Goal: Information Seeking & Learning: Learn about a topic

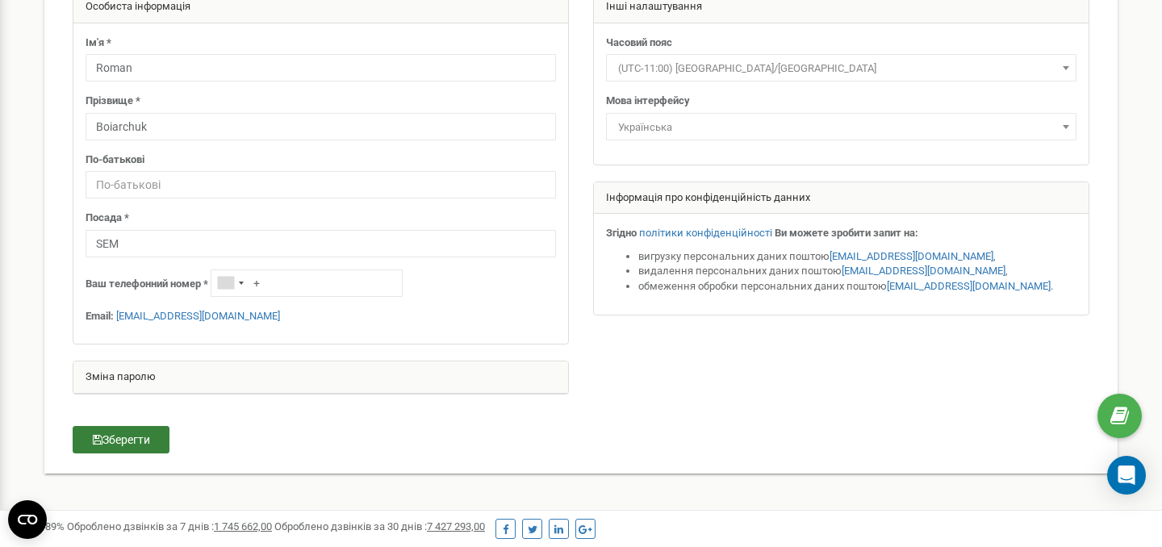
click at [136, 436] on button "Зберегти" at bounding box center [121, 439] width 97 height 27
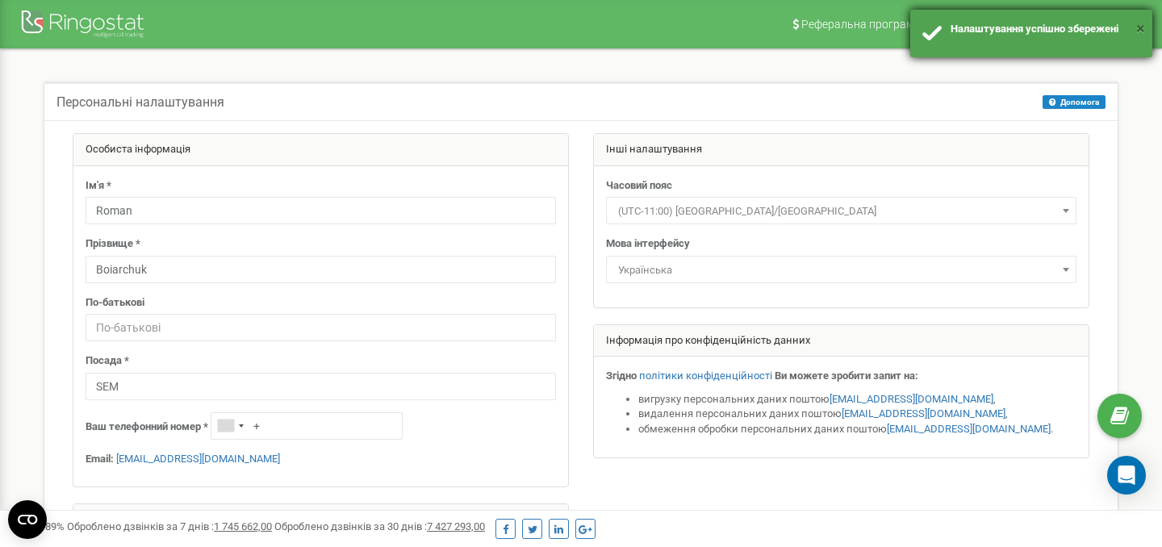
click at [1141, 29] on button "×" at bounding box center [1140, 28] width 9 height 23
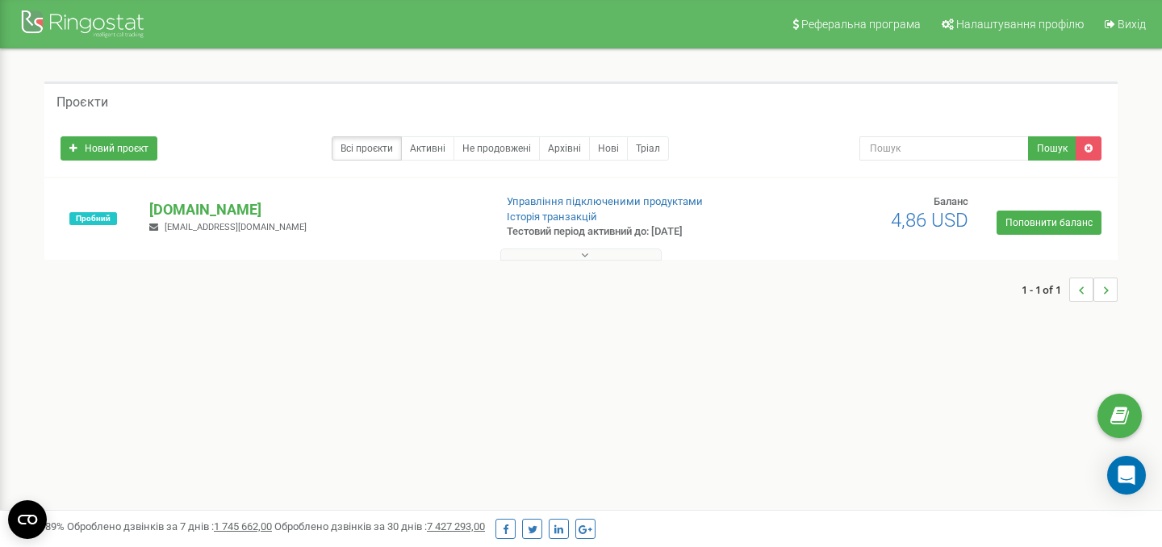
click at [593, 256] on button at bounding box center [580, 255] width 161 height 12
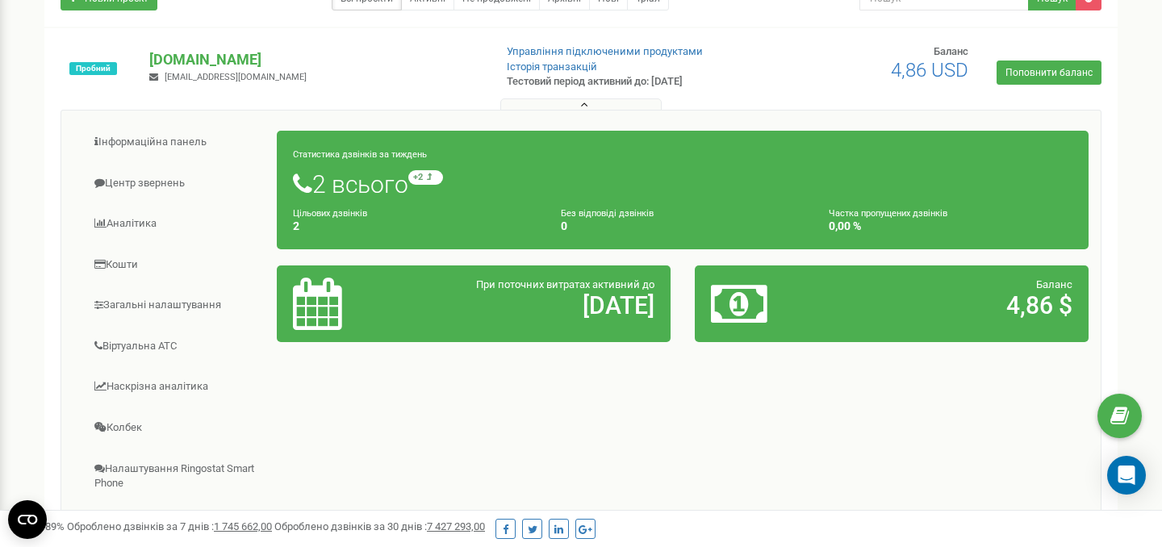
scroll to position [151, 0]
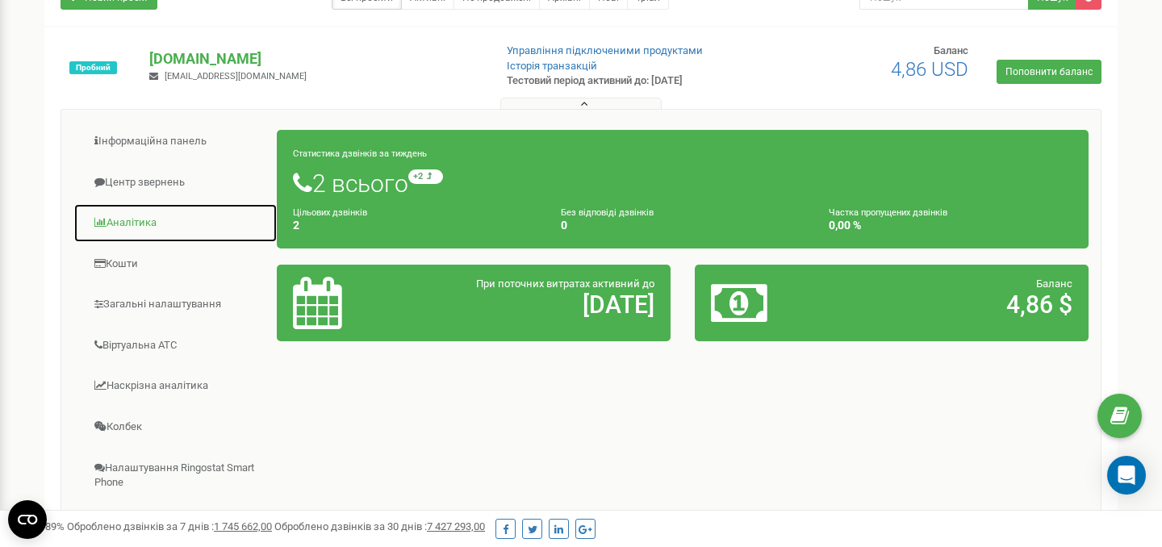
click at [127, 227] on link "Аналiтика" at bounding box center [175, 223] width 204 height 40
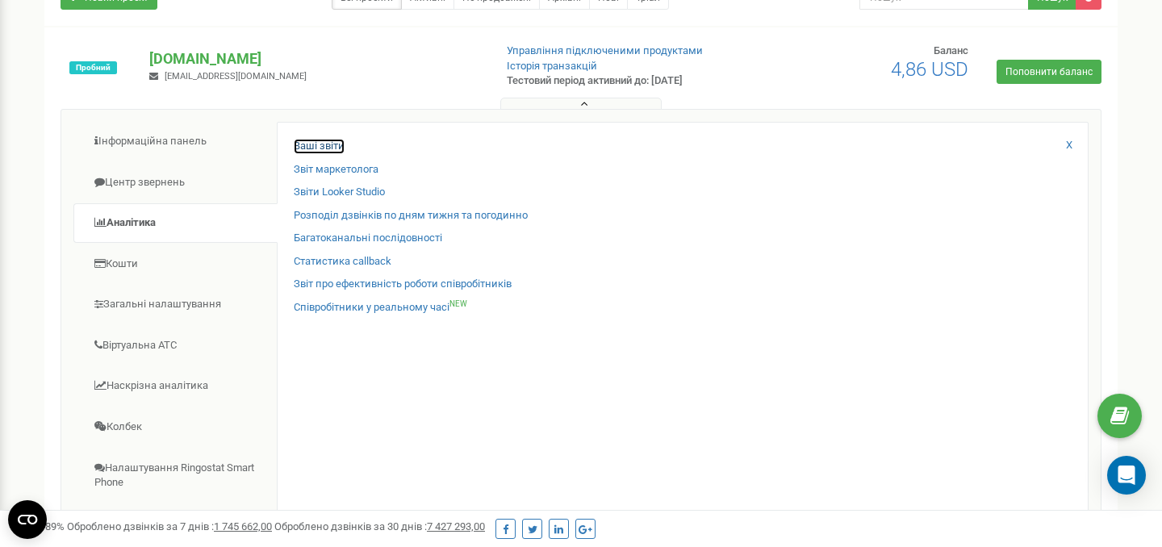
click at [312, 143] on link "Ваші звіти" at bounding box center [319, 146] width 51 height 15
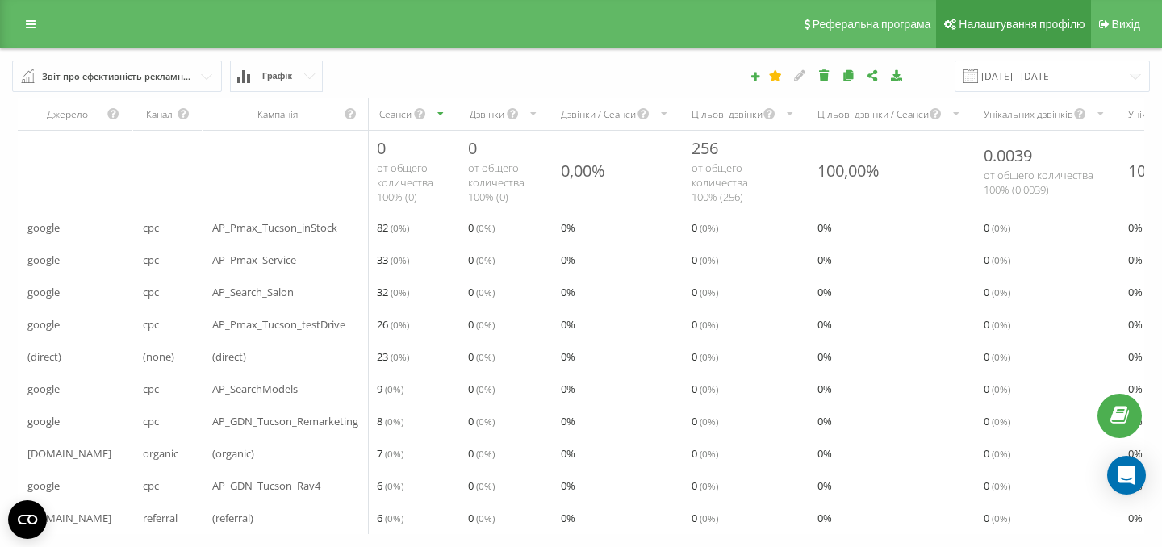
click at [1030, 28] on span "Налаштування профілю" at bounding box center [1022, 24] width 126 height 13
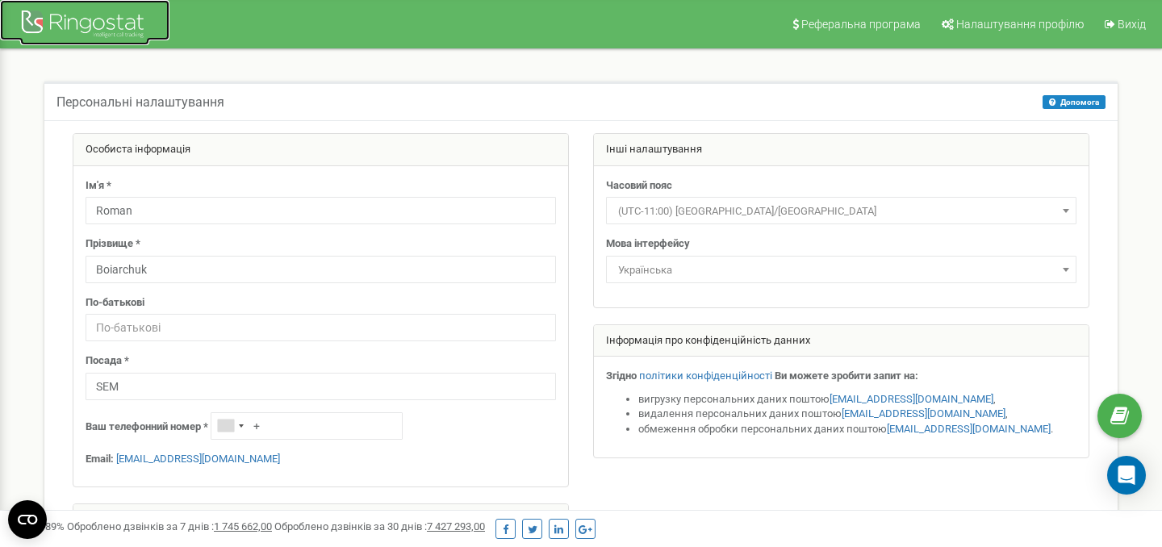
click at [110, 25] on div at bounding box center [84, 25] width 129 height 39
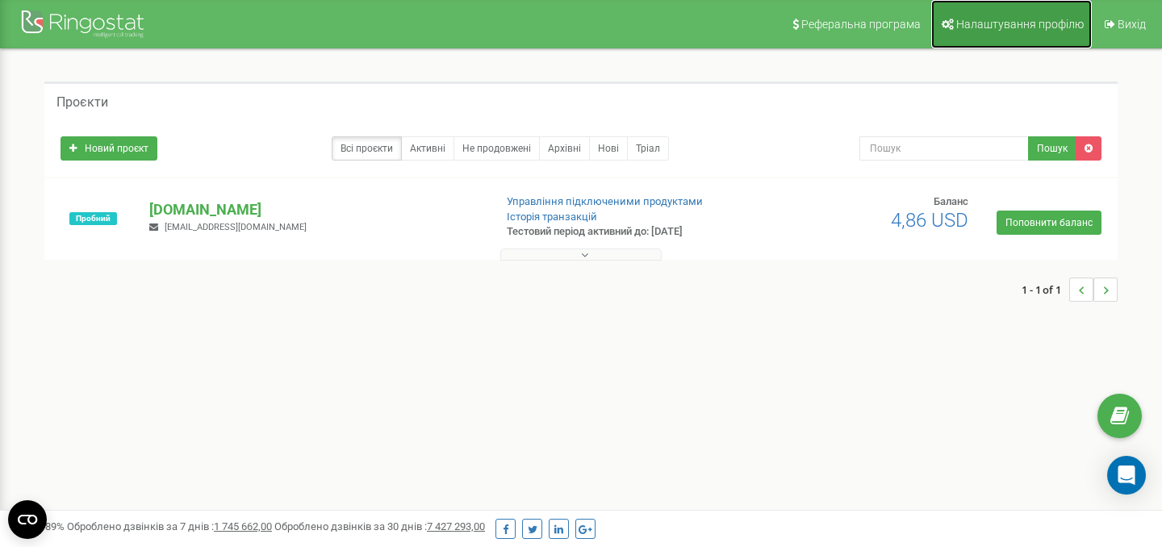
click at [1012, 35] on link "Налаштування профілю" at bounding box center [1011, 24] width 161 height 48
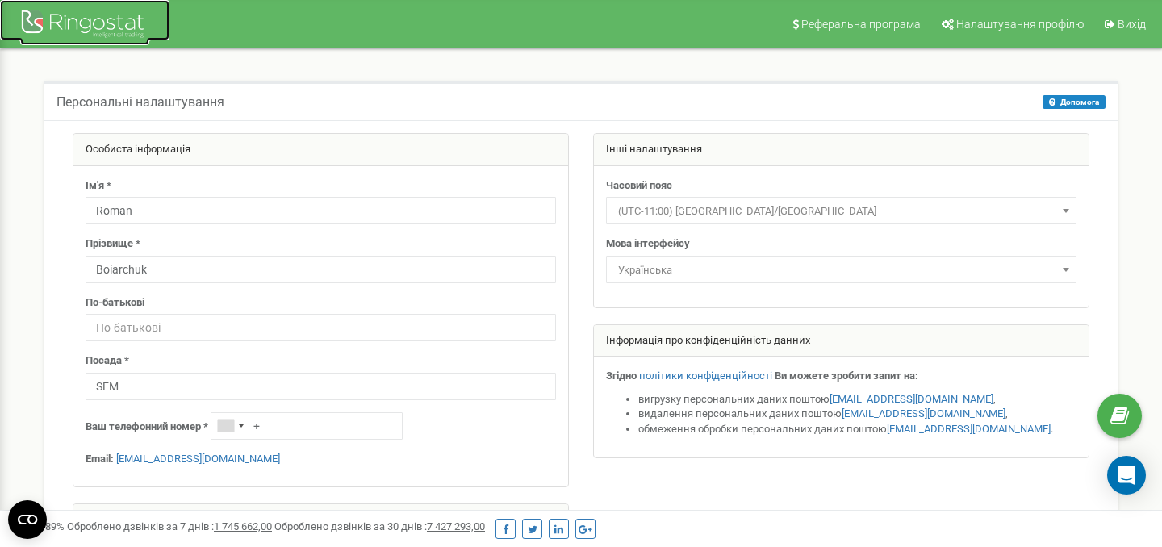
click at [127, 34] on div at bounding box center [84, 25] width 129 height 39
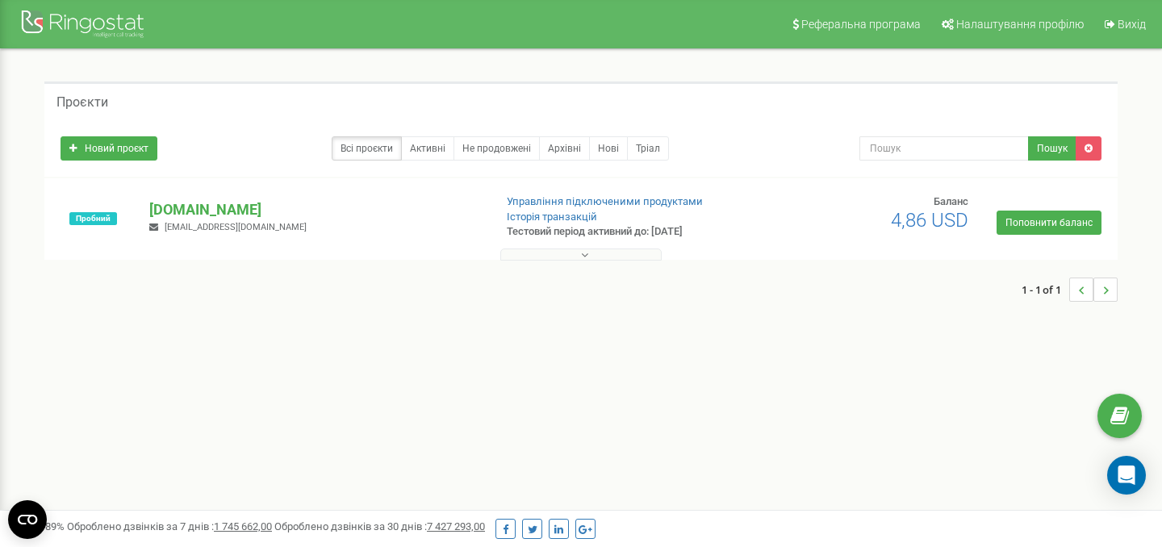
click at [595, 256] on button at bounding box center [580, 255] width 161 height 12
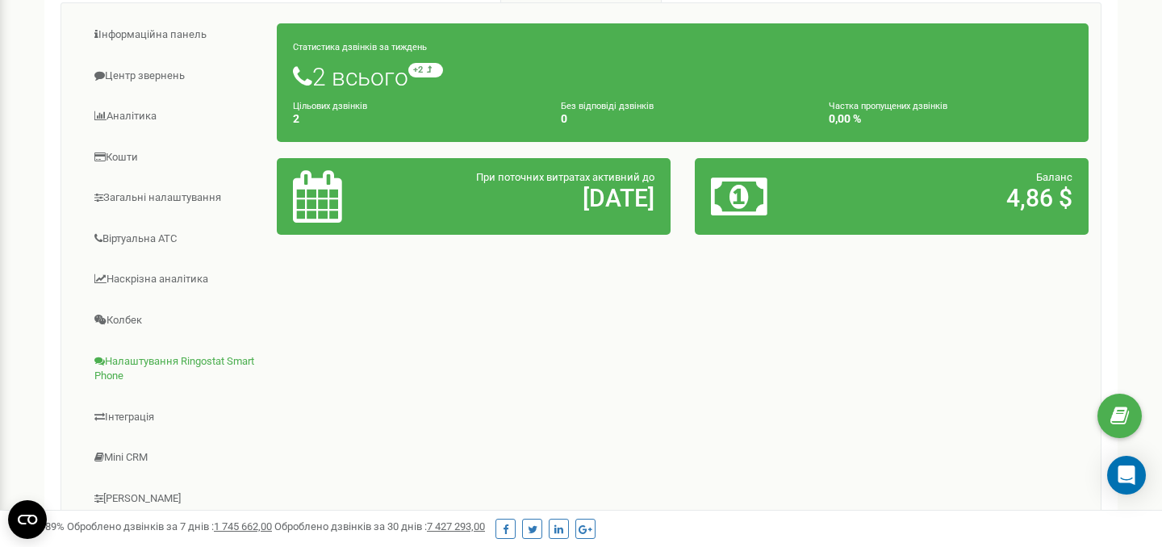
scroll to position [421, 0]
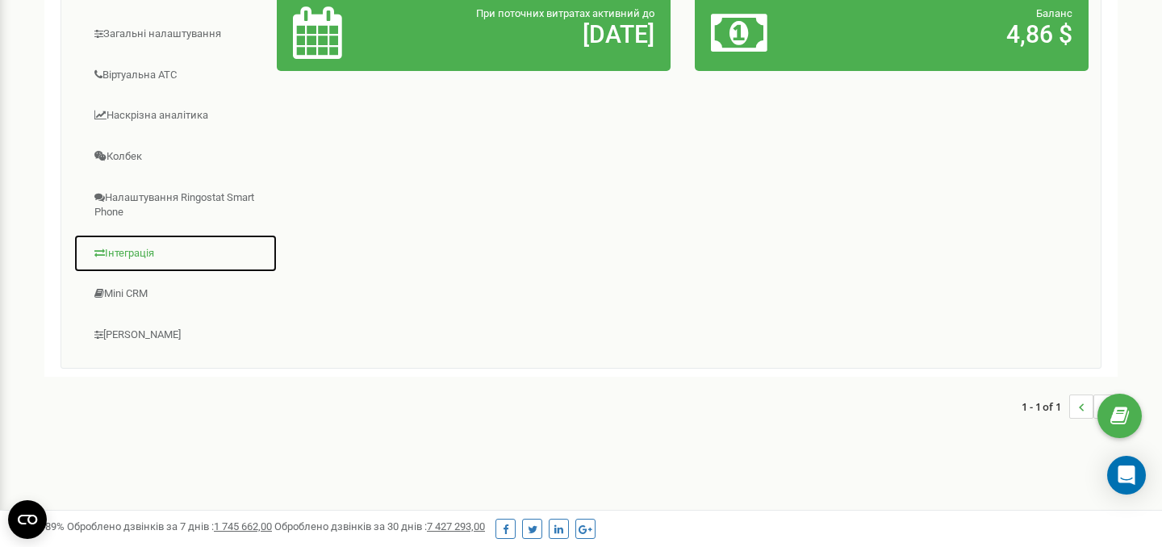
click at [138, 251] on link "Інтеграція" at bounding box center [175, 254] width 204 height 40
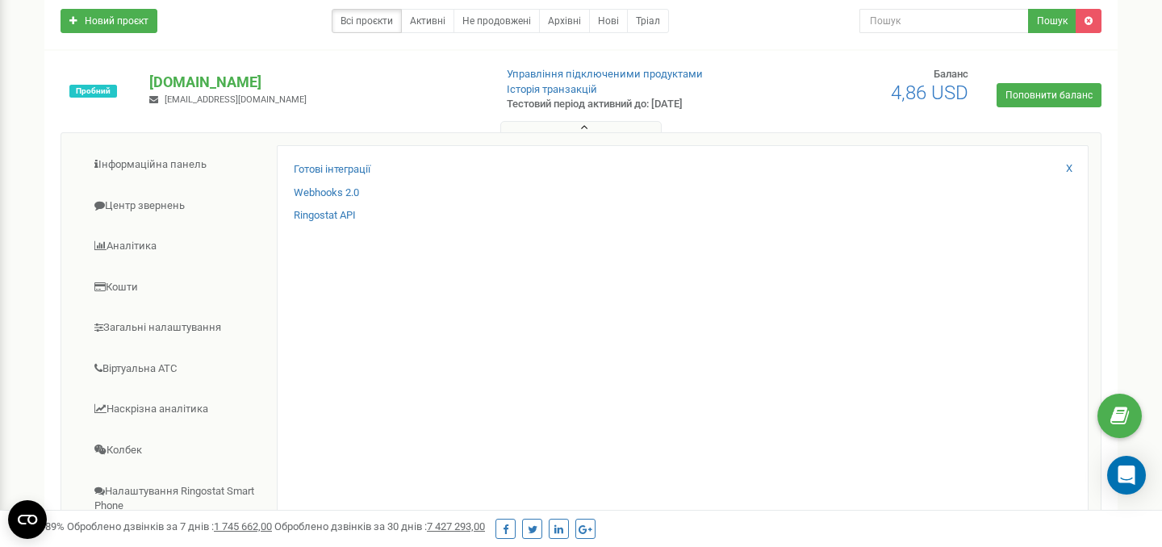
scroll to position [116, 0]
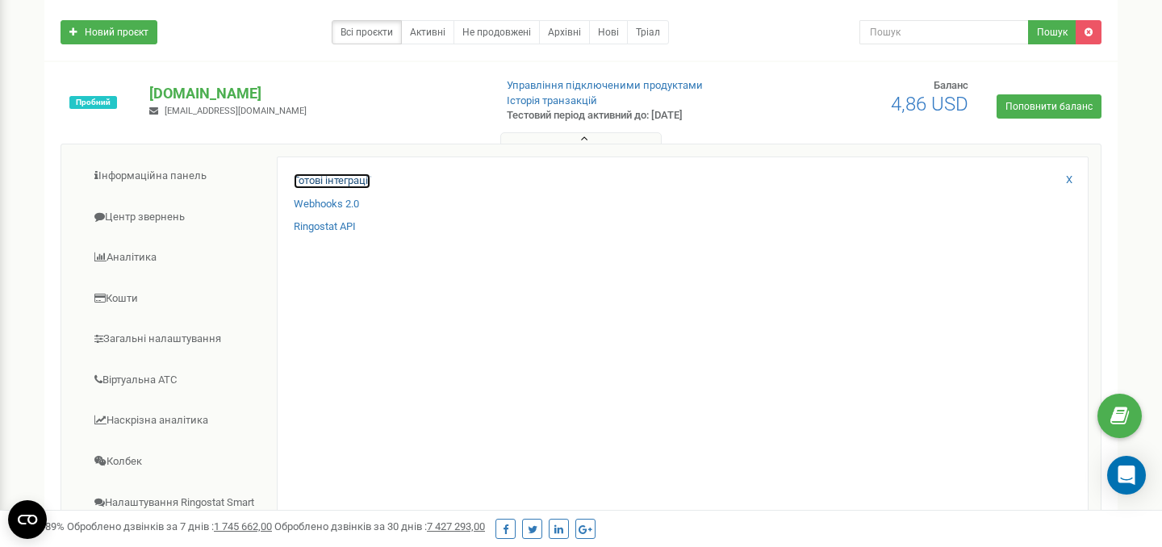
click at [358, 183] on link "Готові інтеграції" at bounding box center [332, 181] width 77 height 15
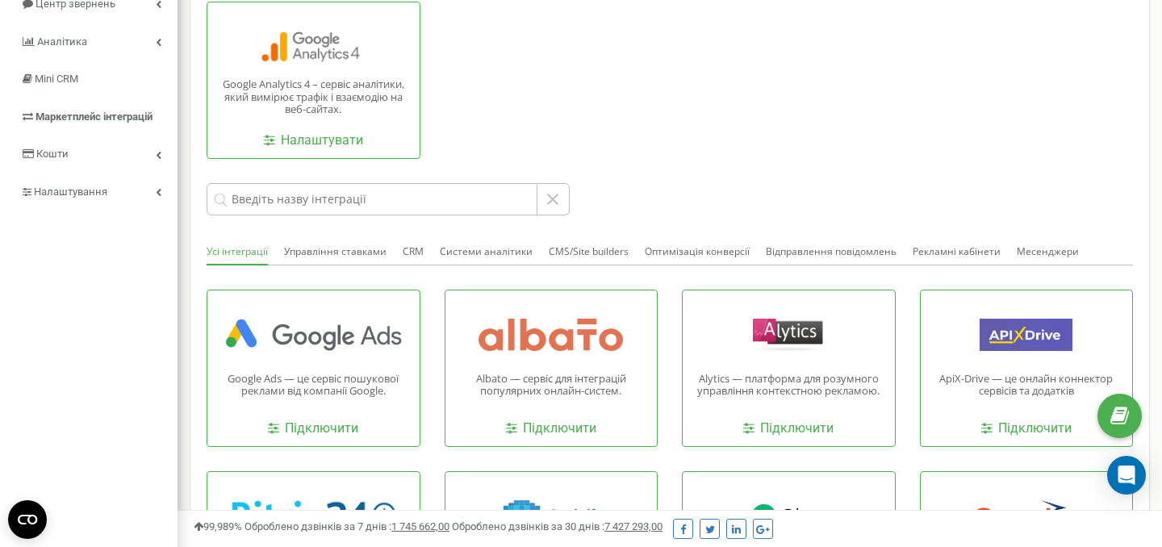
scroll to position [188, 0]
click at [327, 430] on link "Підключити" at bounding box center [313, 428] width 90 height 19
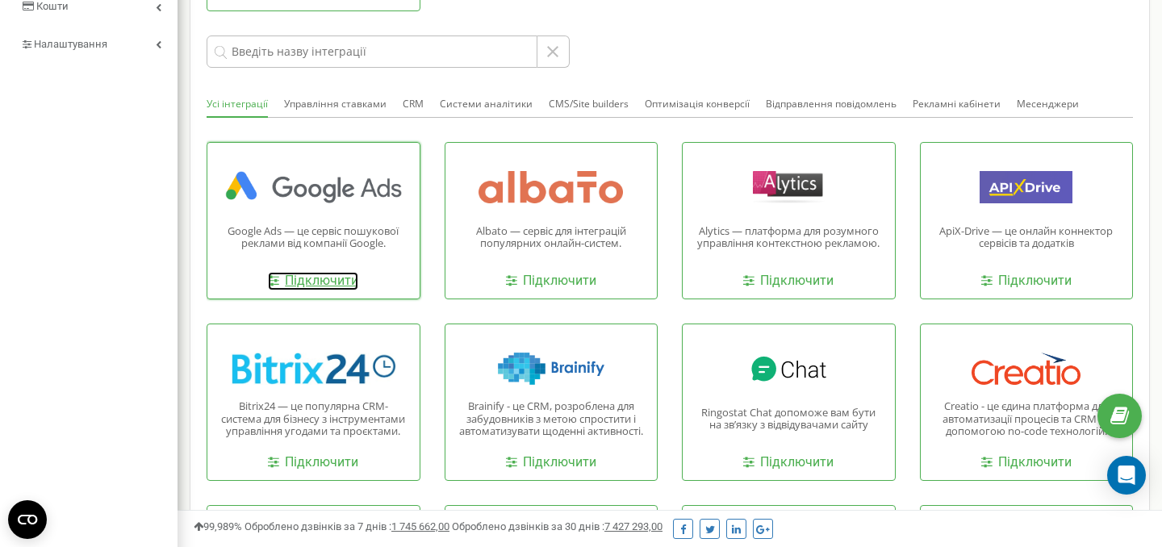
scroll to position [368, 0]
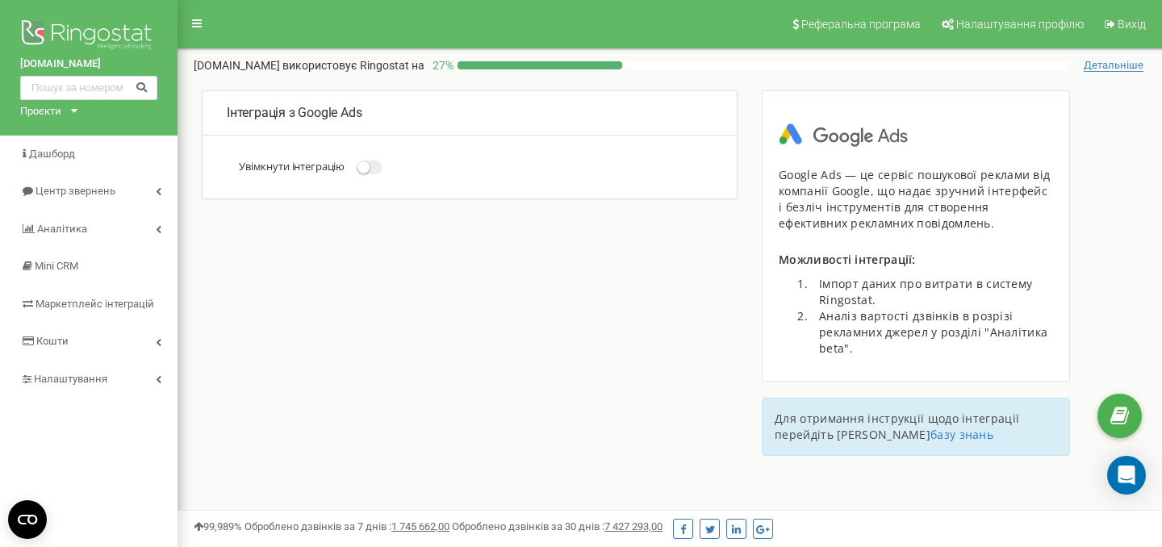
drag, startPoint x: 0, startPoint y: 0, endPoint x: 372, endPoint y: 168, distance: 408.2
click at [370, 168] on small at bounding box center [364, 167] width 12 height 12
click at [0, 0] on input "Увімкнути інтеграцію" at bounding box center [0, 0] width 0 height 0
click at [370, 165] on small at bounding box center [364, 167] width 12 height 12
click at [0, 0] on input "Увімкнути інтеграцію" at bounding box center [0, 0] width 0 height 0
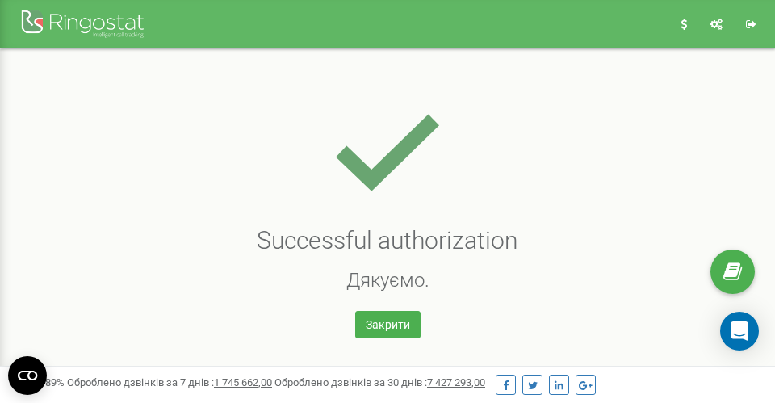
click at [391, 316] on link "Закрити" at bounding box center [387, 324] width 65 height 27
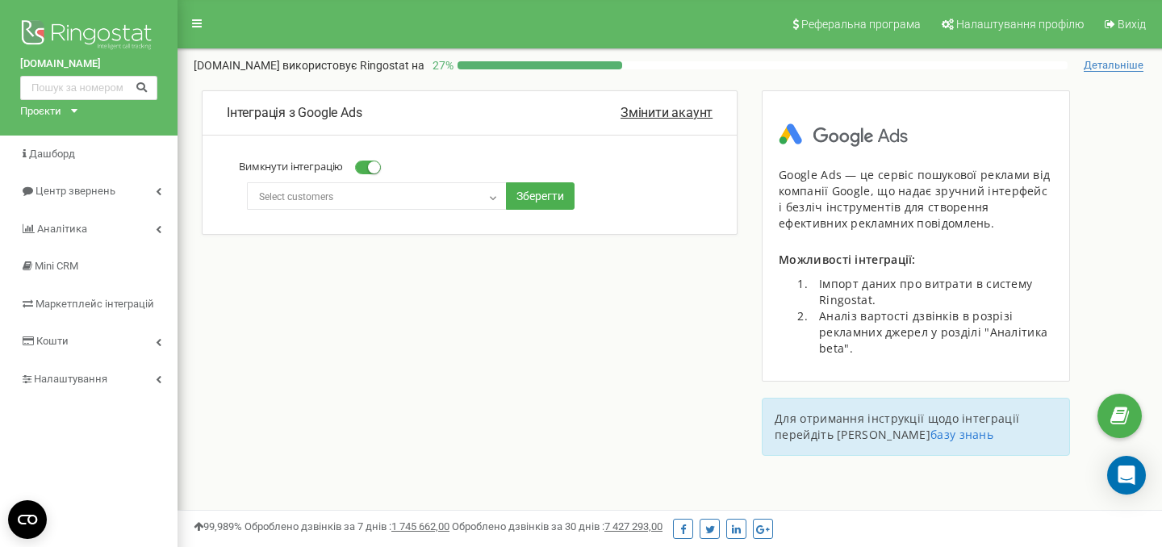
click at [363, 196] on span "Select customers" at bounding box center [377, 197] width 249 height 23
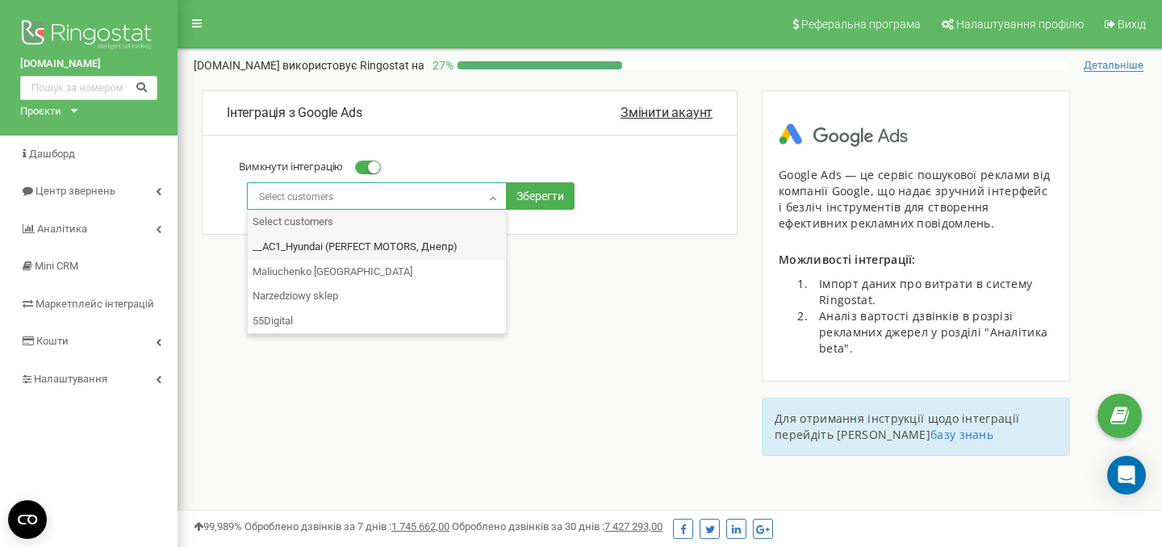
select select "1017821888.1017821888"
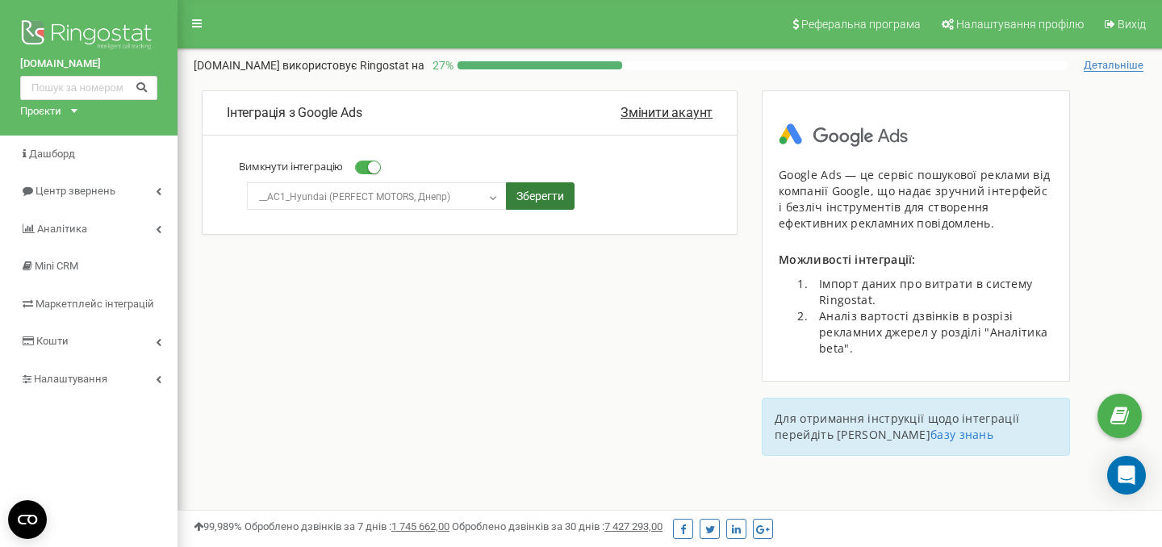
click at [533, 194] on button "Зберегти" at bounding box center [540, 195] width 69 height 27
click at [540, 203] on button "Зберегти" at bounding box center [540, 195] width 69 height 27
click at [371, 167] on small at bounding box center [374, 167] width 12 height 12
click at [0, 0] on input "Вимкнути інтеграцію" at bounding box center [0, 0] width 0 height 0
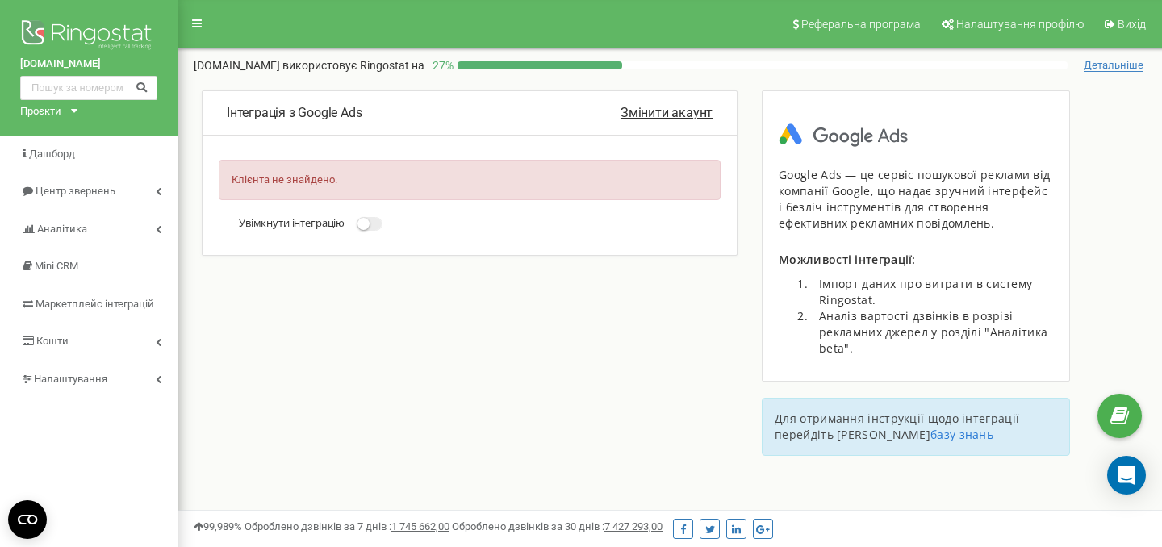
click at [370, 224] on small at bounding box center [364, 224] width 12 height 12
click at [0, 0] on input "Увімкнути інтеграцію" at bounding box center [0, 0] width 0 height 0
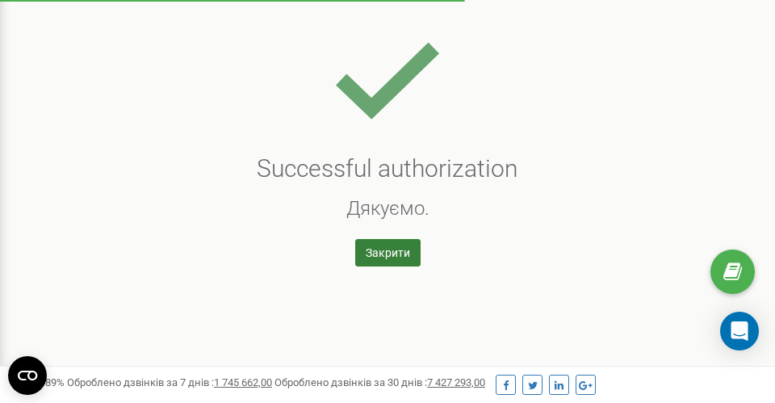
scroll to position [72, 0]
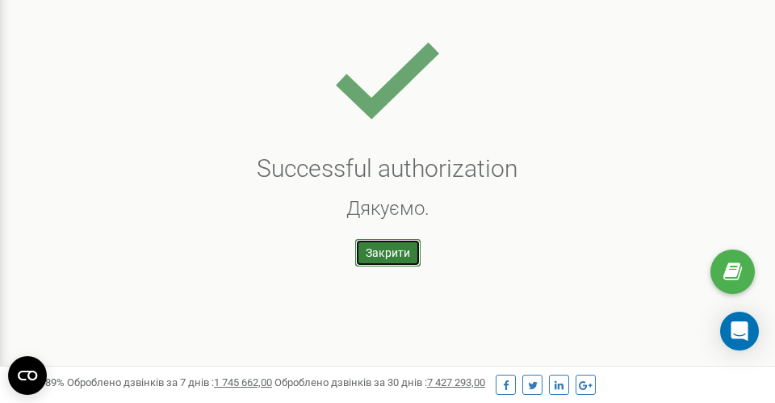
click at [394, 255] on link "Закрити" at bounding box center [387, 252] width 65 height 27
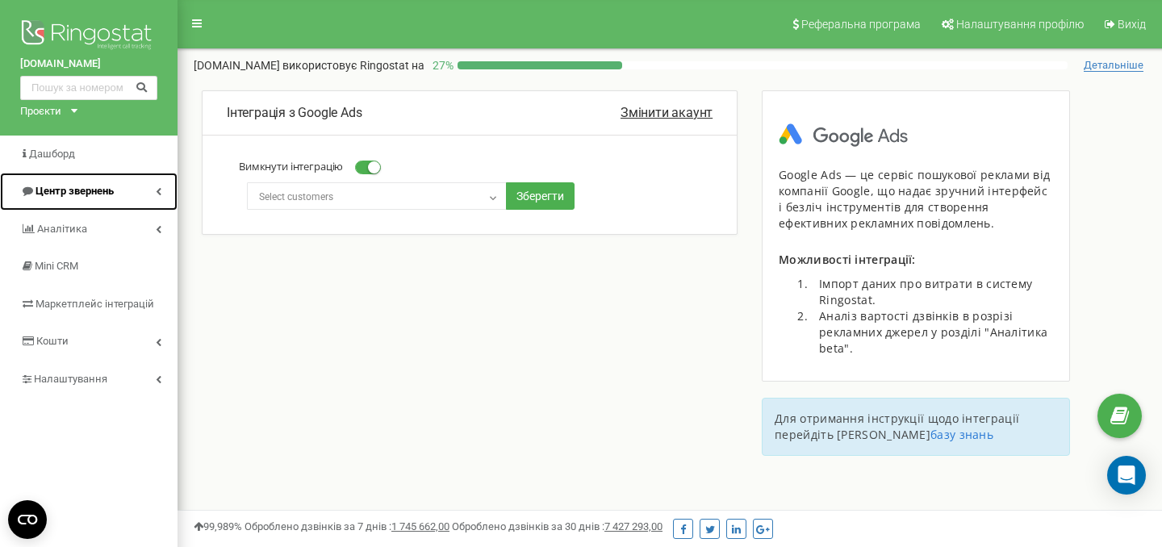
click at [86, 185] on span "Центр звернень" at bounding box center [75, 191] width 78 height 12
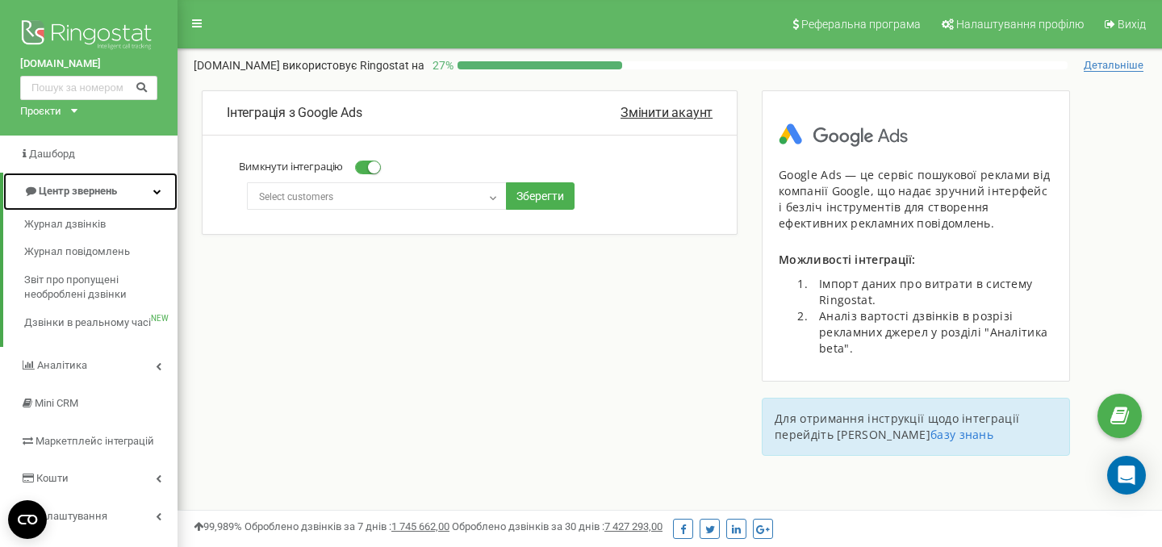
click at [82, 183] on link "Центр звернень" at bounding box center [90, 192] width 174 height 38
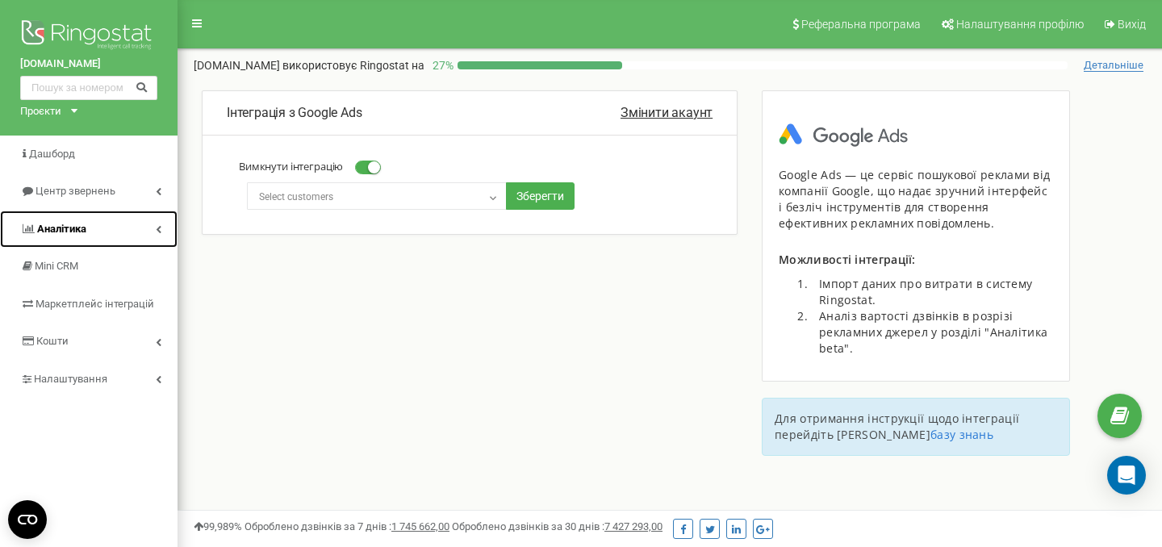
click at [76, 223] on span "Аналiтика" at bounding box center [61, 229] width 49 height 12
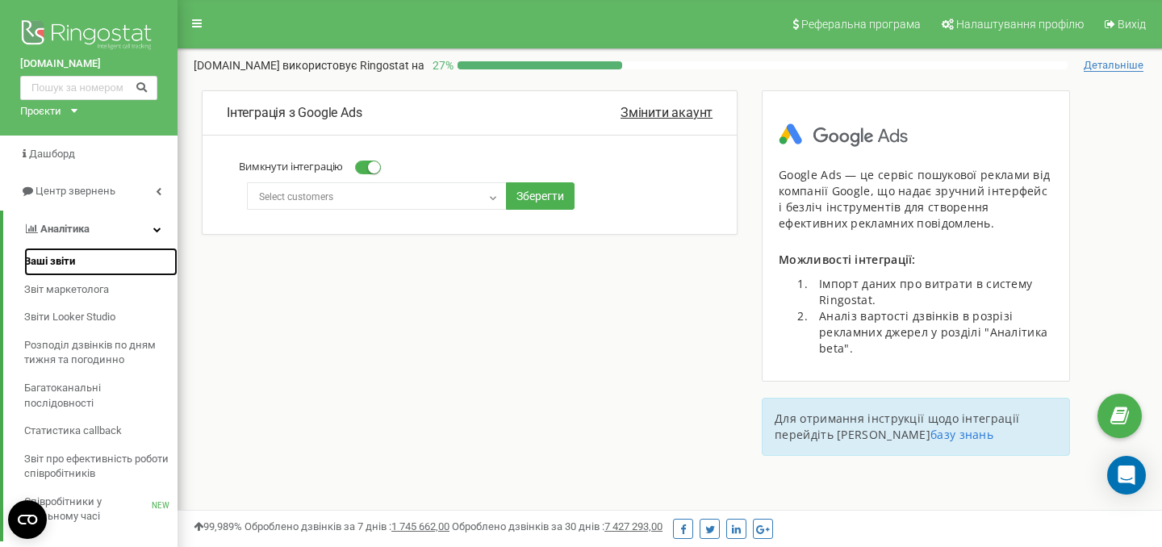
click at [65, 257] on span "Ваші звіти" at bounding box center [49, 261] width 51 height 15
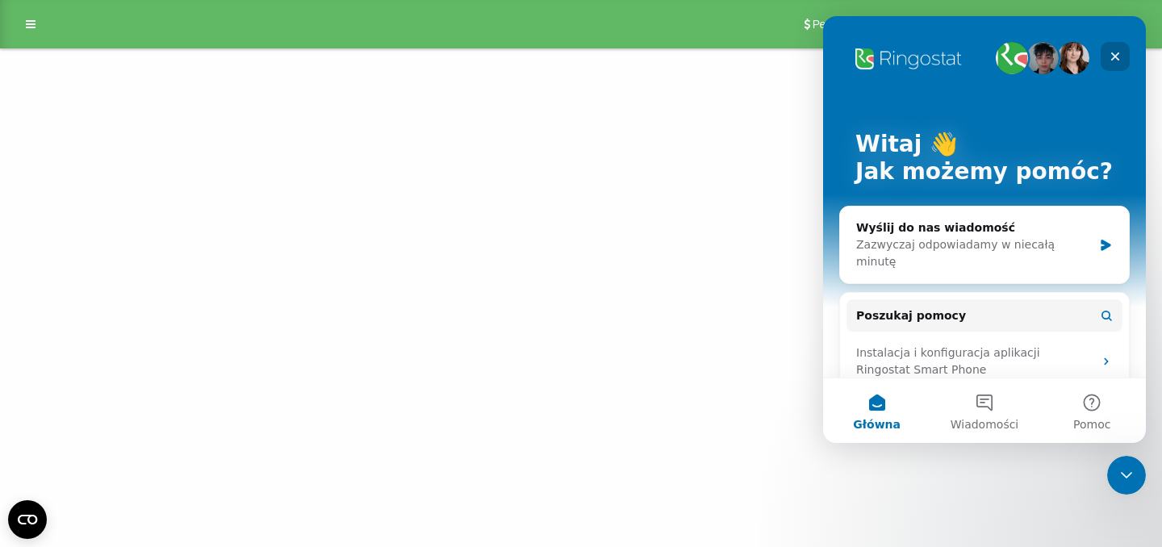
click at [1119, 53] on icon "Zamknij" at bounding box center [1115, 56] width 13 height 13
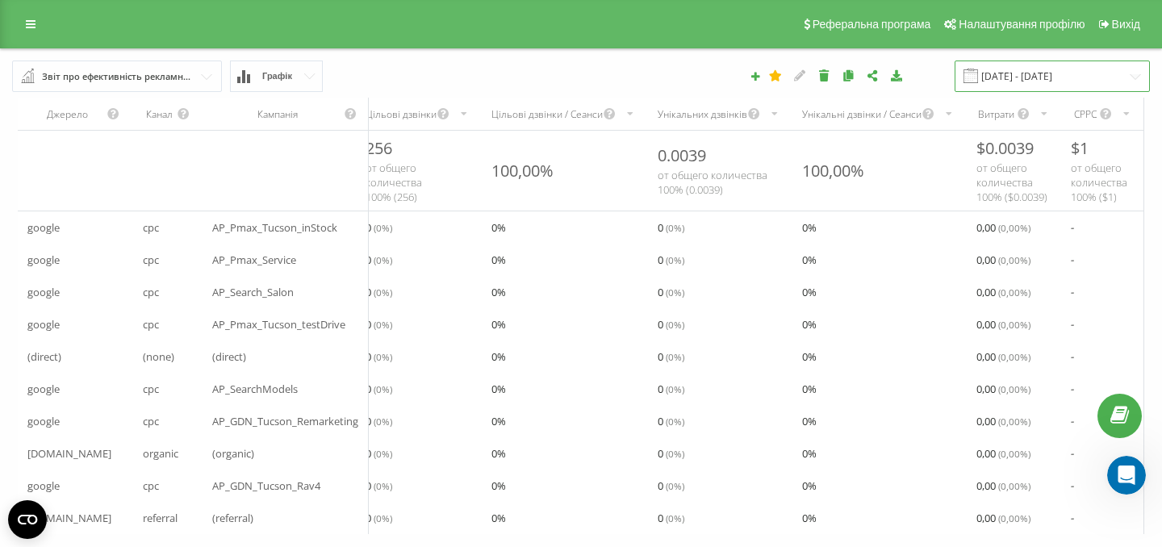
click at [1042, 75] on input "[DATE] - [DATE]" at bounding box center [1052, 76] width 195 height 31
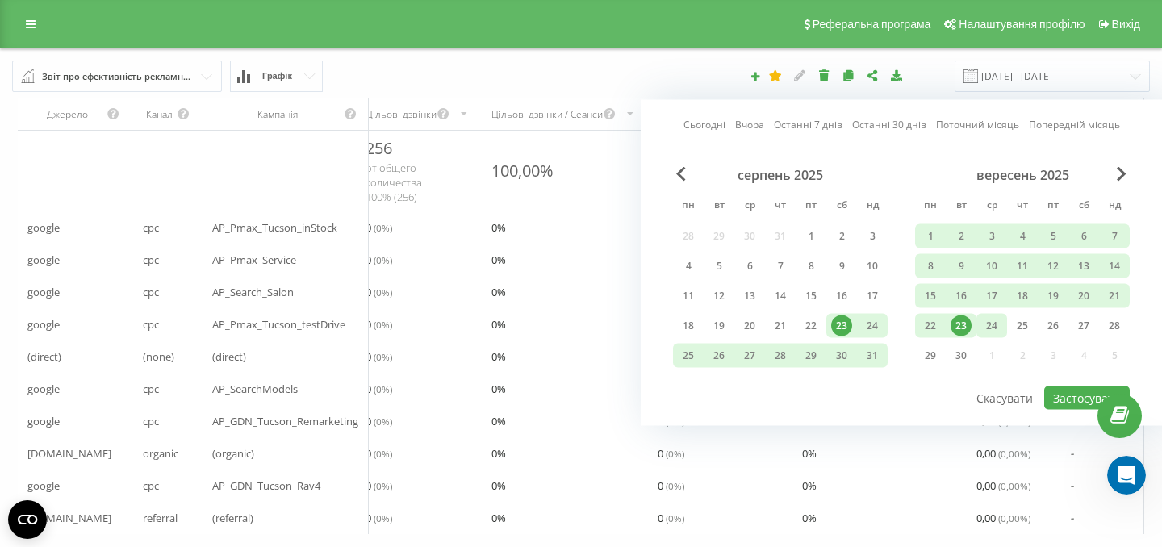
click at [997, 322] on div "24" at bounding box center [991, 326] width 21 height 21
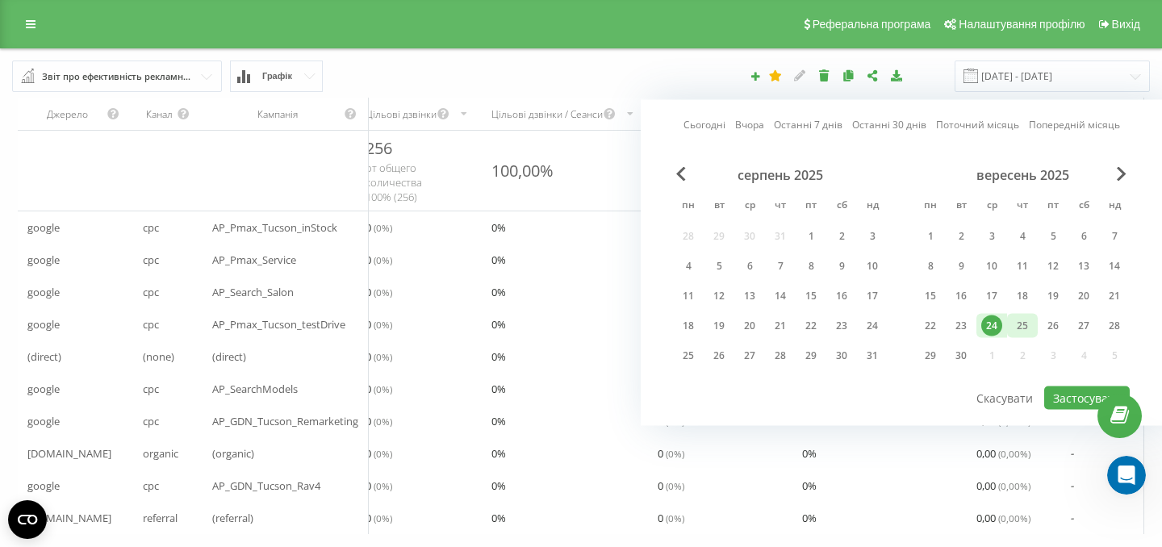
click at [1018, 321] on div "25" at bounding box center [1022, 326] width 21 height 21
click at [1071, 395] on button "Застосувати" at bounding box center [1087, 398] width 86 height 23
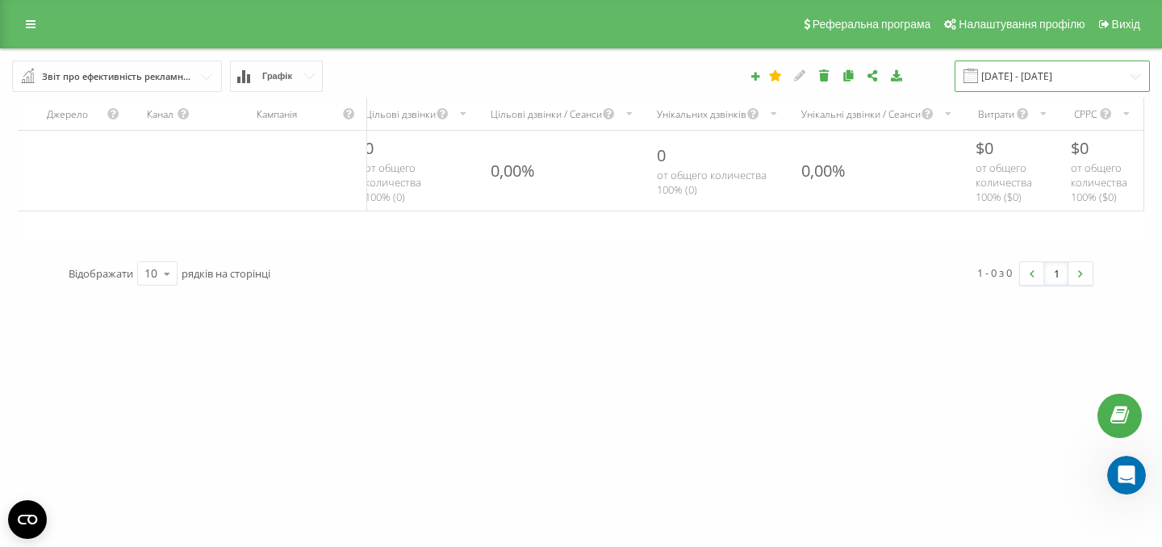
click at [1017, 73] on input "[DATE] - [DATE]" at bounding box center [1052, 76] width 195 height 31
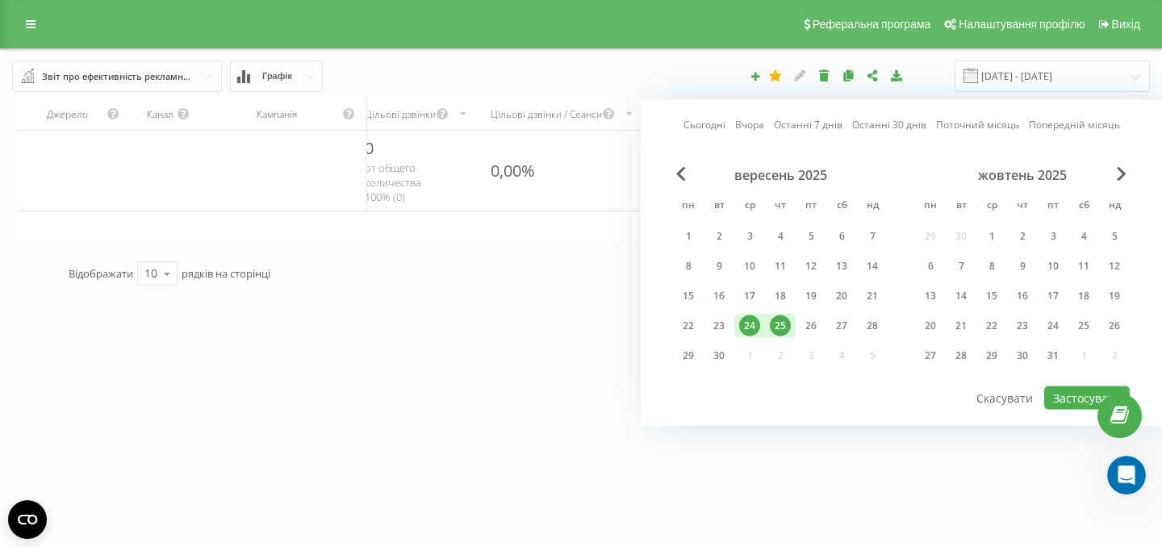
click at [777, 320] on div "25" at bounding box center [780, 326] width 21 height 21
click at [813, 327] on div "26" at bounding box center [811, 326] width 21 height 21
click at [1056, 397] on button "Застосувати" at bounding box center [1087, 398] width 86 height 23
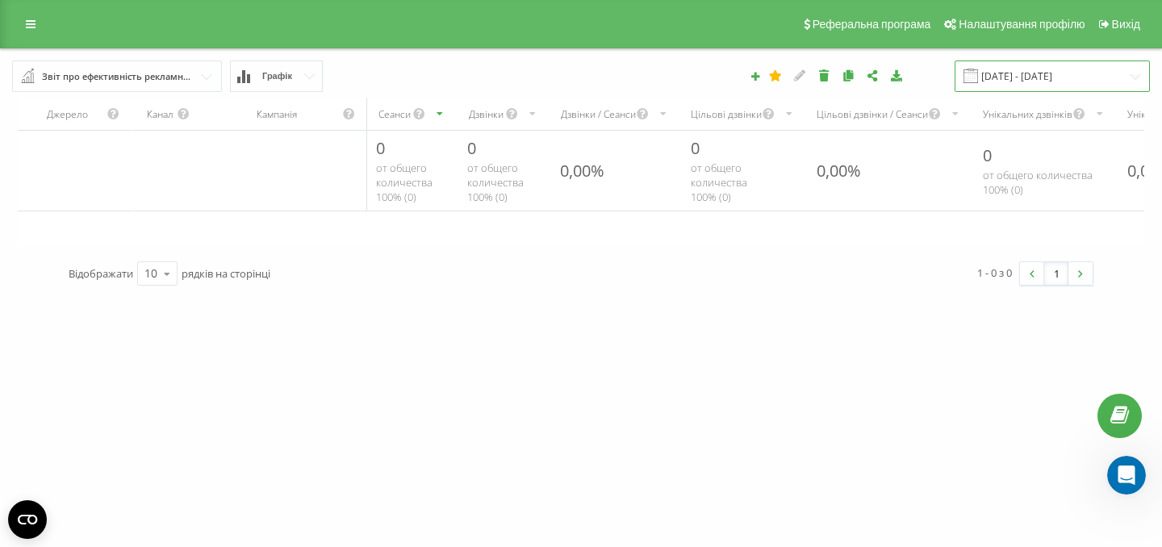
click at [1015, 81] on input "[DATE] - [DATE]" at bounding box center [1052, 76] width 195 height 31
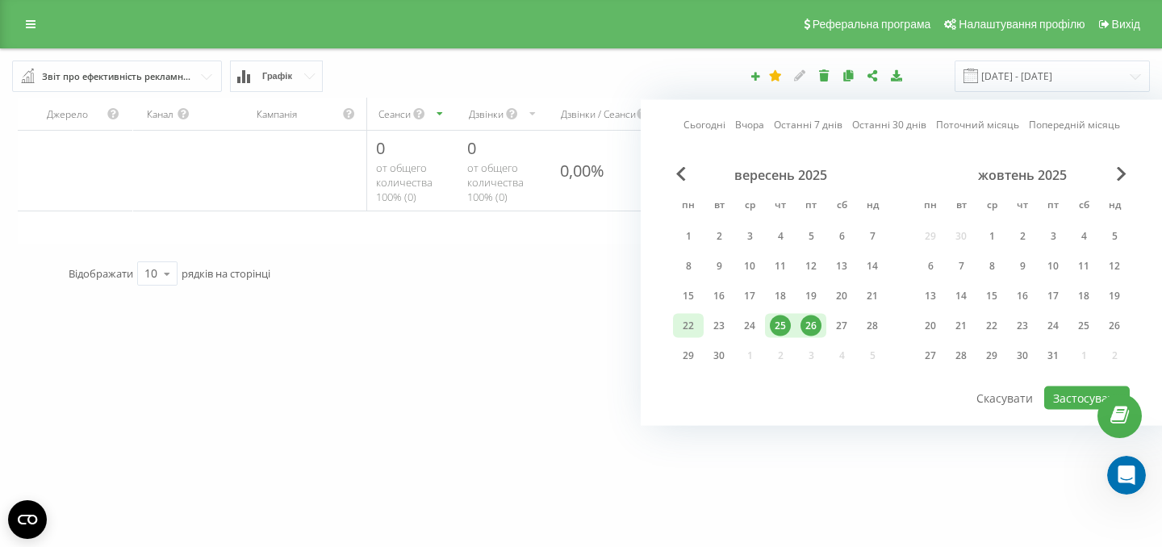
click at [689, 329] on div "22" at bounding box center [688, 326] width 21 height 21
click at [712, 351] on div "30" at bounding box center [719, 355] width 21 height 21
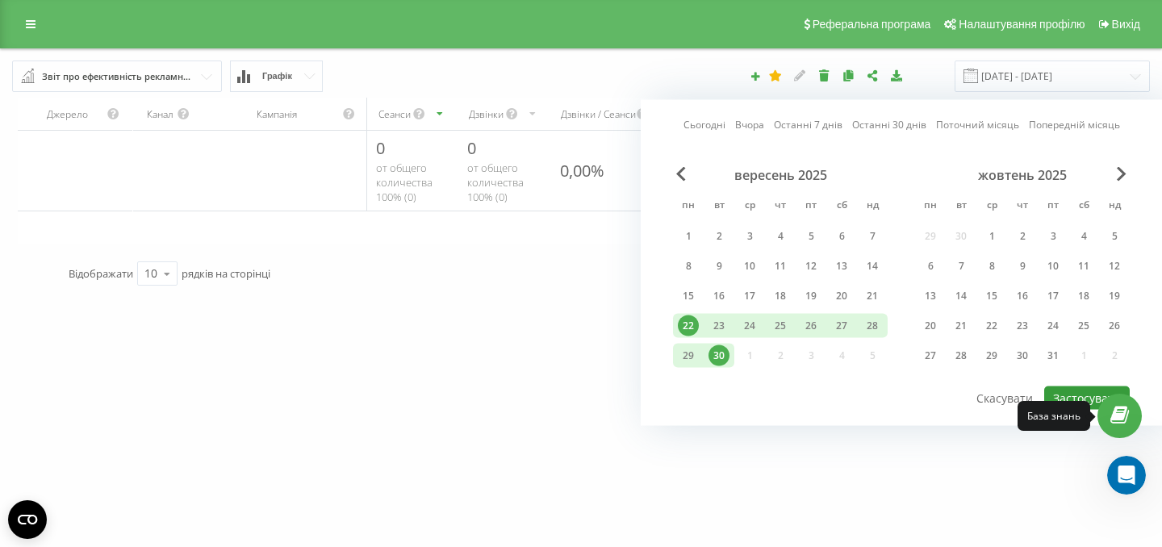
click at [1089, 396] on button "Застосувати" at bounding box center [1087, 398] width 86 height 23
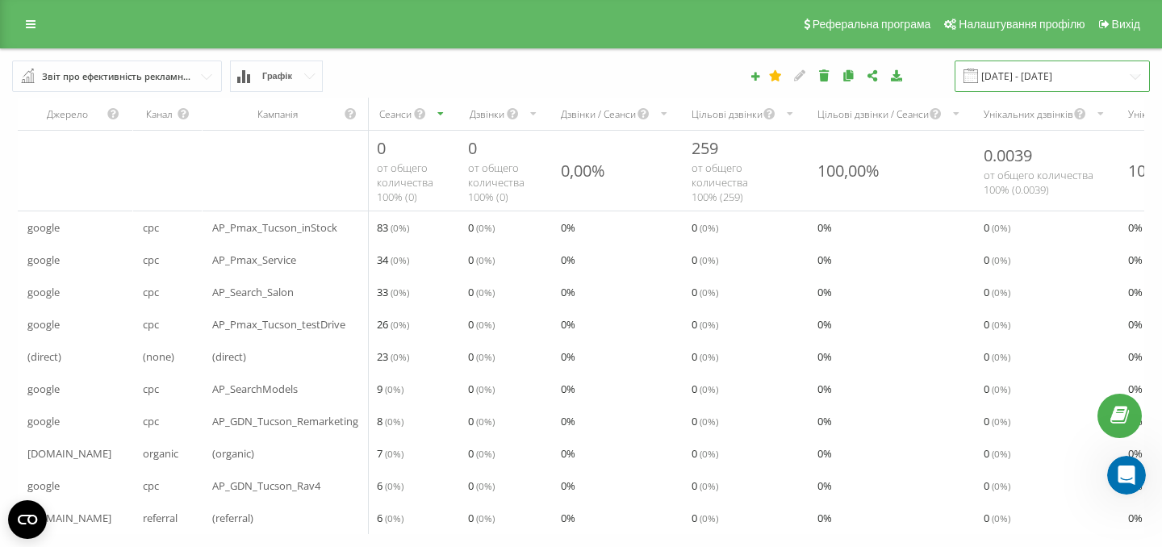
click at [1040, 81] on input "[DATE] - [DATE]" at bounding box center [1052, 76] width 195 height 31
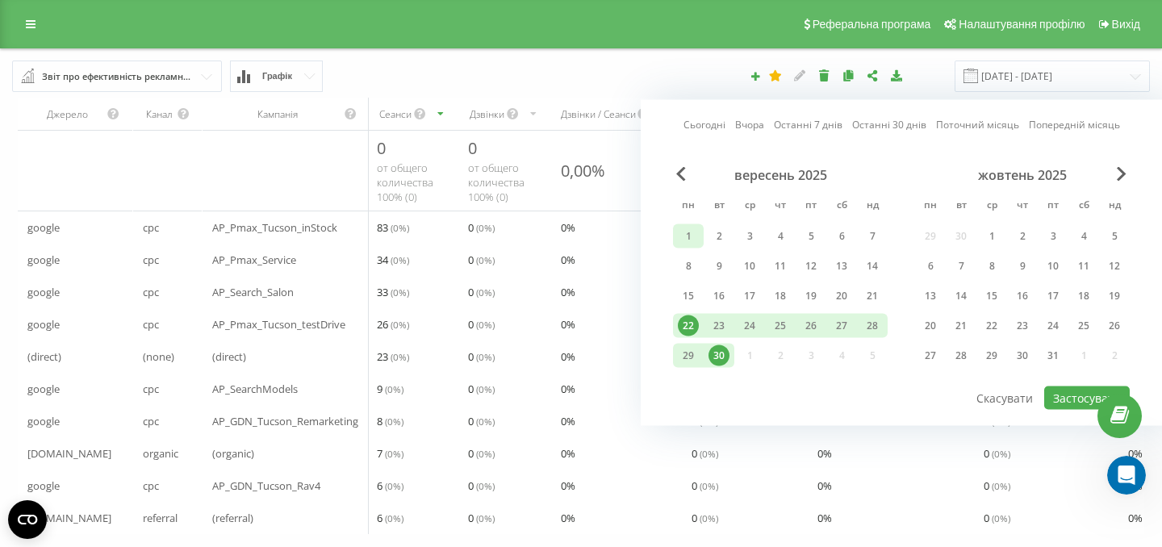
click at [692, 235] on div "1" at bounding box center [688, 236] width 21 height 21
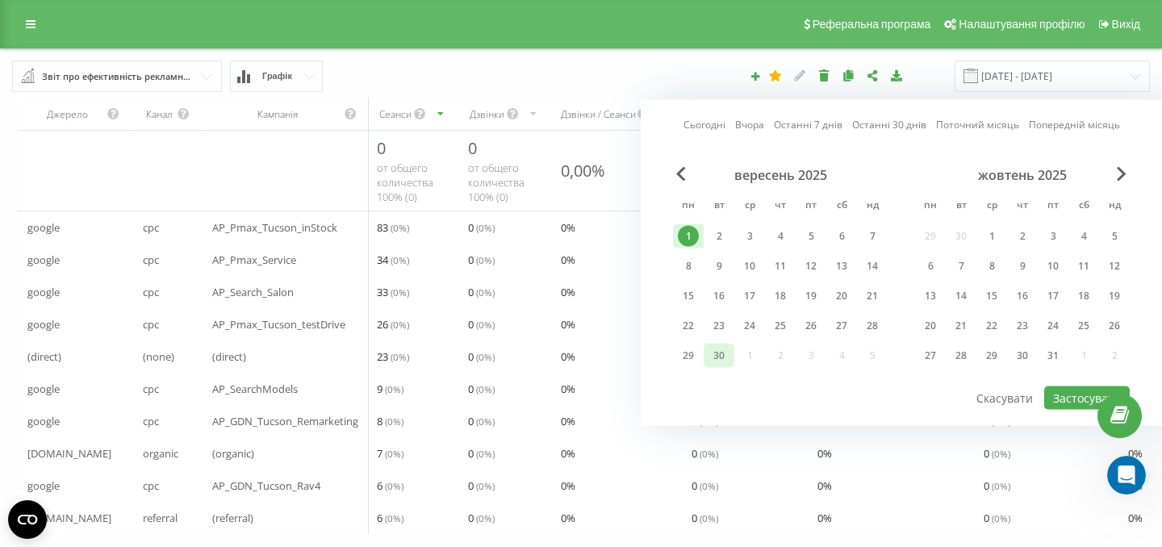
click at [724, 358] on div "30" at bounding box center [719, 355] width 21 height 21
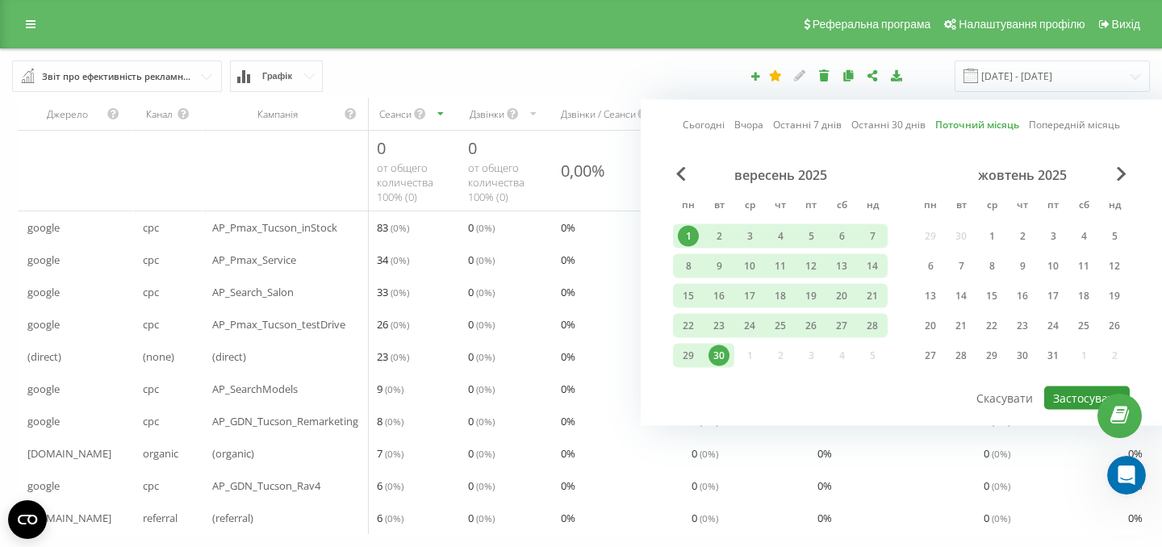
click at [1060, 408] on button "Застосувати" at bounding box center [1087, 398] width 86 height 23
type input "[DATE] - [DATE]"
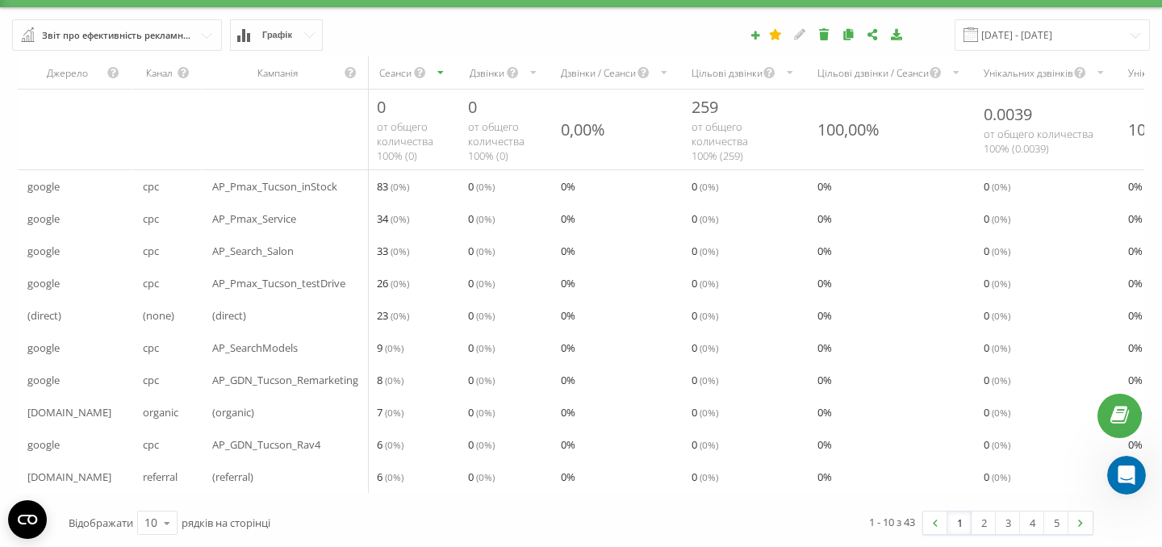
scroll to position [46, 0]
click at [720, 66] on div "Цільові дзвінки" at bounding box center [727, 73] width 71 height 14
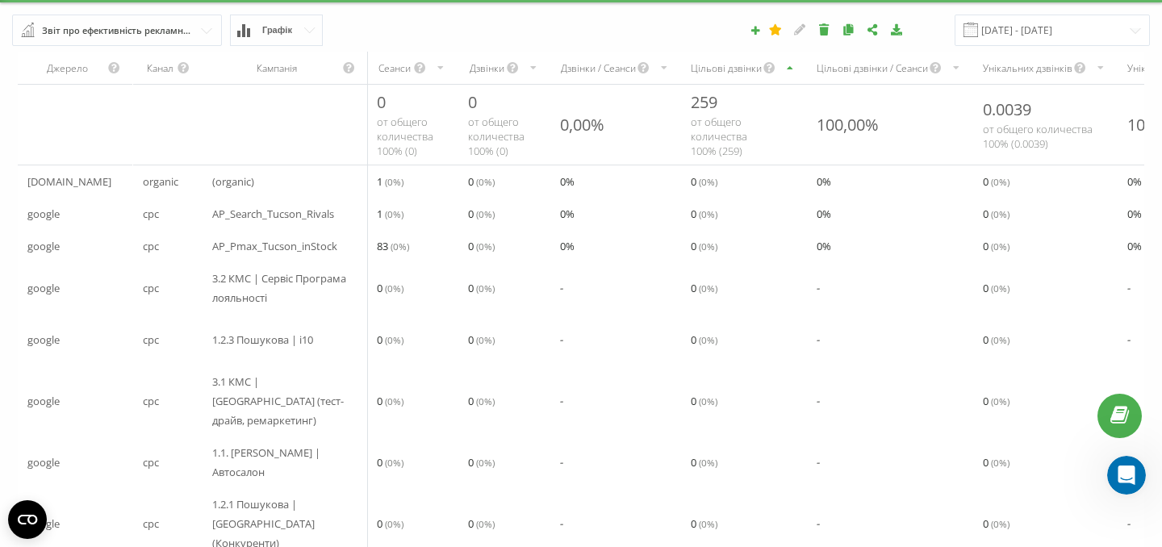
click at [725, 71] on div "Цільові дзвінки" at bounding box center [726, 68] width 71 height 14
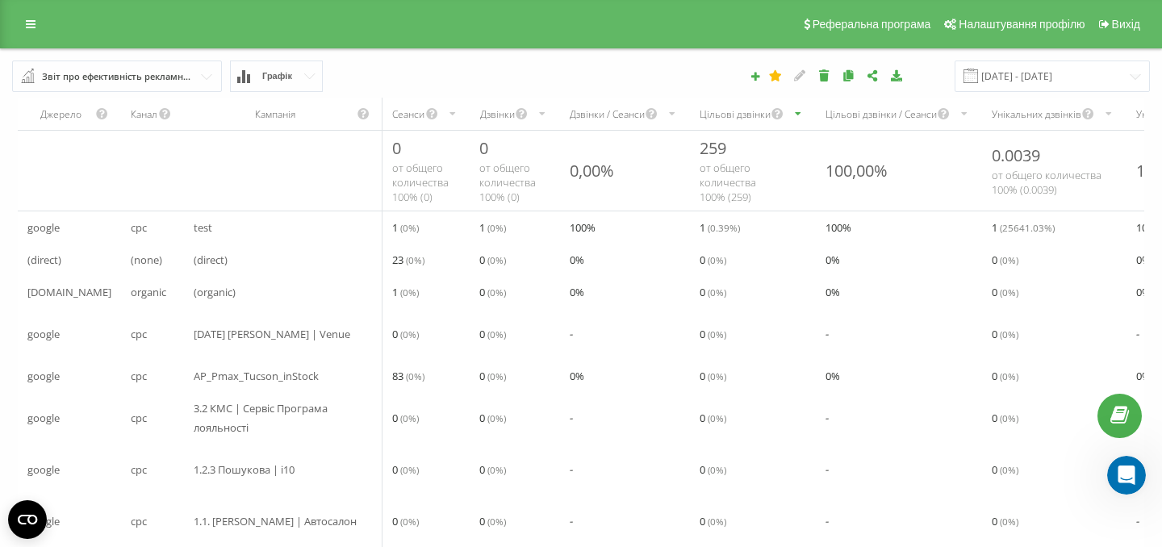
scroll to position [143, 0]
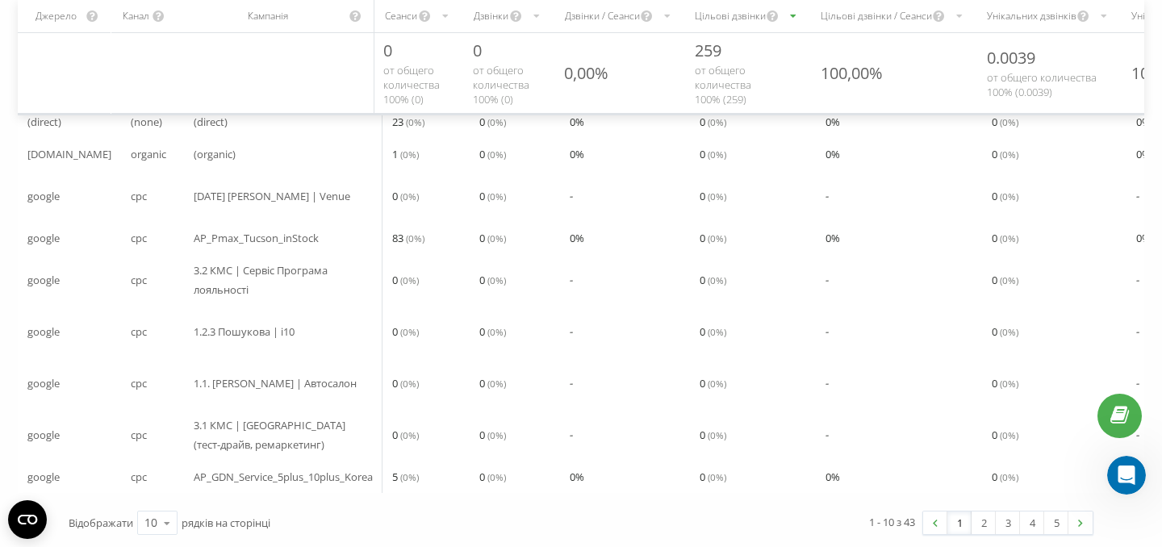
click at [320, 475] on span "AP_GDN_Service_5plus_10plus_Korea" at bounding box center [283, 476] width 179 height 19
click at [262, 403] on td "1.1. Brand Пошукова | Автосалон" at bounding box center [283, 384] width 199 height 52
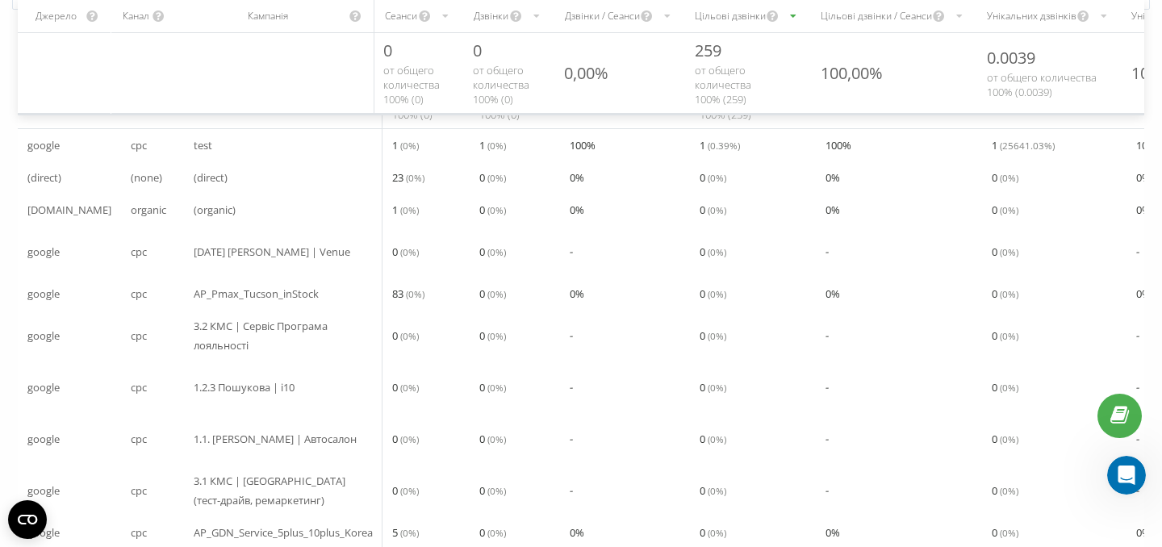
scroll to position [0, 0]
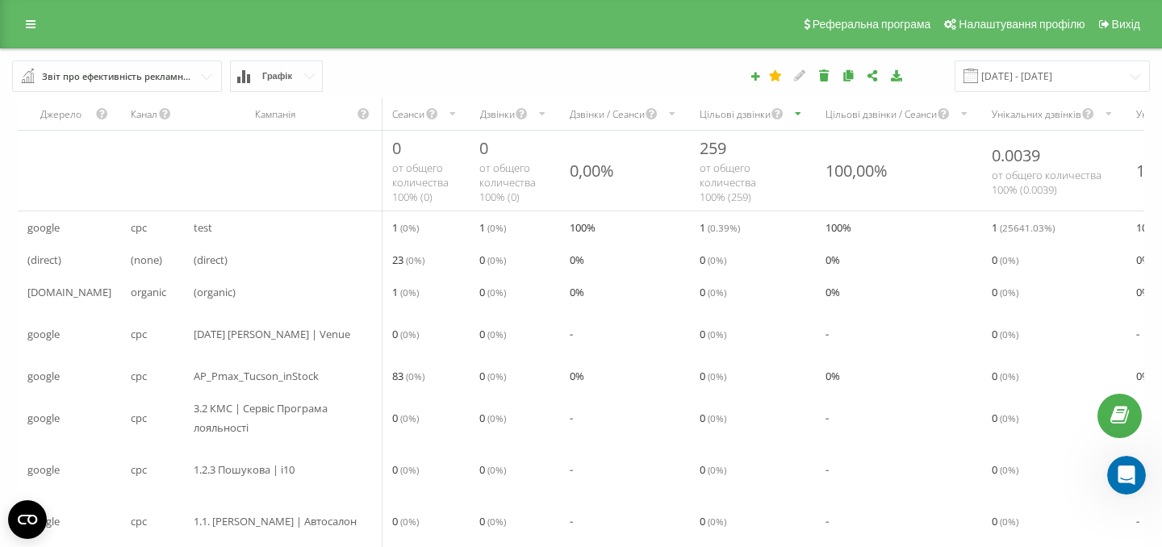
click at [410, 120] on div "Сеанси" at bounding box center [408, 114] width 32 height 14
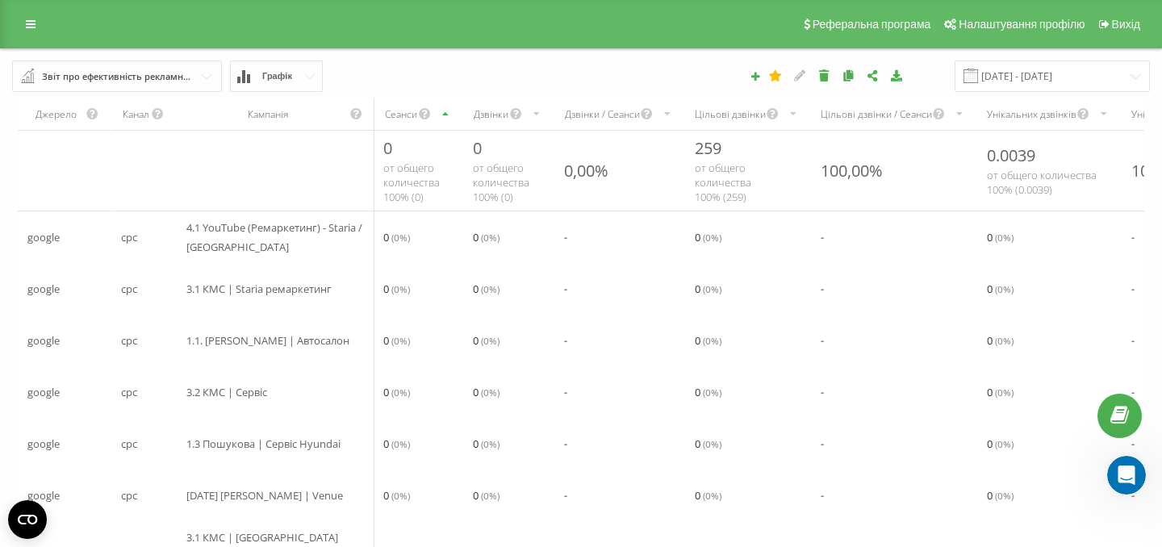
click at [410, 120] on div "Сеанси" at bounding box center [400, 114] width 35 height 14
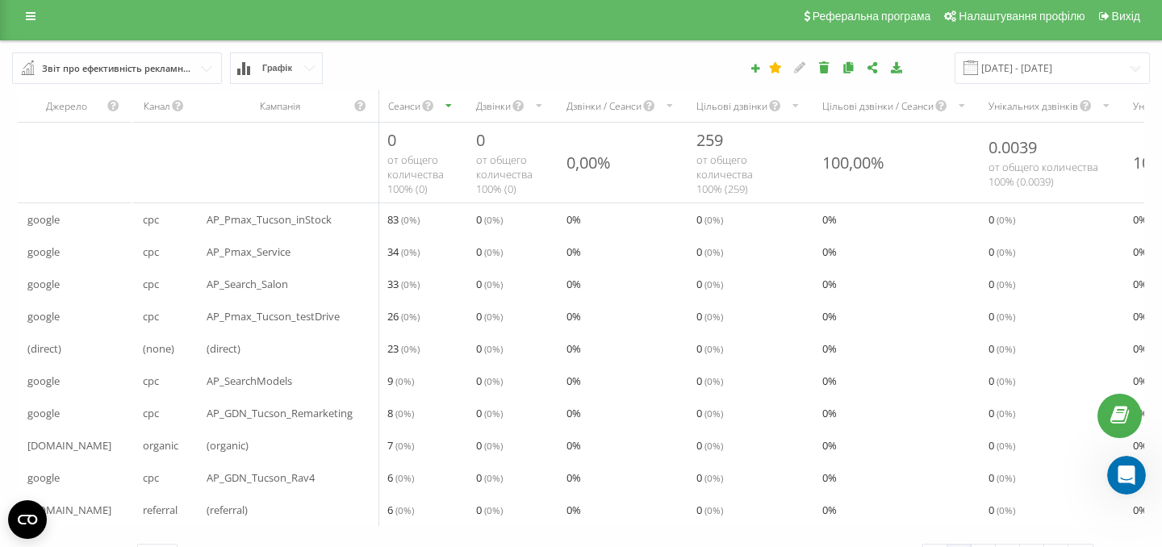
scroll to position [46, 0]
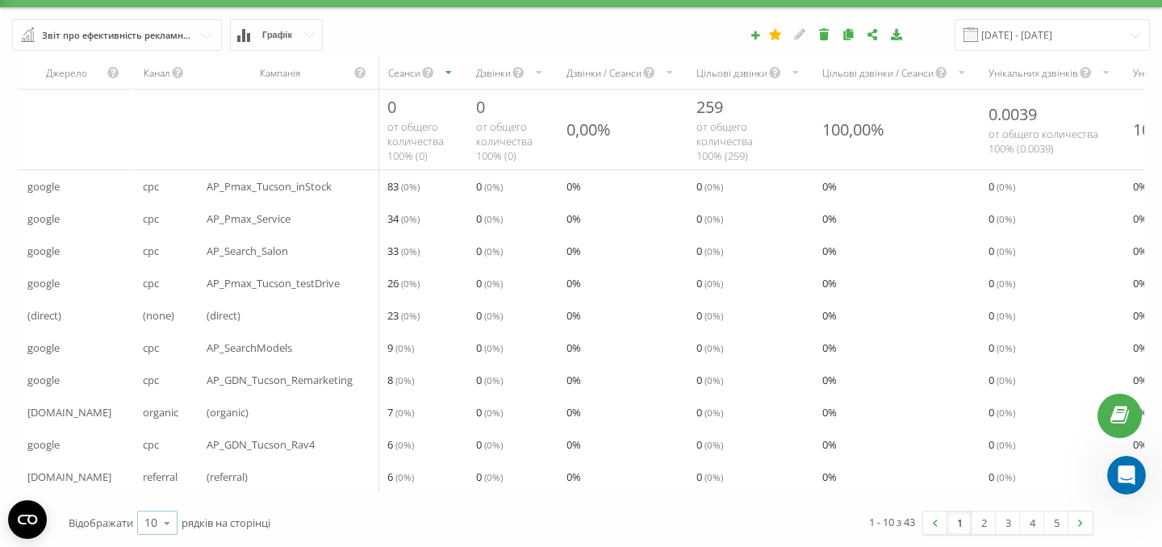
click at [154, 516] on div "10" at bounding box center [150, 523] width 13 height 16
click at [166, 497] on div "100" at bounding box center [157, 499] width 39 height 23
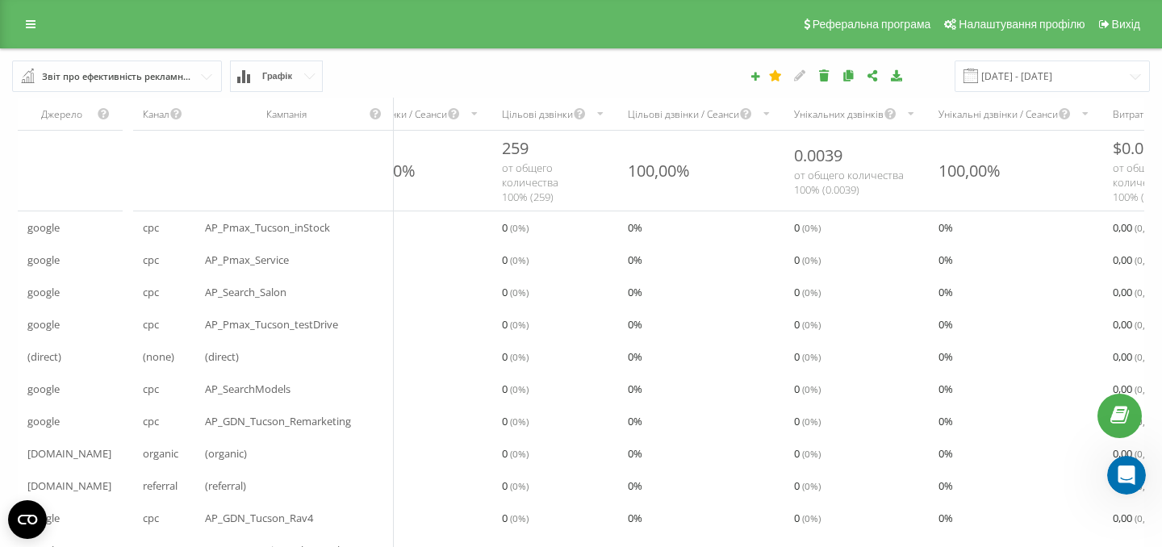
scroll to position [0, 0]
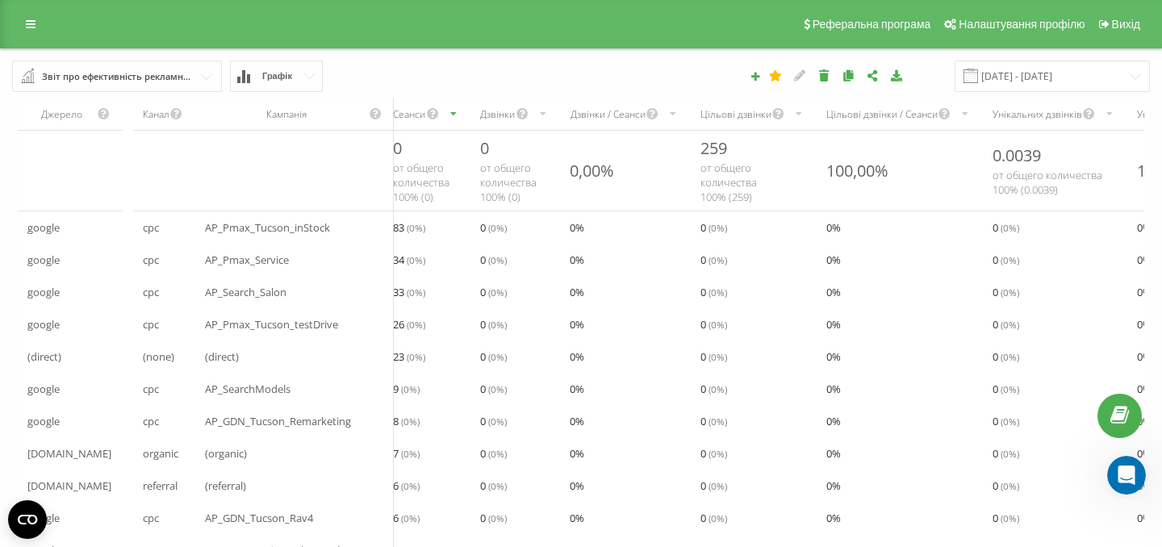
click at [267, 270] on span "AP_Pmax_Service" at bounding box center [247, 259] width 84 height 19
copy span "AP_Pmax_Service"
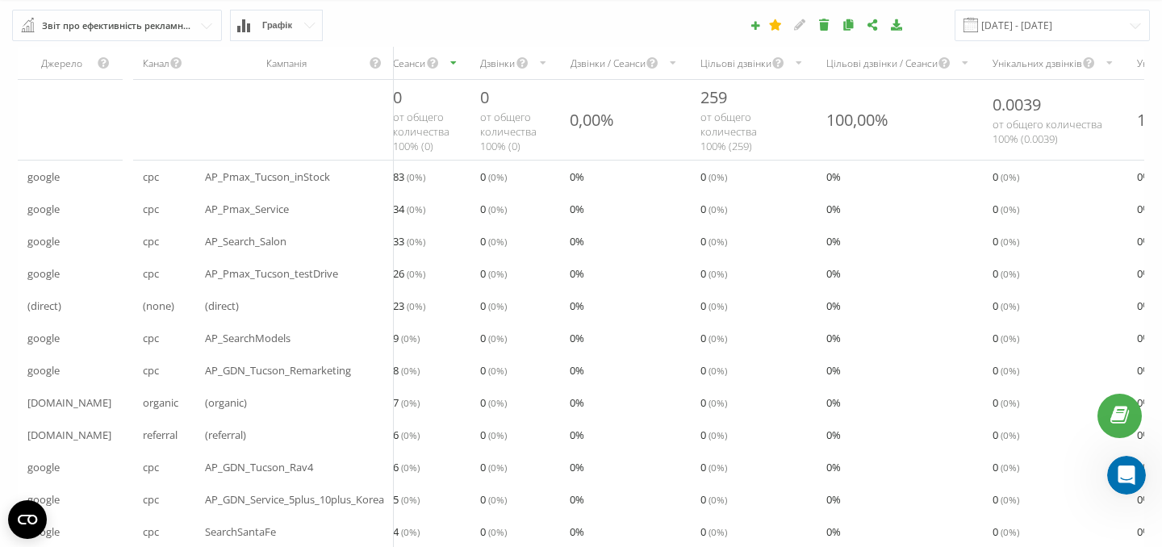
click at [308, 212] on div "AP_Pmax_Service" at bounding box center [294, 209] width 199 height 32
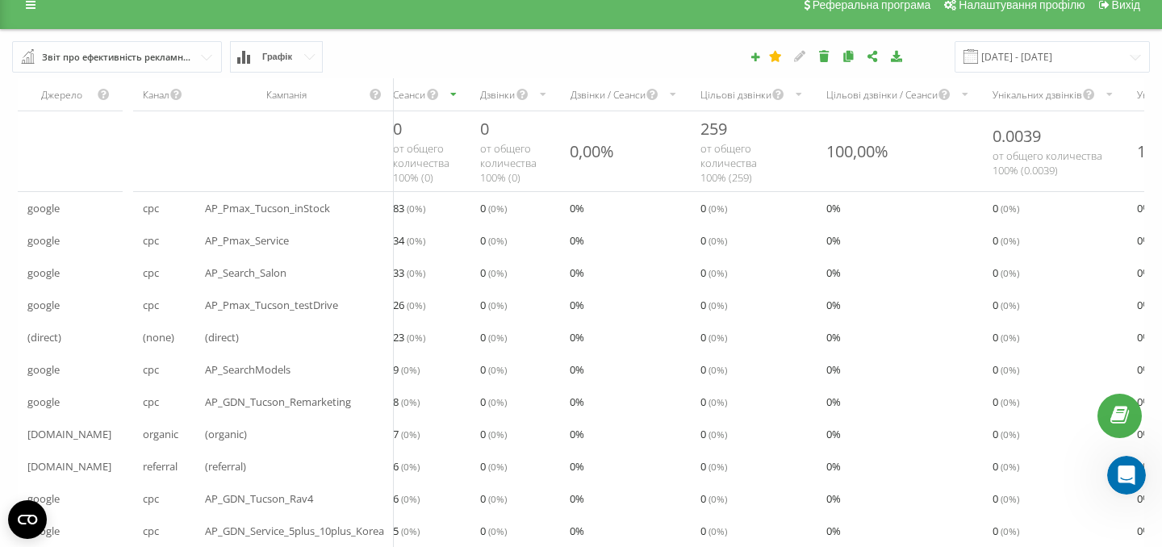
scroll to position [29, 0]
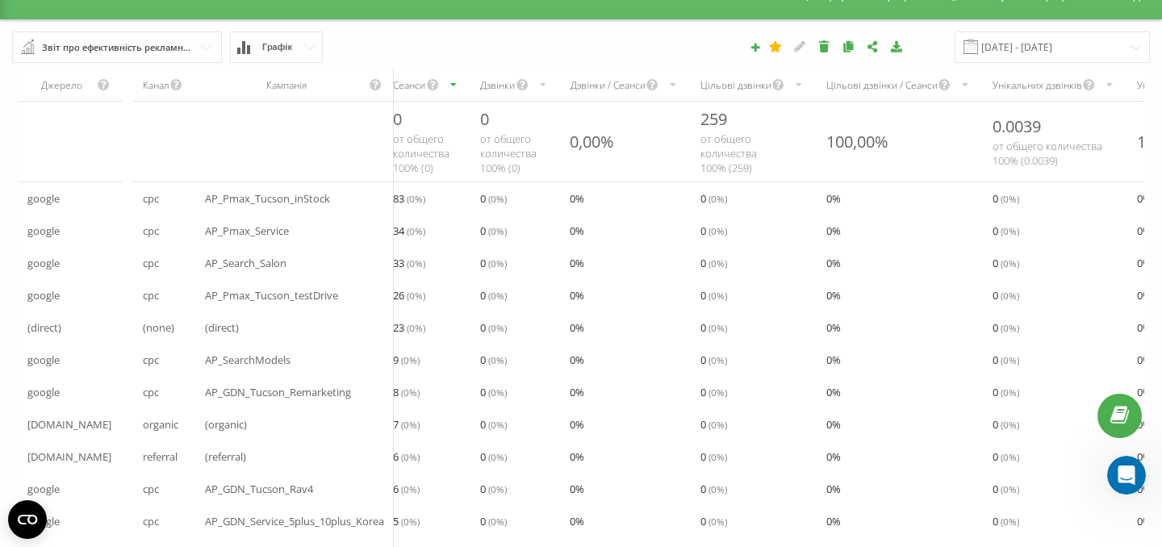
click at [81, 123] on th "scrollable content" at bounding box center [70, 142] width 105 height 81
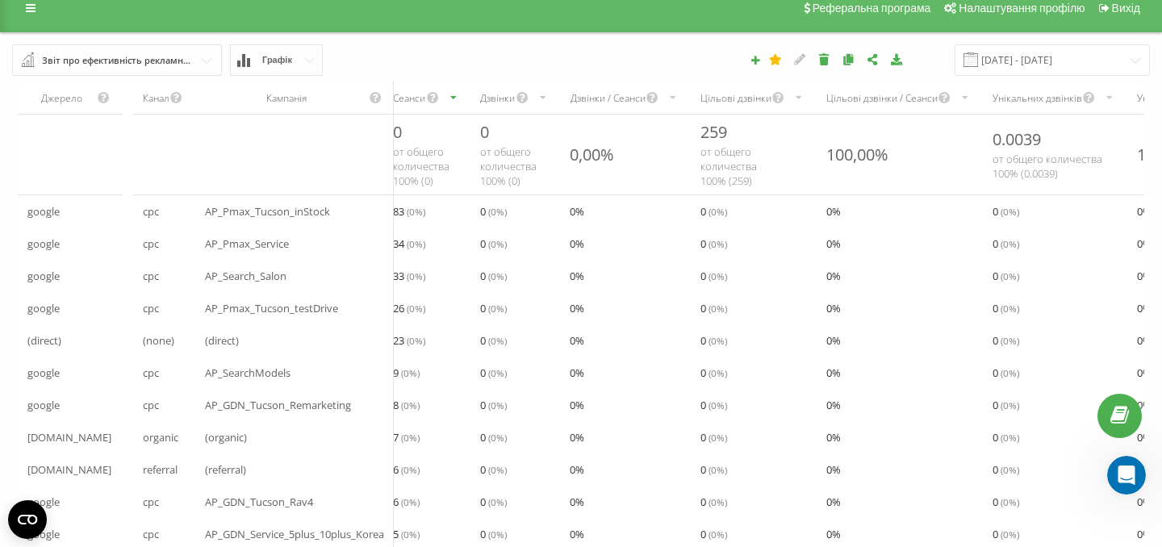
scroll to position [0, 0]
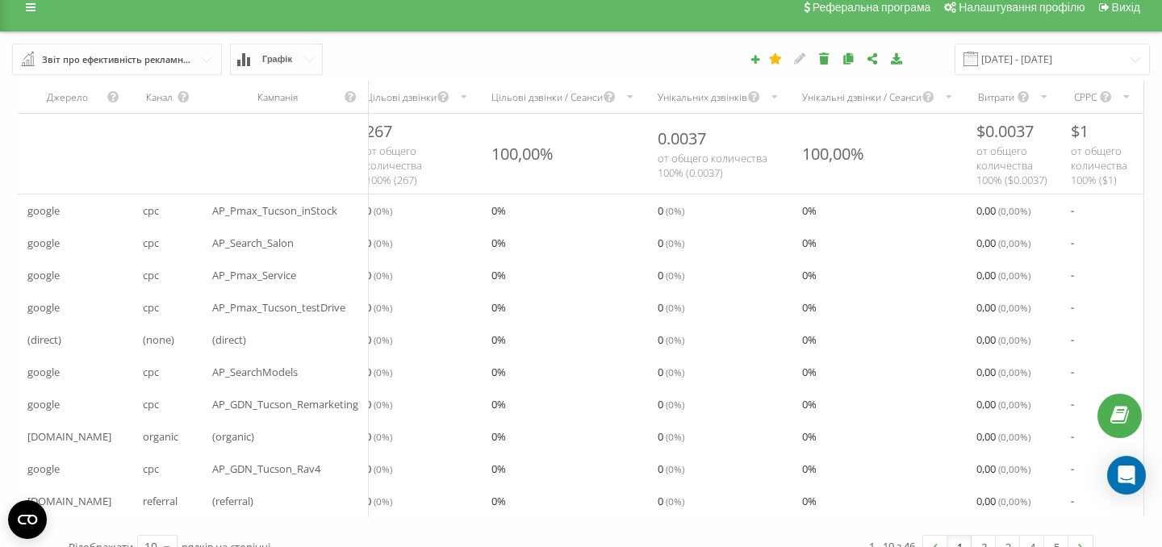
scroll to position [46, 0]
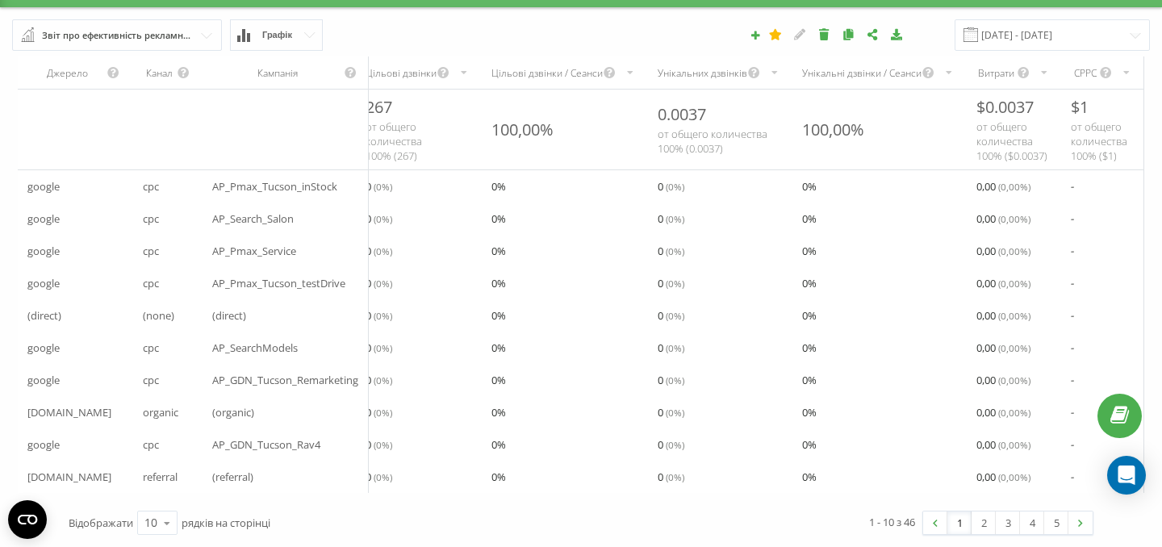
click at [835, 67] on div "Унікальні дзвінки / Сеанси" at bounding box center [861, 73] width 119 height 14
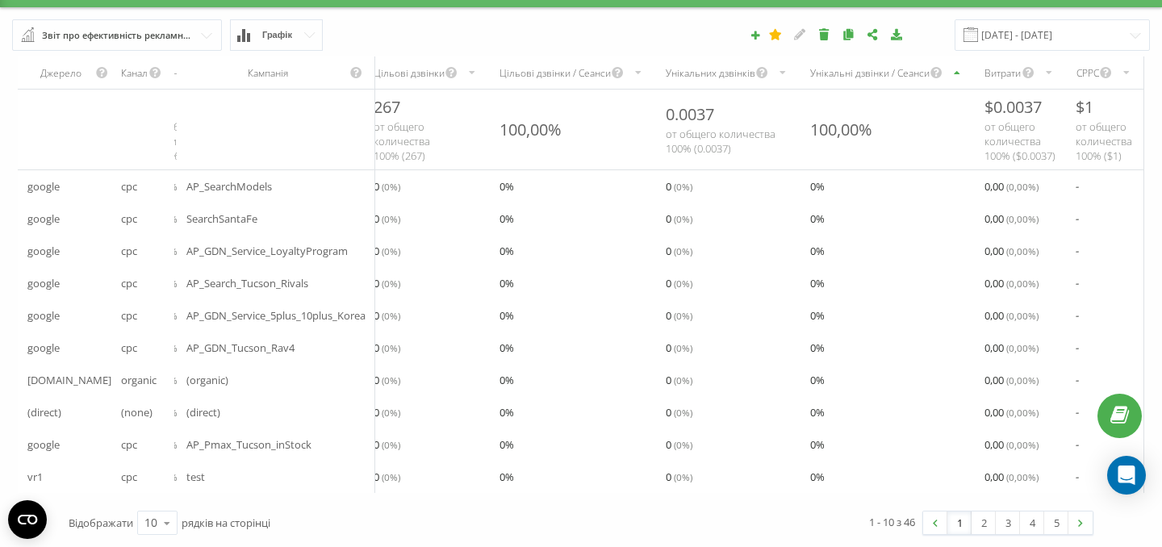
click at [845, 69] on div "Унікальні дзвінки / Сеанси" at bounding box center [869, 73] width 119 height 14
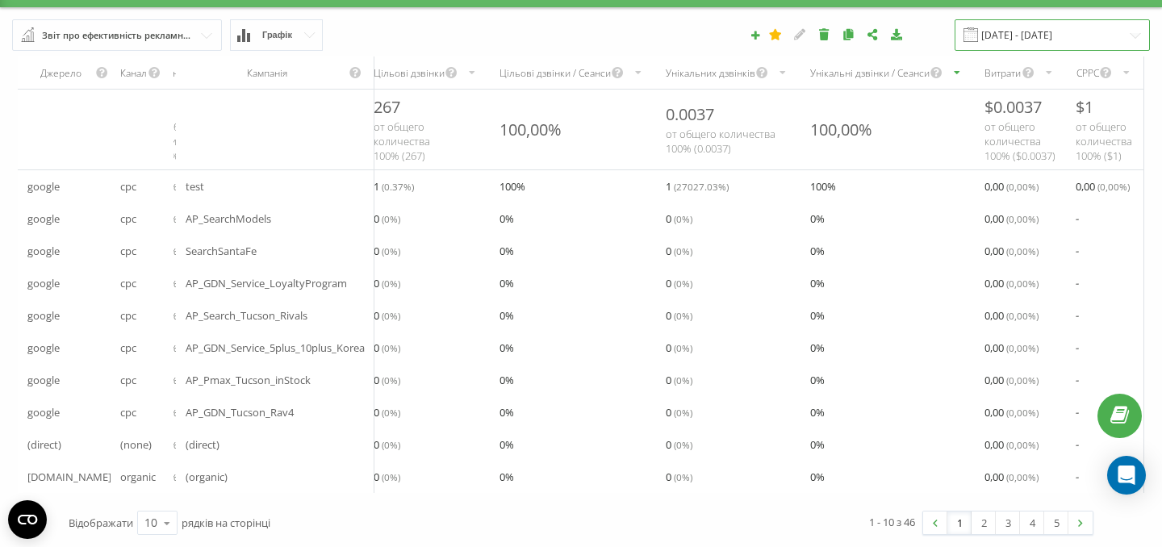
click at [1077, 27] on input "[DATE] - [DATE]" at bounding box center [1052, 34] width 195 height 31
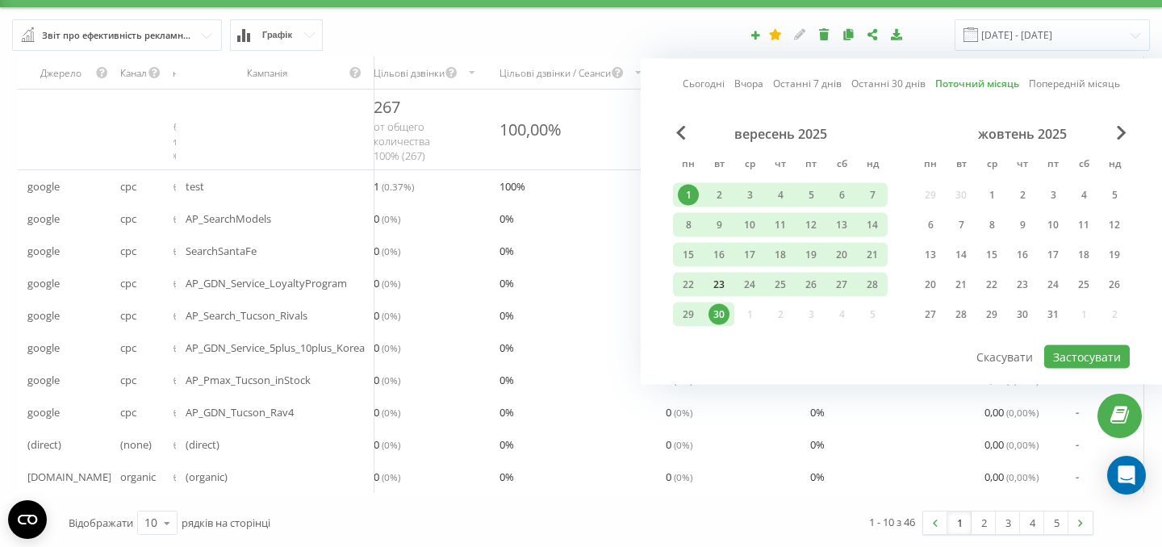
click at [722, 282] on div "23" at bounding box center [719, 284] width 21 height 21
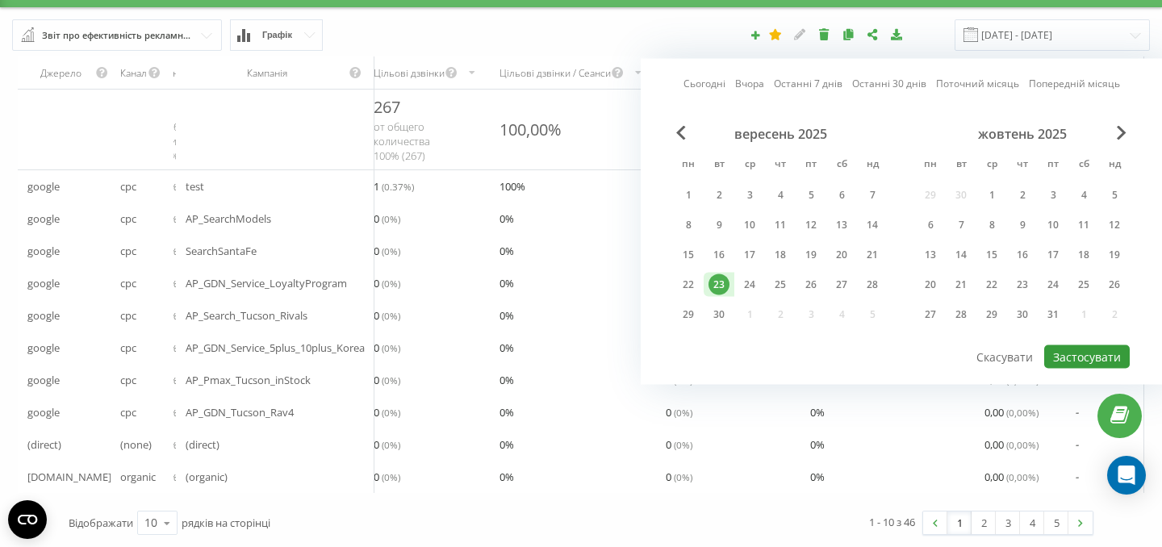
click at [1096, 357] on button "Застосувати" at bounding box center [1087, 356] width 86 height 23
type input "[DATE] - [DATE]"
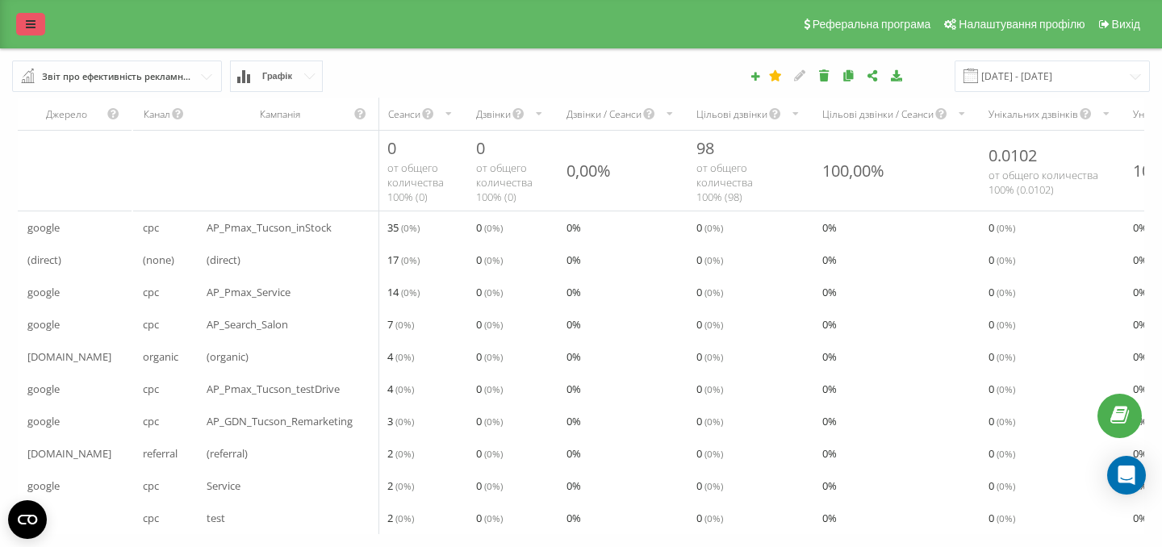
click at [40, 25] on link at bounding box center [30, 24] width 29 height 23
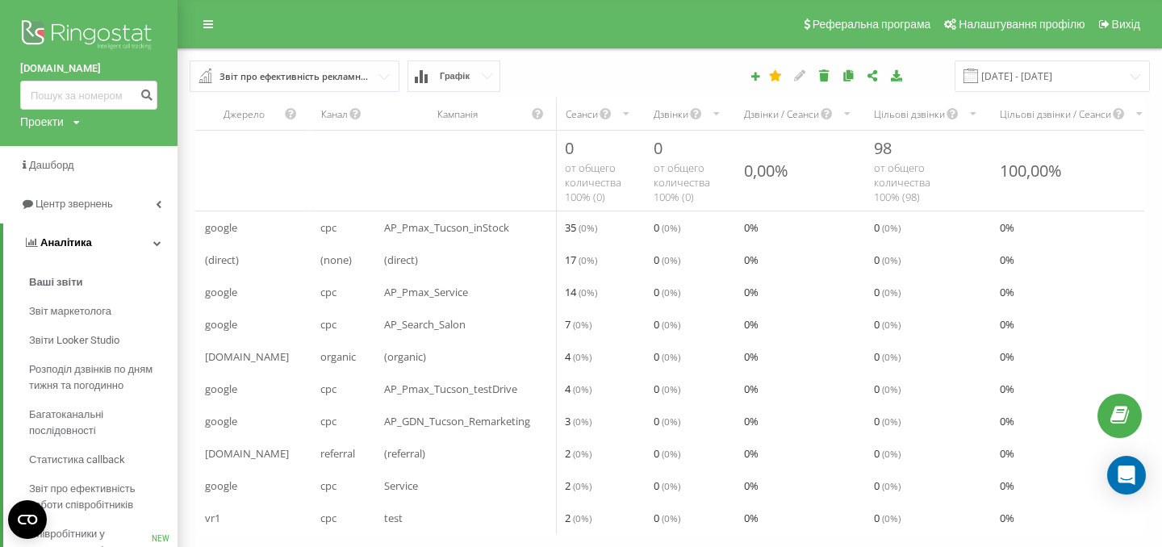
click at [157, 246] on icon at bounding box center [157, 243] width 8 height 8
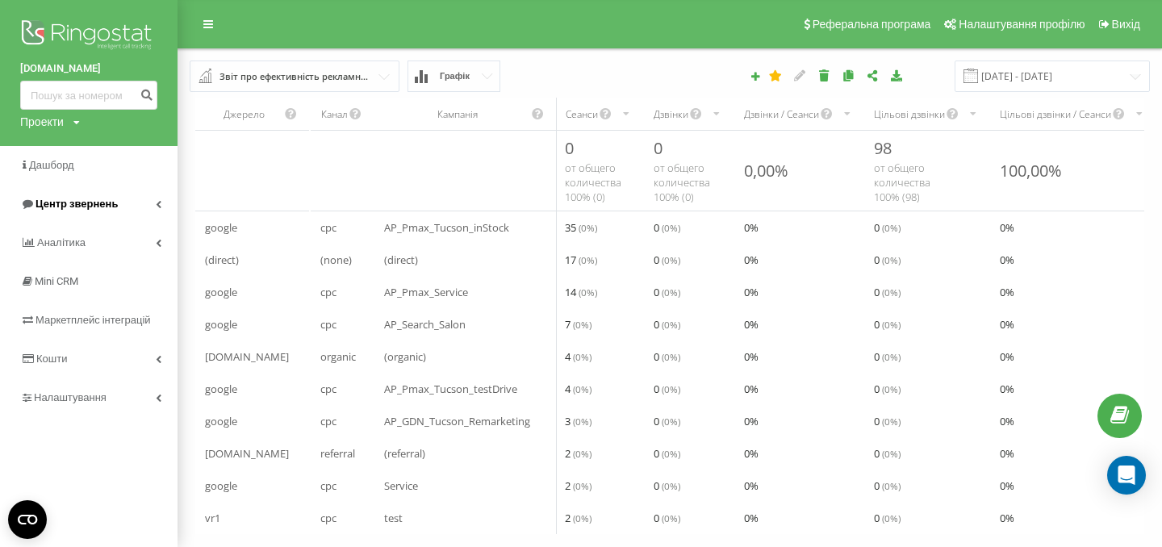
click at [148, 210] on link "Центр звернень" at bounding box center [89, 204] width 178 height 39
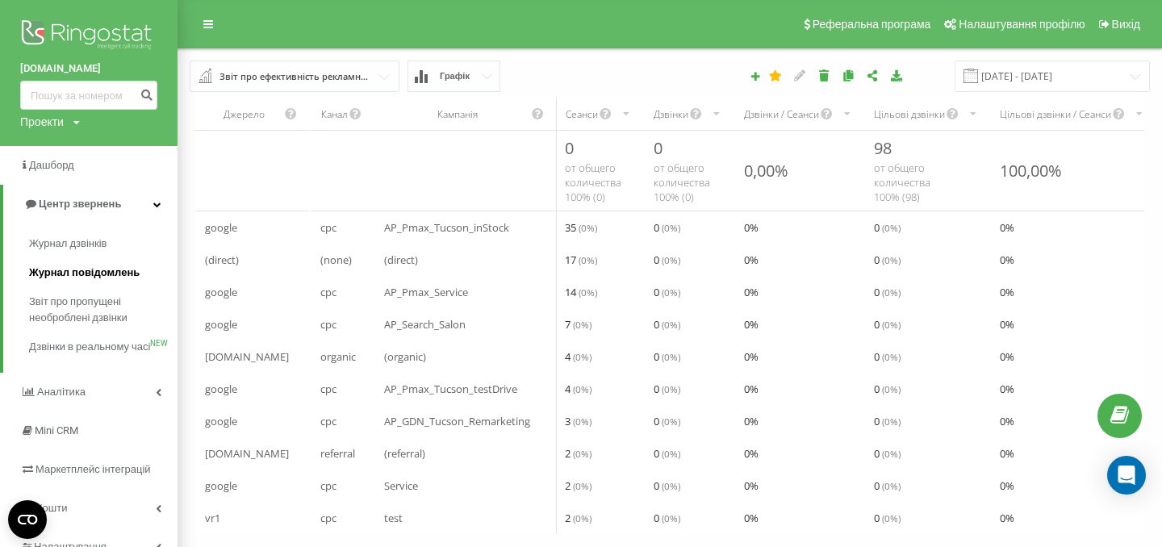
scroll to position [77, 0]
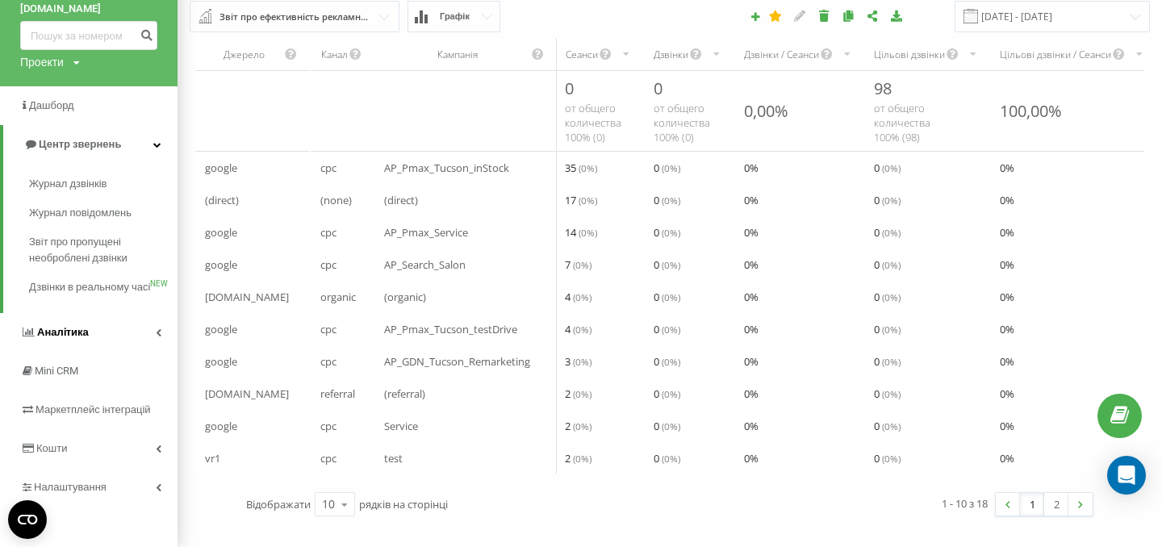
click at [85, 321] on link "Аналiтика" at bounding box center [89, 332] width 178 height 39
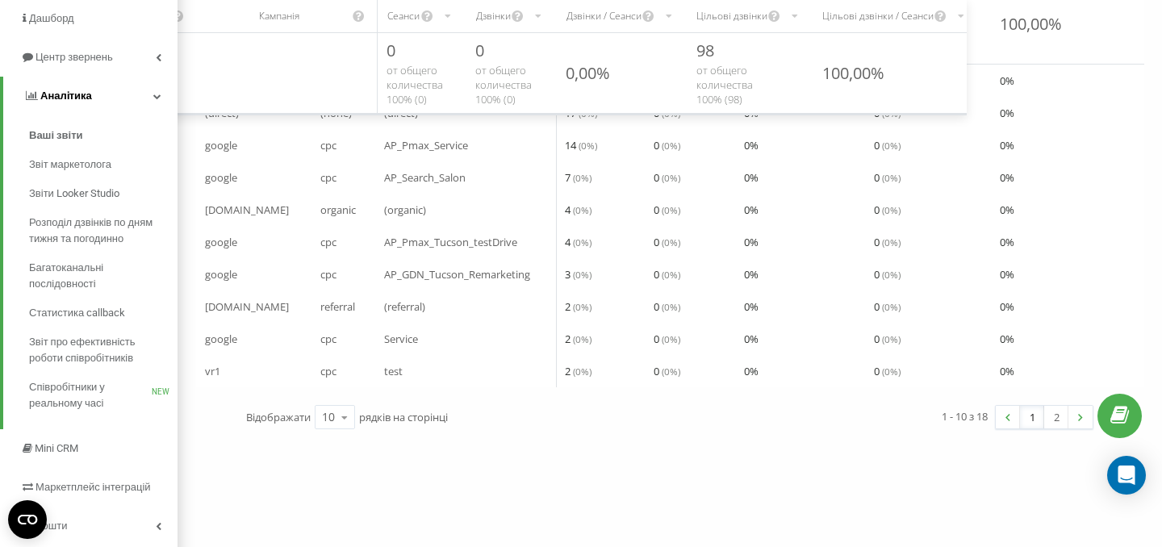
click at [147, 101] on link "Аналiтика" at bounding box center [90, 96] width 174 height 39
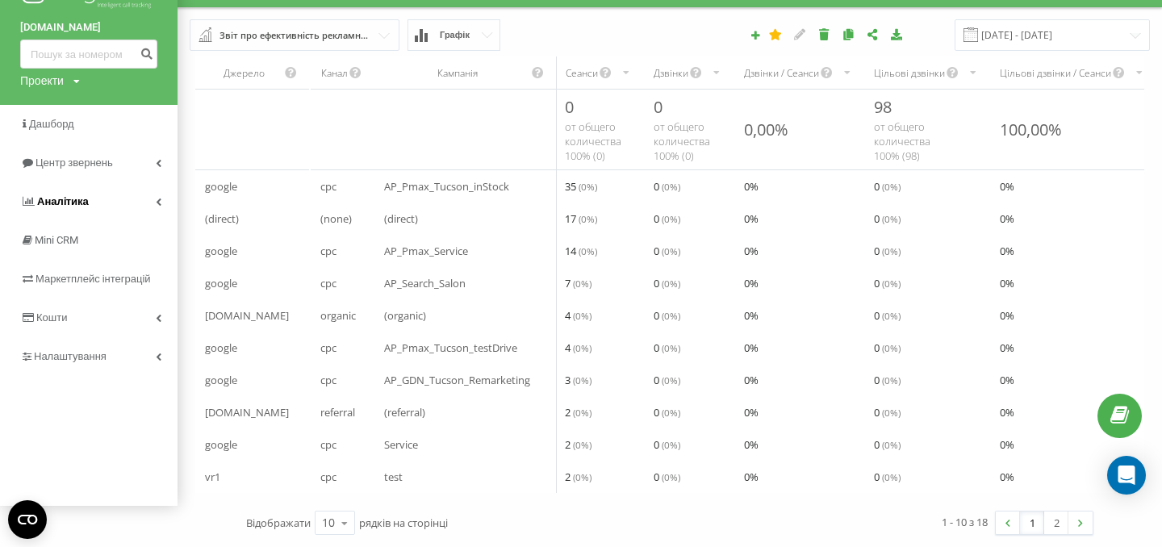
scroll to position [46, 0]
click at [125, 343] on link "Налаштування" at bounding box center [89, 356] width 178 height 39
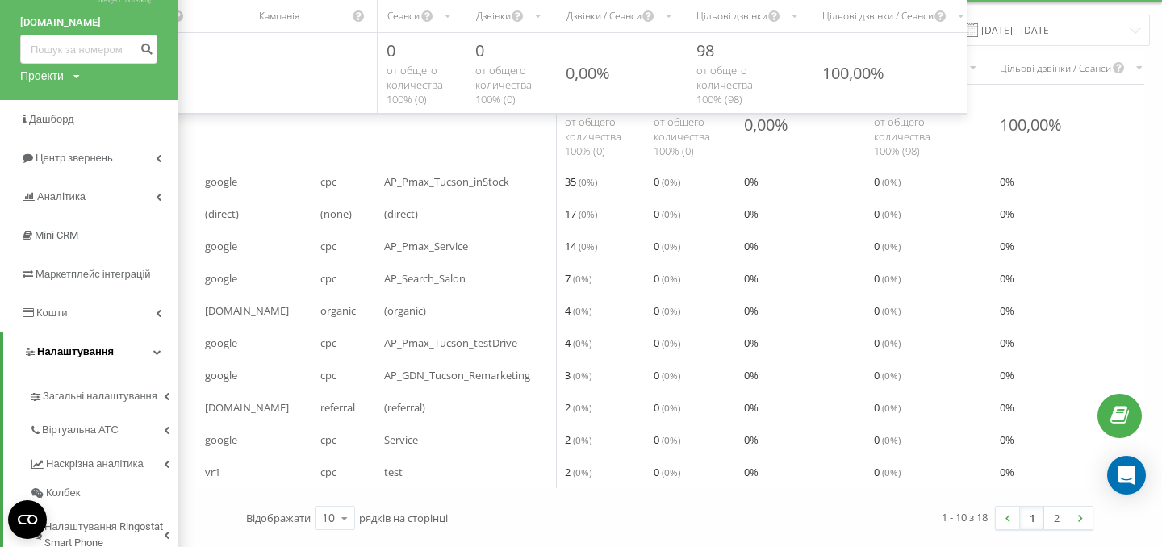
scroll to position [147, 0]
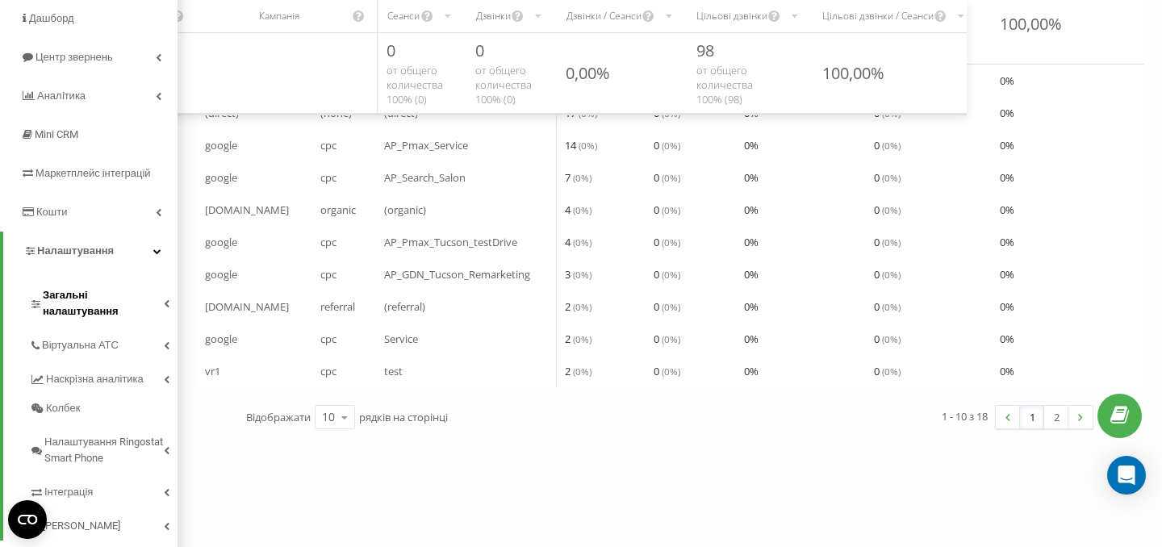
click at [174, 305] on link "Загальні налаштування" at bounding box center [103, 301] width 148 height 50
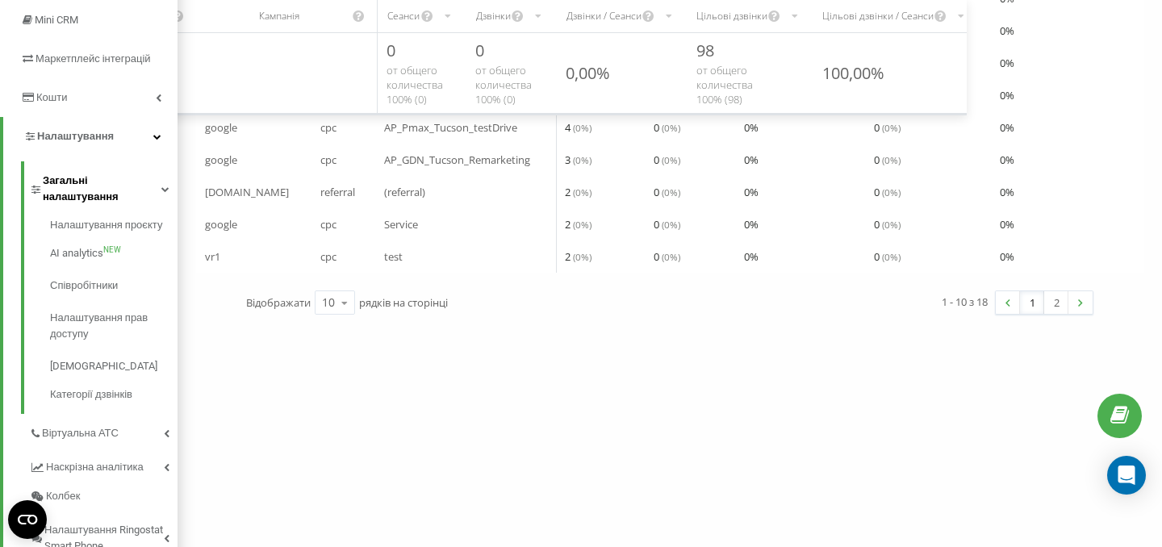
scroll to position [261, 0]
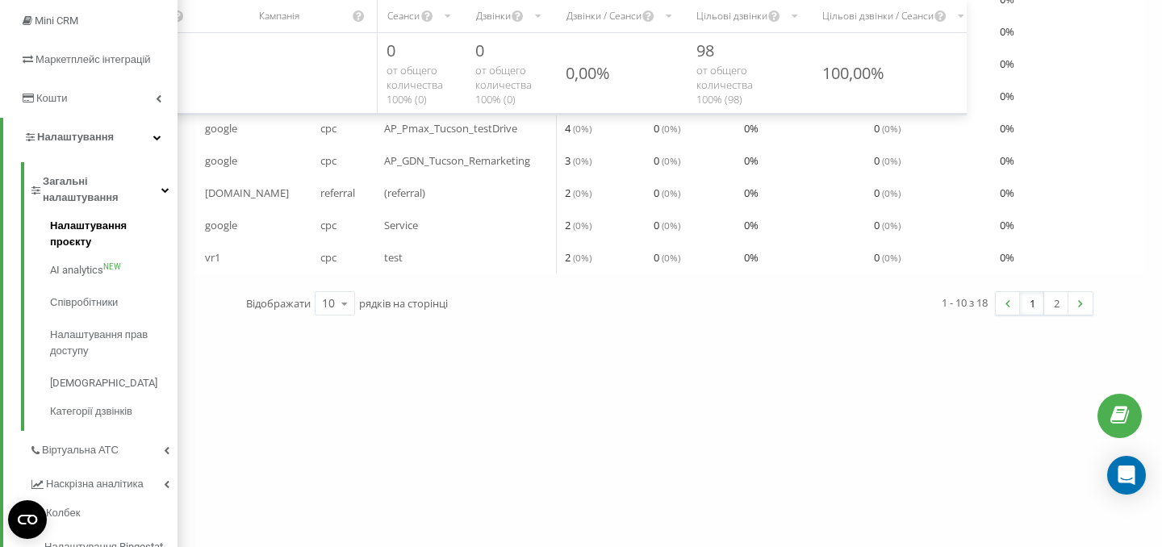
click at [126, 218] on span "Налаштування проєкту" at bounding box center [109, 234] width 119 height 32
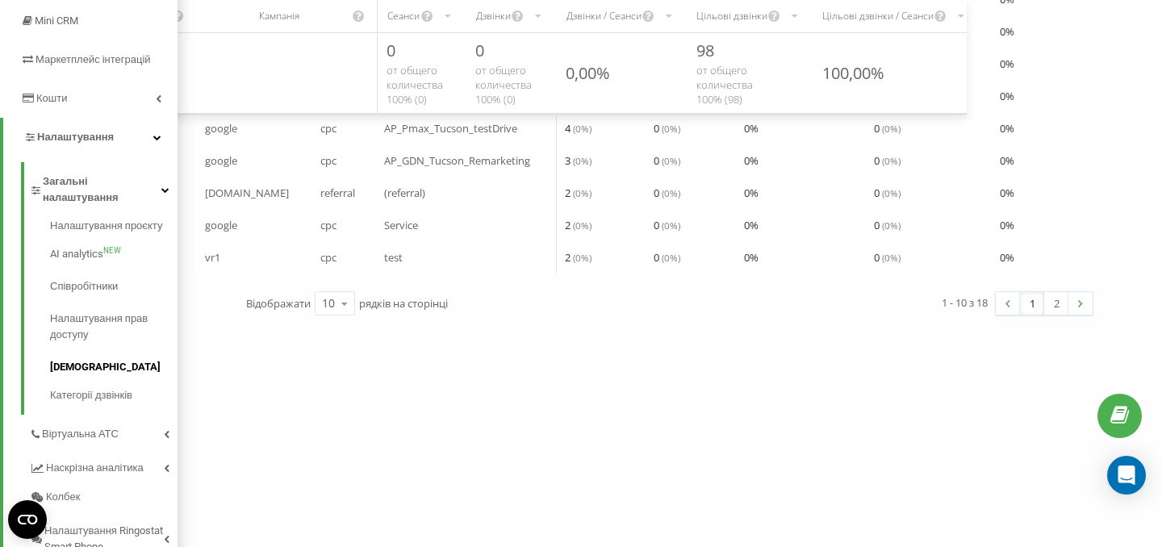
scroll to position [368, 0]
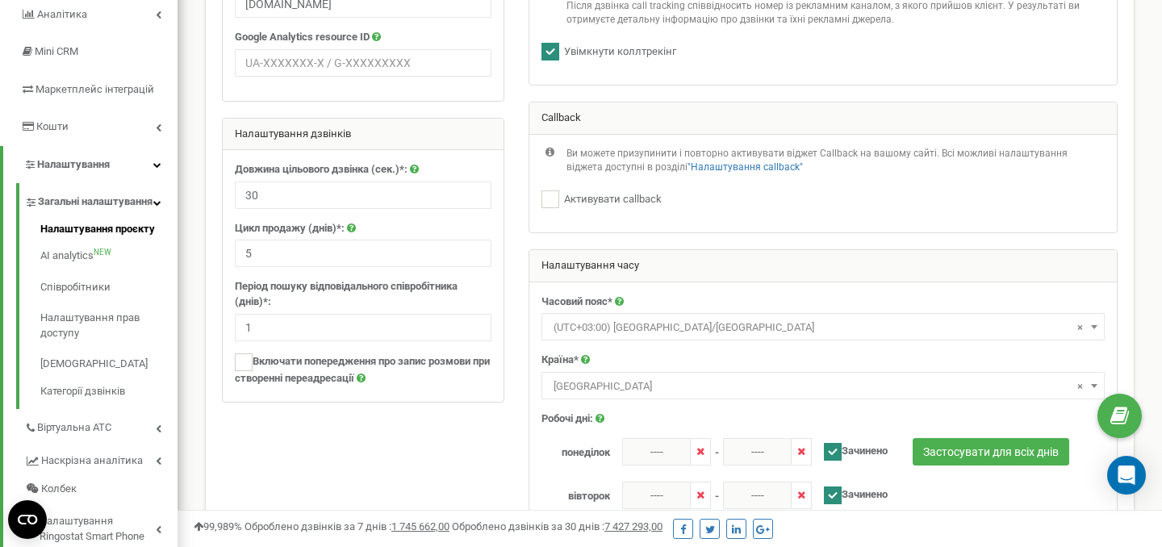
scroll to position [123, 0]
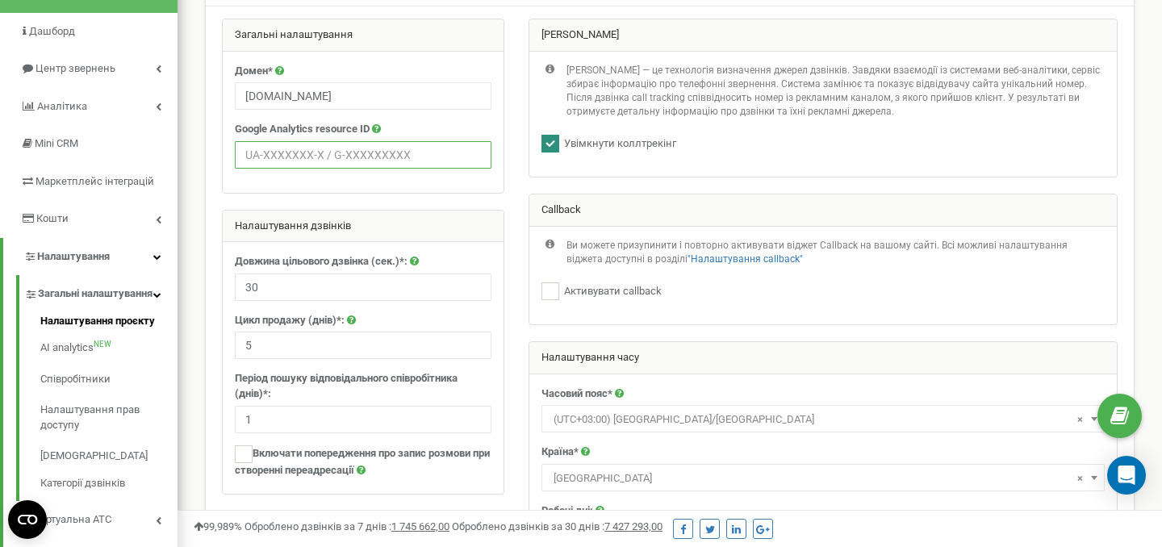
click at [295, 153] on input "text" at bounding box center [363, 154] width 257 height 27
paste input "G-9LHRQTEM63"
type input "G-9LHRQTEM63"
click at [507, 144] on div "Загальні налаштування Домен* hyundai-dnipro.com Google Analytics resource ID G-…" at bounding box center [363, 265] width 307 height 492
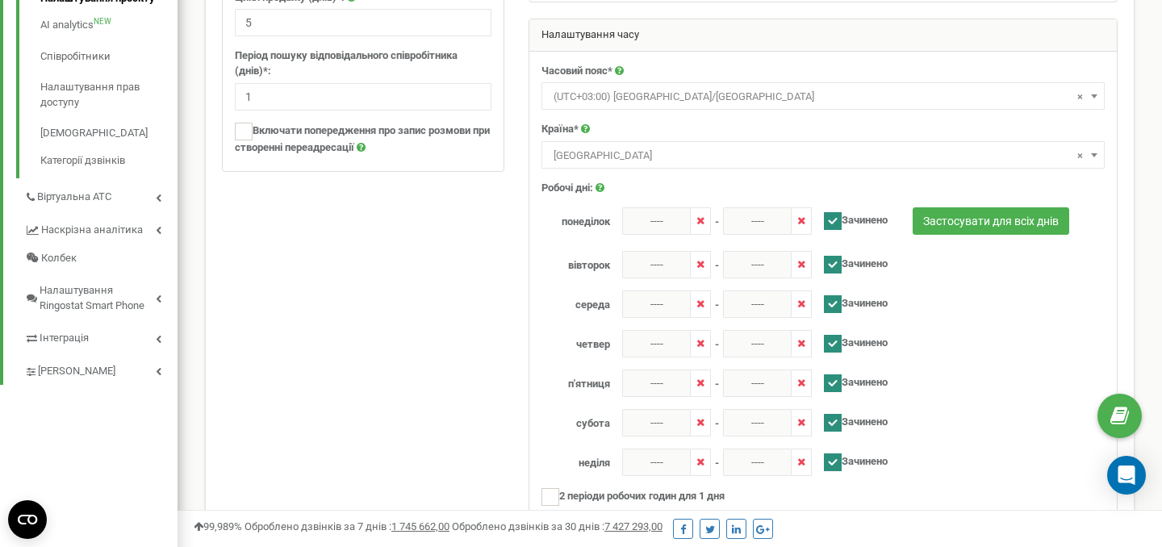
scroll to position [696, 0]
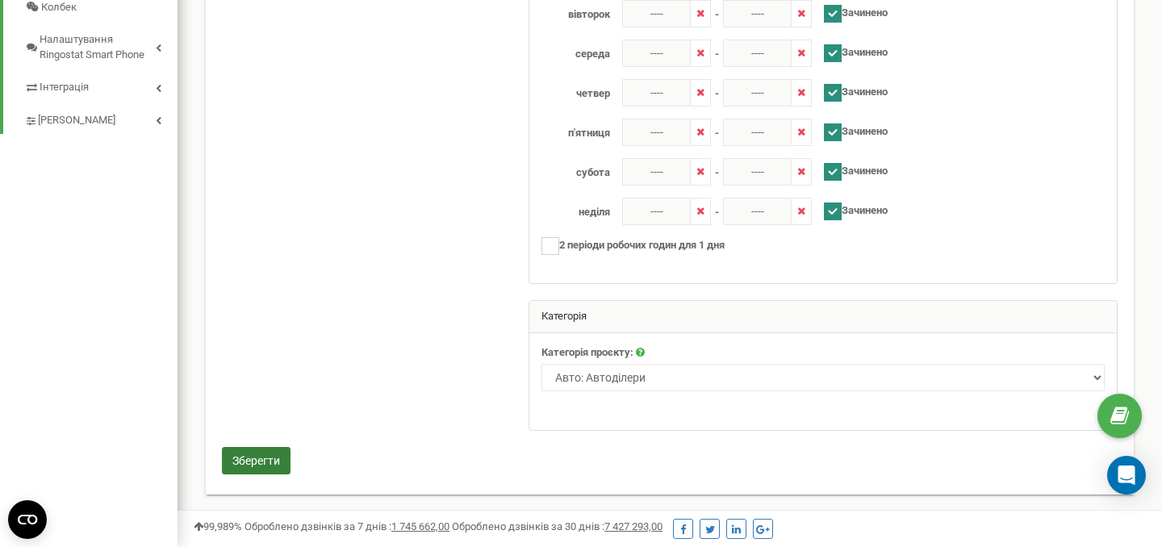
click at [256, 461] on button "Зберегти" at bounding box center [256, 460] width 69 height 27
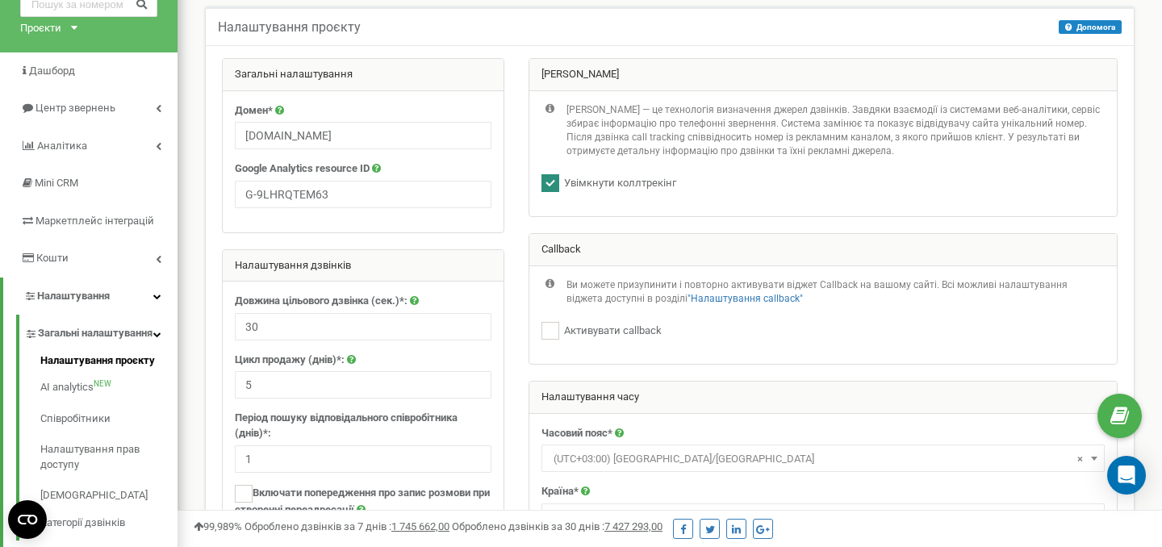
scroll to position [0, 0]
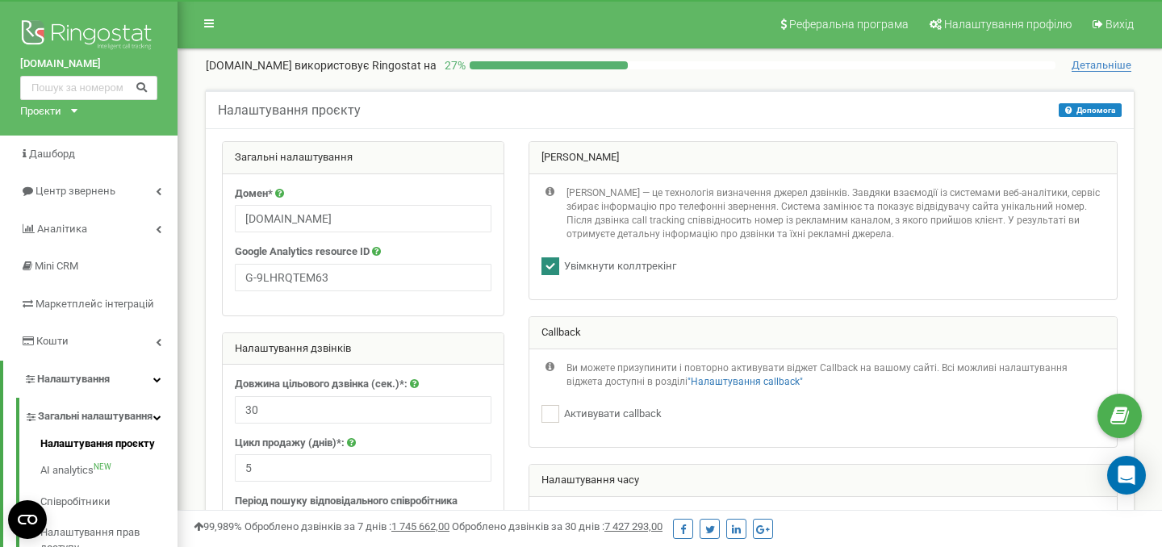
click at [1098, 65] on span "Детальніше" at bounding box center [1102, 65] width 60 height 13
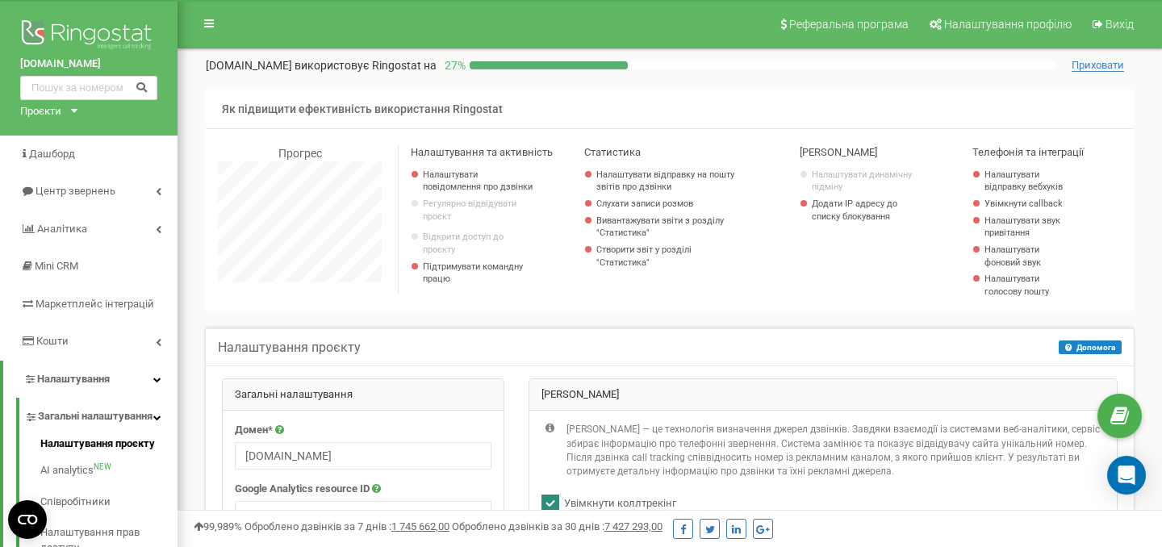
scroll to position [1484, 985]
click at [85, 220] on link "Аналiтика" at bounding box center [89, 230] width 178 height 38
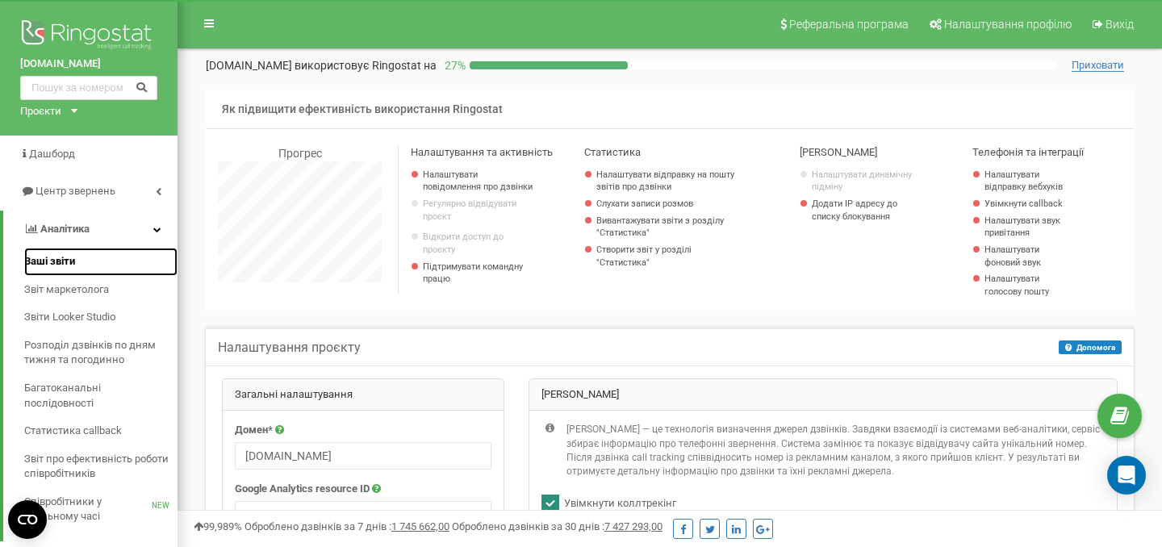
click at [69, 256] on span "Ваші звіти" at bounding box center [49, 261] width 51 height 15
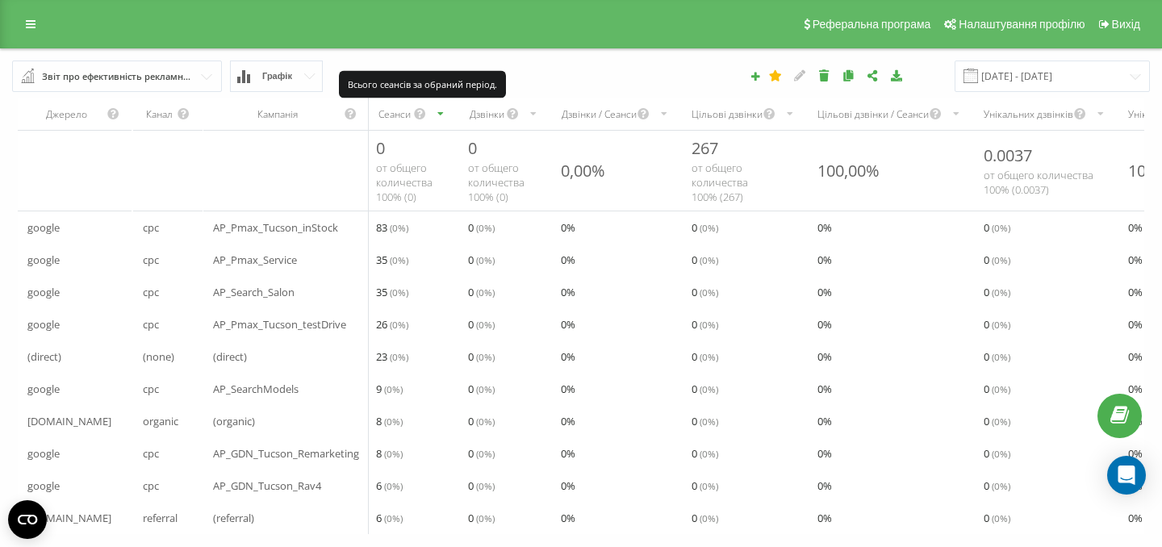
click at [423, 113] on icon "scrollable content" at bounding box center [420, 113] width 14 height 19
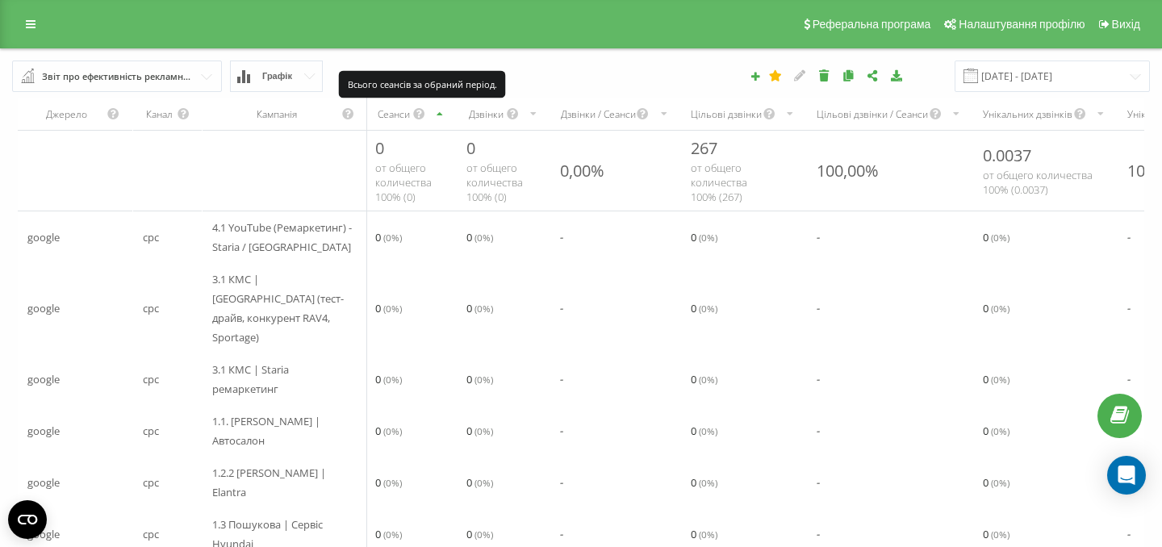
click at [423, 113] on icon "scrollable content" at bounding box center [419, 113] width 14 height 19
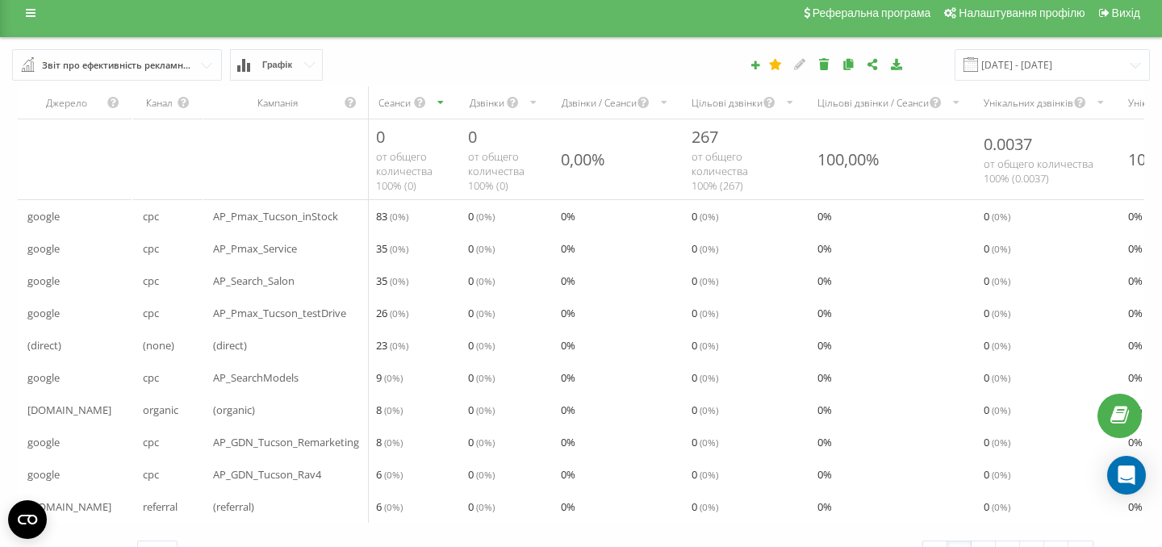
scroll to position [46, 0]
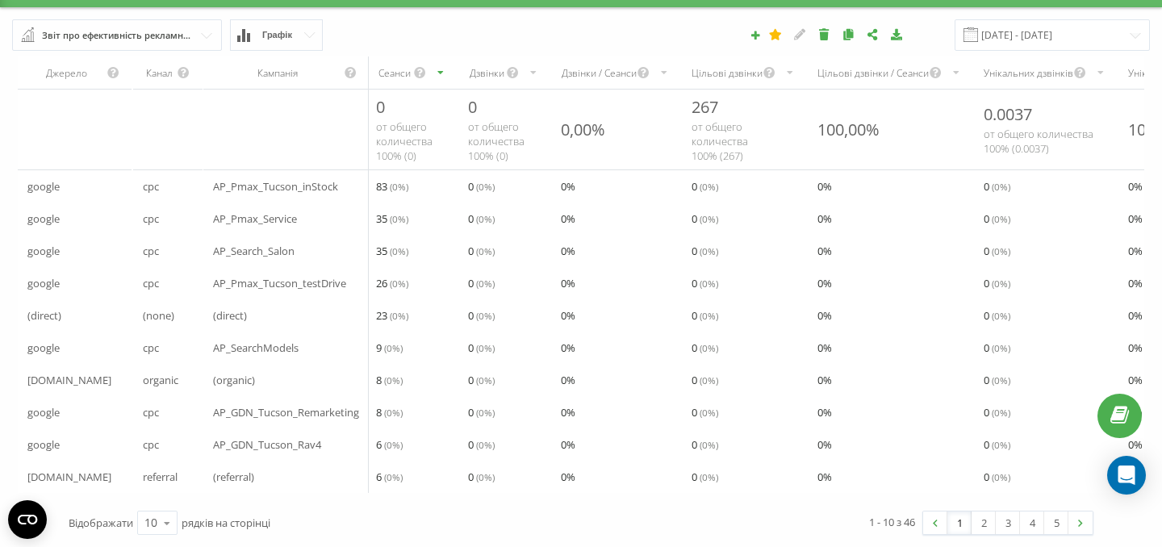
click at [395, 69] on div "Сеанси" at bounding box center [394, 73] width 36 height 14
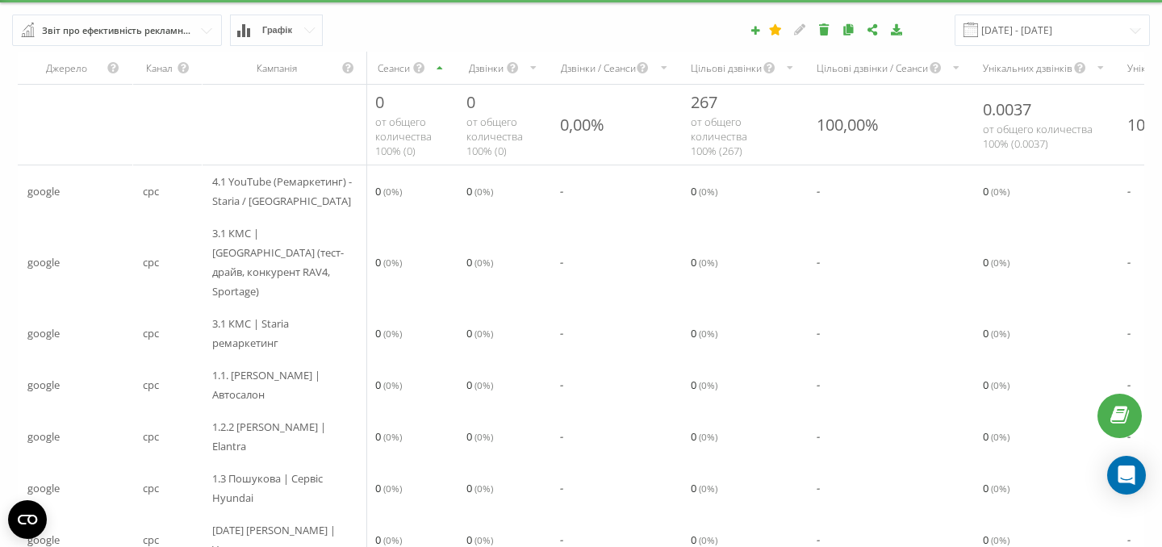
click at [395, 69] on div "Сеанси" at bounding box center [393, 68] width 37 height 14
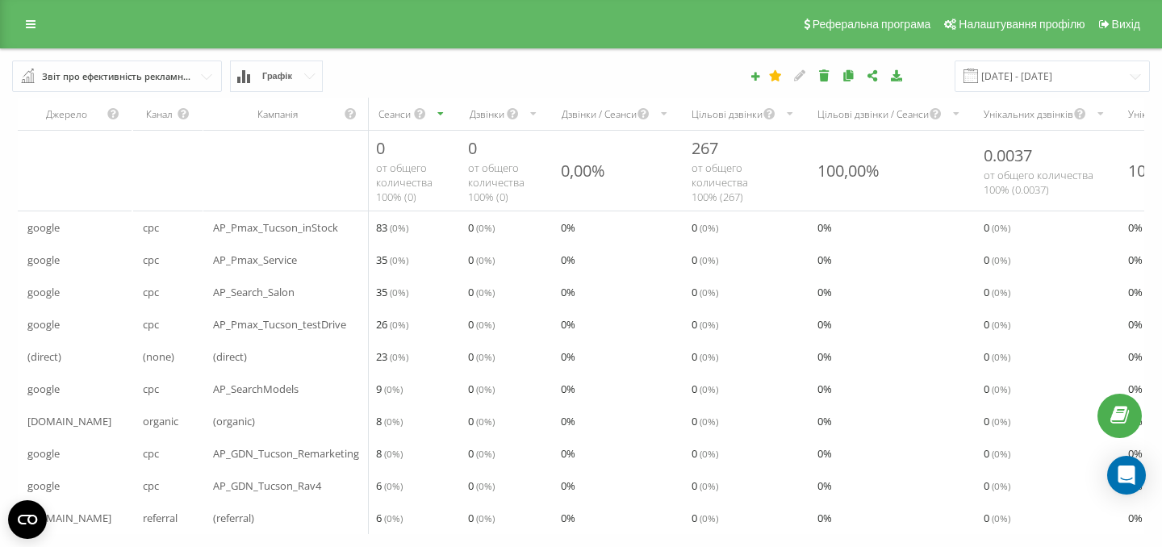
click at [44, 37] on div "Реферальна програма Налаштування профілю Вихід" at bounding box center [581, 24] width 1162 height 48
click at [30, 26] on icon at bounding box center [31, 24] width 10 height 11
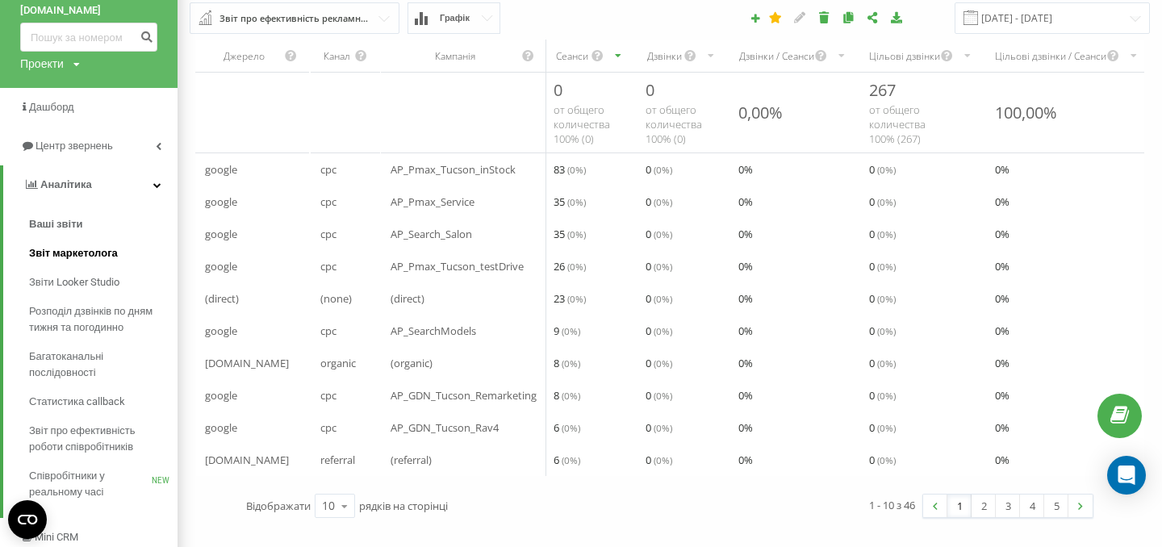
scroll to position [64, 0]
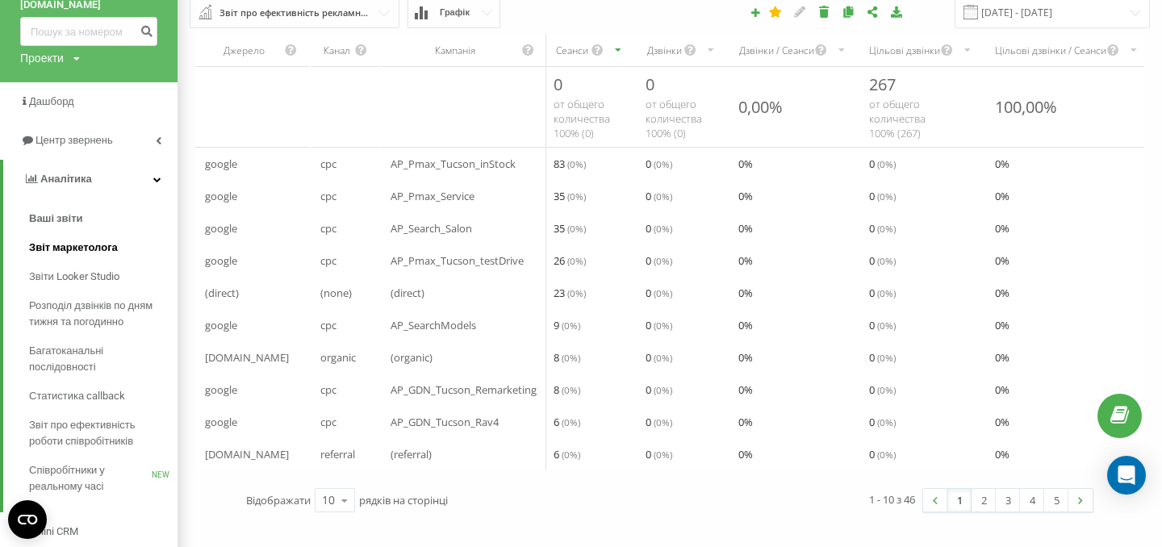
click at [91, 253] on span "Звіт маркетолога" at bounding box center [73, 248] width 89 height 16
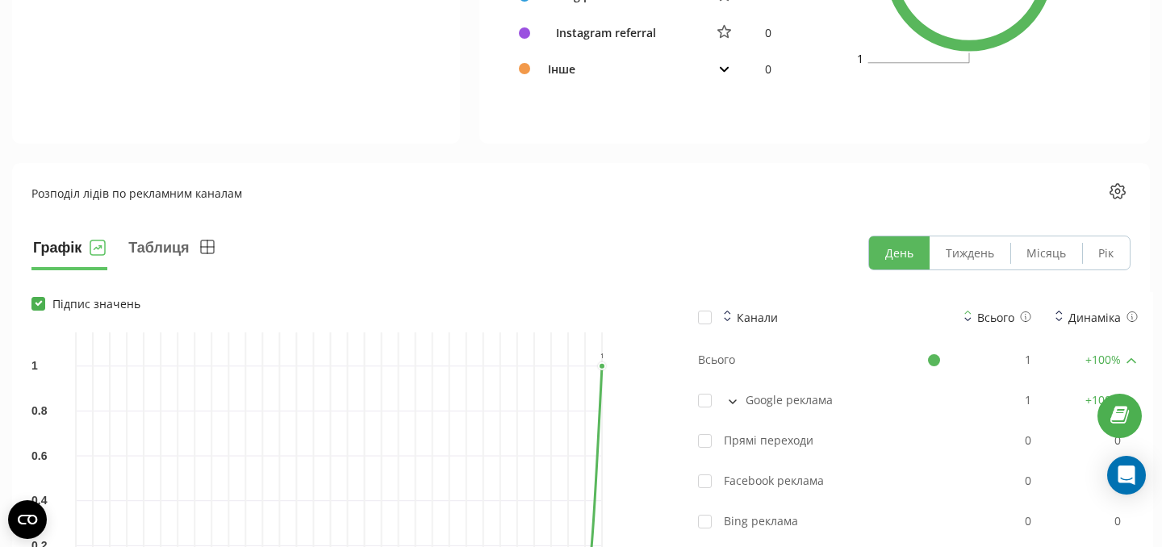
scroll to position [1016, 0]
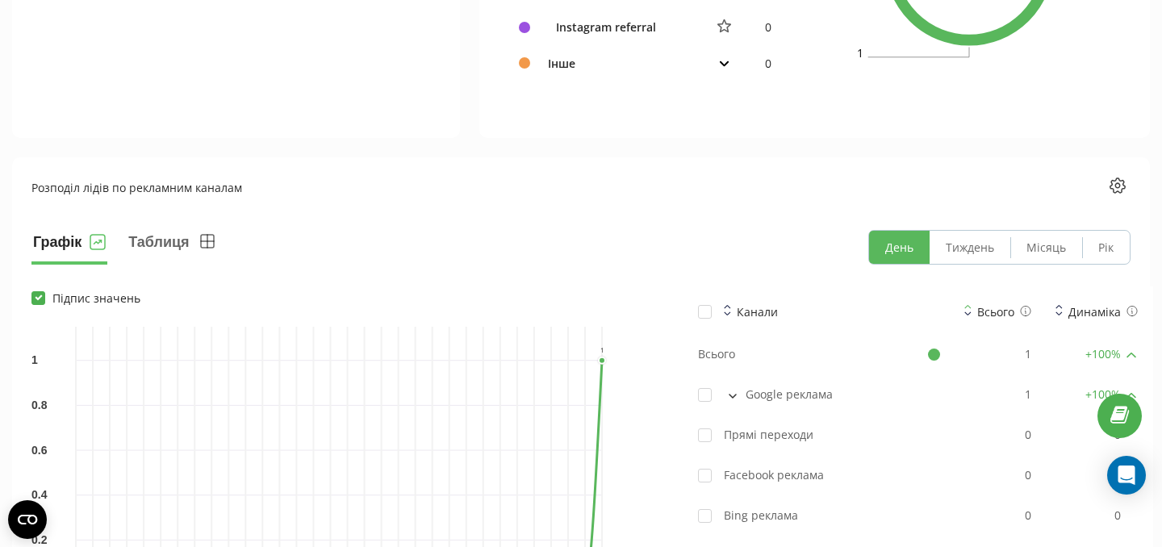
click at [736, 391] on button at bounding box center [733, 394] width 18 height 15
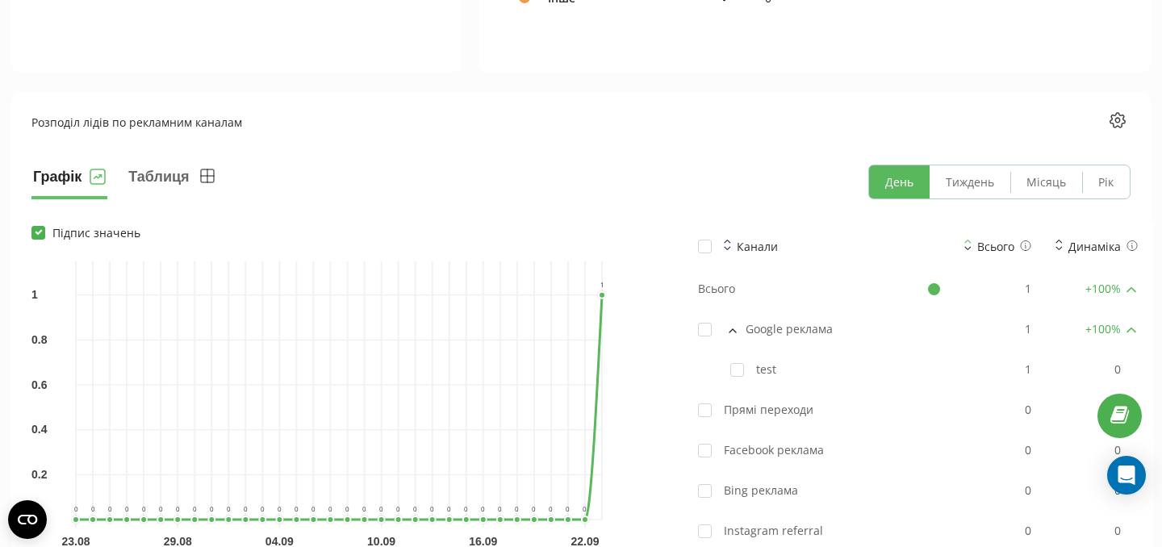
scroll to position [1099, 0]
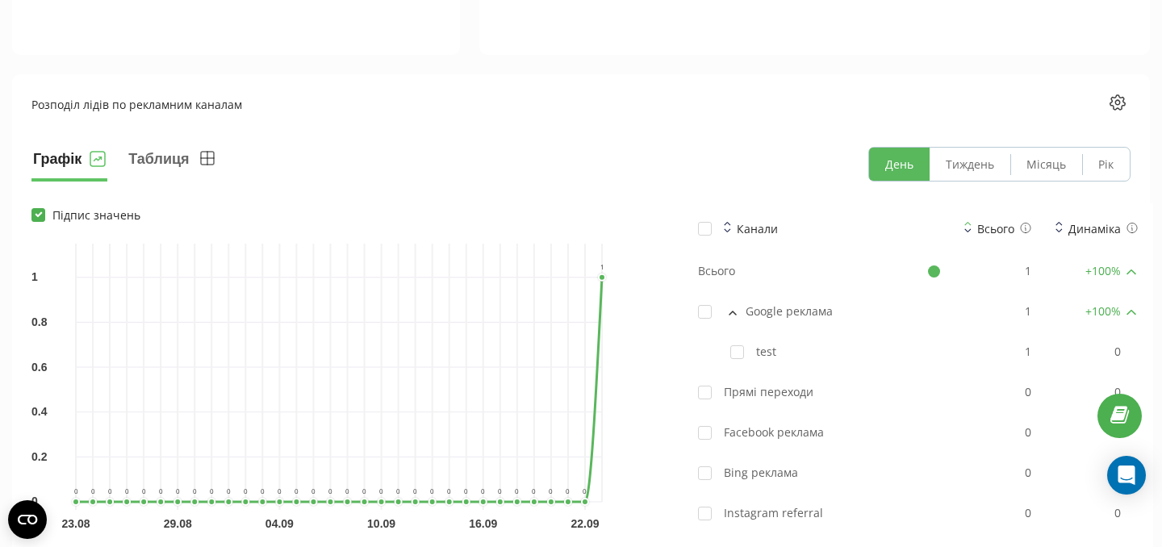
click at [732, 314] on icon at bounding box center [733, 313] width 8 height 5
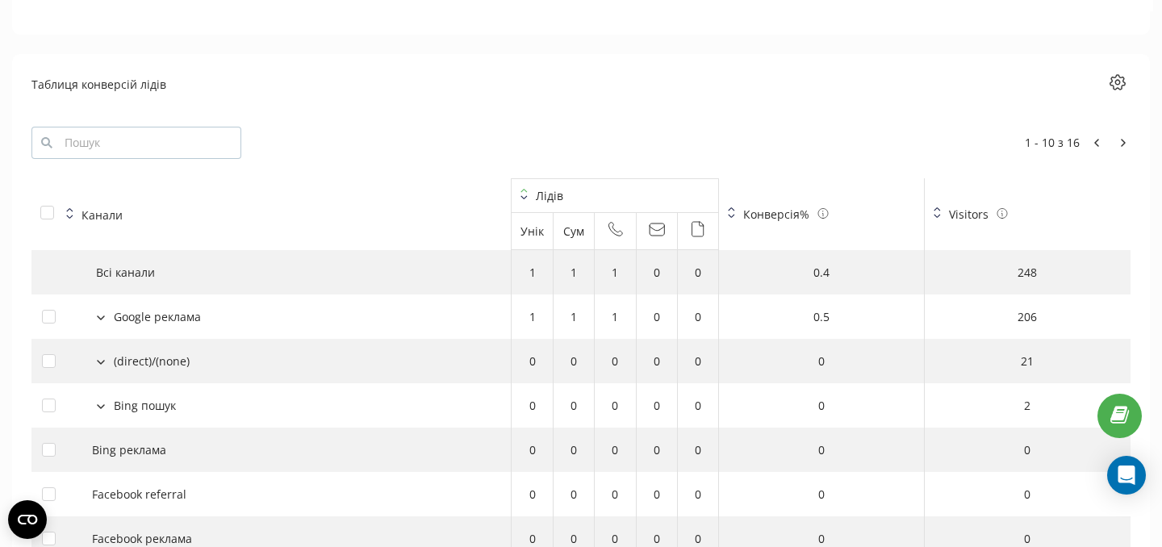
scroll to position [1633, 0]
click at [104, 316] on icon at bounding box center [101, 315] width 8 height 5
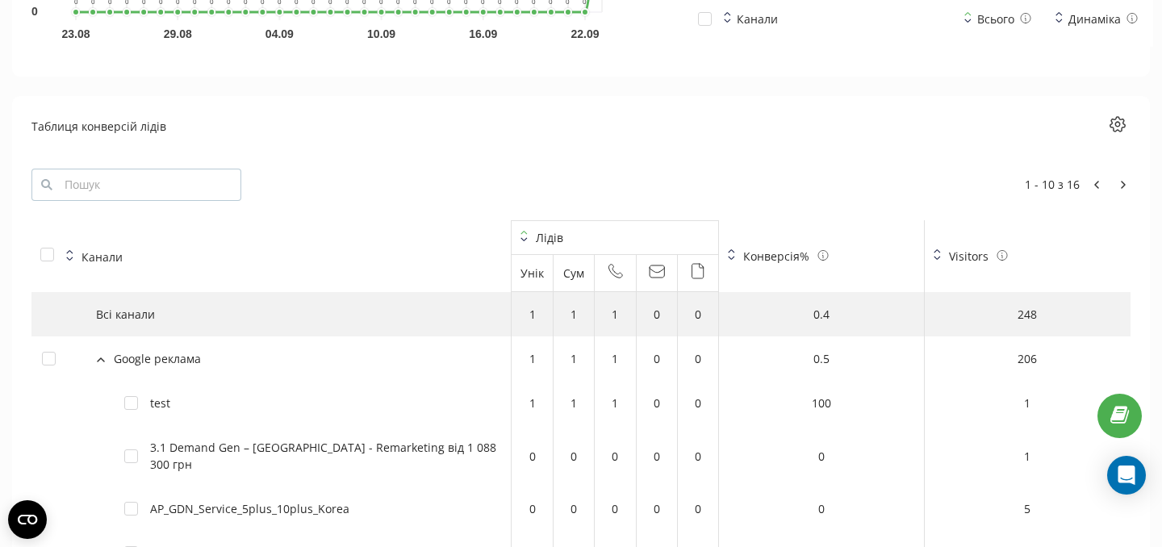
scroll to position [1657, 0]
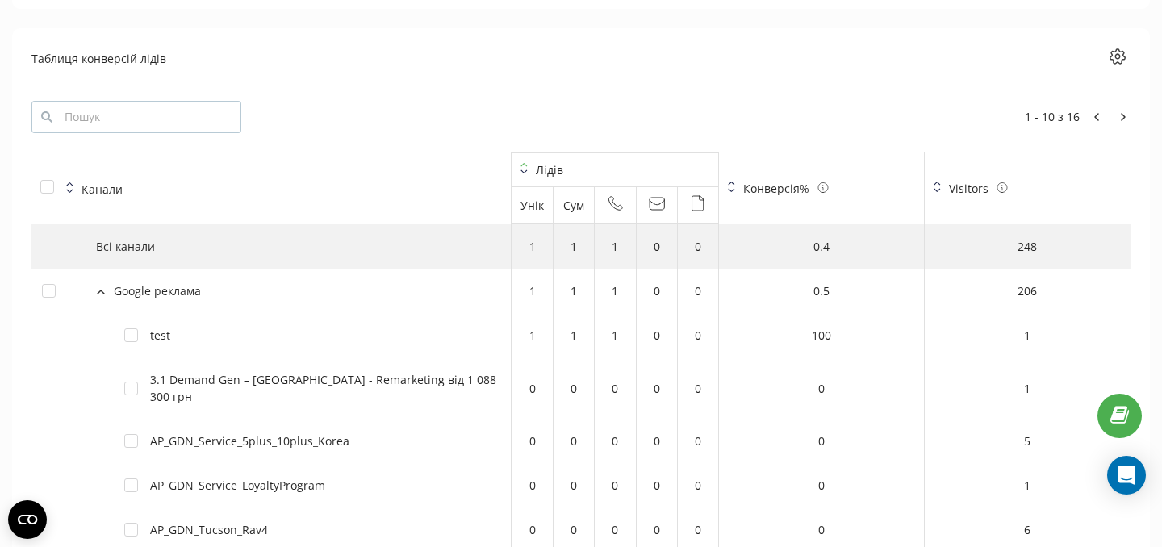
click at [104, 291] on icon at bounding box center [101, 292] width 8 height 5
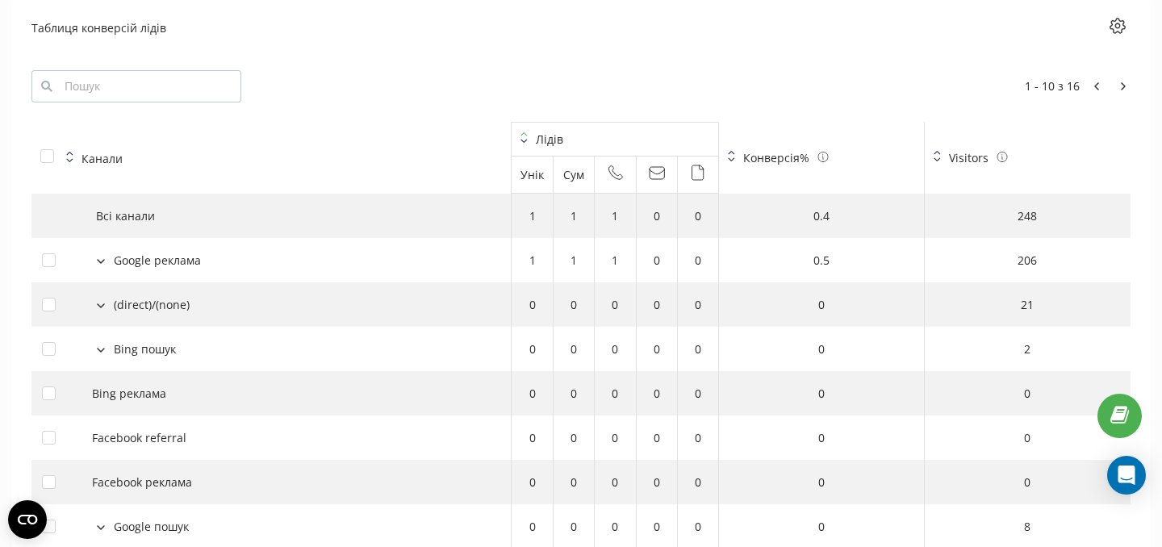
click at [98, 299] on button at bounding box center [101, 304] width 18 height 15
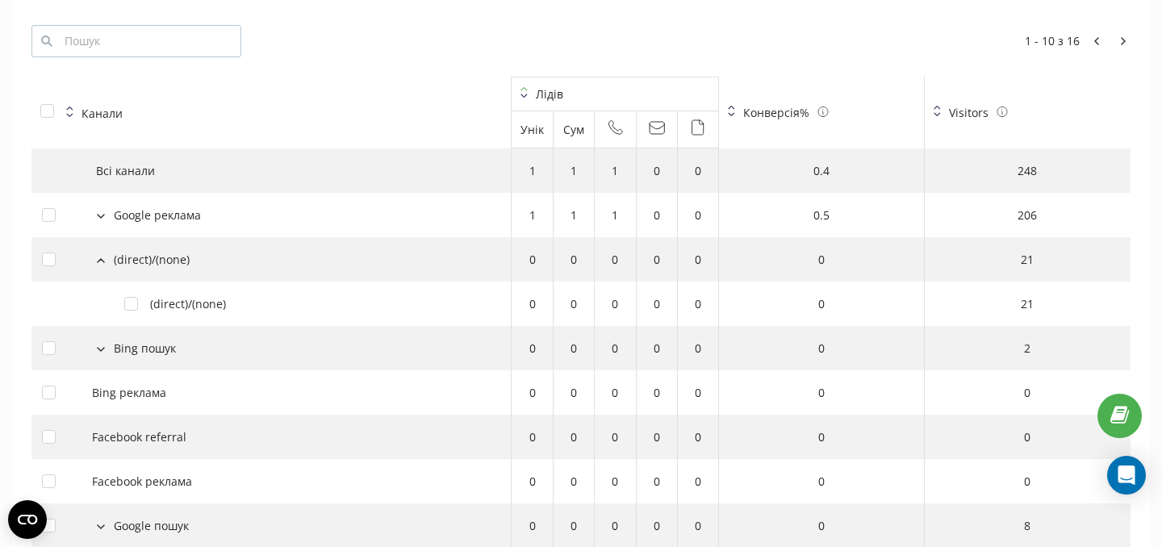
click at [98, 266] on button at bounding box center [101, 259] width 18 height 15
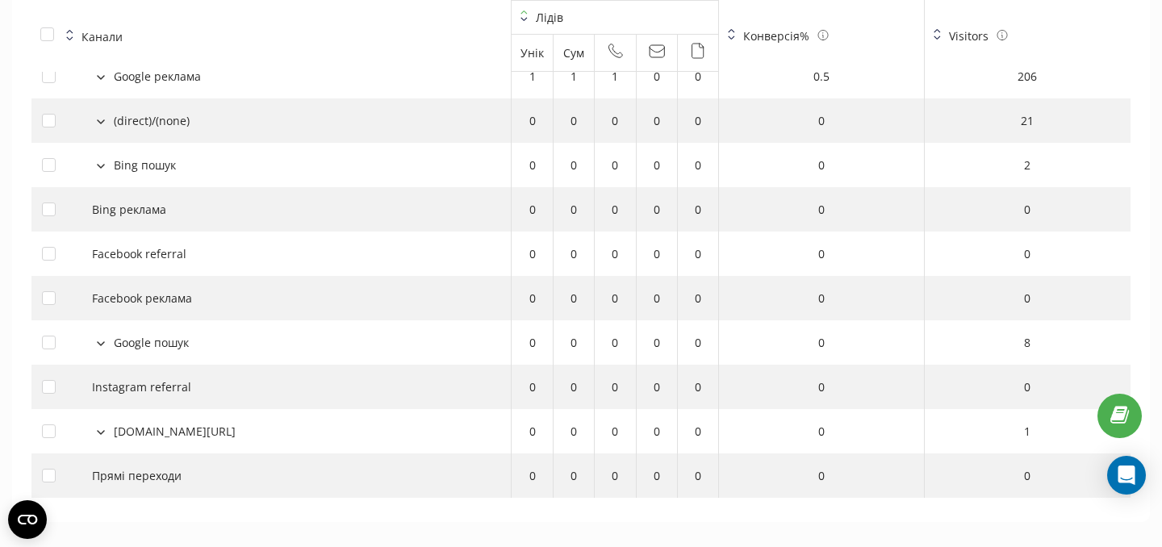
scroll to position [1897, 0]
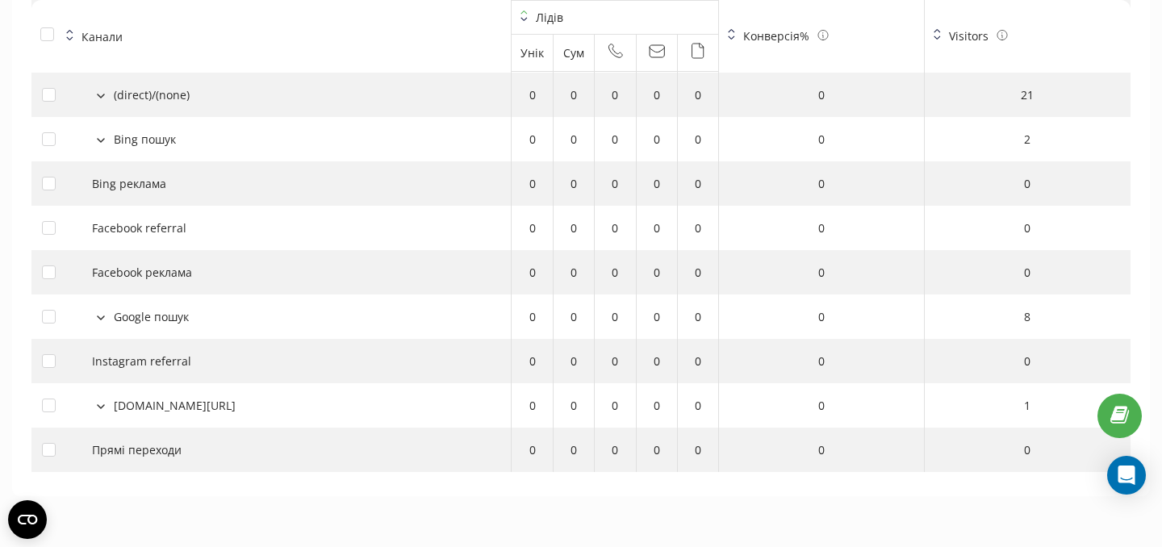
click at [98, 318] on icon at bounding box center [101, 318] width 8 height 5
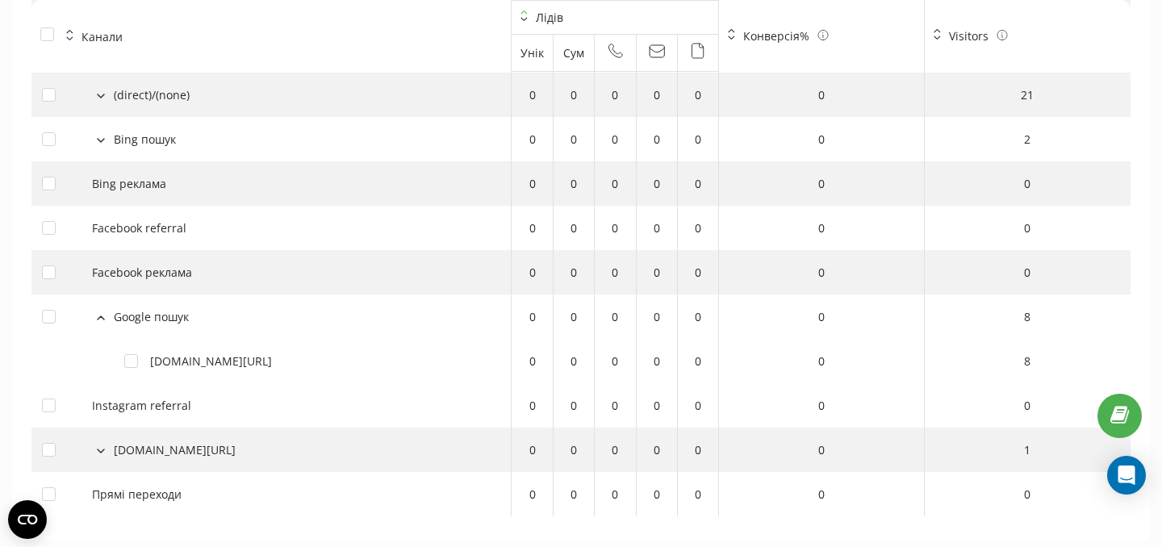
click at [98, 317] on icon at bounding box center [101, 318] width 8 height 5
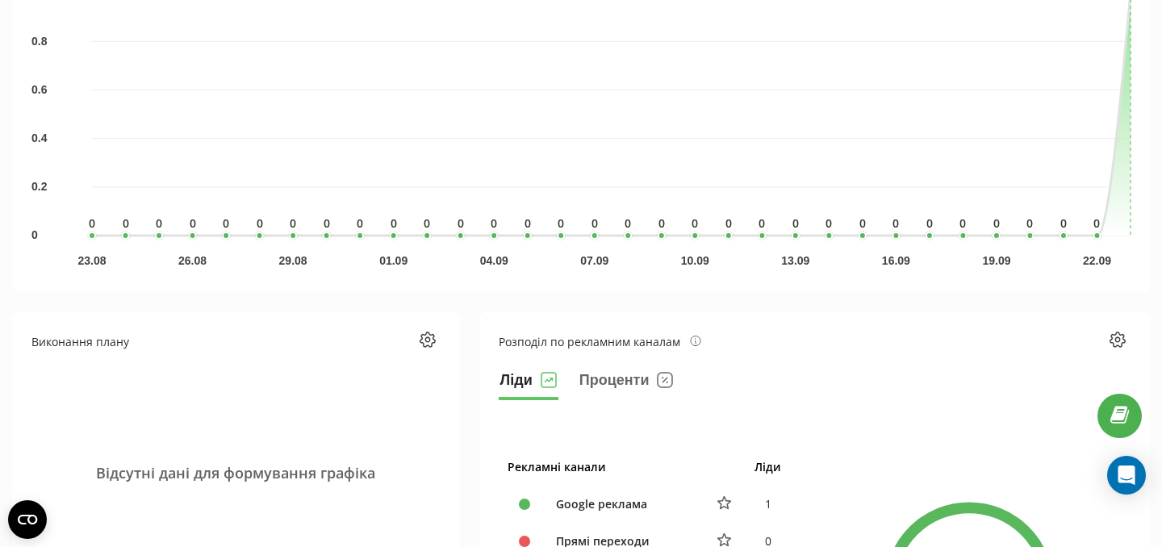
scroll to position [0, 0]
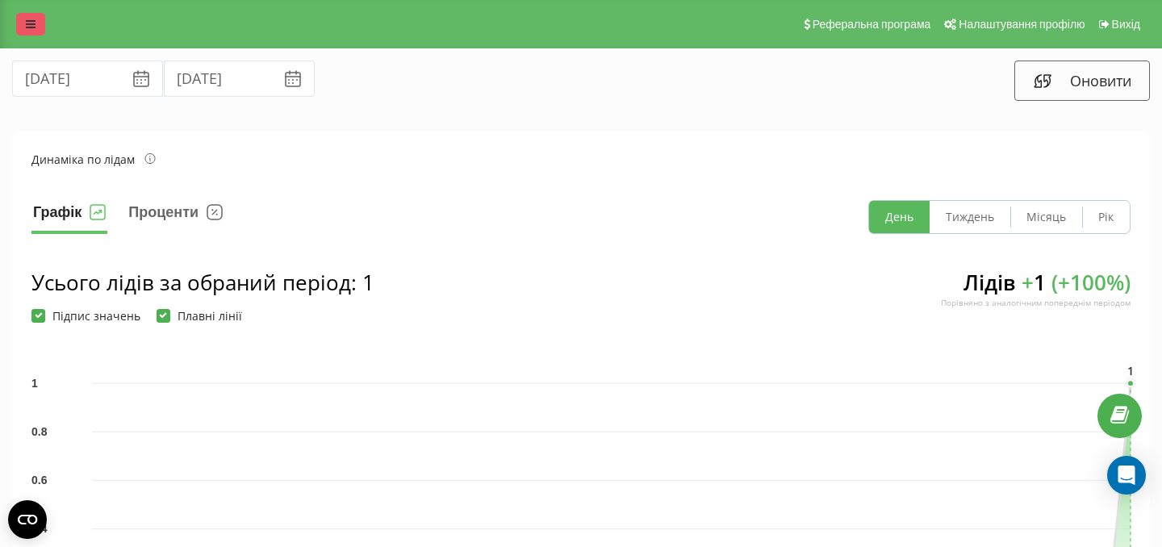
click at [32, 23] on icon at bounding box center [31, 24] width 10 height 11
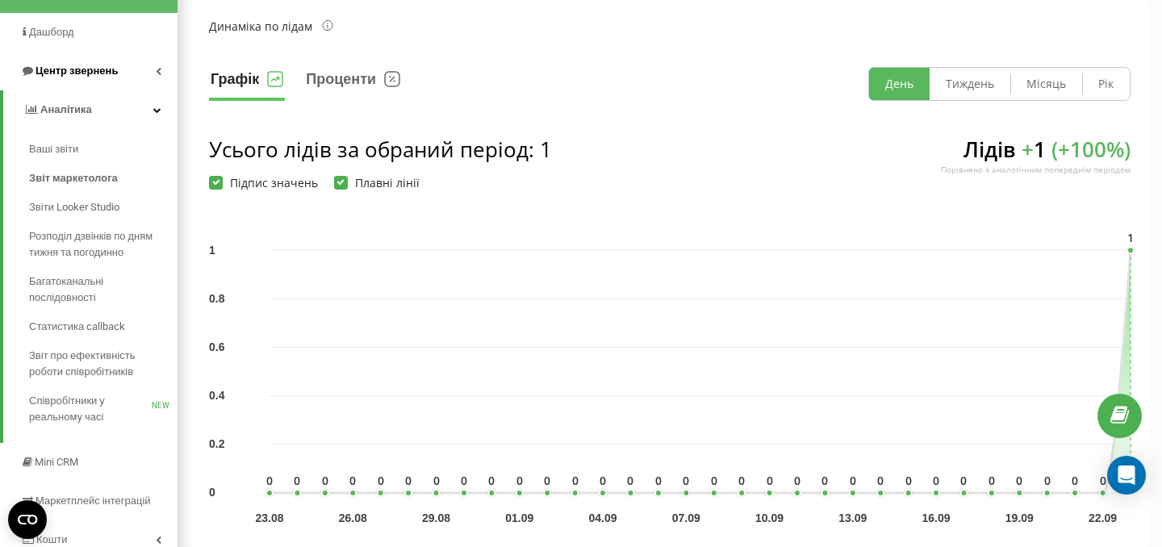
scroll to position [122, 0]
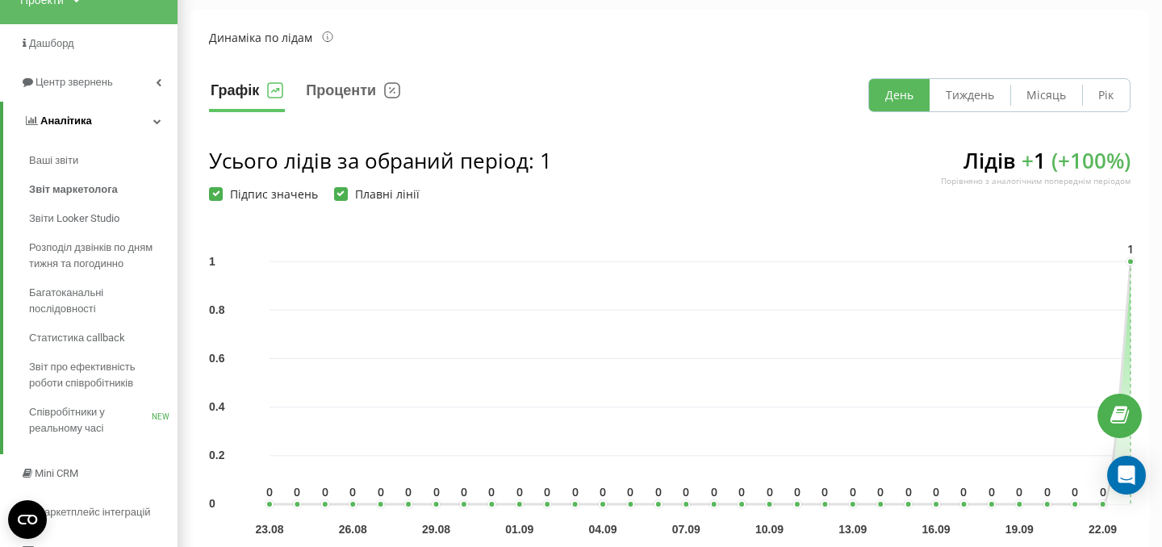
click at [157, 119] on icon at bounding box center [157, 121] width 8 height 8
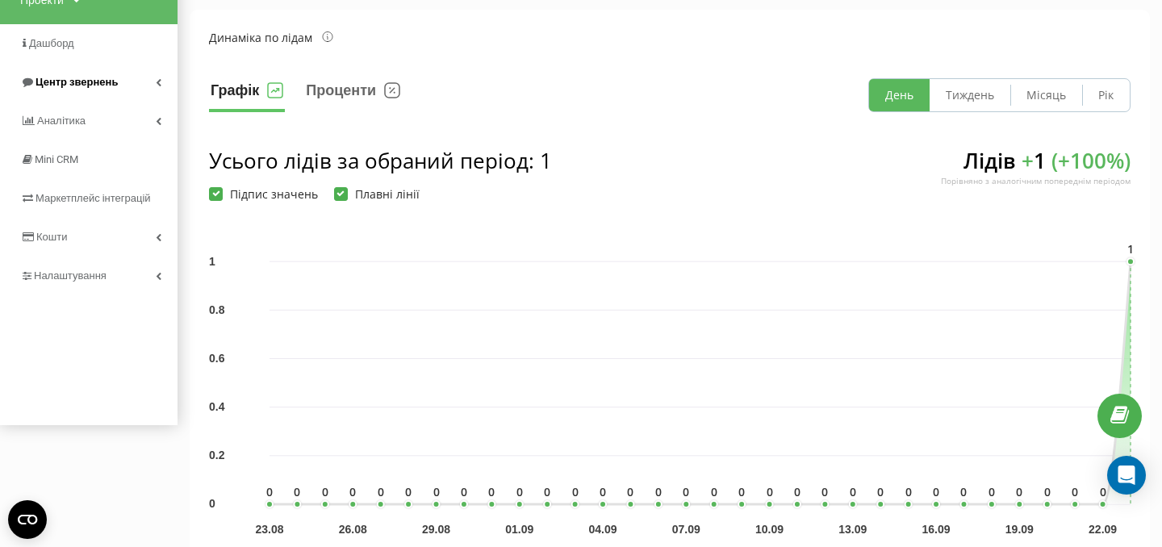
click at [148, 86] on link "Центр звернень" at bounding box center [89, 82] width 178 height 39
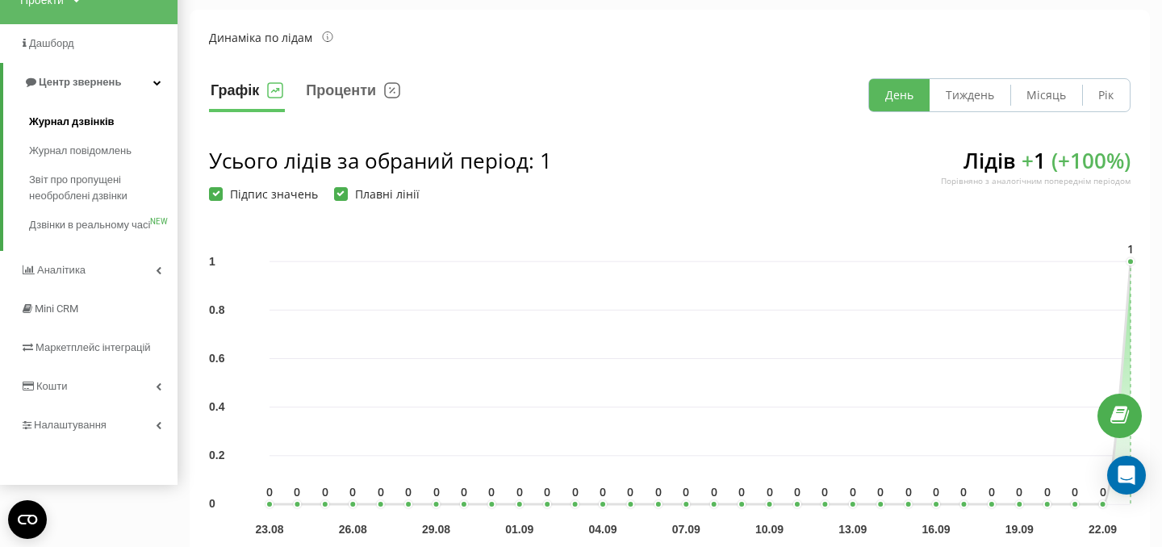
click at [87, 114] on span "Журнал дзвінків" at bounding box center [72, 122] width 86 height 16
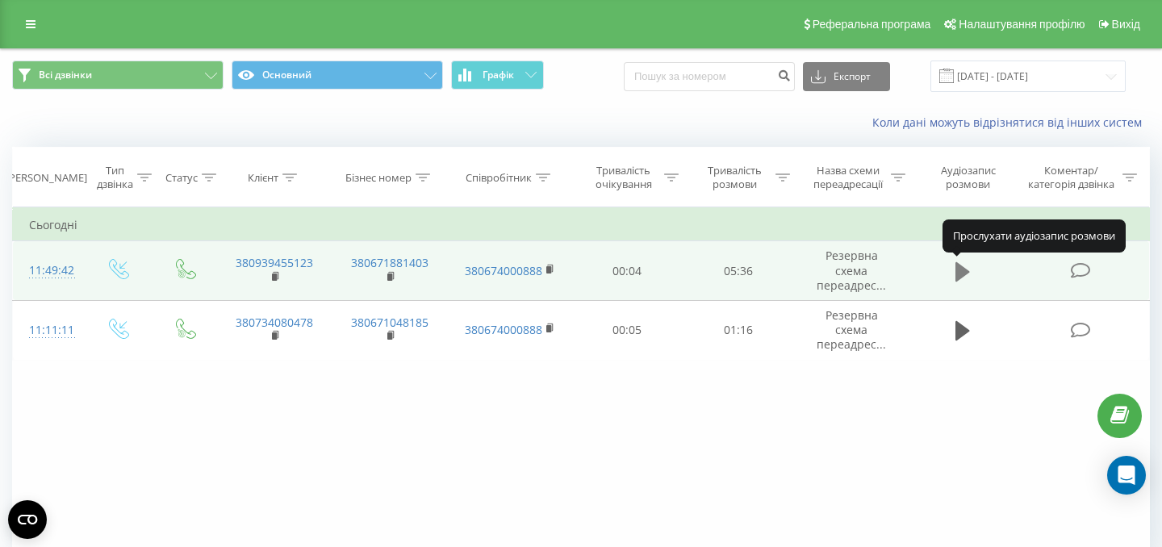
click at [965, 274] on icon at bounding box center [963, 270] width 15 height 19
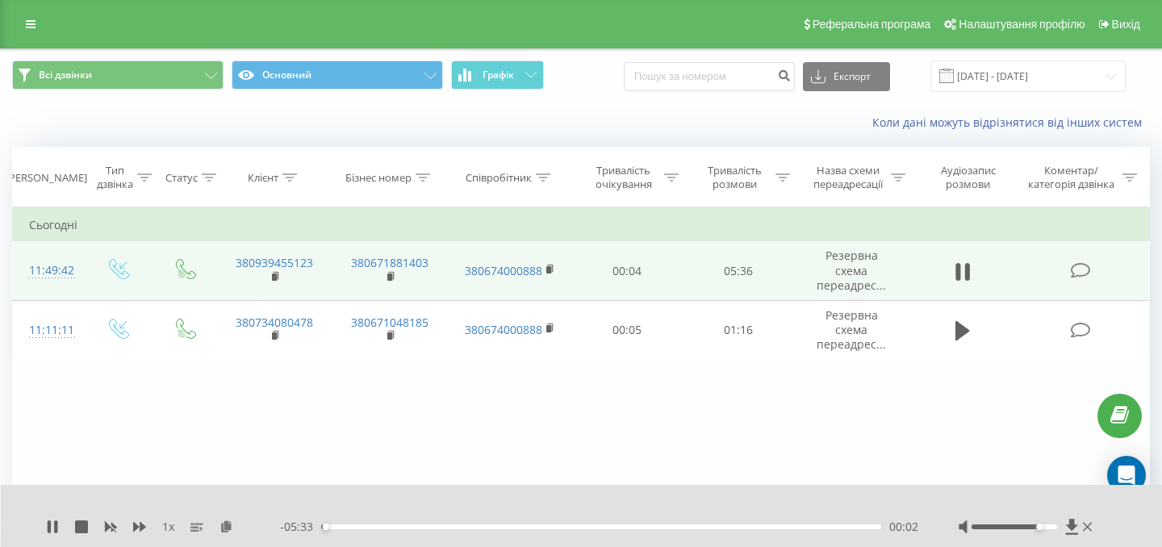
drag, startPoint x: 1013, startPoint y: 526, endPoint x: 1037, endPoint y: 527, distance: 24.2
click at [1037, 526] on div "Accessibility label" at bounding box center [1040, 527] width 6 height 6
click at [1126, 169] on div "Коментар/категорія дзвінка" at bounding box center [1080, 177] width 113 height 27
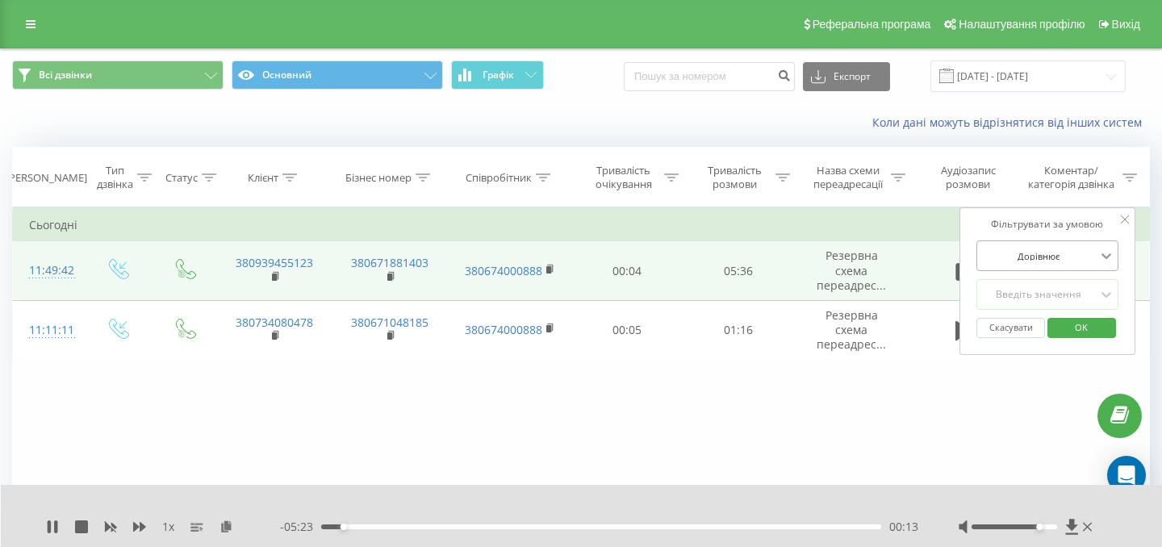
click at [1099, 253] on icon at bounding box center [1106, 256] width 16 height 16
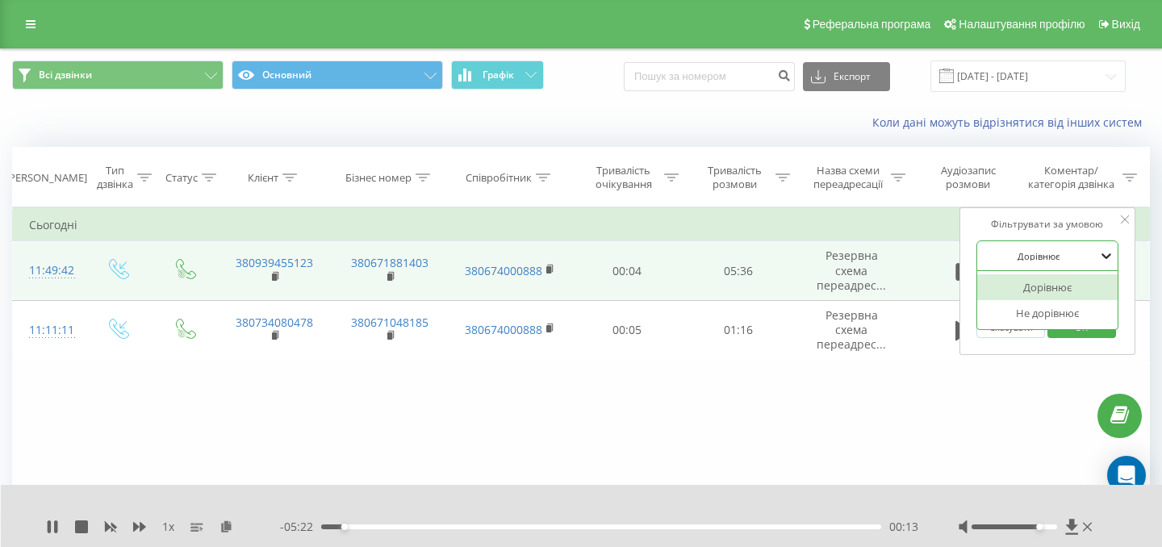
click at [1099, 253] on icon at bounding box center [1106, 256] width 16 height 16
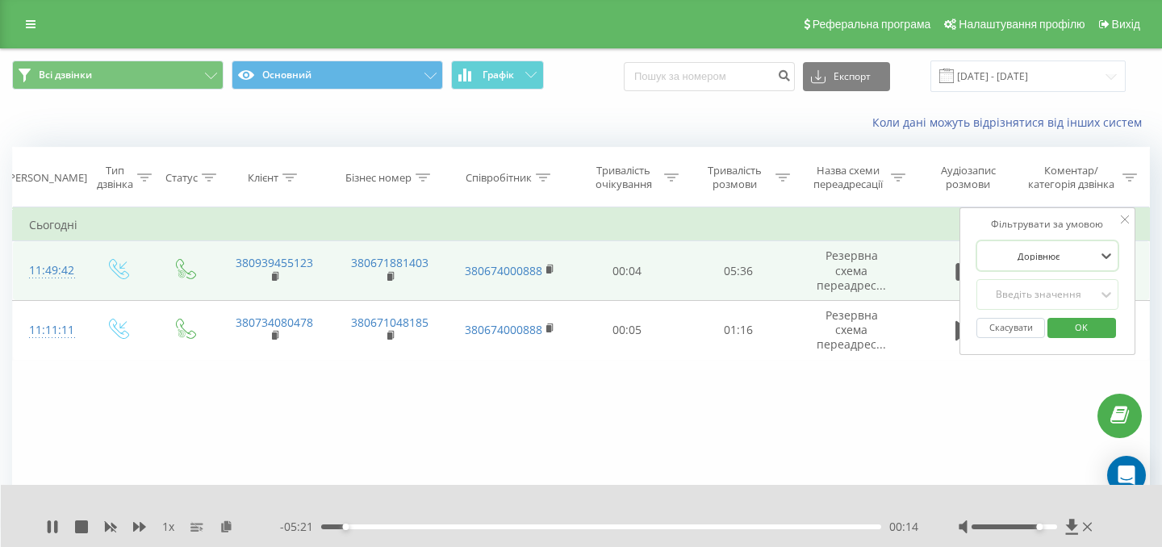
click at [1128, 223] on icon at bounding box center [1125, 219] width 8 height 8
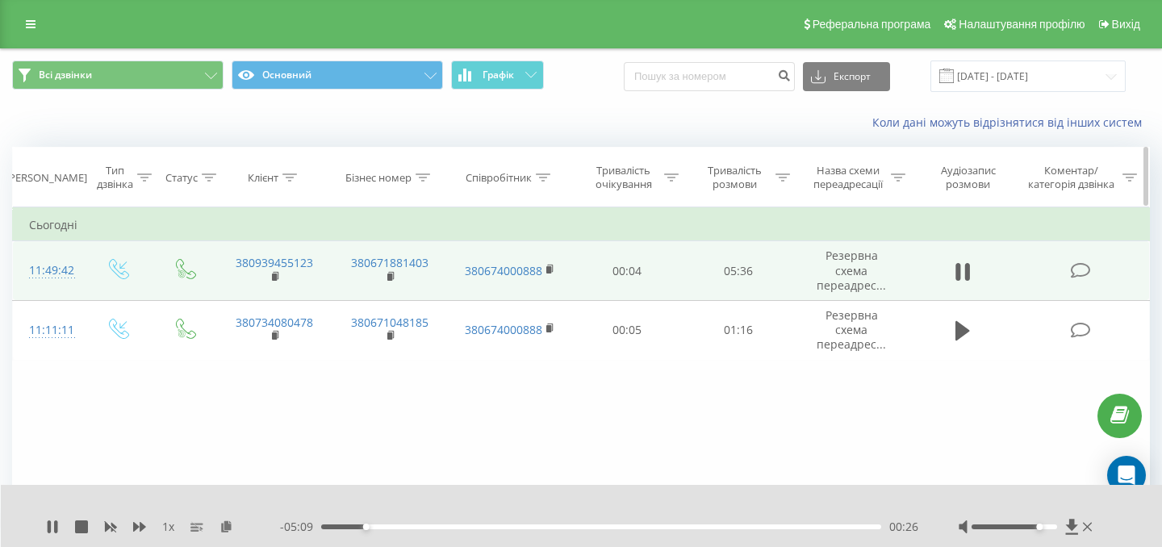
click at [1123, 176] on icon at bounding box center [1130, 178] width 15 height 8
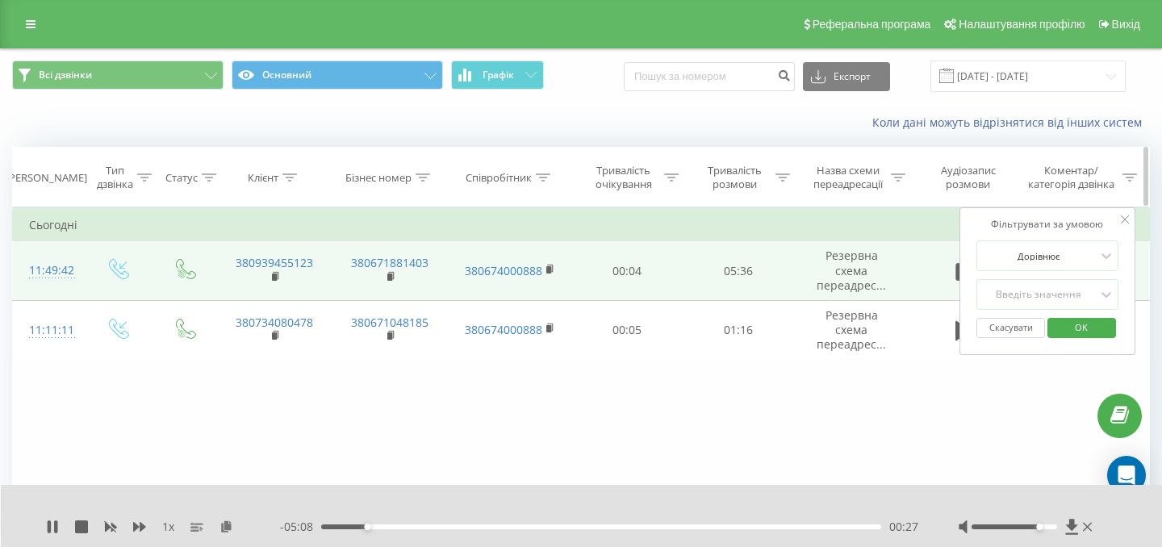
click at [1123, 176] on icon at bounding box center [1130, 178] width 15 height 8
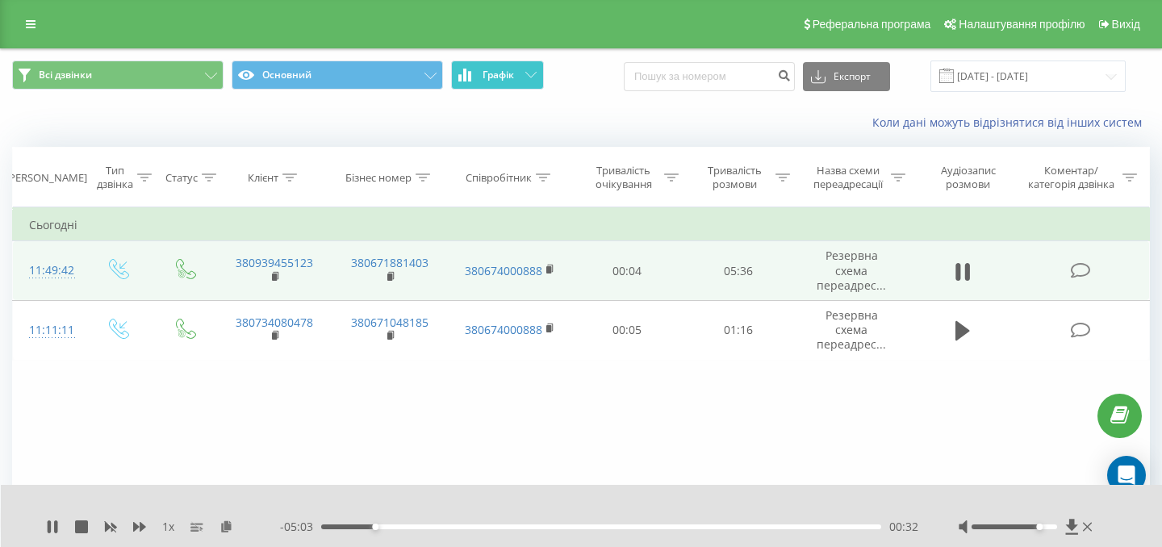
click at [519, 71] on button "Графік" at bounding box center [497, 75] width 93 height 29
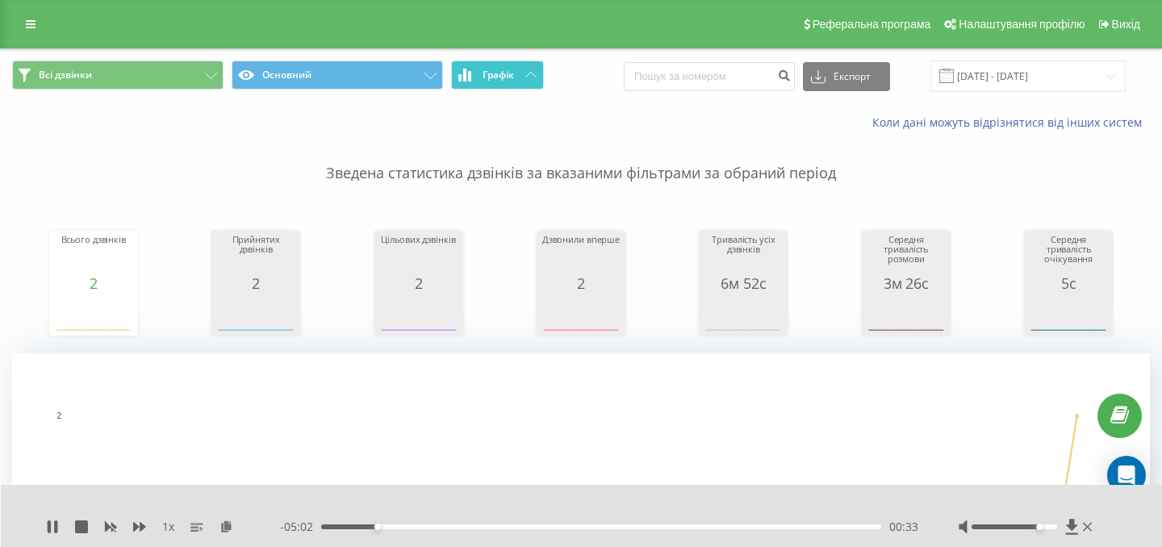
click at [519, 71] on button "Графік" at bounding box center [497, 75] width 93 height 29
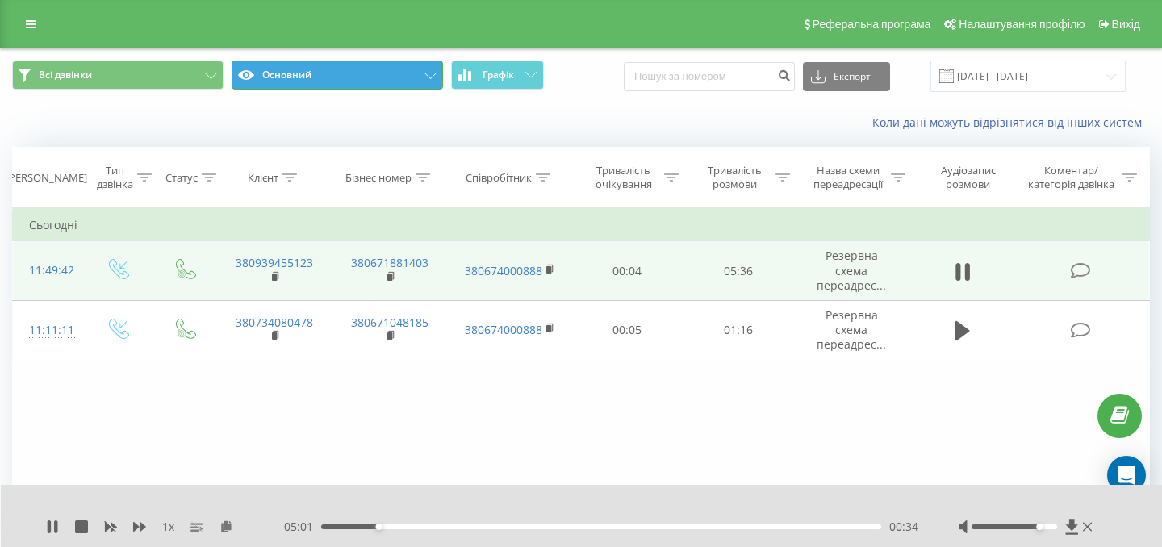
click at [412, 81] on button "Основний" at bounding box center [337, 75] width 211 height 29
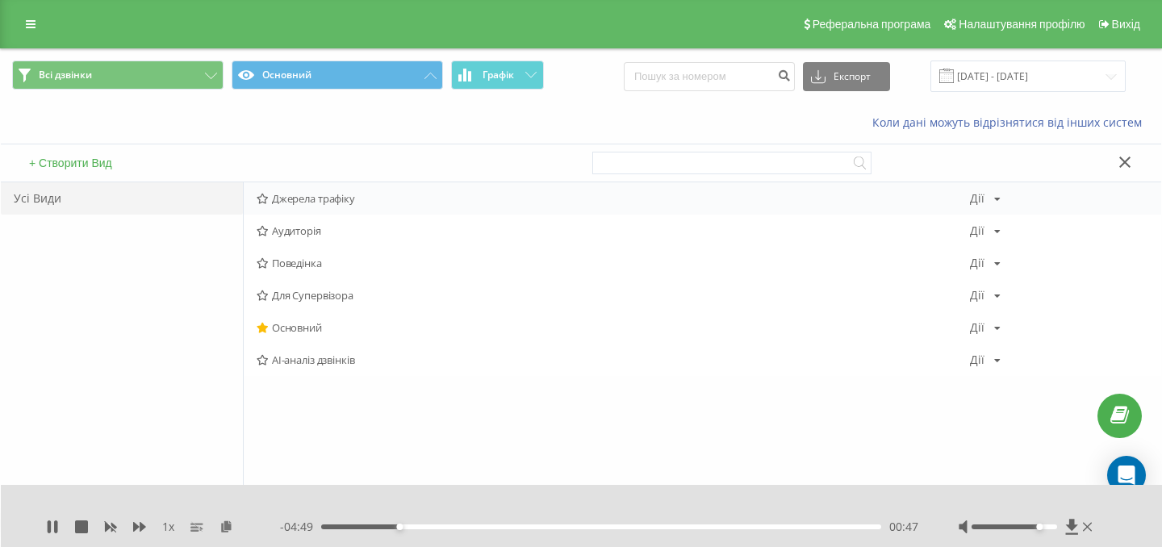
click at [264, 203] on icon at bounding box center [263, 199] width 12 height 10
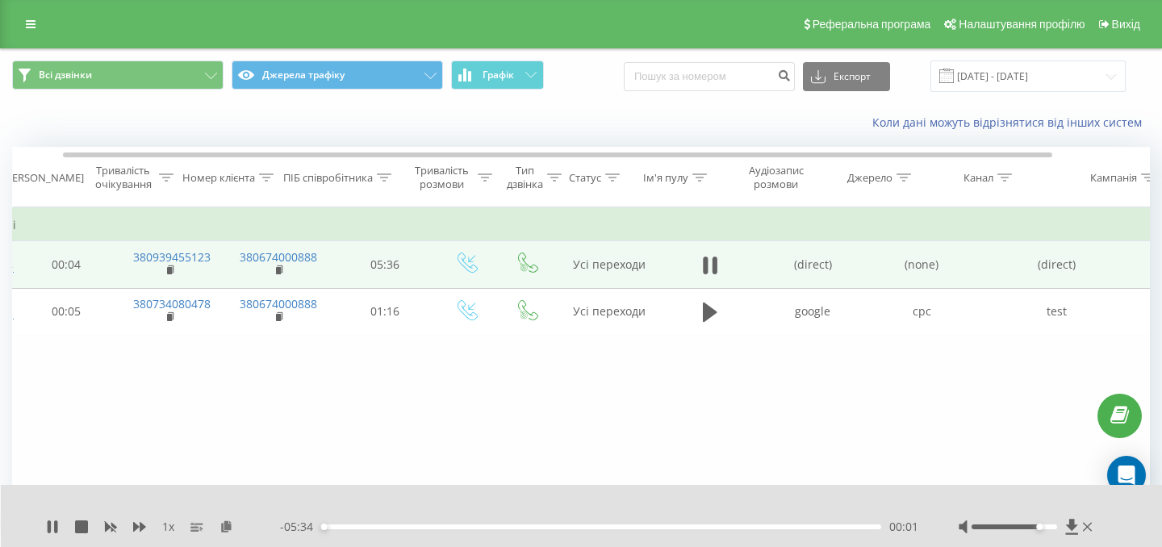
scroll to position [0, 170]
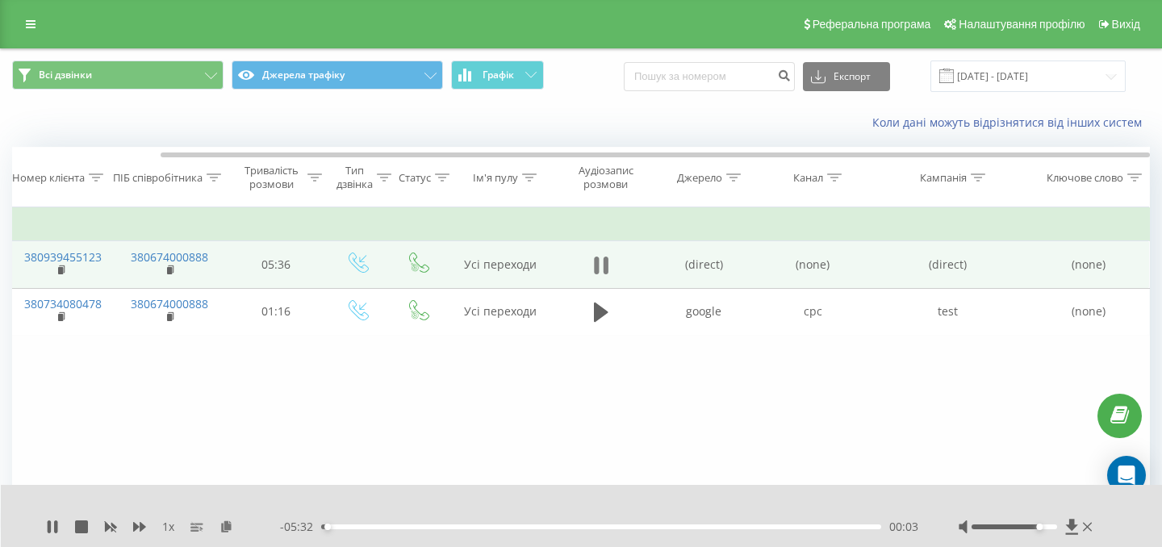
click at [600, 261] on icon at bounding box center [601, 265] width 15 height 23
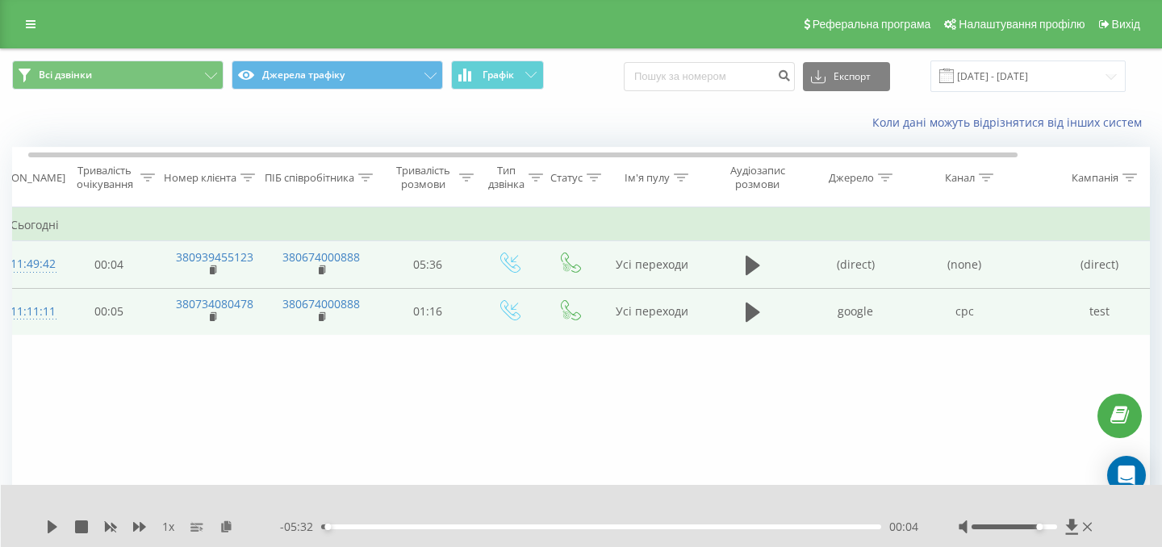
scroll to position [0, 0]
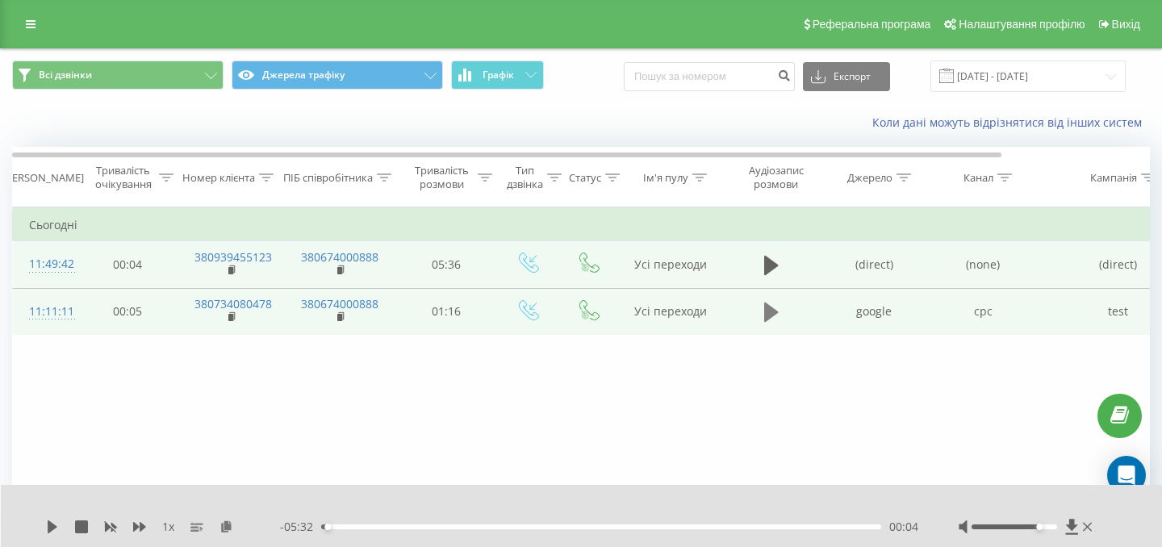
click at [766, 308] on icon at bounding box center [771, 312] width 15 height 19
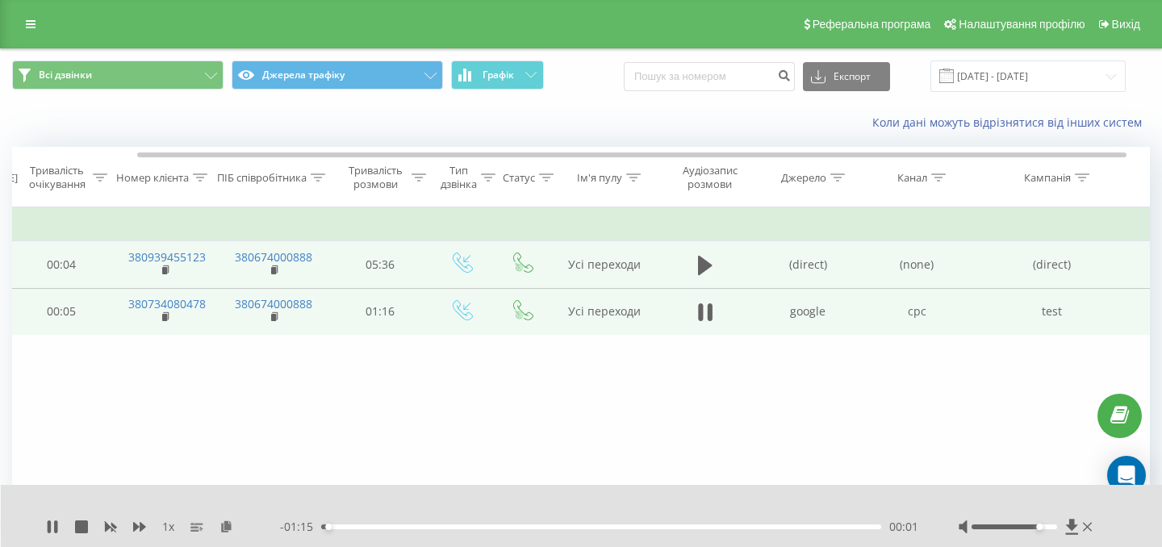
scroll to position [0, 170]
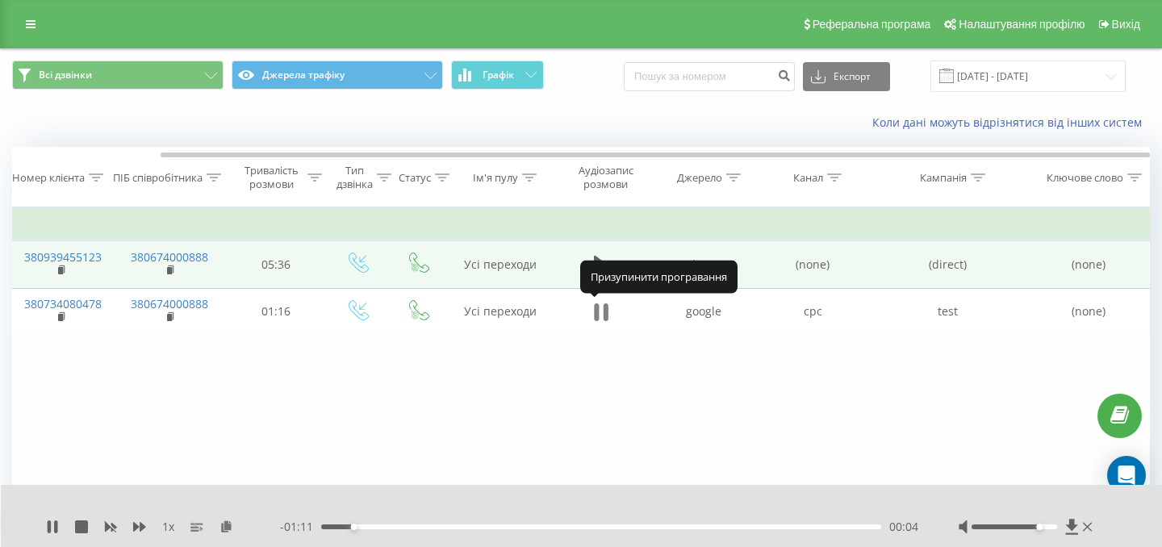
click at [599, 313] on icon at bounding box center [601, 312] width 15 height 23
click at [599, 313] on icon at bounding box center [601, 312] width 15 height 19
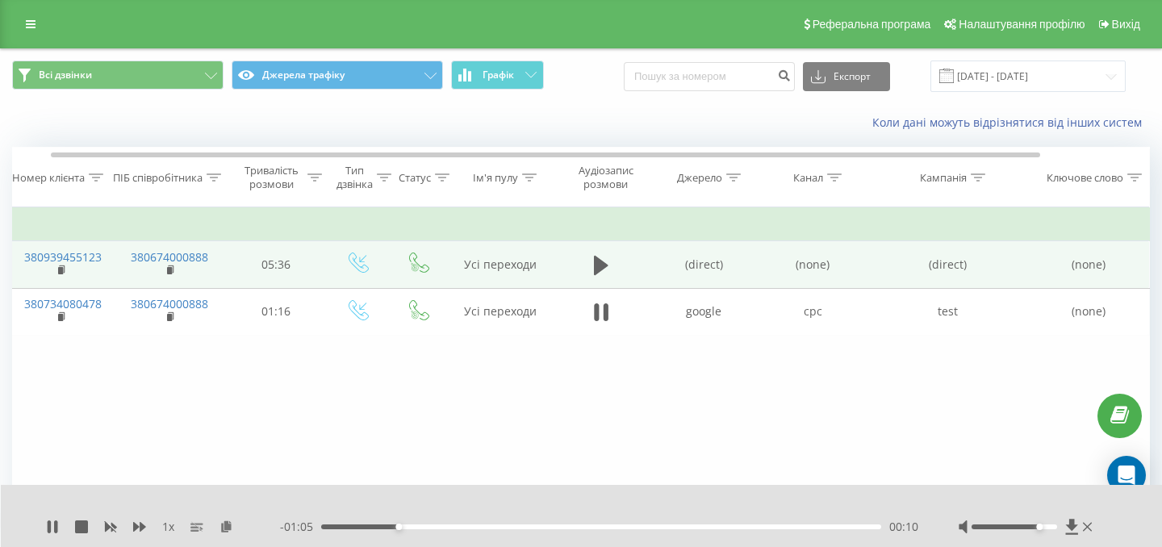
scroll to position [0, 0]
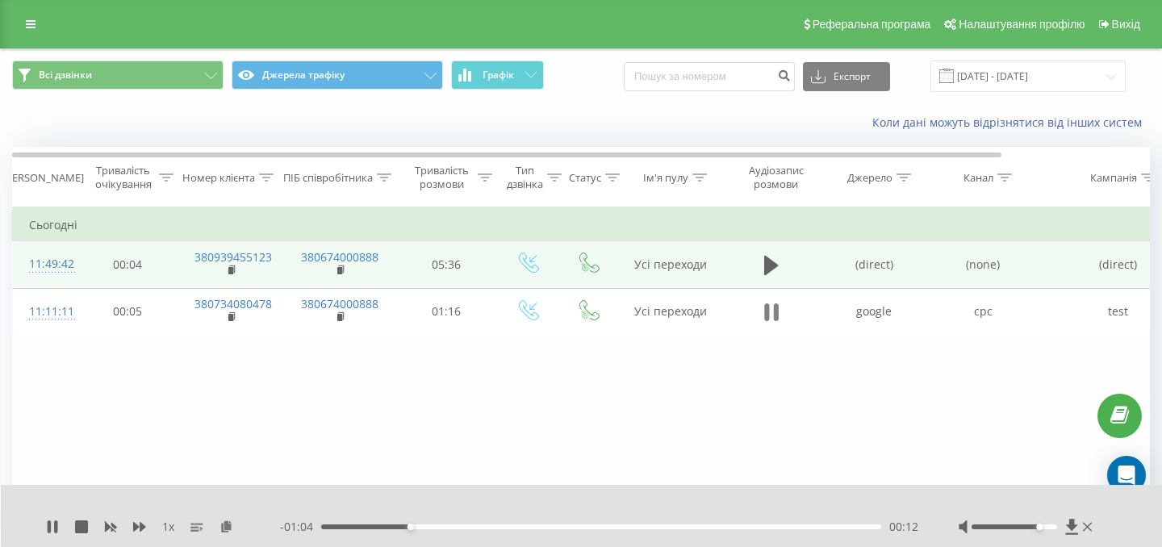
click at [763, 309] on button at bounding box center [771, 312] width 24 height 24
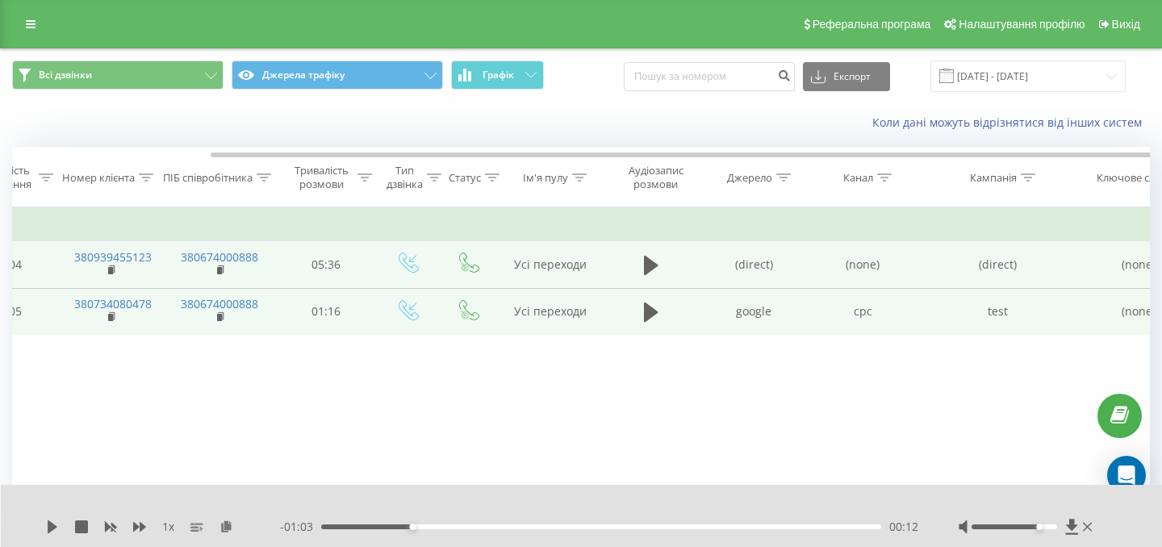
scroll to position [0, 170]
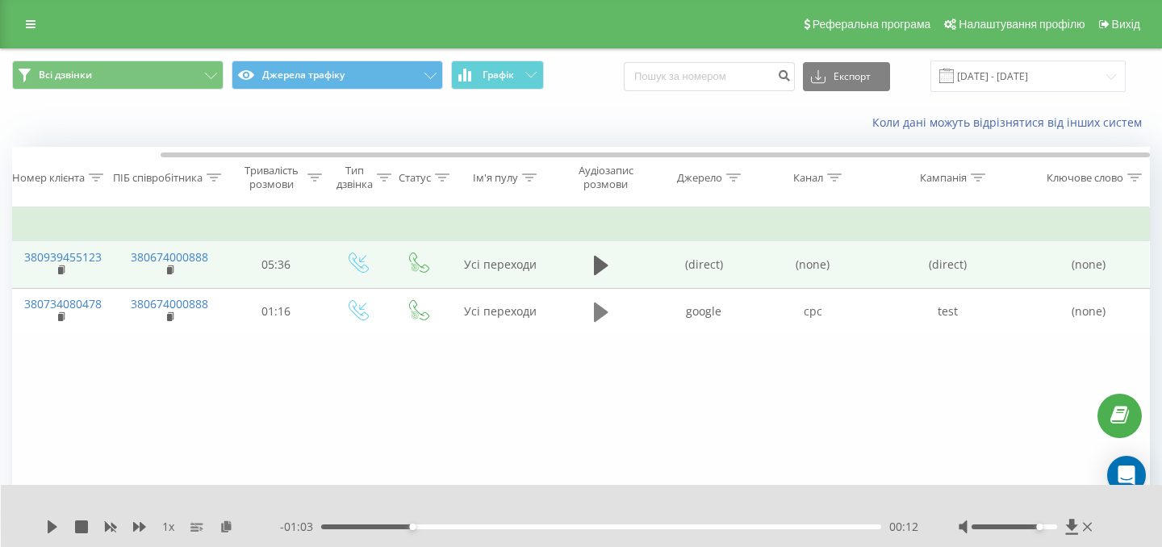
click at [595, 316] on icon at bounding box center [601, 312] width 15 height 19
click at [595, 316] on icon at bounding box center [596, 312] width 5 height 18
click at [598, 261] on icon at bounding box center [601, 265] width 15 height 19
click at [498, 529] on div "- 05:32 00:04 00:04" at bounding box center [599, 527] width 638 height 16
click at [498, 525] on div "01:46" at bounding box center [601, 527] width 560 height 5
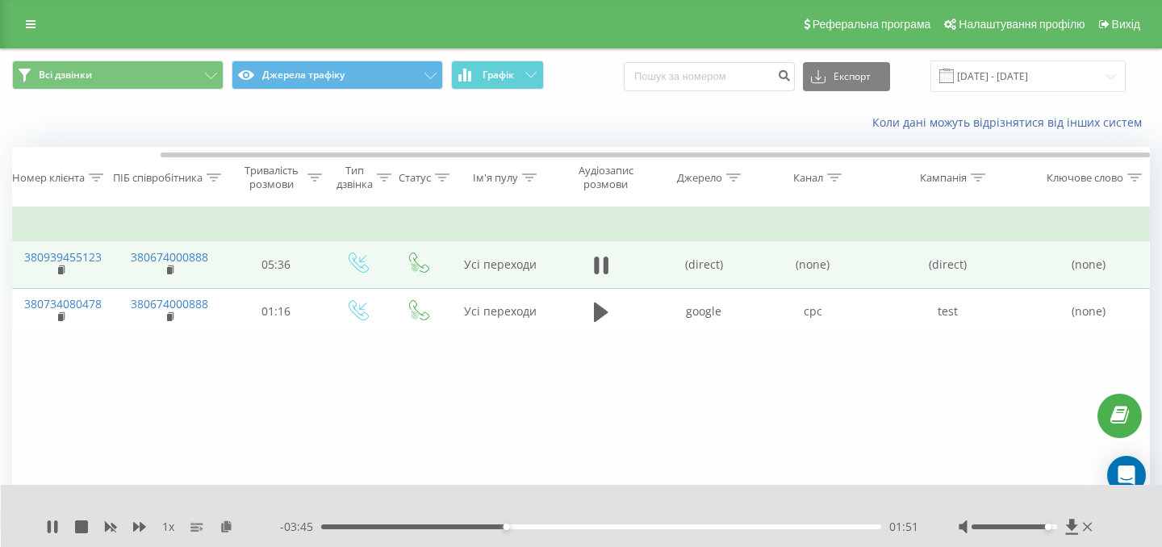
click at [1048, 528] on div at bounding box center [1014, 527] width 85 height 5
click at [165, 525] on span "1 x" at bounding box center [168, 527] width 12 height 16
click at [168, 527] on span "1 x" at bounding box center [168, 527] width 12 height 16
click at [159, 529] on div "1 x" at bounding box center [163, 527] width 234 height 16
click at [165, 529] on span "1 x" at bounding box center [168, 527] width 12 height 16
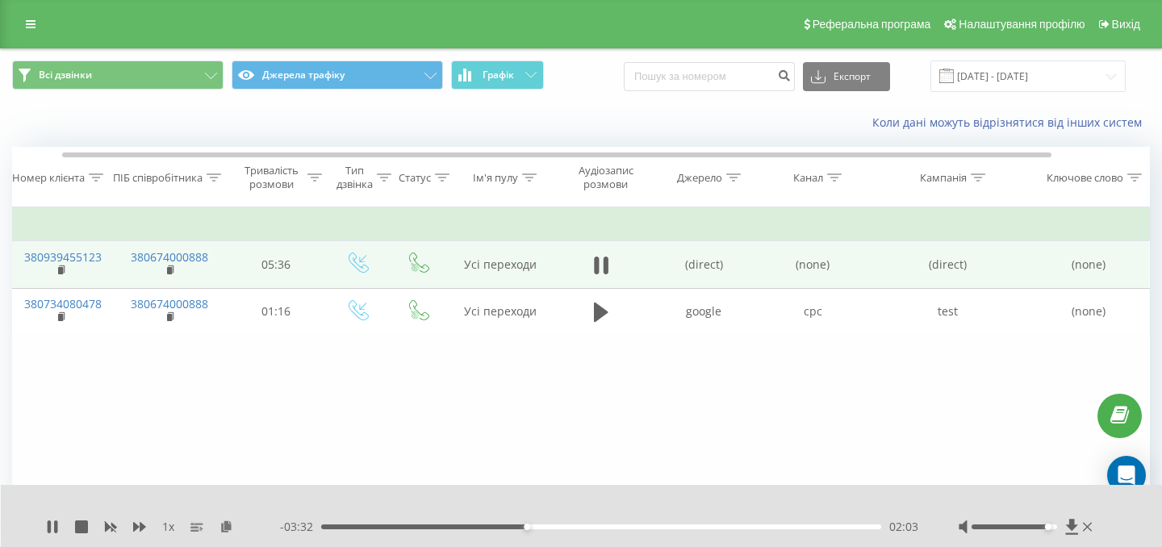
scroll to position [0, 0]
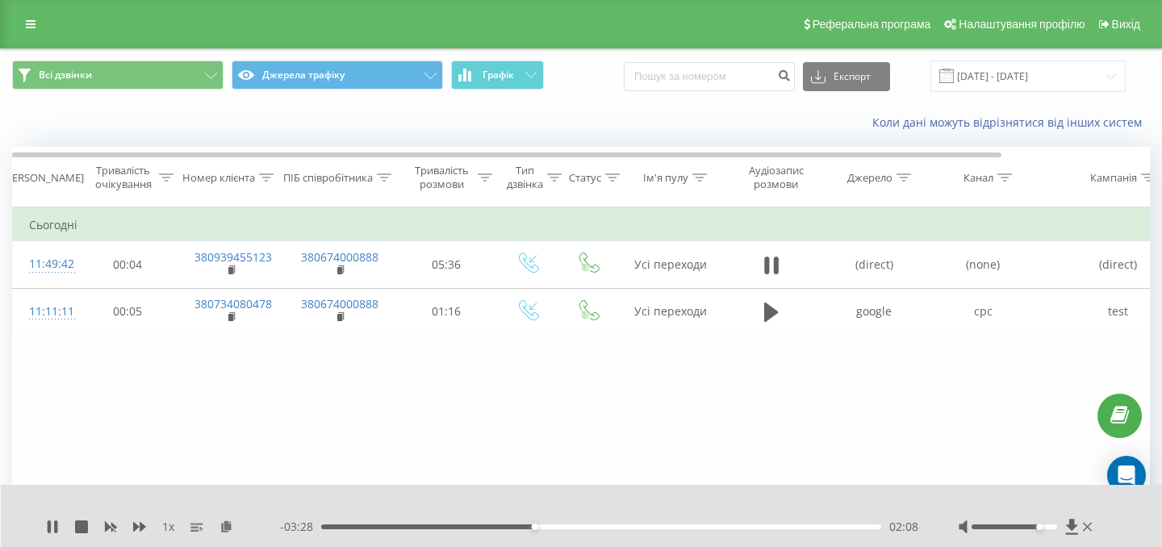
click at [1039, 525] on div at bounding box center [1014, 527] width 85 height 5
click at [585, 525] on div "02:38" at bounding box center [601, 527] width 560 height 5
click at [675, 527] on div "02:39" at bounding box center [601, 527] width 560 height 5
click at [794, 527] on div "04:43" at bounding box center [601, 527] width 560 height 5
click at [841, 527] on div "04:43" at bounding box center [601, 527] width 560 height 5
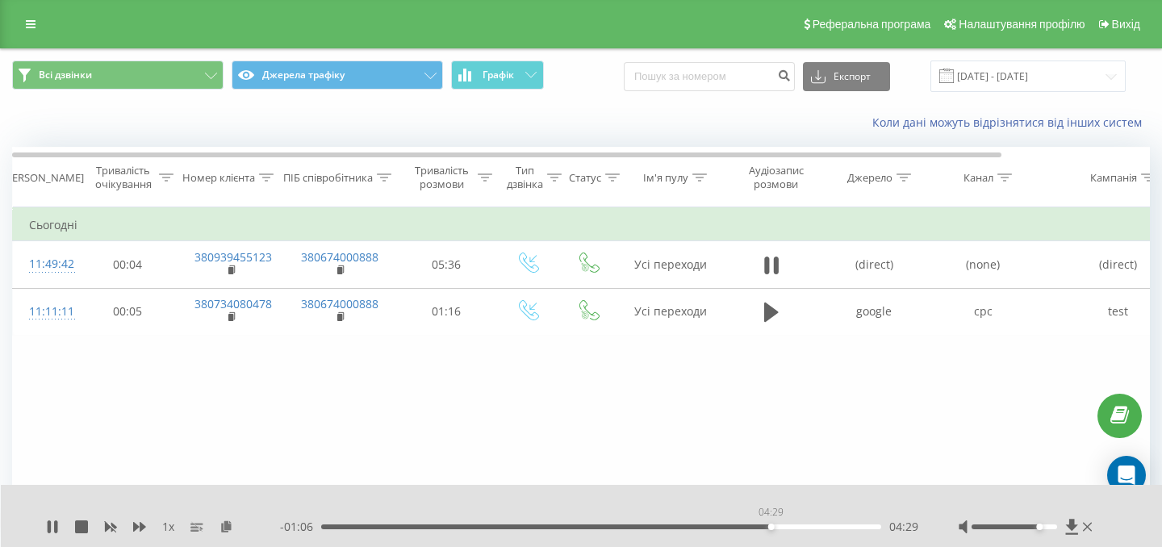
click at [771, 525] on div "04:29" at bounding box center [601, 527] width 560 height 5
click at [55, 528] on icon at bounding box center [55, 527] width 3 height 13
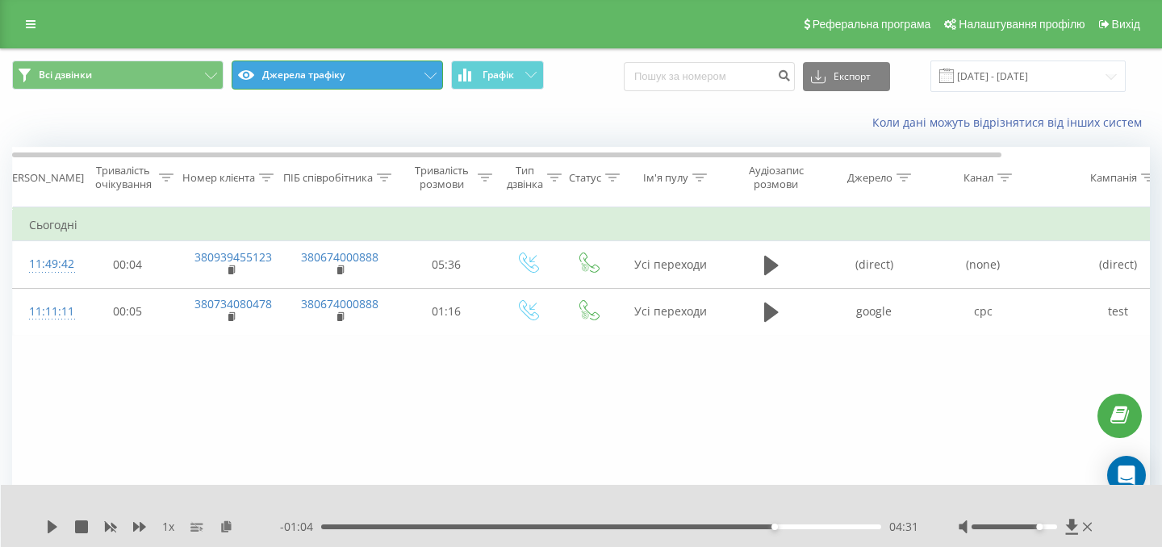
click at [368, 84] on button "Джерела трафіку" at bounding box center [337, 75] width 211 height 29
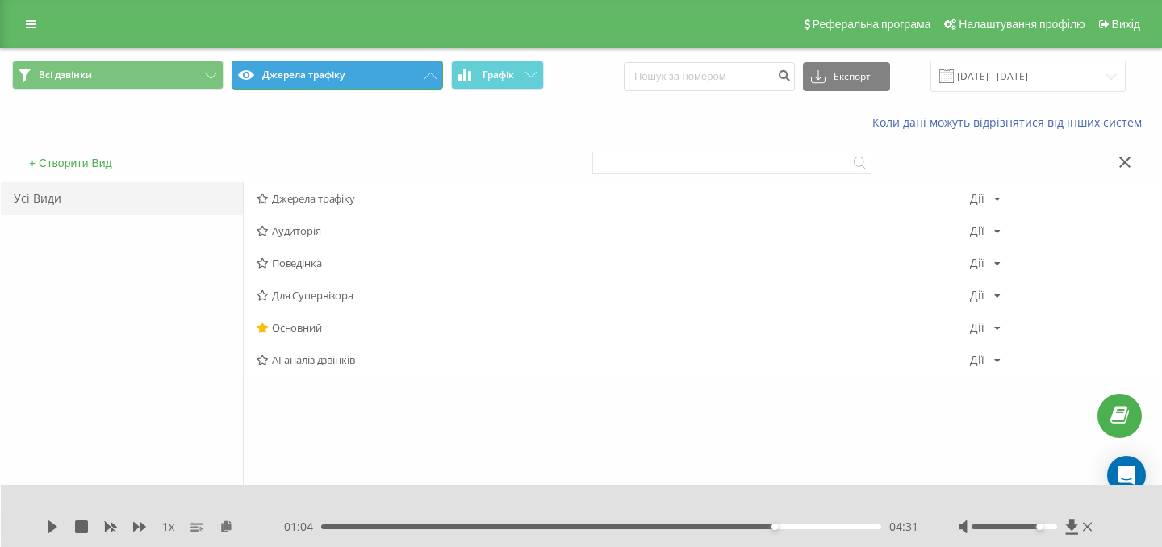
click at [371, 69] on button "Джерела трафіку" at bounding box center [337, 75] width 211 height 29
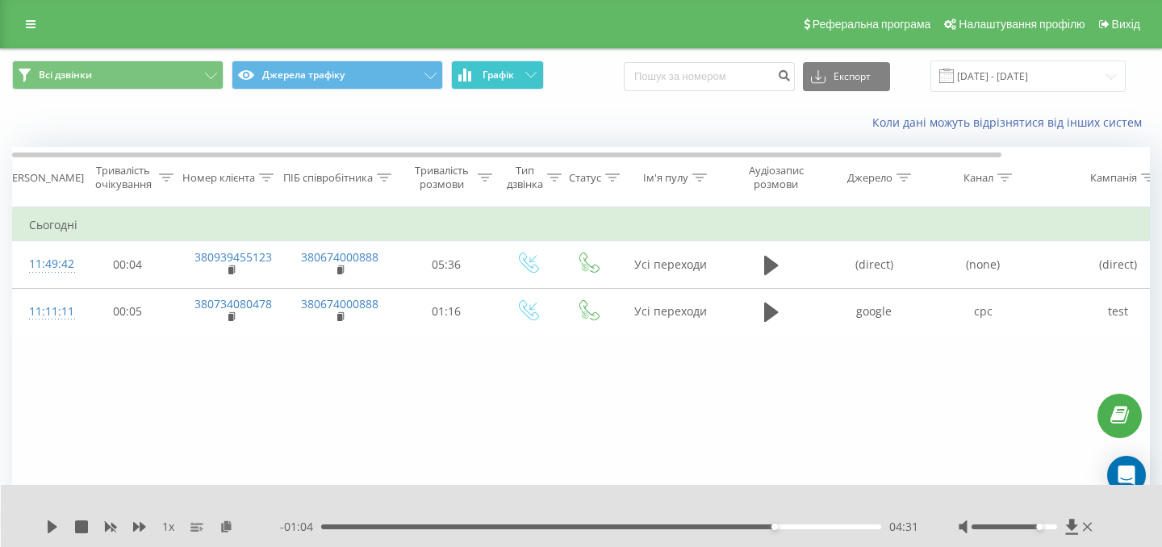
click at [515, 65] on button "Графік" at bounding box center [497, 75] width 93 height 29
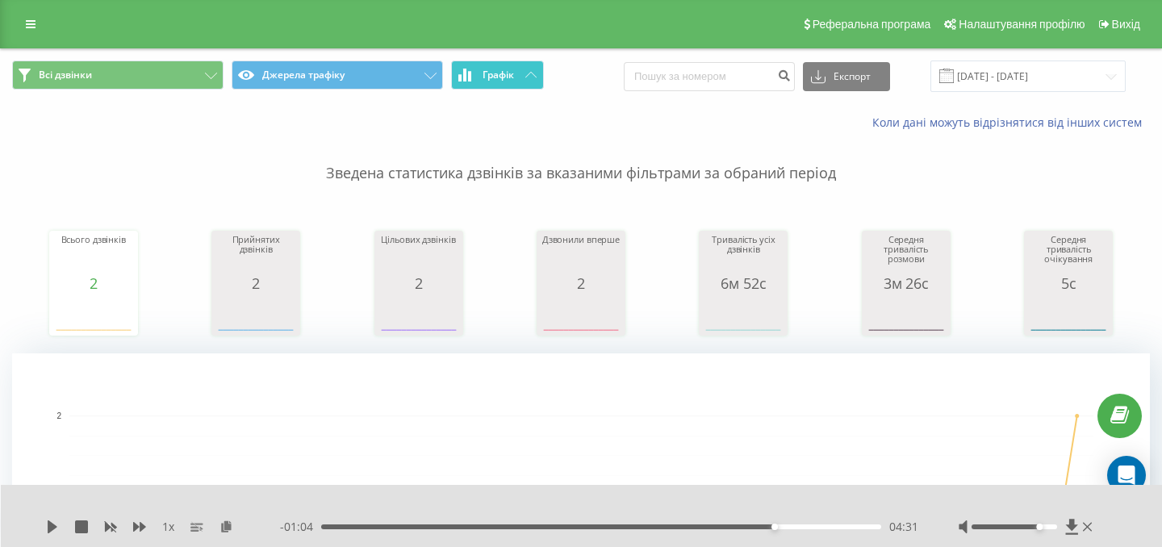
click at [513, 71] on span "Графік" at bounding box center [498, 74] width 31 height 11
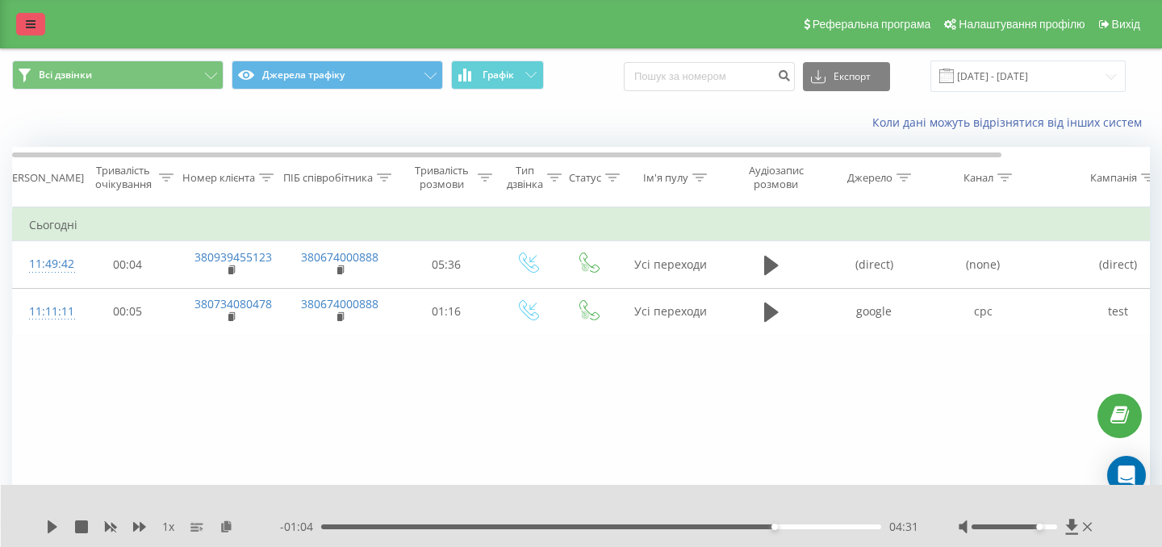
click at [36, 19] on link at bounding box center [30, 24] width 29 height 23
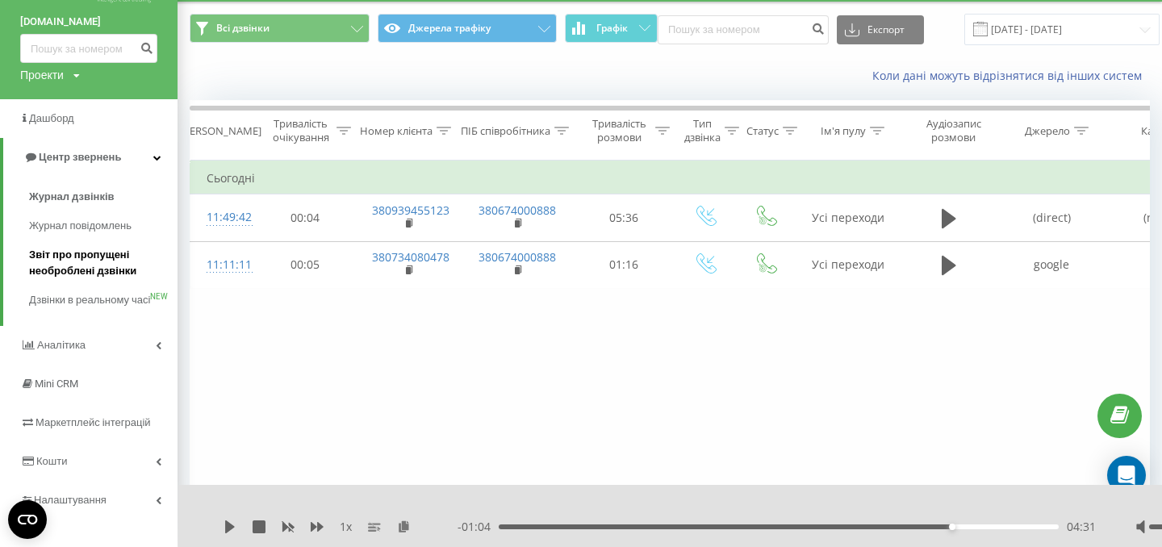
scroll to position [53, 0]
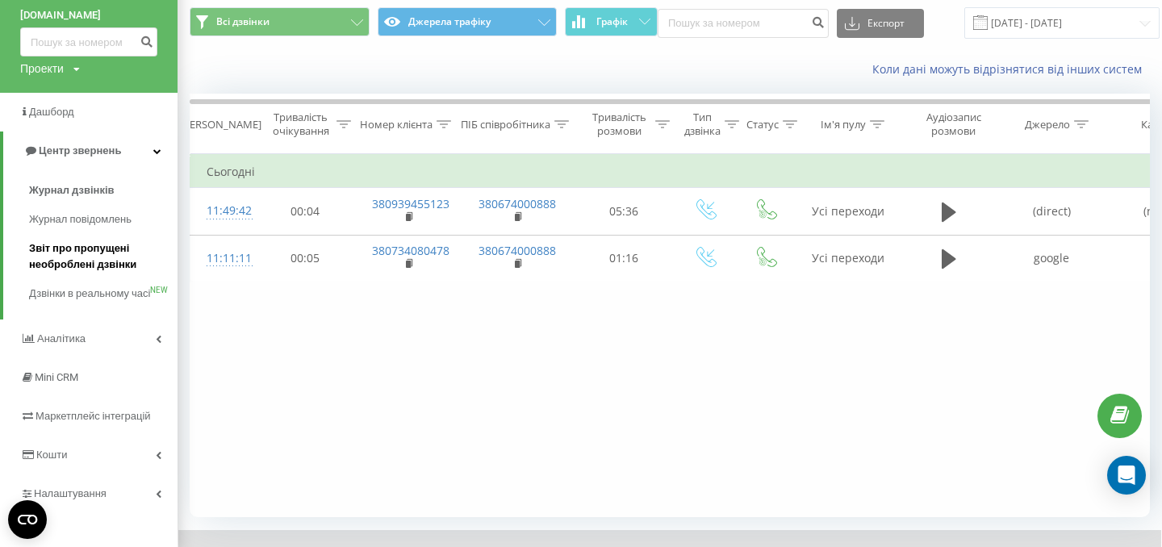
click at [103, 261] on span "Звіт про пропущені необроблені дзвінки" at bounding box center [99, 256] width 140 height 32
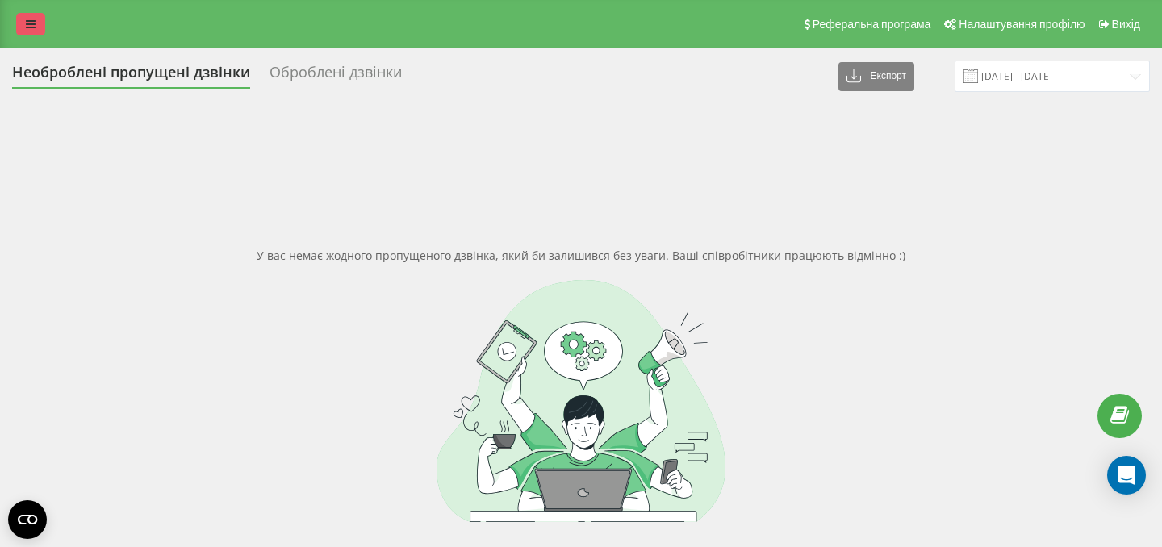
click at [32, 18] on link at bounding box center [30, 24] width 29 height 23
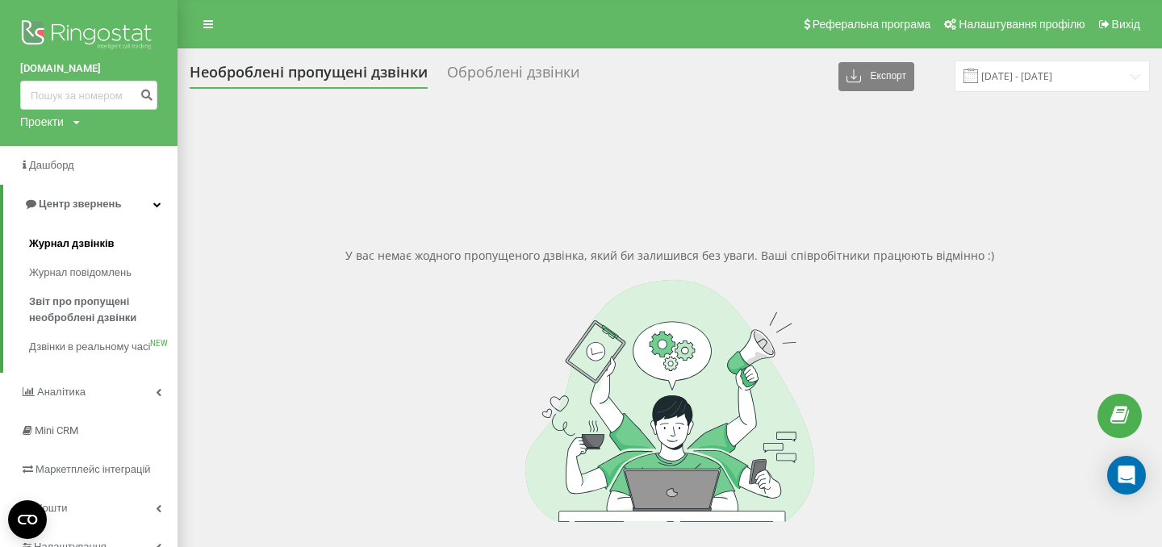
click at [87, 244] on span "Журнал дзвінків" at bounding box center [72, 244] width 86 height 16
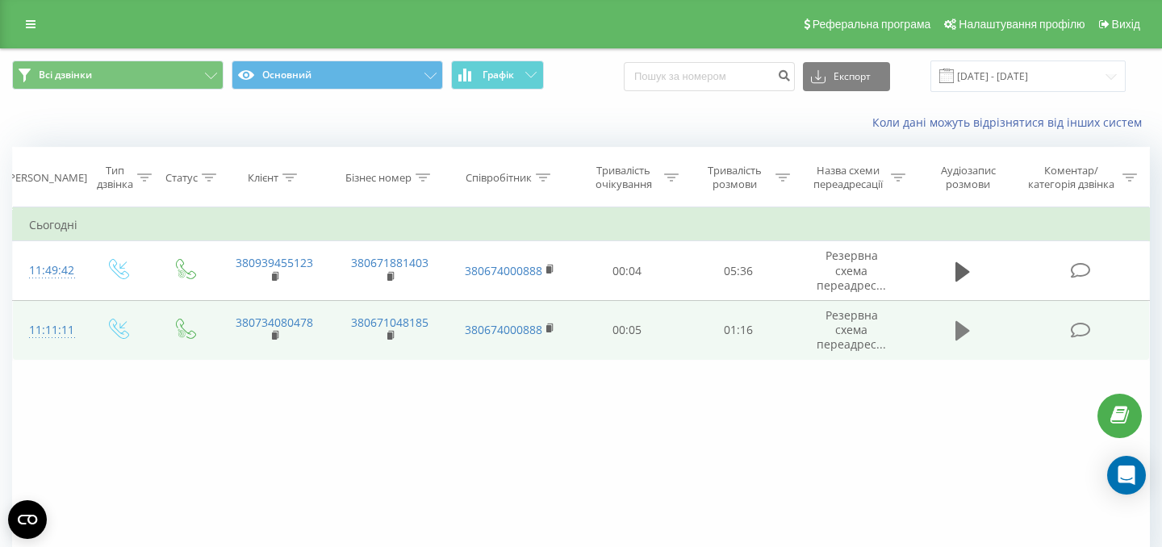
click at [962, 332] on icon at bounding box center [963, 330] width 15 height 19
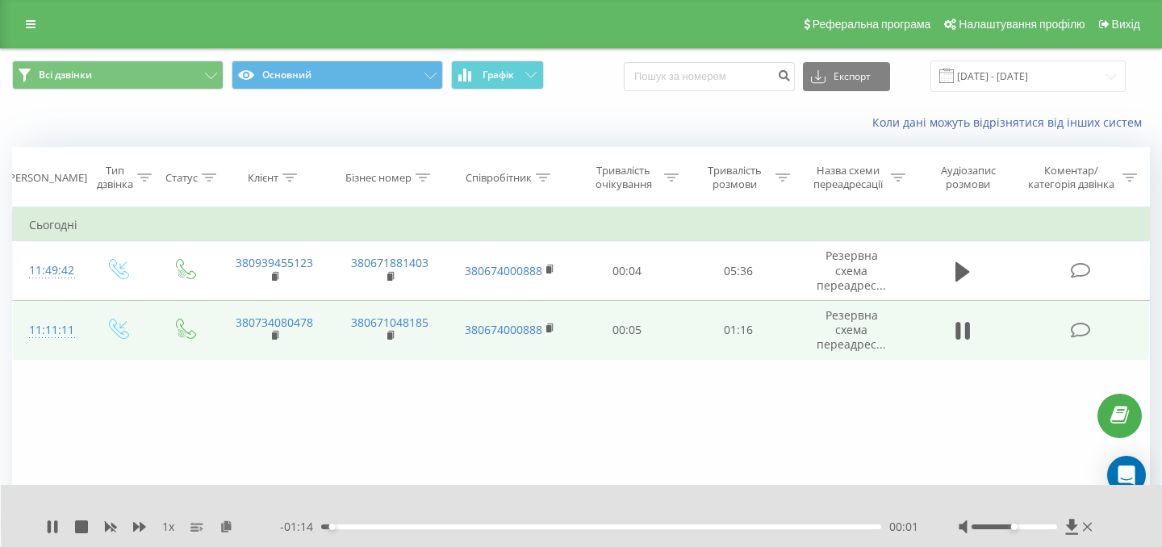
click at [407, 523] on div "- 01:14 00:01 00:01" at bounding box center [599, 527] width 638 height 16
click at [426, 529] on div "- 01:14 00:02 00:02" at bounding box center [599, 527] width 638 height 16
click at [437, 525] on div "00:02" at bounding box center [601, 527] width 560 height 5
click at [511, 529] on div "00:16" at bounding box center [601, 527] width 560 height 5
click at [574, 525] on div "00:26" at bounding box center [601, 527] width 560 height 5
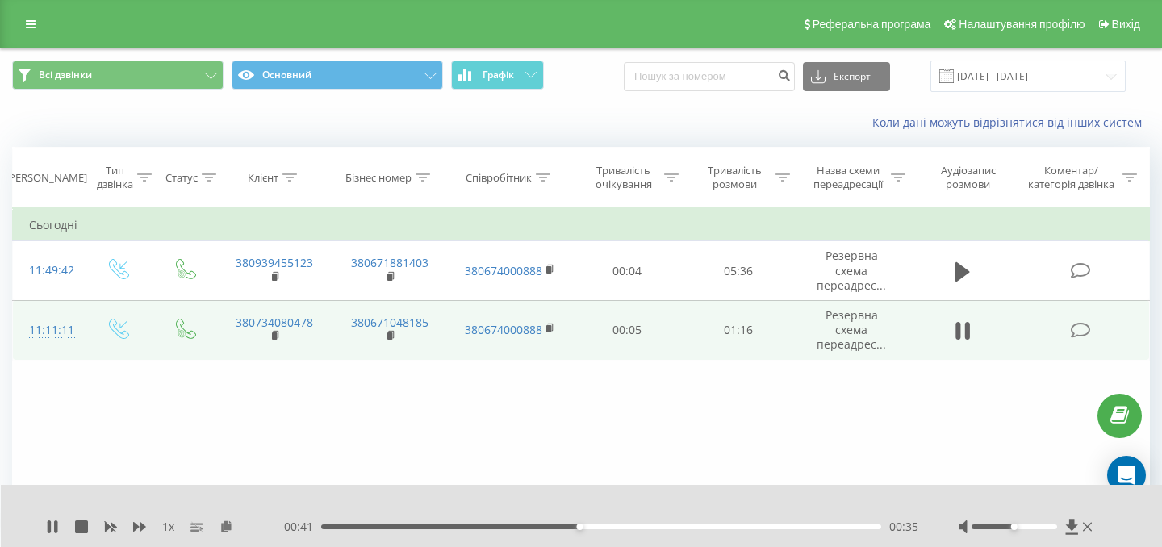
click at [661, 527] on div "00:35" at bounding box center [601, 527] width 560 height 5
click at [786, 524] on div "- 00:20 00:55 00:55" at bounding box center [599, 527] width 638 height 16
click at [799, 524] on div "- 00:20 00:56 00:56" at bounding box center [599, 527] width 638 height 16
click at [799, 525] on div "00:56" at bounding box center [601, 527] width 560 height 5
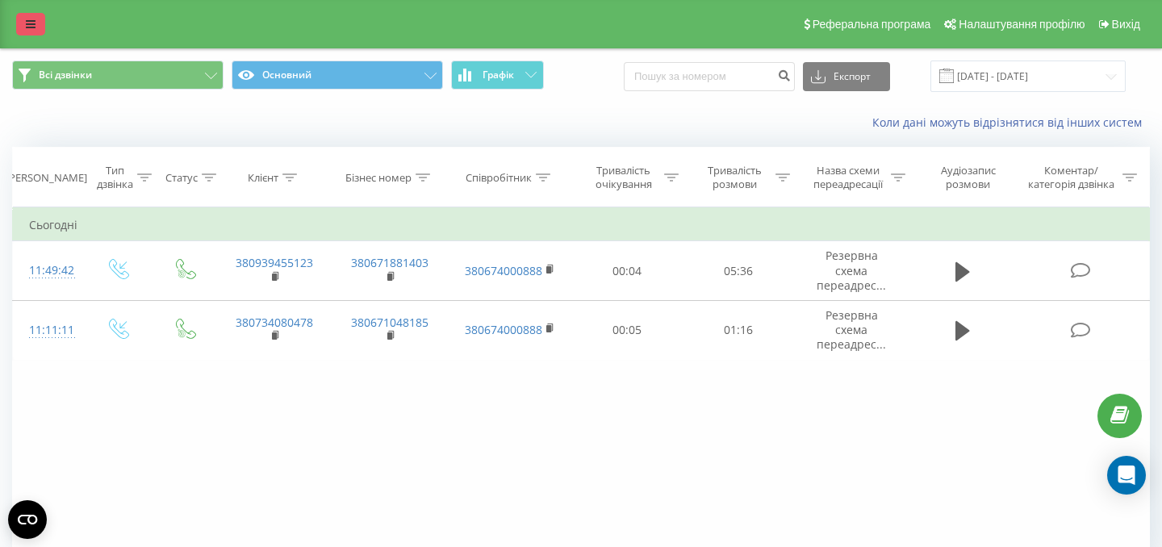
click at [33, 27] on icon at bounding box center [31, 24] width 10 height 11
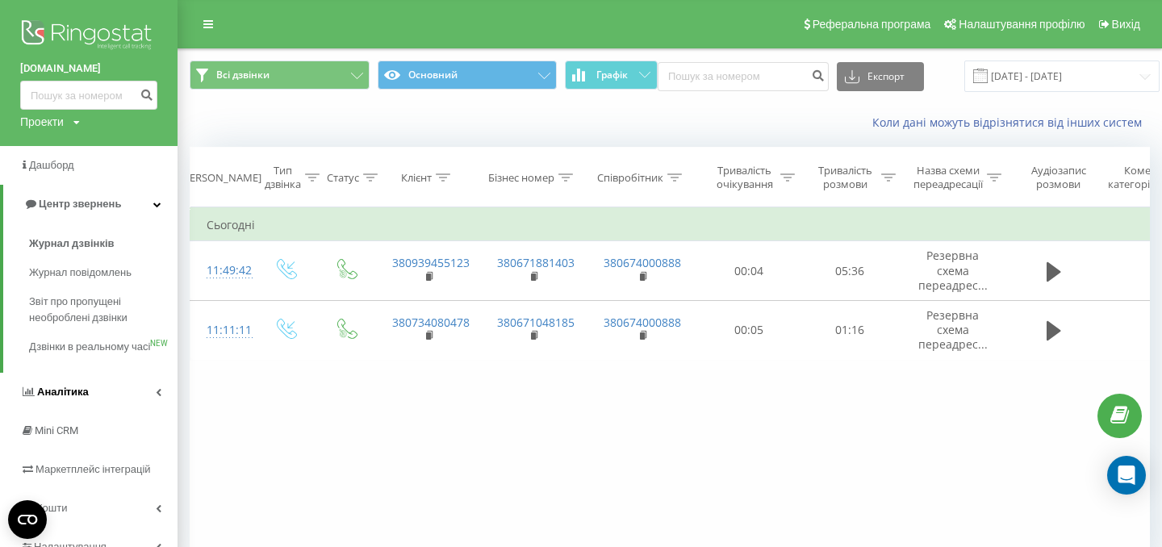
click at [100, 408] on link "Аналiтика" at bounding box center [89, 392] width 178 height 39
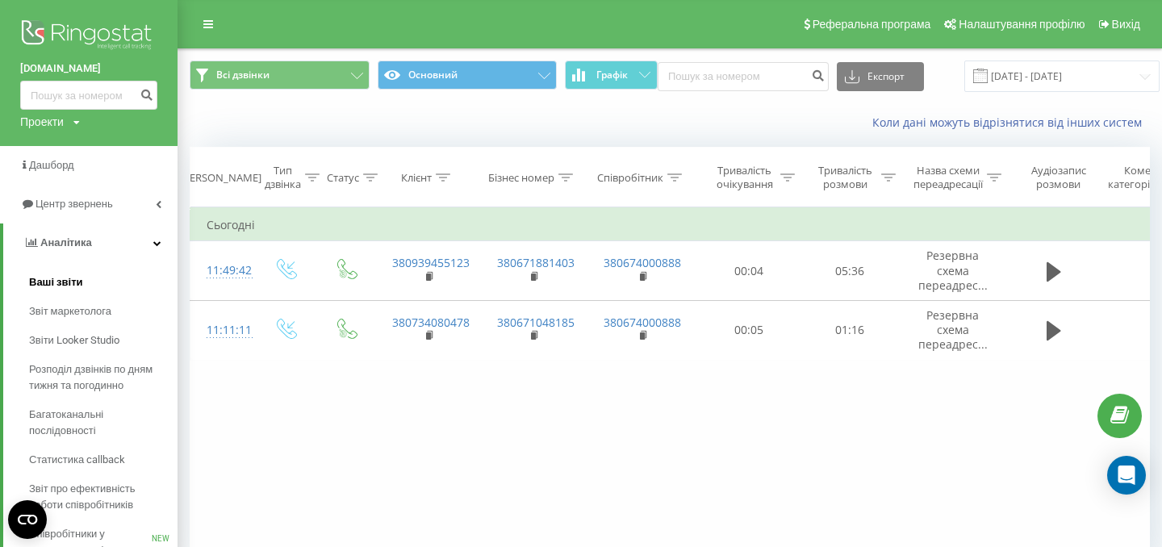
click at [67, 290] on span "Ваші звіти" at bounding box center [56, 282] width 54 height 16
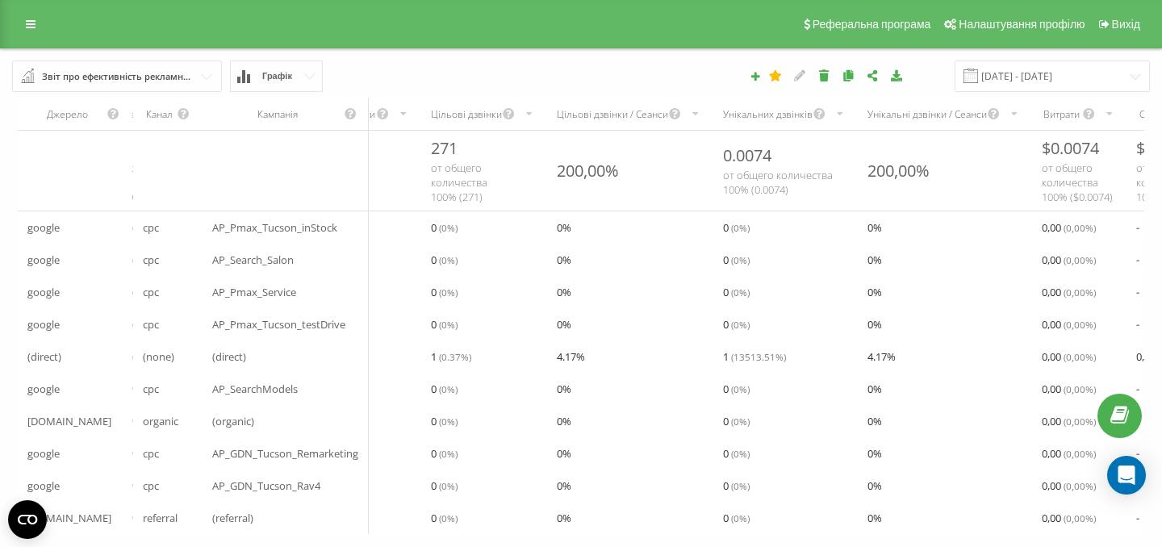
scroll to position [0, 326]
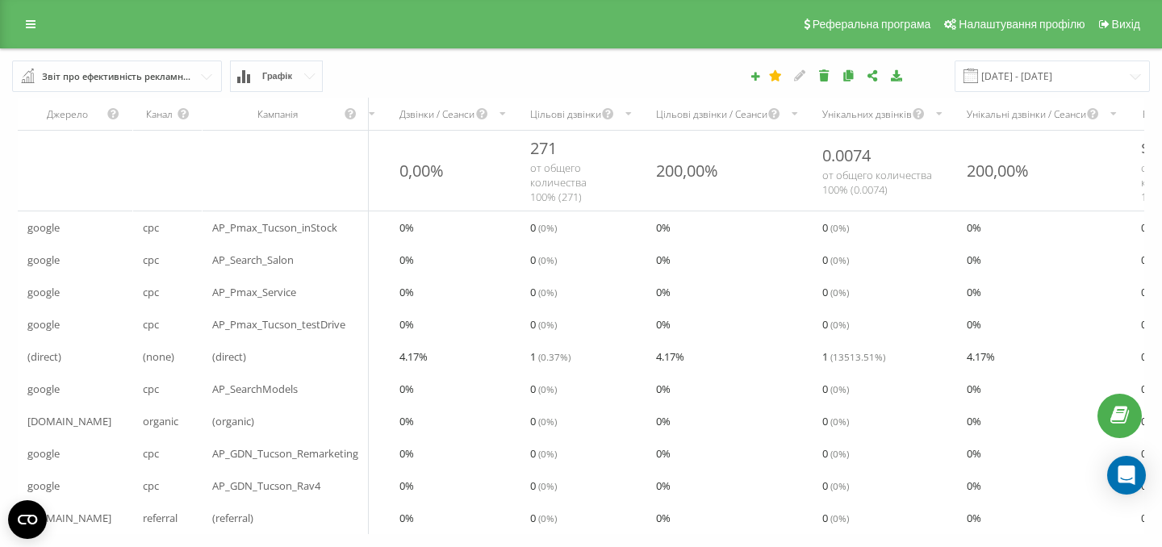
scroll to position [0, 134]
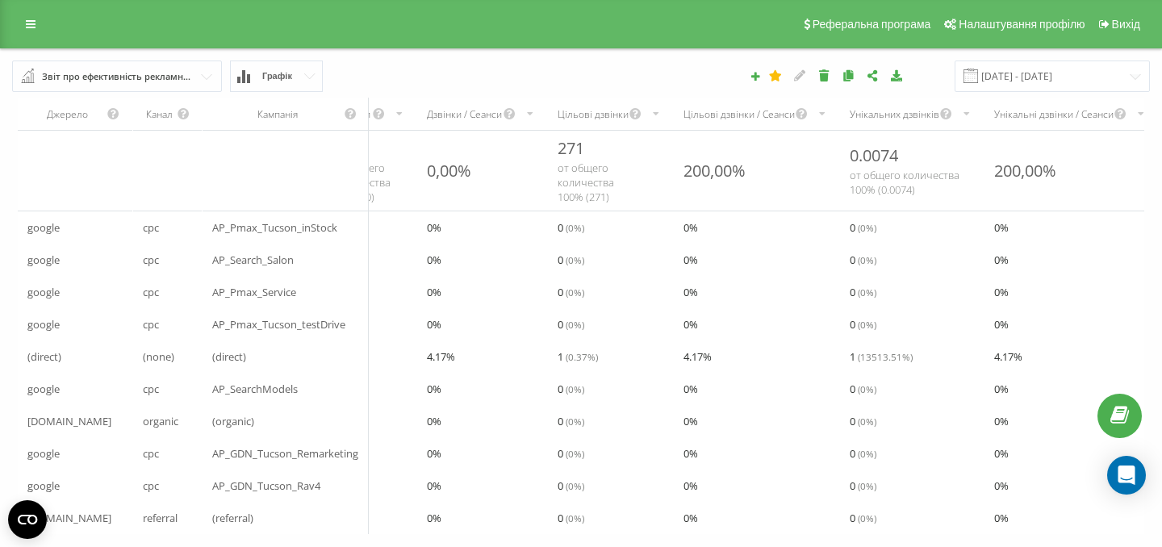
click at [590, 110] on div "Цільові дзвінки" at bounding box center [593, 114] width 71 height 14
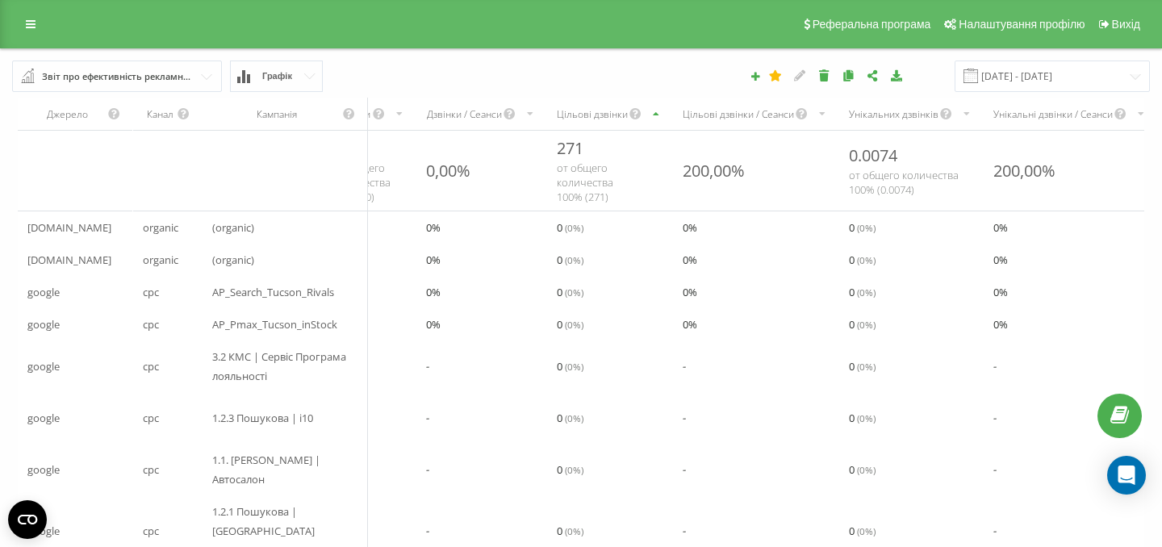
click at [590, 110] on div "Цільові дзвінки" at bounding box center [592, 114] width 71 height 14
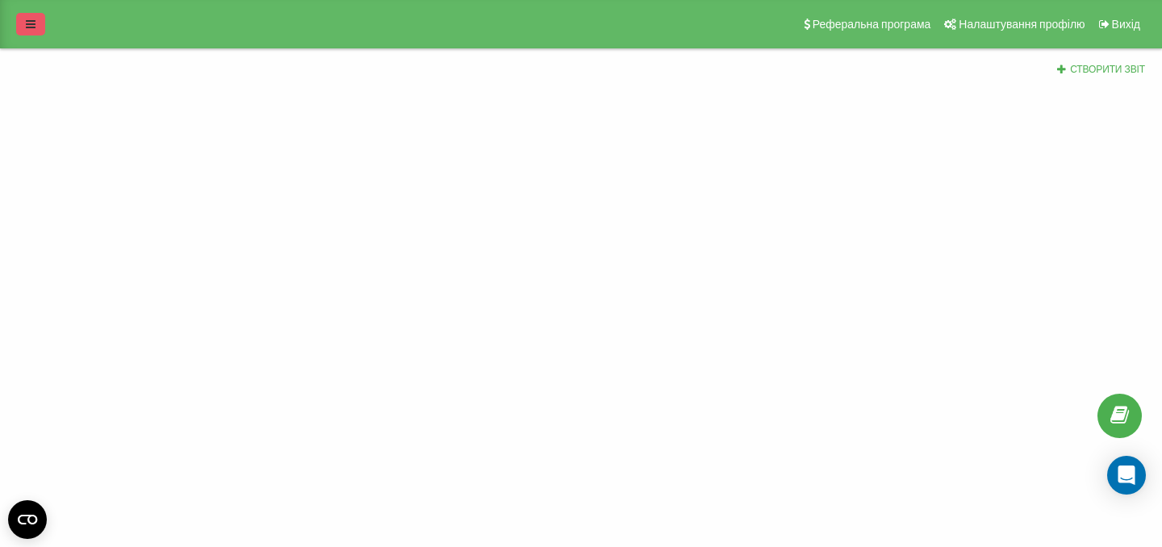
click at [43, 28] on link at bounding box center [30, 24] width 29 height 23
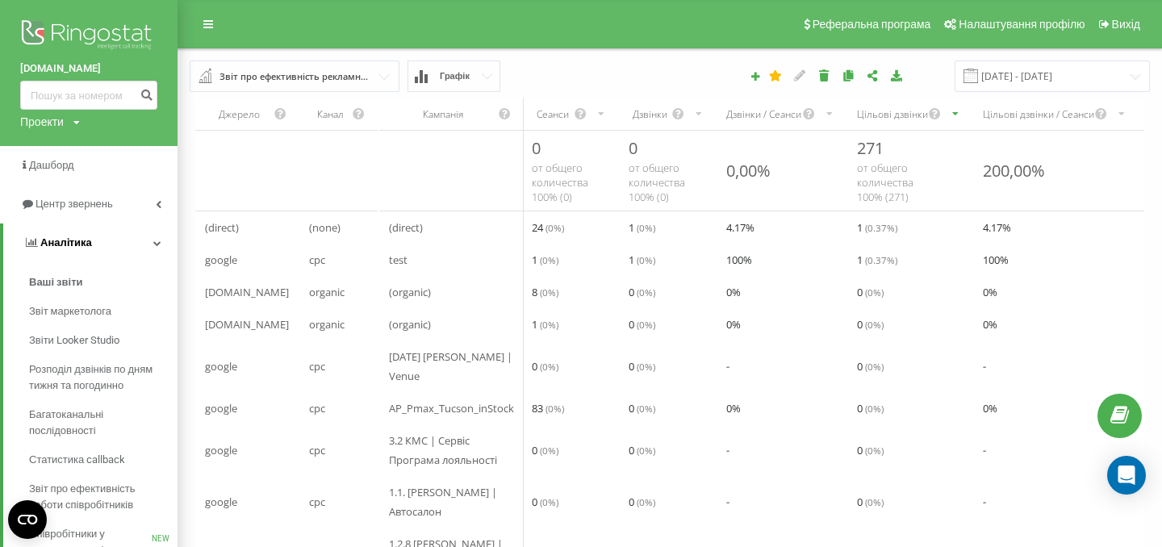
click at [91, 247] on link "Аналiтика" at bounding box center [90, 243] width 174 height 39
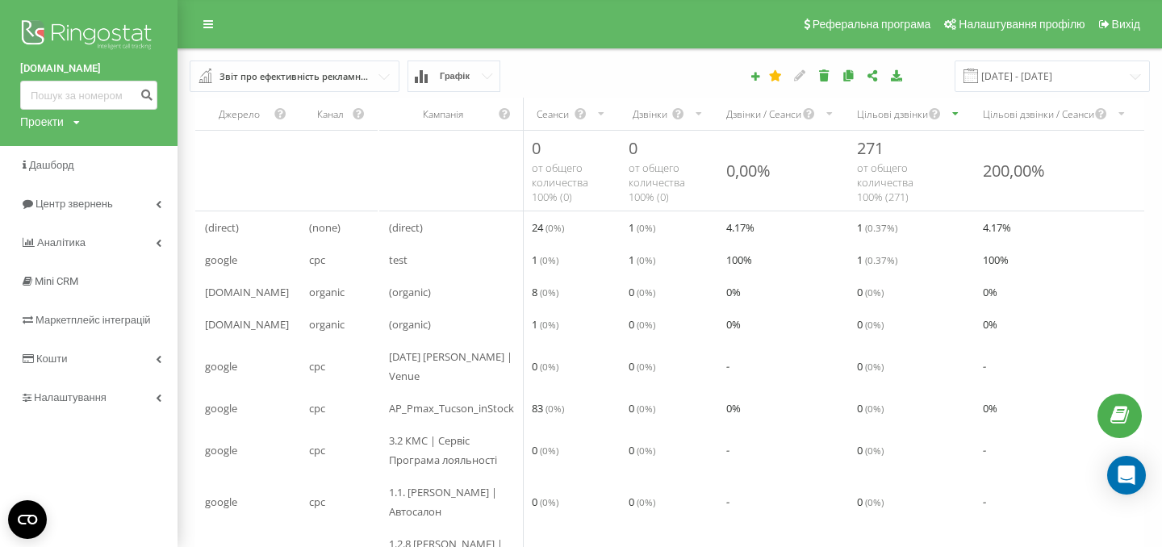
click at [364, 267] on div "cpc" at bounding box center [338, 260] width 78 height 32
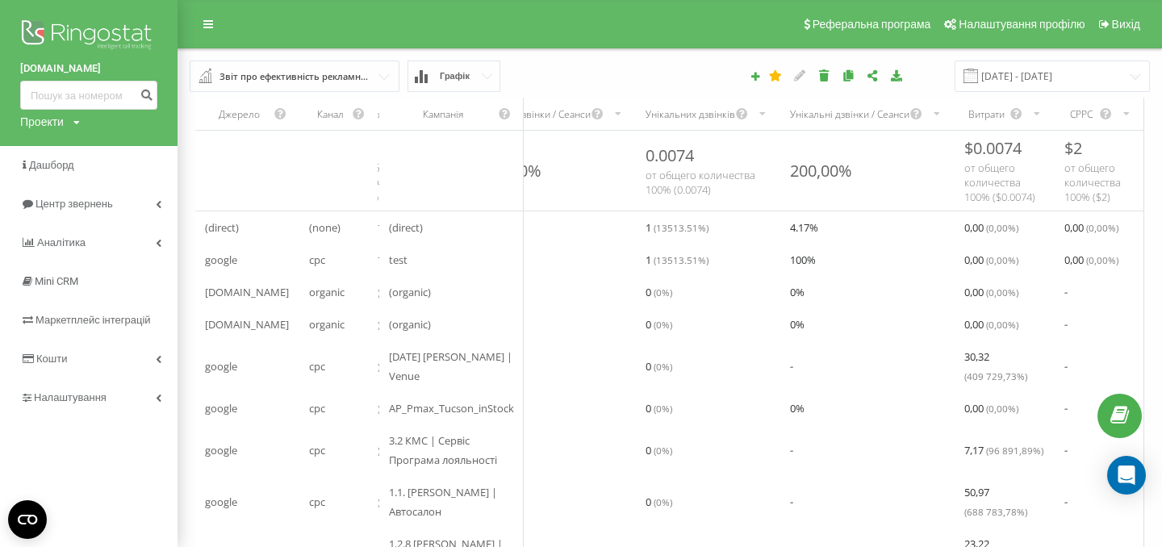
click at [496, 78] on button "Графік" at bounding box center [454, 76] width 93 height 31
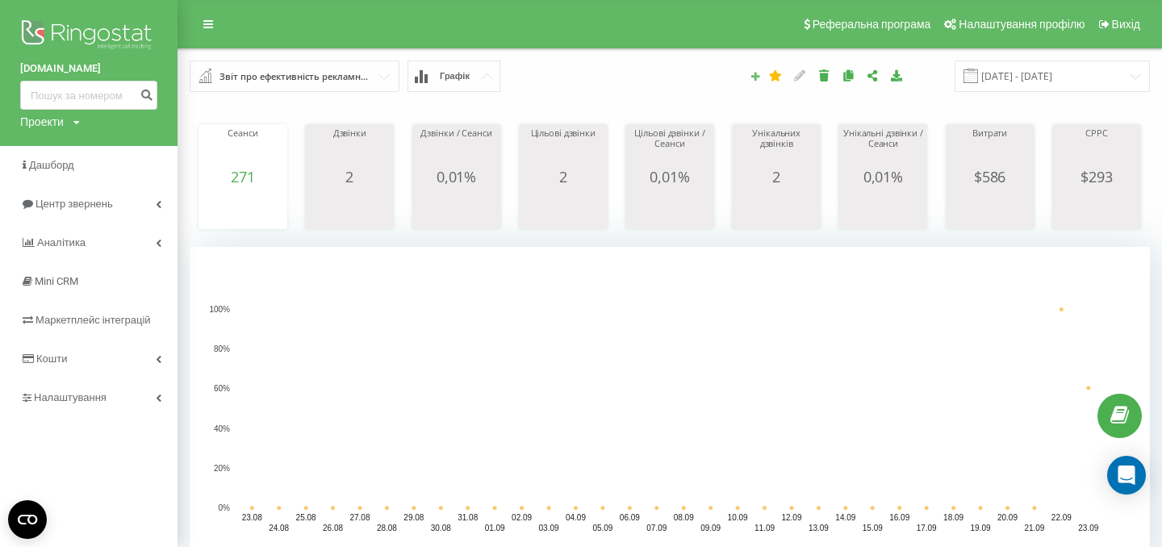
click at [761, 77] on icon at bounding box center [755, 76] width 11 height 10
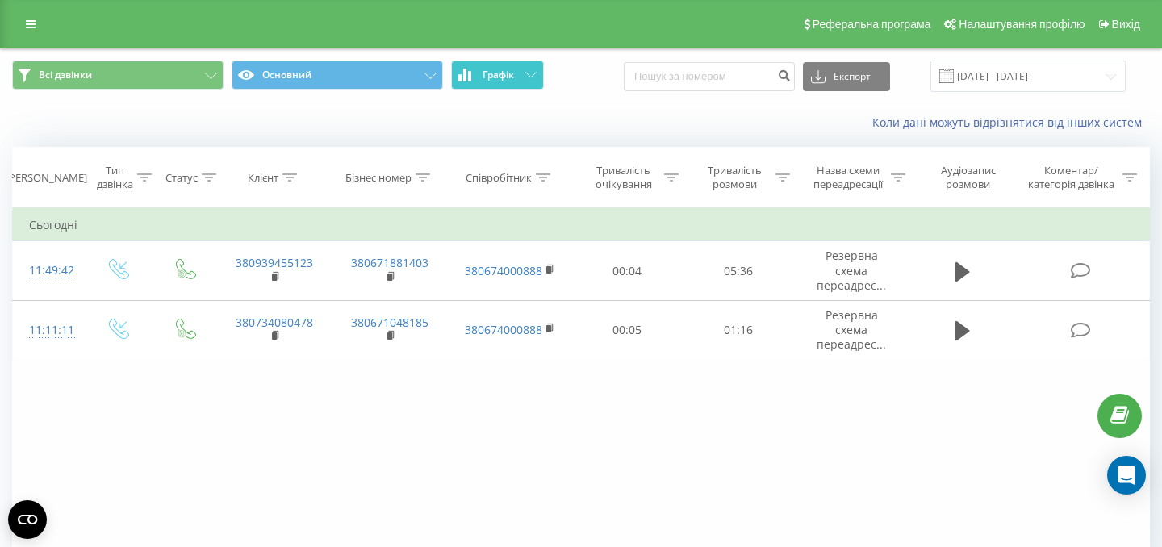
click at [513, 80] on span "Графік" at bounding box center [498, 74] width 31 height 11
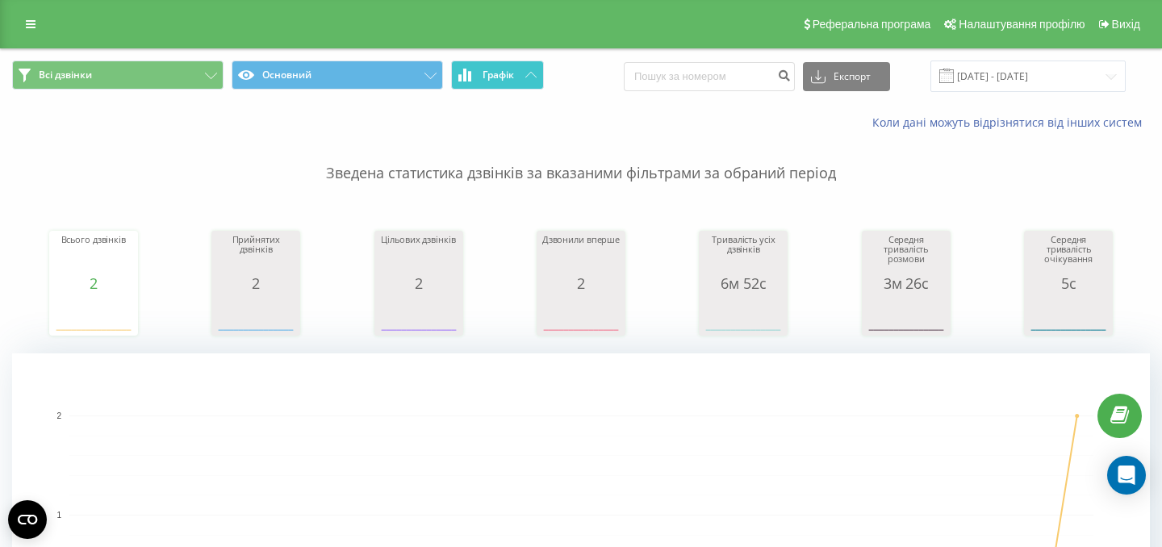
click at [513, 80] on span "Графік" at bounding box center [498, 74] width 31 height 11
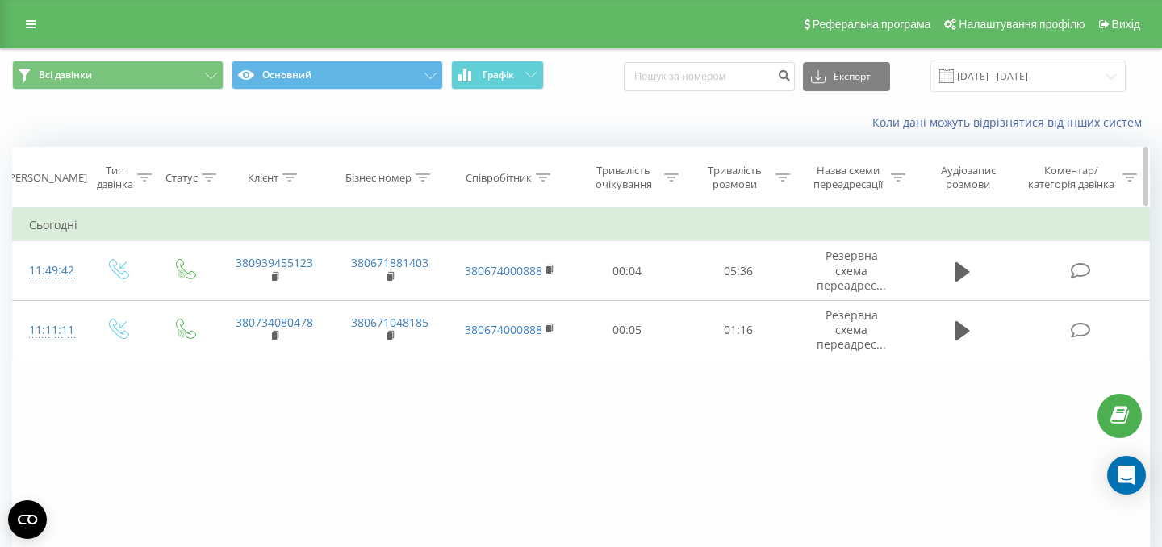
click at [1131, 179] on icon at bounding box center [1130, 178] width 15 height 8
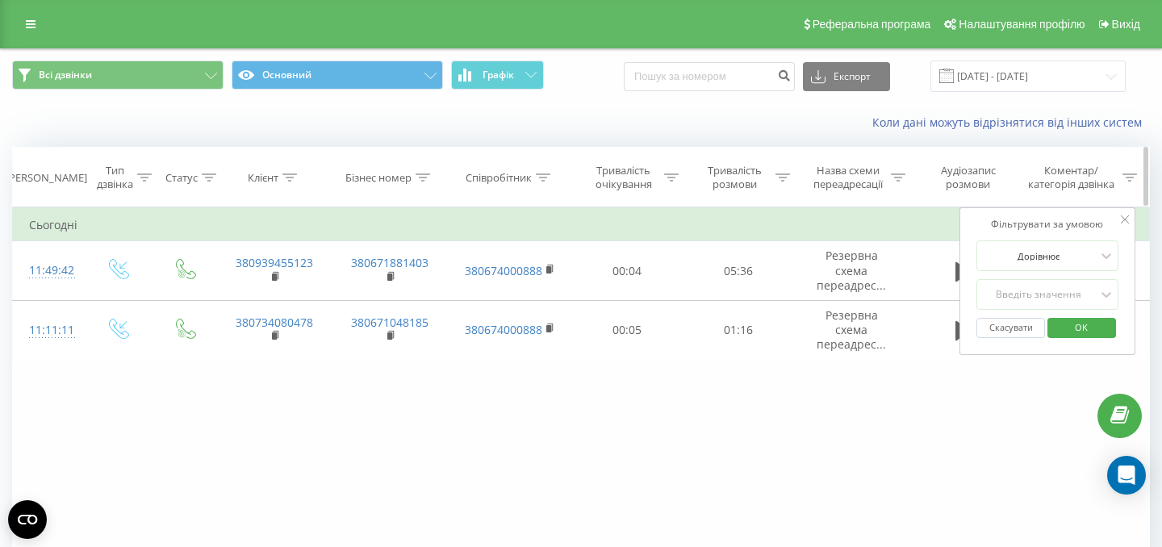
click at [1131, 179] on icon at bounding box center [1130, 178] width 15 height 8
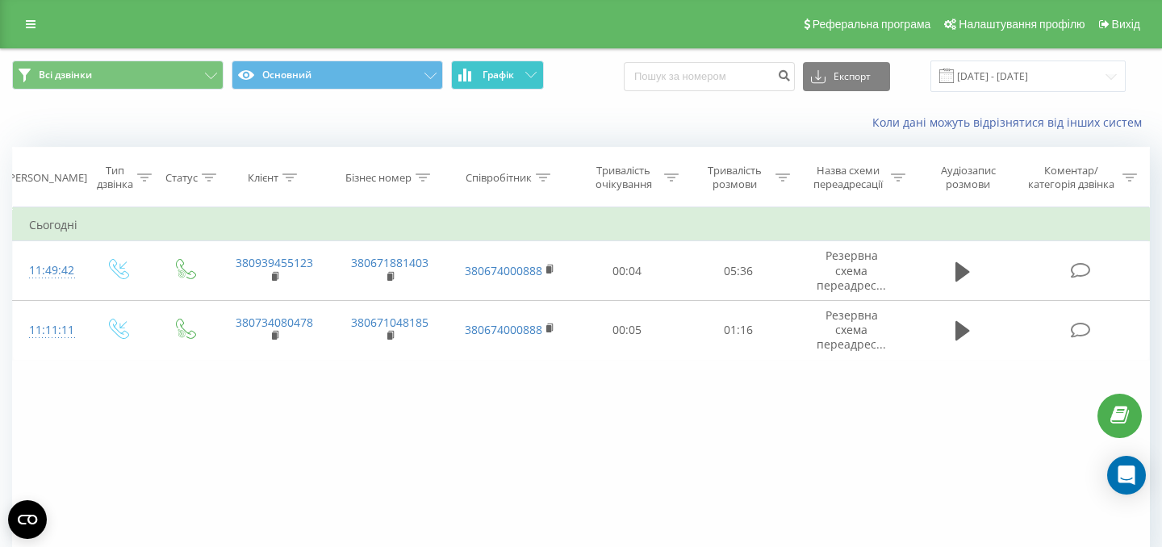
click at [513, 73] on span "Графік" at bounding box center [498, 74] width 31 height 11
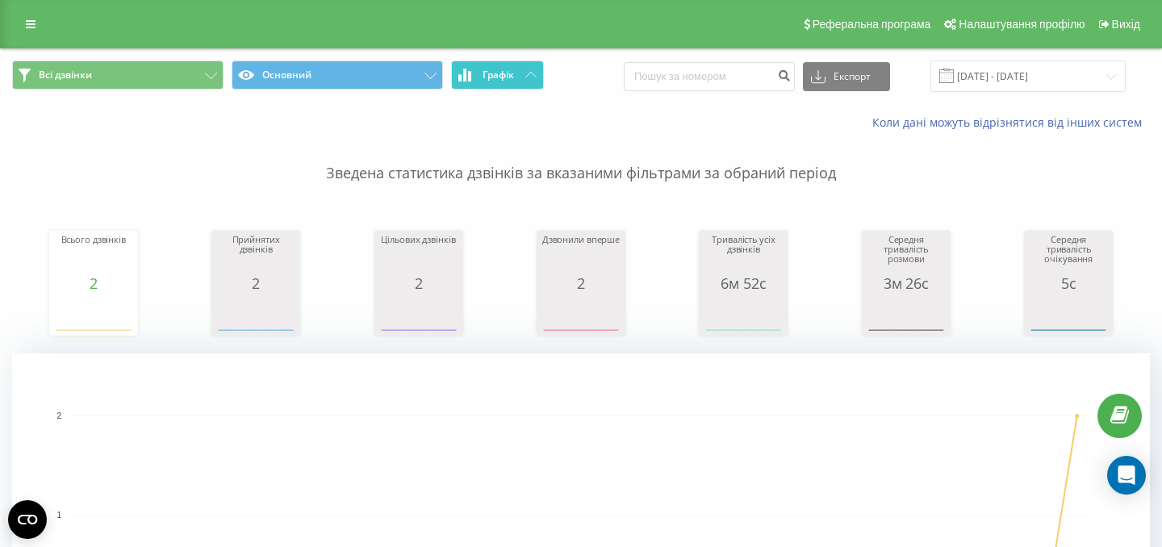
click at [513, 73] on span "Графік" at bounding box center [498, 74] width 31 height 11
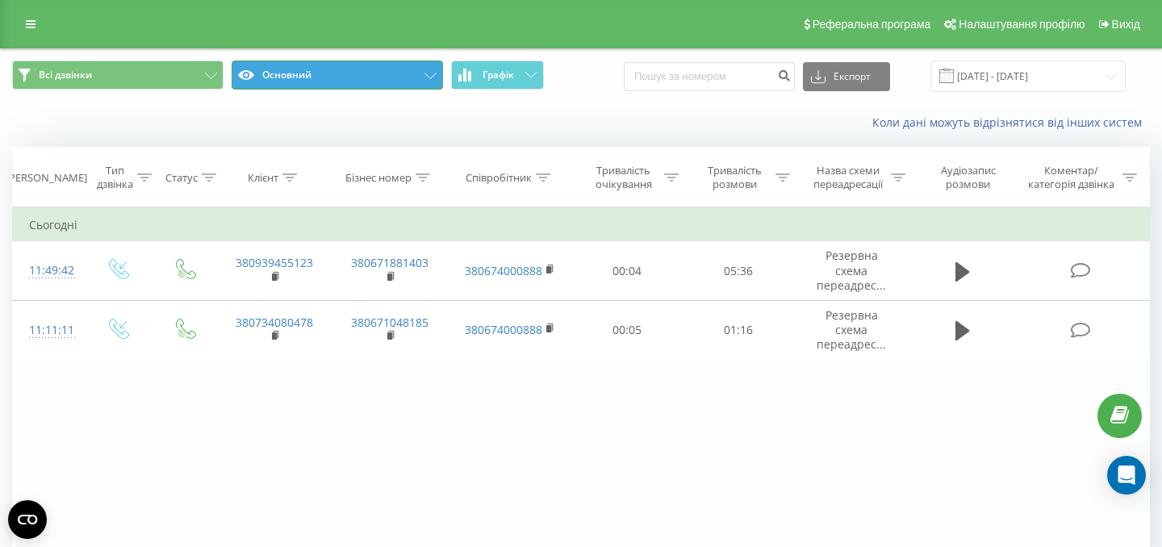
click at [393, 73] on button "Основний" at bounding box center [337, 75] width 211 height 29
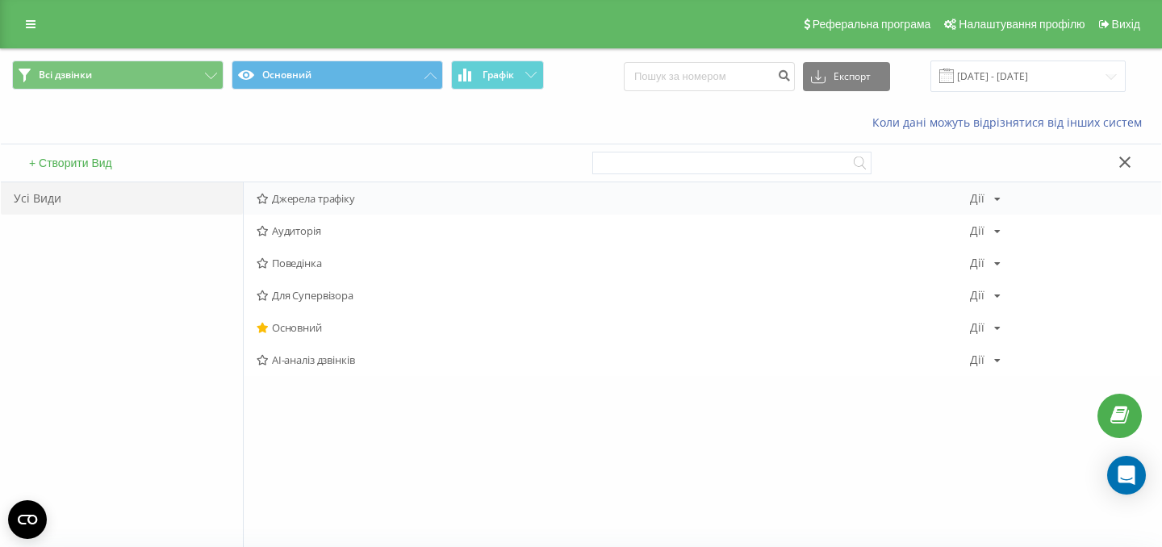
click at [259, 198] on icon at bounding box center [263, 199] width 12 height 10
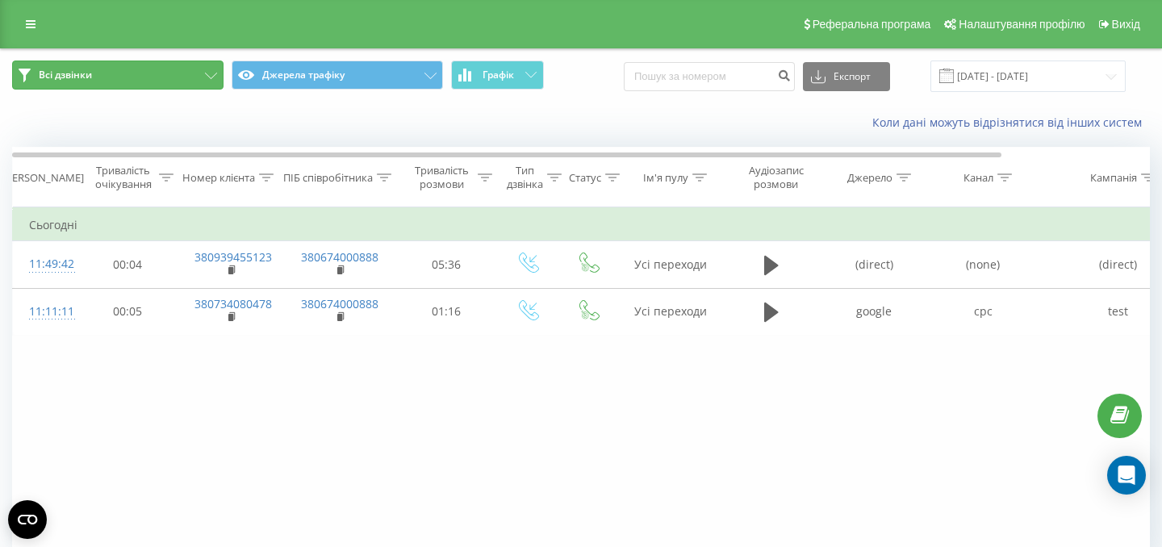
click at [182, 76] on button "Всі дзвінки" at bounding box center [117, 75] width 211 height 29
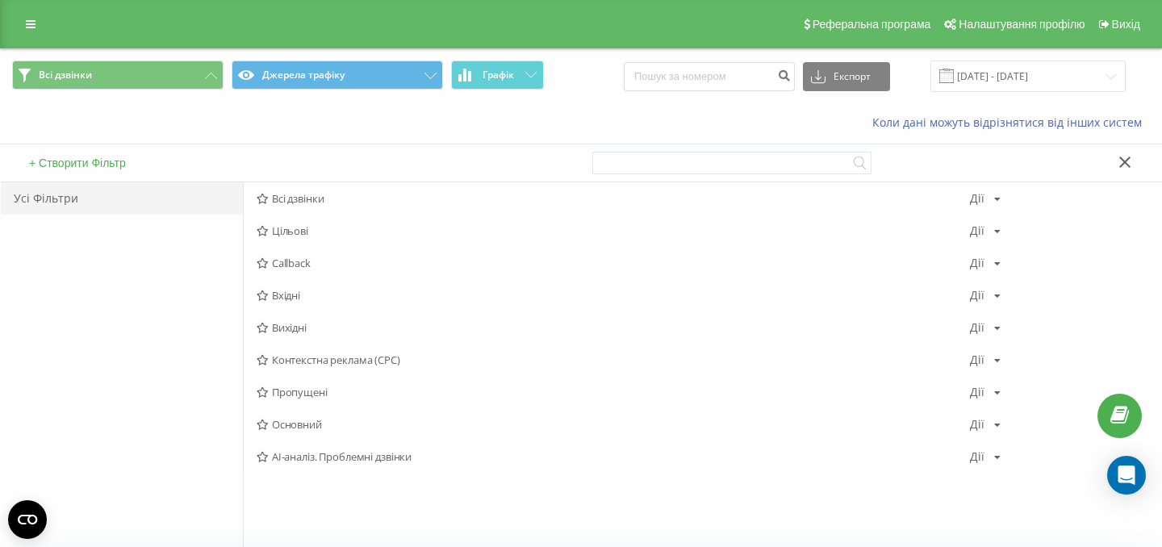
click at [1128, 161] on icon at bounding box center [1125, 162] width 12 height 11
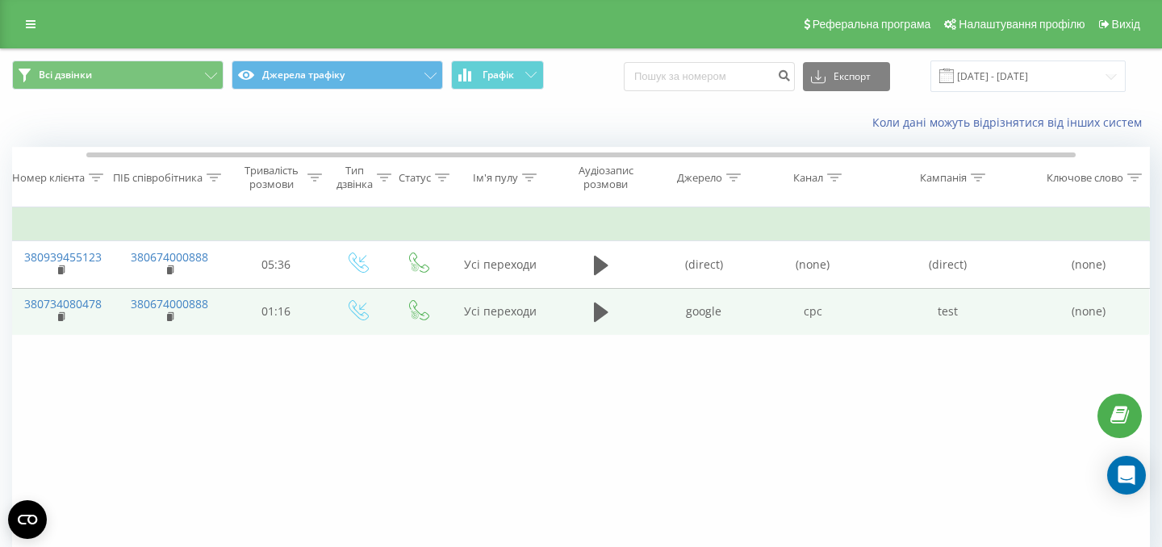
scroll to position [0, 170]
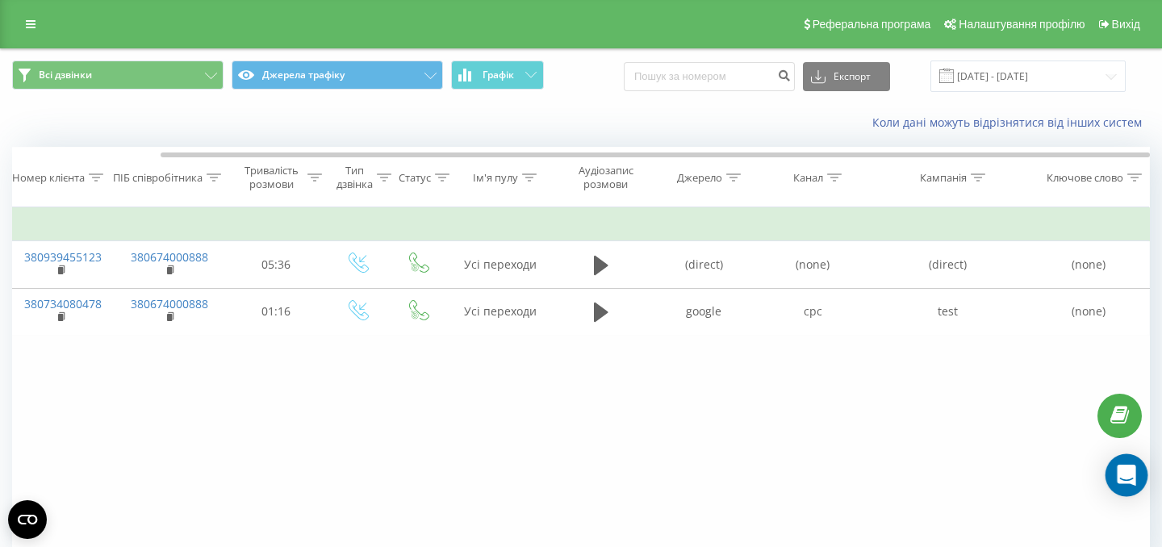
click at [1112, 470] on div "Open Intercom Messenger" at bounding box center [1127, 475] width 43 height 43
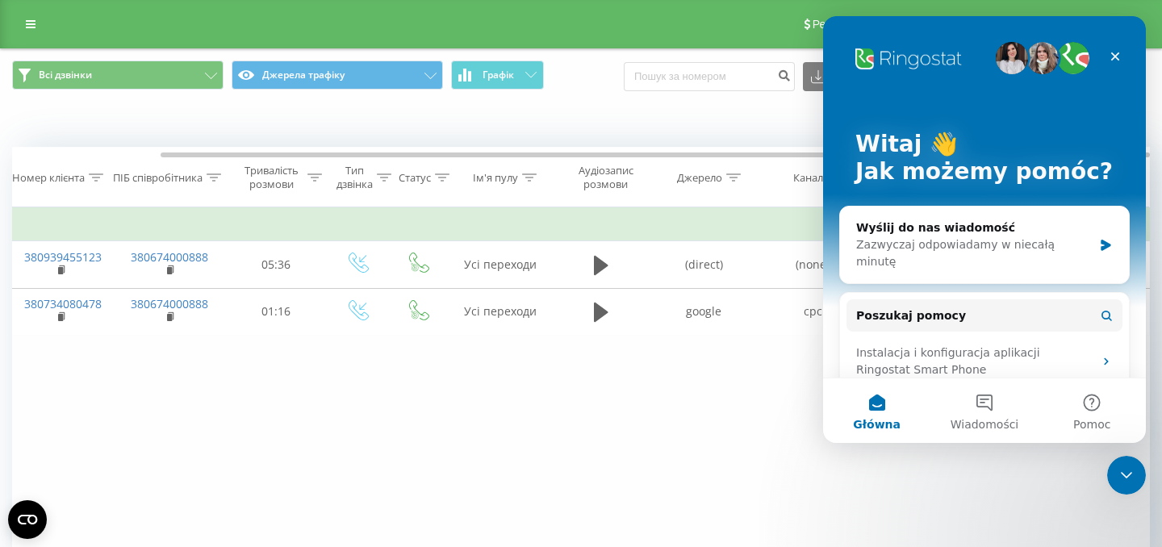
scroll to position [0, 0]
click at [989, 429] on span "Wiadomości" at bounding box center [985, 424] width 69 height 11
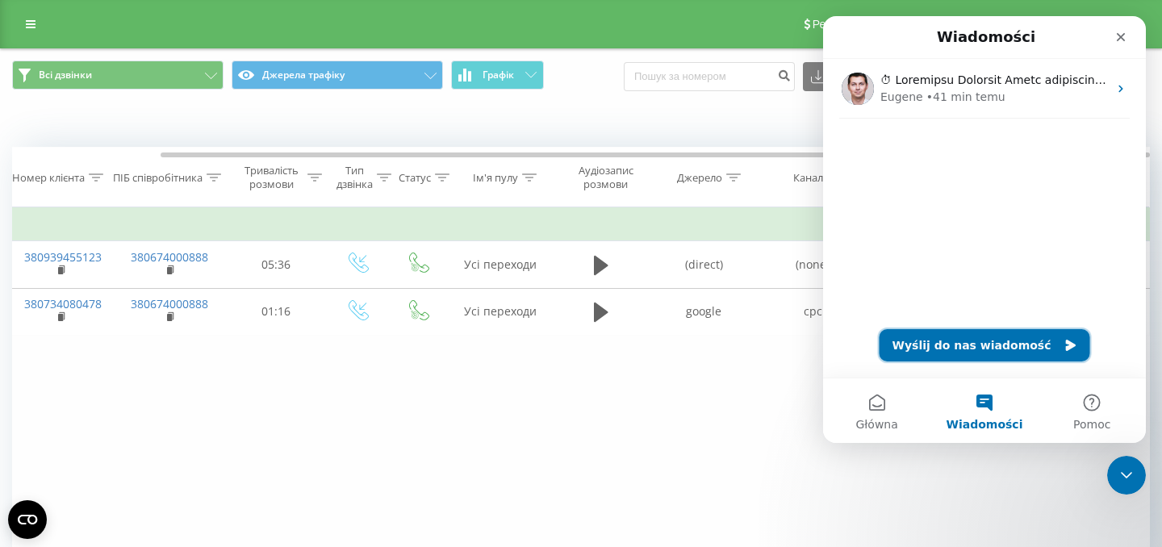
click at [975, 346] on button "Wyślij do nas wiadomość" at bounding box center [985, 345] width 211 height 32
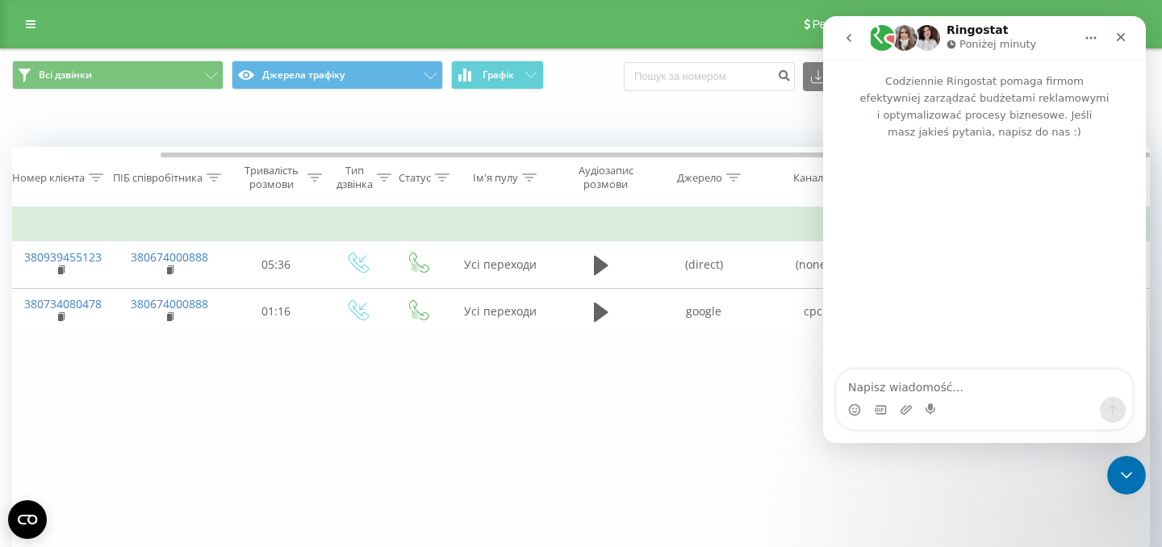
click at [904, 385] on textarea "Napisz wiadomość..." at bounding box center [984, 383] width 295 height 27
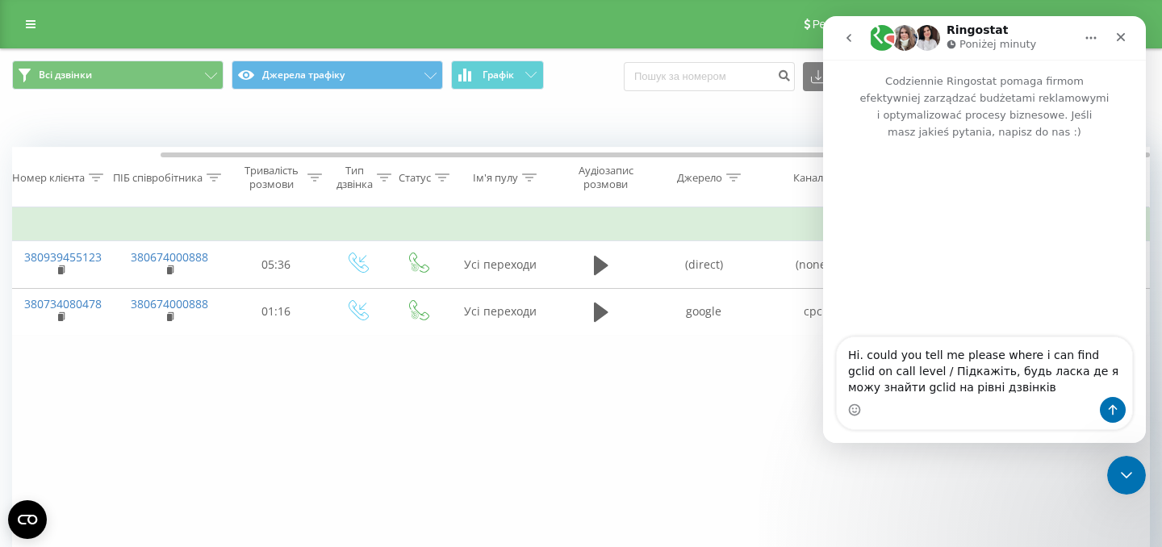
type textarea "Hi. could you tell me please where i can find gclid on call level / Підкажіть, …"
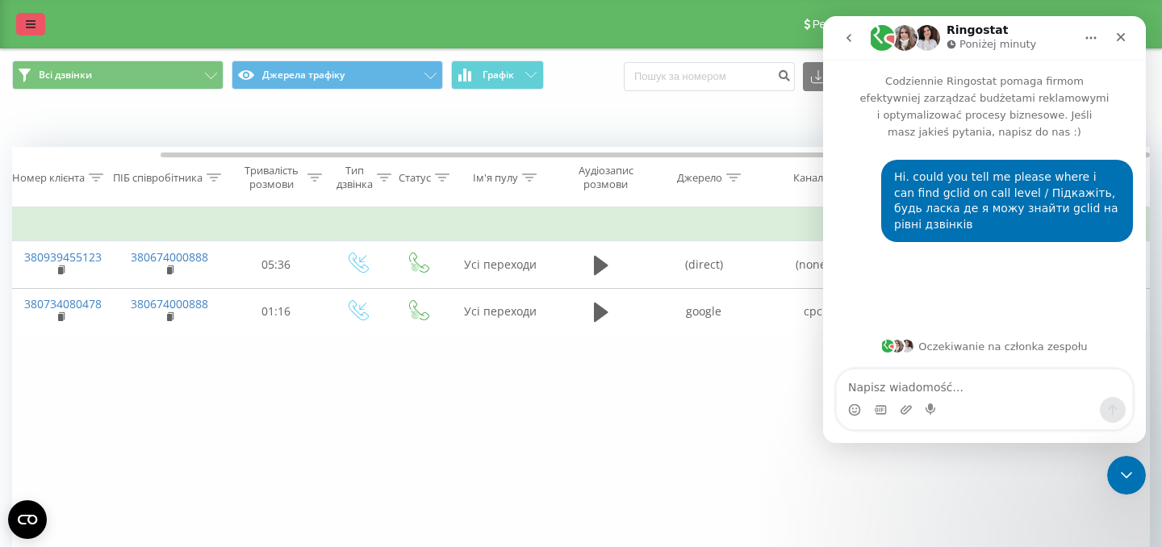
click at [30, 27] on icon at bounding box center [31, 24] width 10 height 11
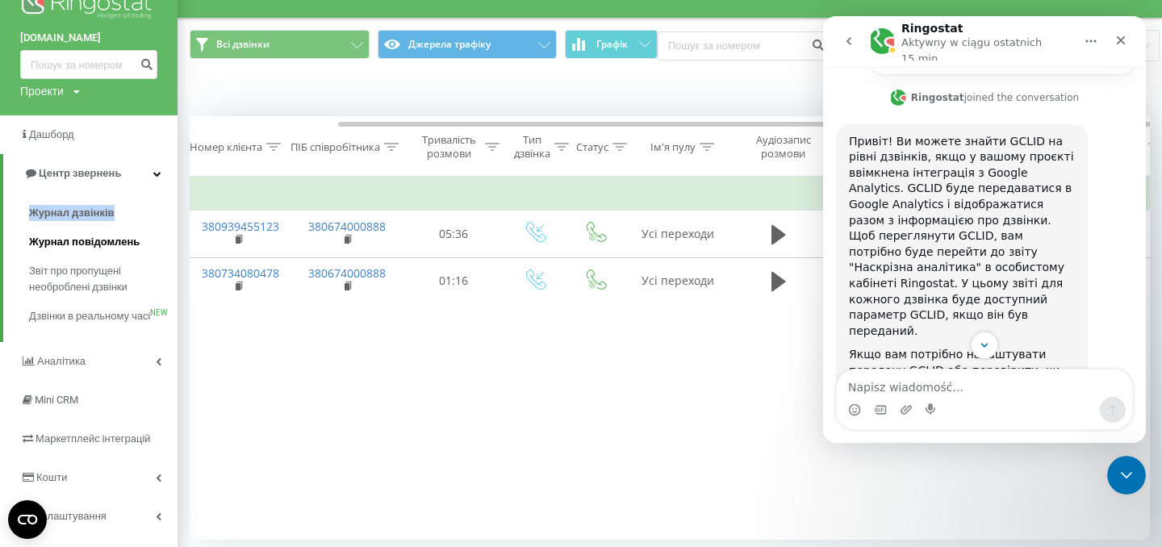
scroll to position [84, 0]
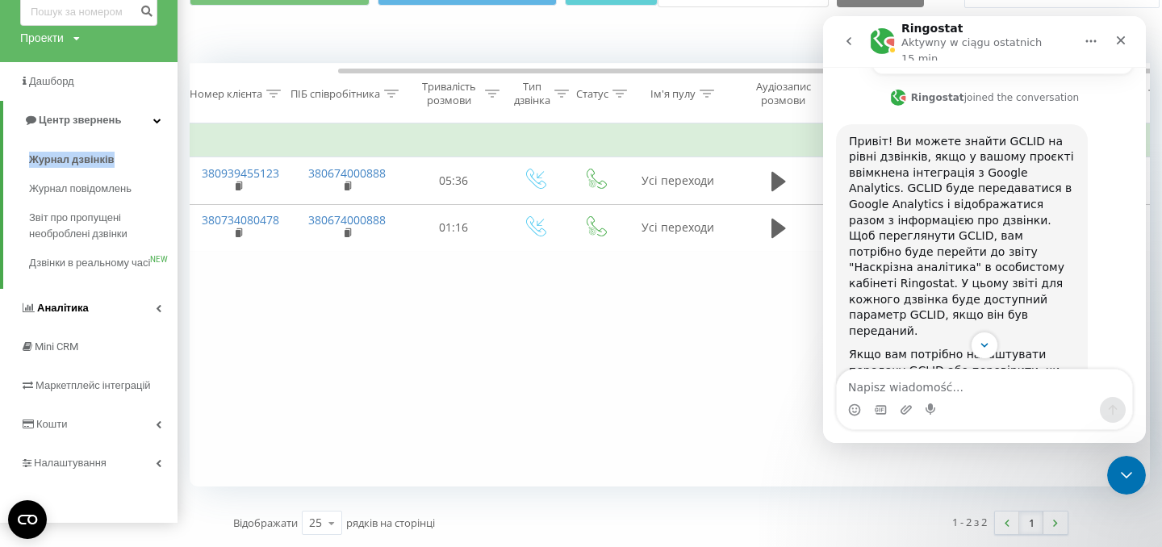
click at [125, 328] on link "Аналiтика" at bounding box center [89, 308] width 178 height 39
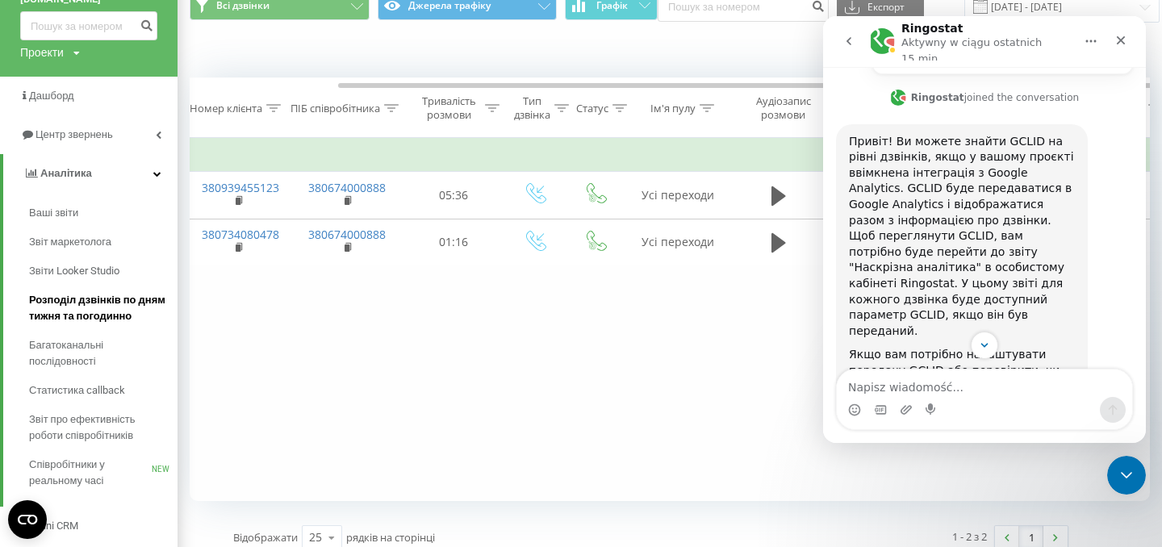
scroll to position [31, 0]
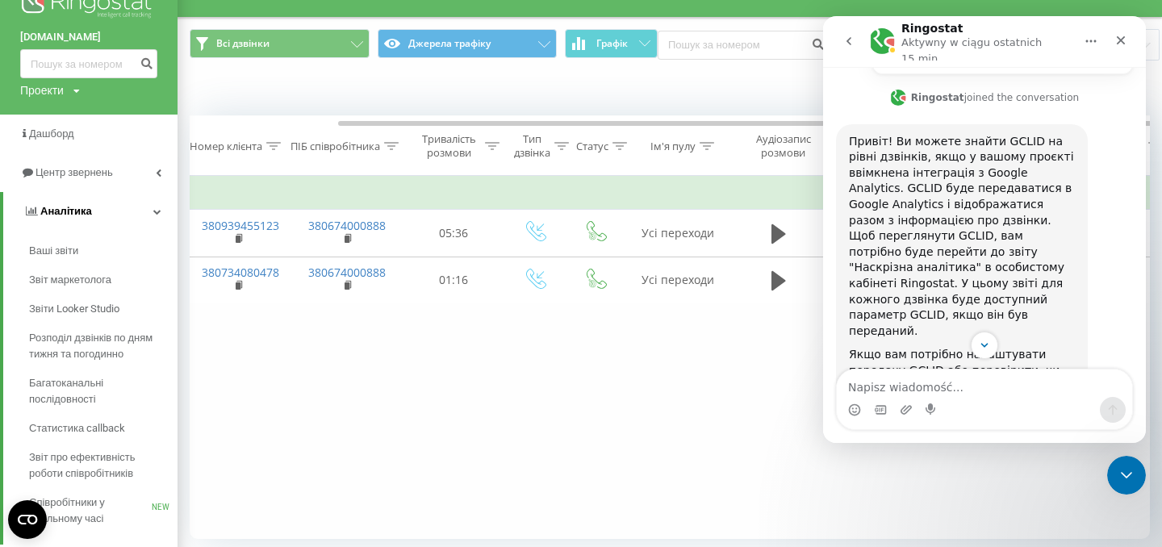
click at [154, 213] on icon at bounding box center [157, 211] width 8 height 8
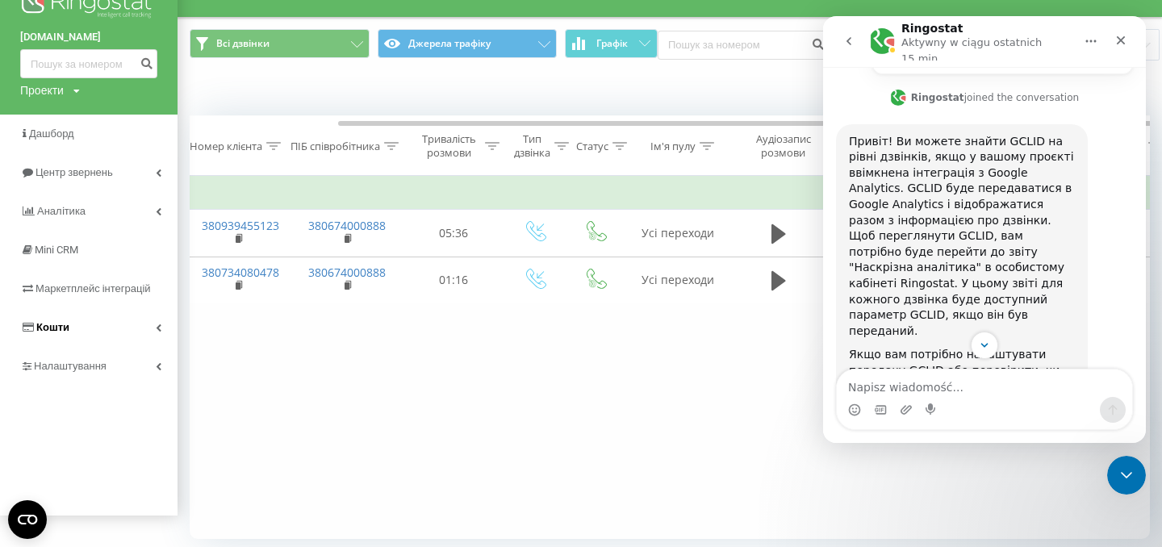
click at [153, 324] on link "Кошти" at bounding box center [89, 327] width 178 height 39
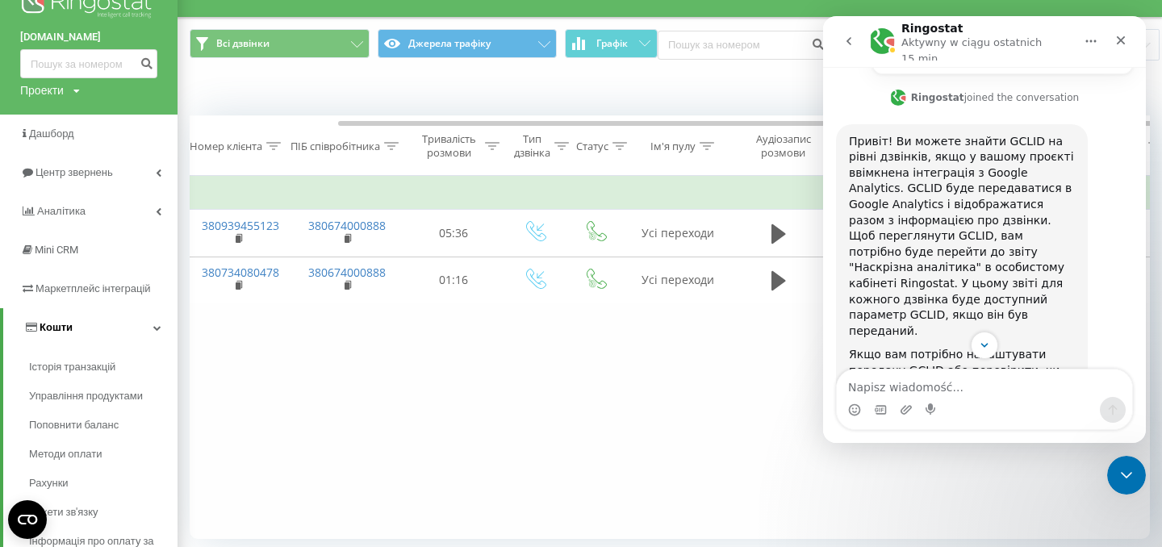
click at [148, 345] on link "Кошти" at bounding box center [90, 327] width 174 height 39
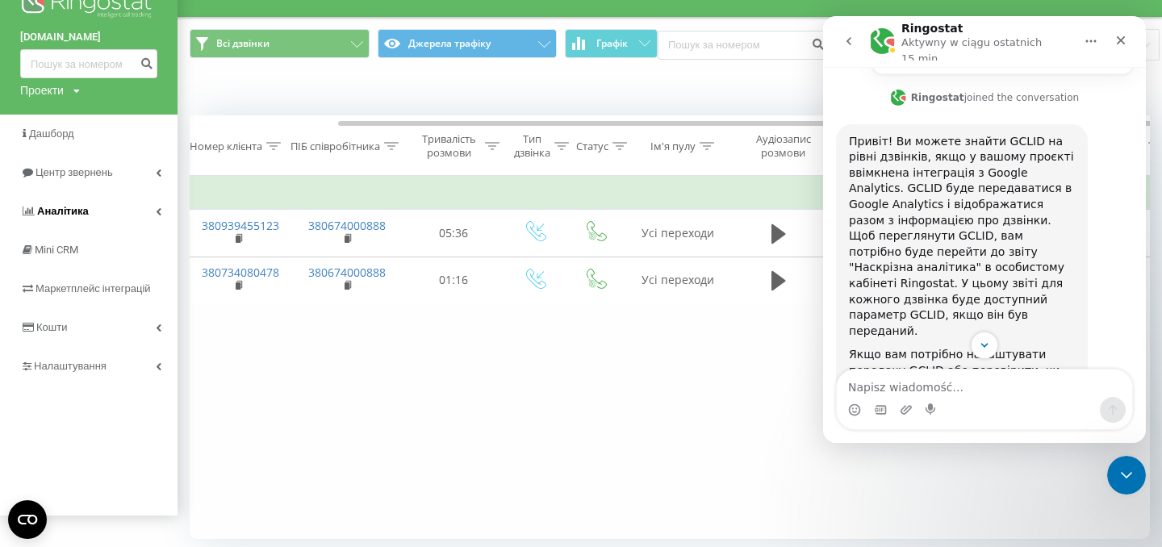
click at [155, 206] on link "Аналiтика" at bounding box center [89, 211] width 178 height 39
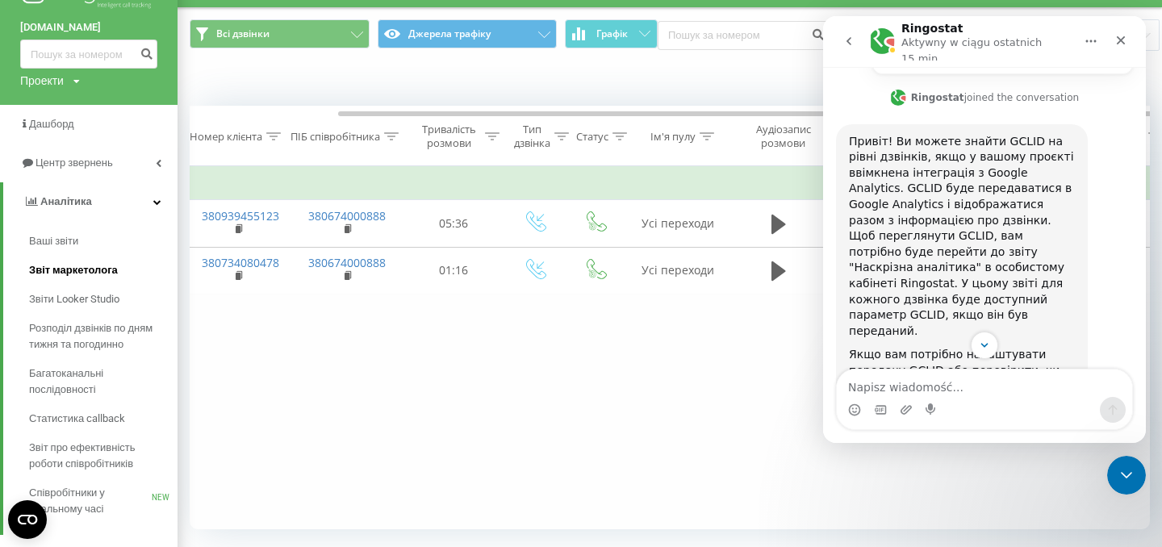
scroll to position [23, 0]
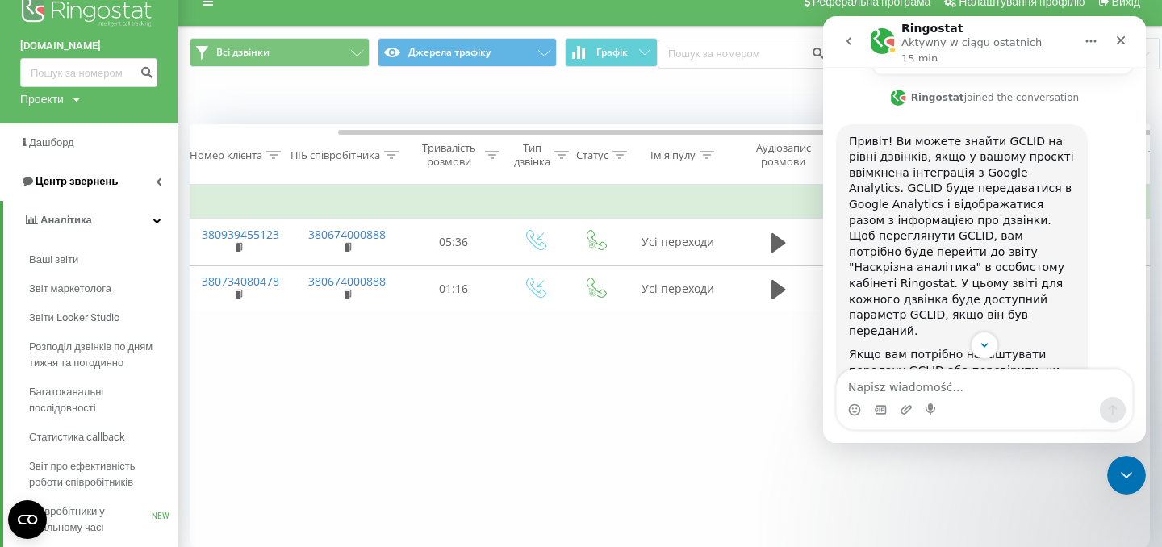
click at [160, 181] on icon at bounding box center [159, 182] width 6 height 8
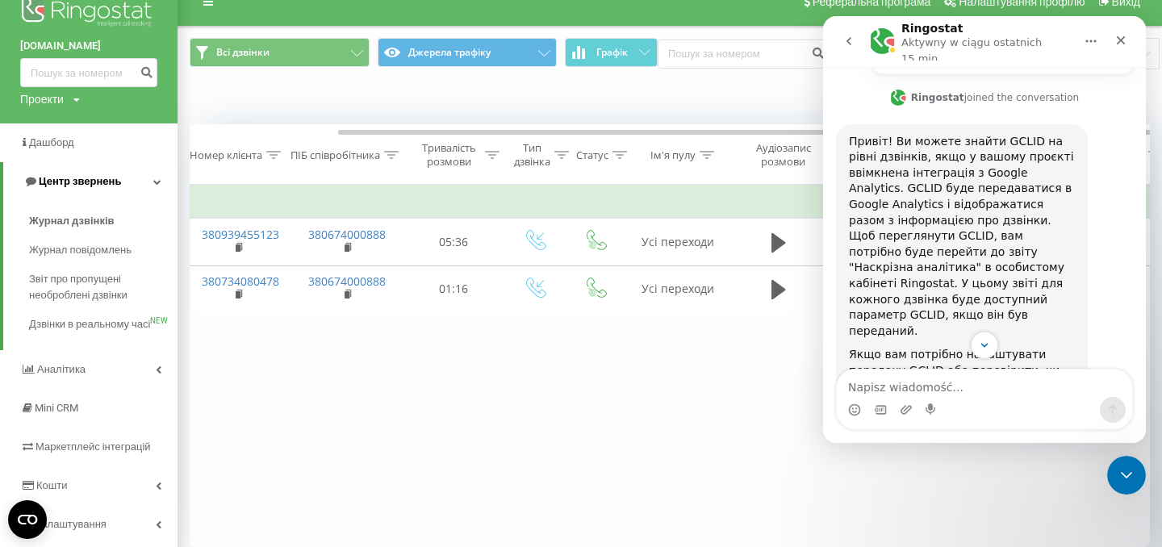
click at [160, 181] on icon at bounding box center [157, 182] width 8 height 8
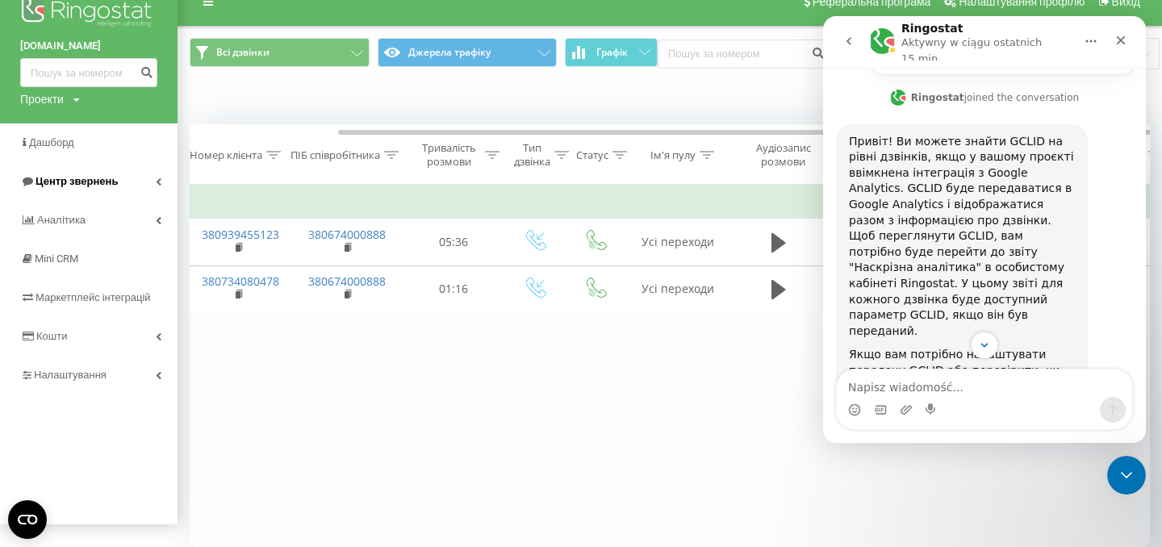
click at [157, 185] on icon at bounding box center [159, 182] width 6 height 8
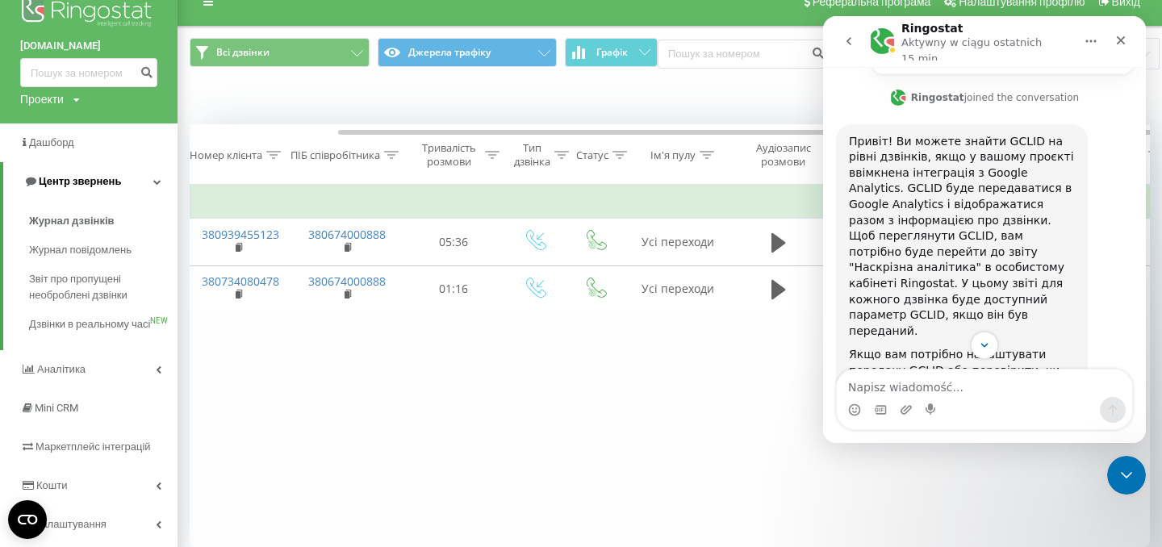
click at [157, 185] on icon at bounding box center [157, 182] width 8 height 8
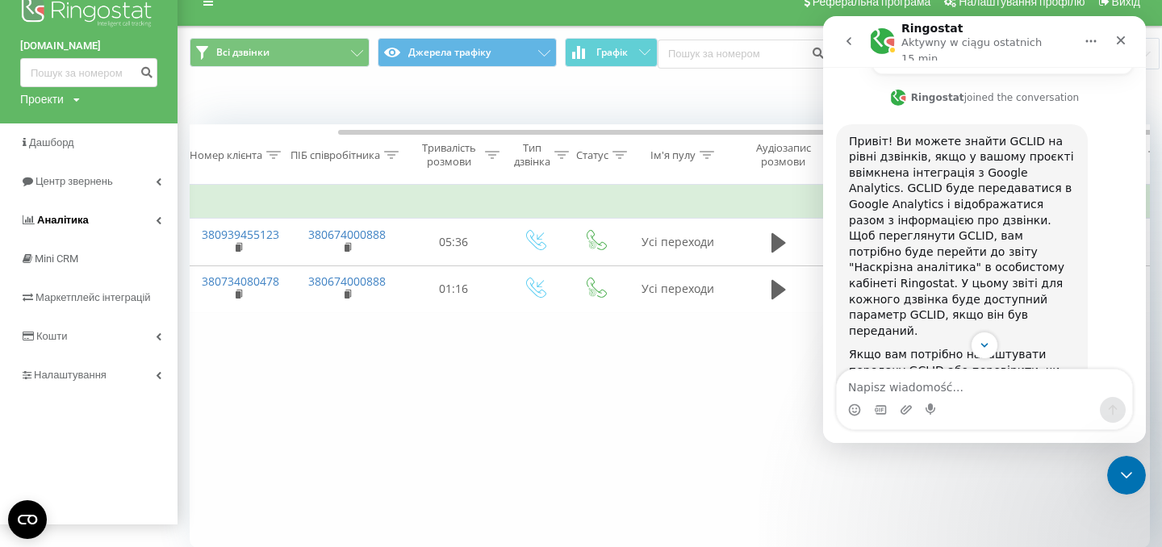
click at [157, 220] on icon at bounding box center [159, 220] width 6 height 8
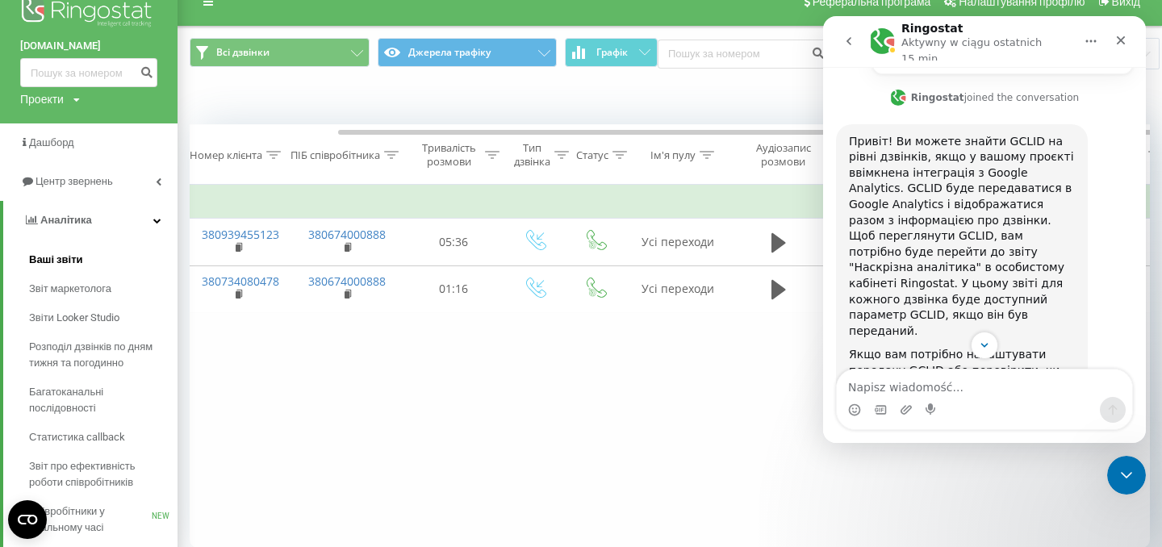
click at [68, 259] on span "Ваші звіти" at bounding box center [56, 260] width 54 height 16
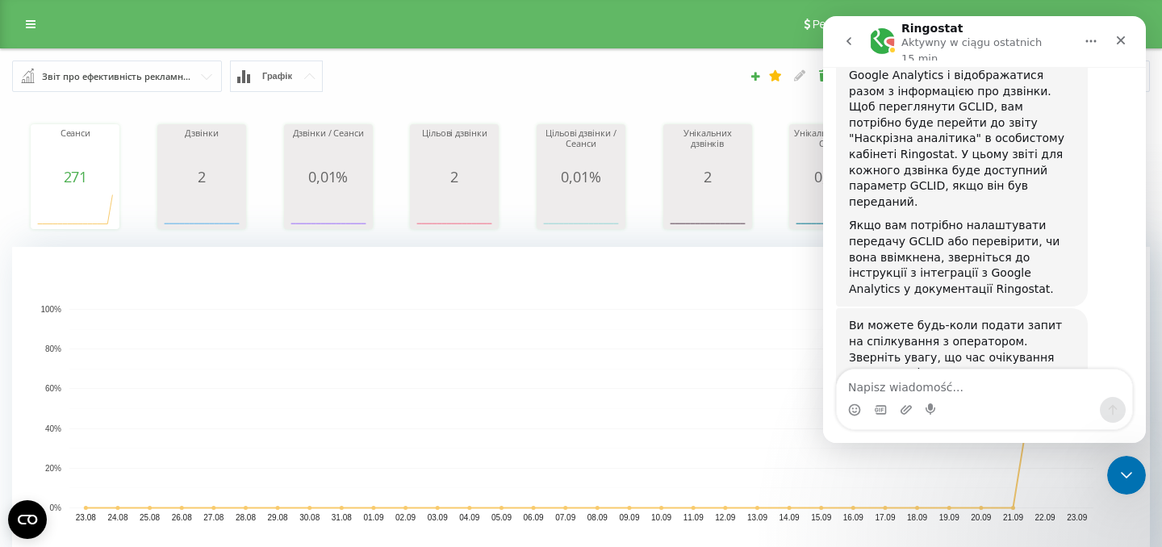
click at [194, 83] on input "text" at bounding box center [118, 75] width 208 height 29
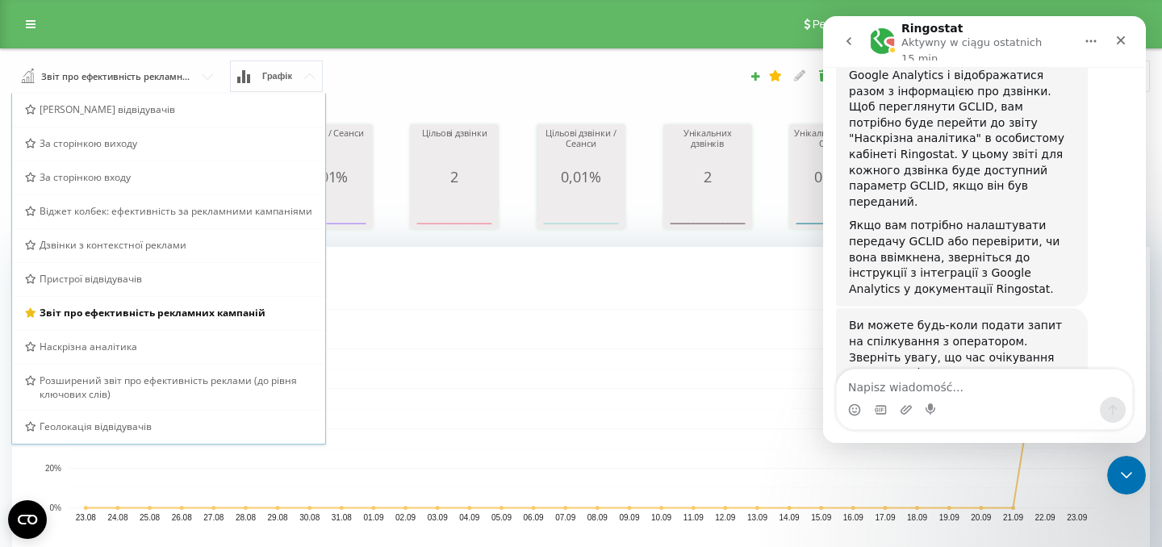
click at [281, 79] on span "Графік" at bounding box center [277, 76] width 30 height 10
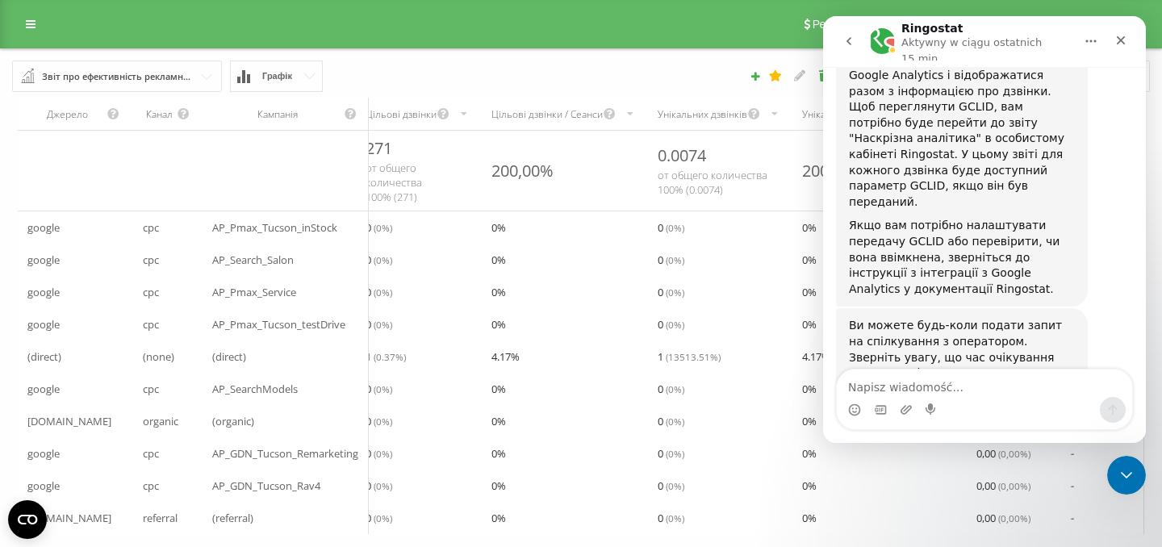
click at [281, 79] on span "Графік" at bounding box center [277, 76] width 30 height 10
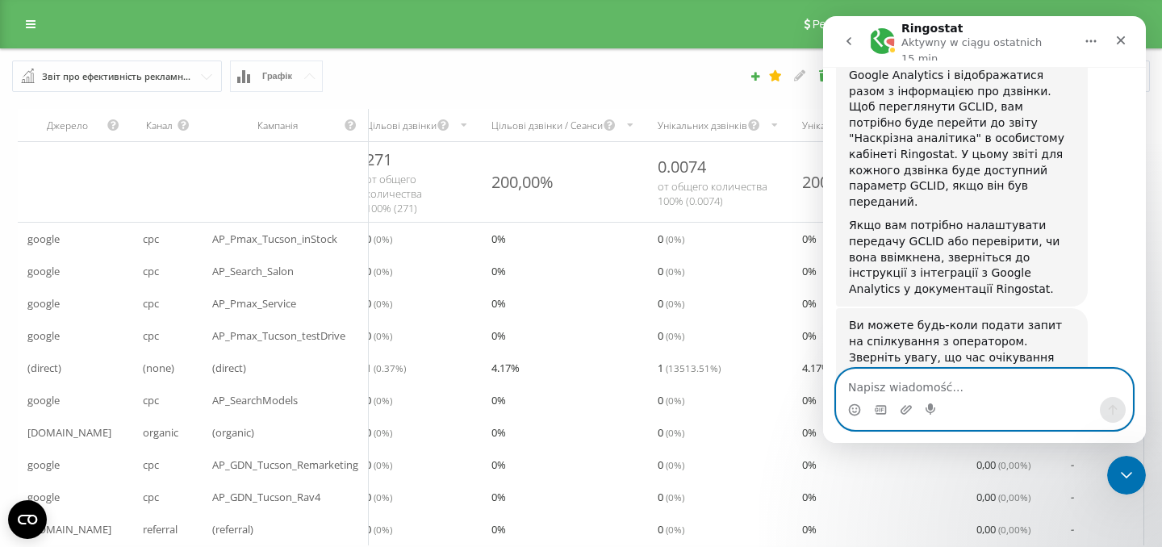
click at [926, 377] on textarea "Napisz wiadomość..." at bounding box center [984, 383] width 295 height 27
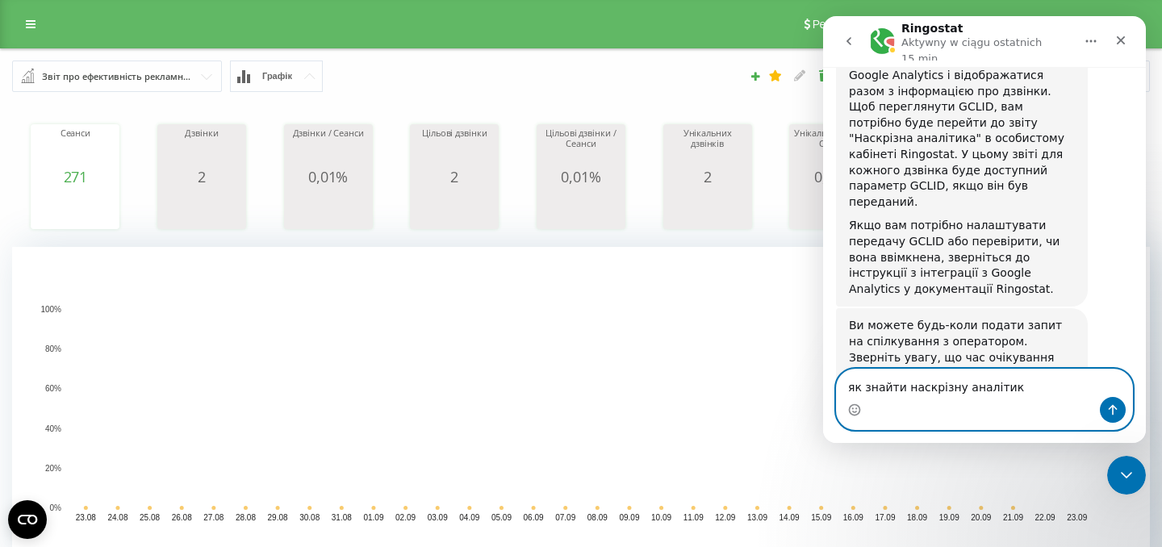
type textarea "як знайти наскрізну аналітику"
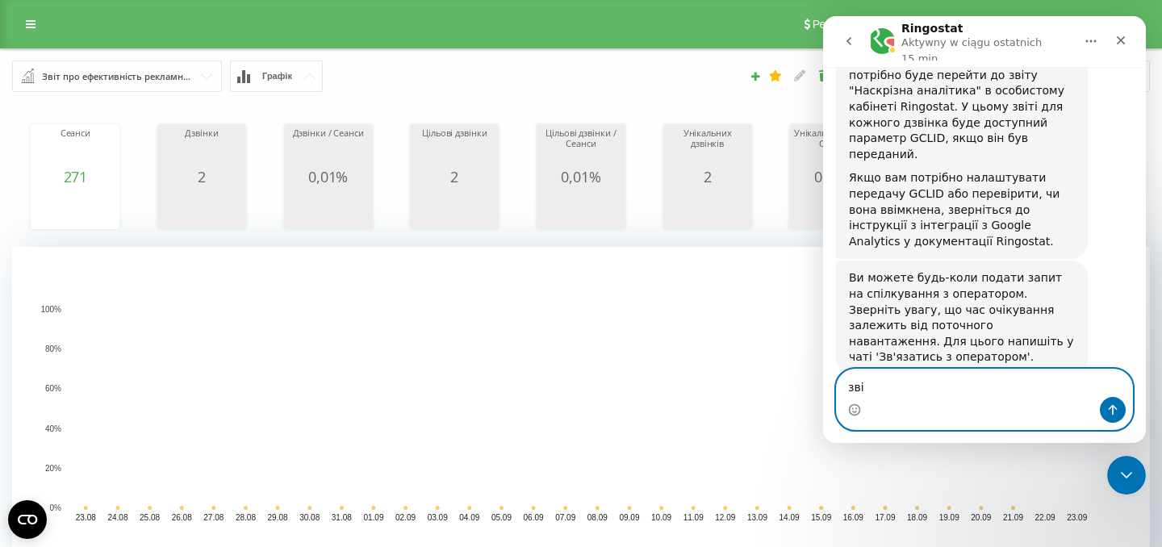
type textarea "звіт"
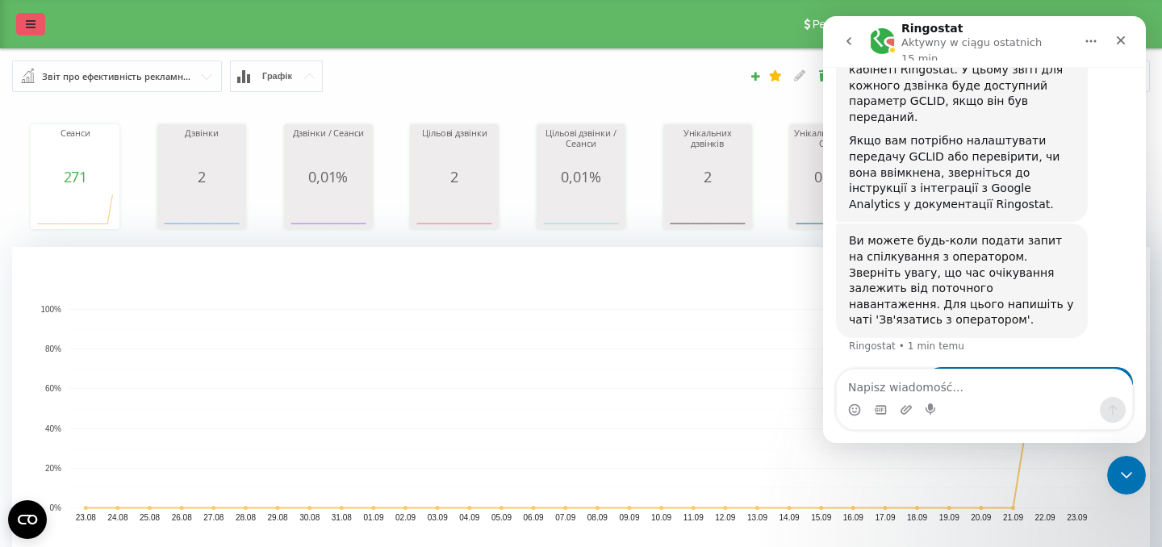
click at [37, 35] on link at bounding box center [30, 24] width 29 height 23
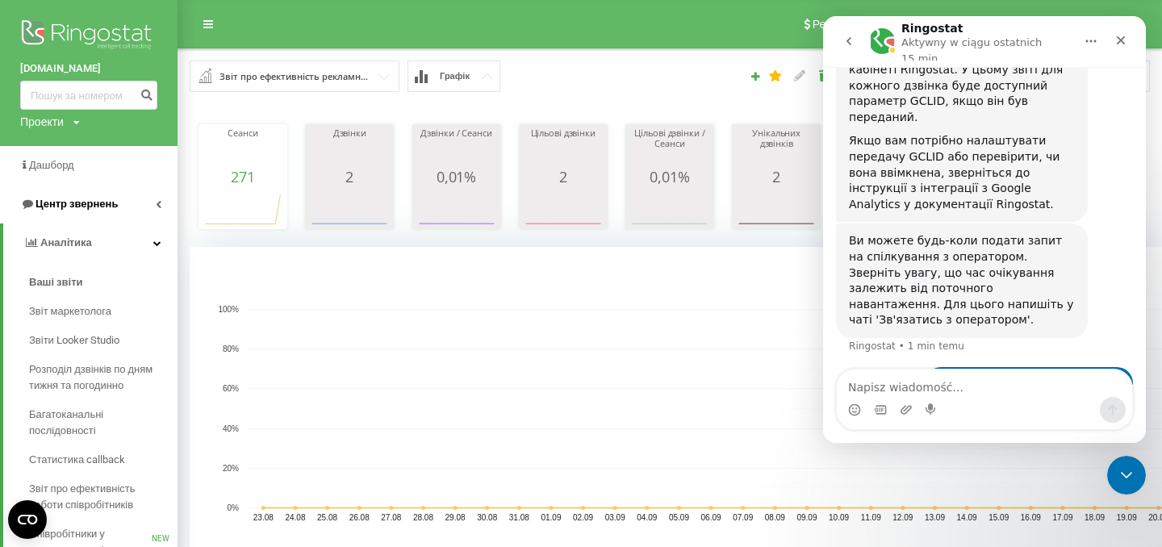
click at [82, 198] on span "Центр звернень" at bounding box center [69, 204] width 98 height 16
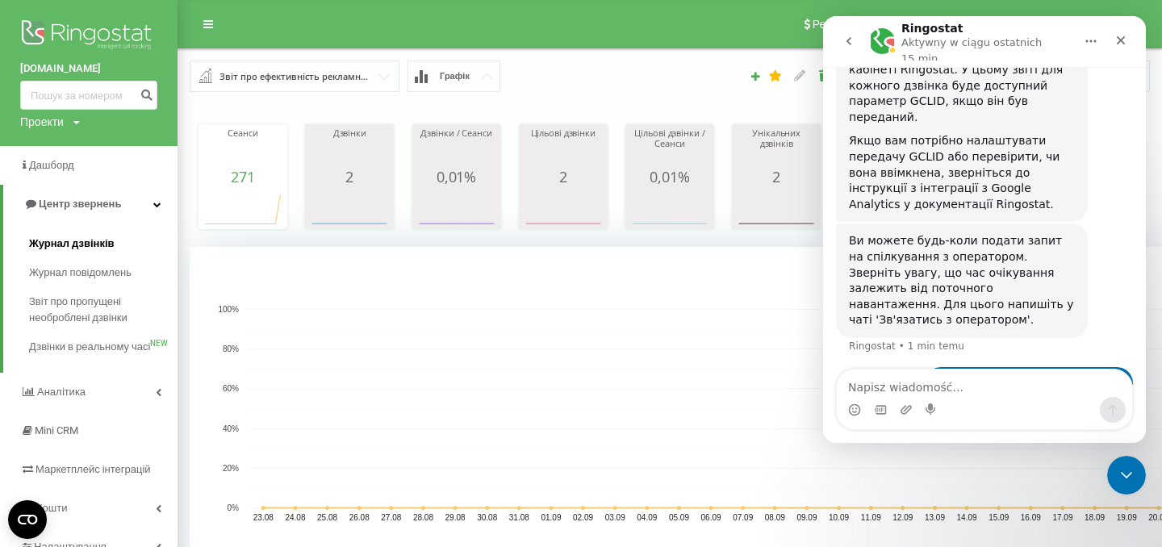
click at [86, 238] on span "Журнал дзвінків" at bounding box center [72, 244] width 86 height 16
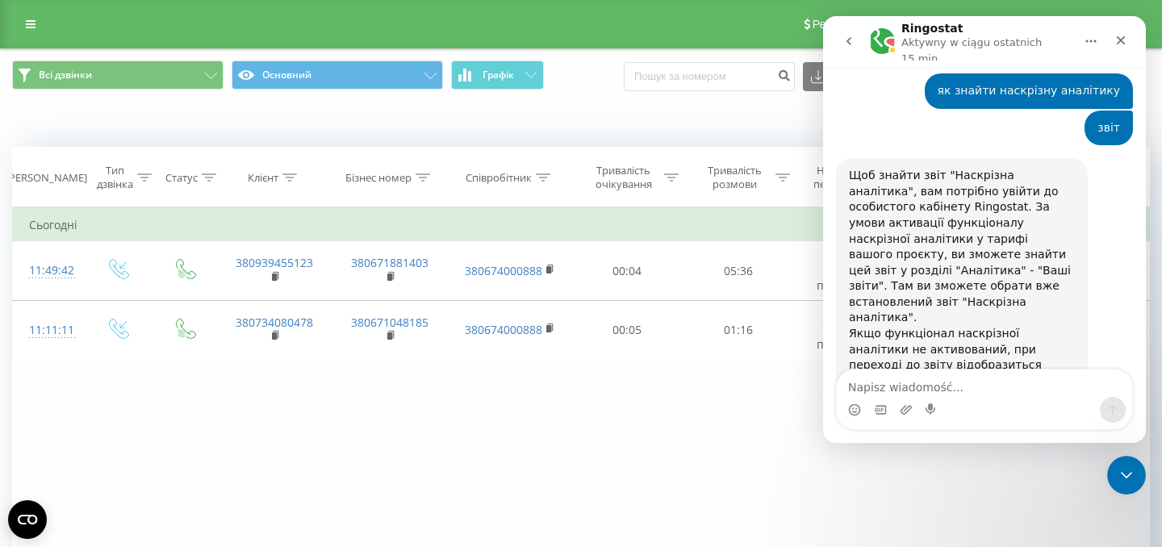
scroll to position [1180, 0]
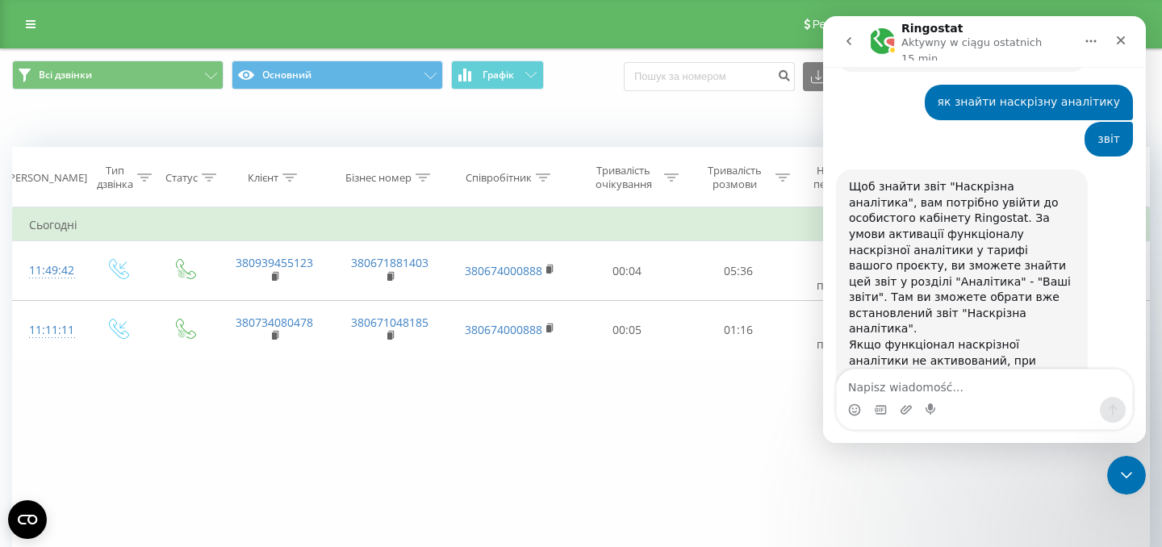
click at [965, 465] on link "Наскрізна аналітика. Звіти" at bounding box center [946, 479] width 194 height 29
click at [38, 23] on link at bounding box center [30, 24] width 29 height 23
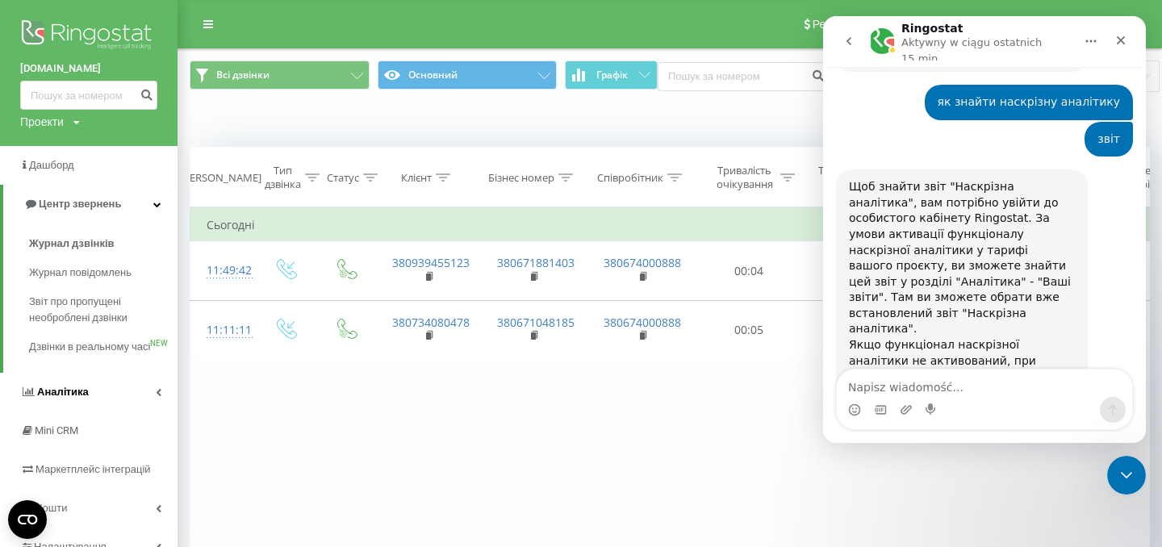
click at [164, 404] on link "Аналiтика" at bounding box center [89, 392] width 178 height 39
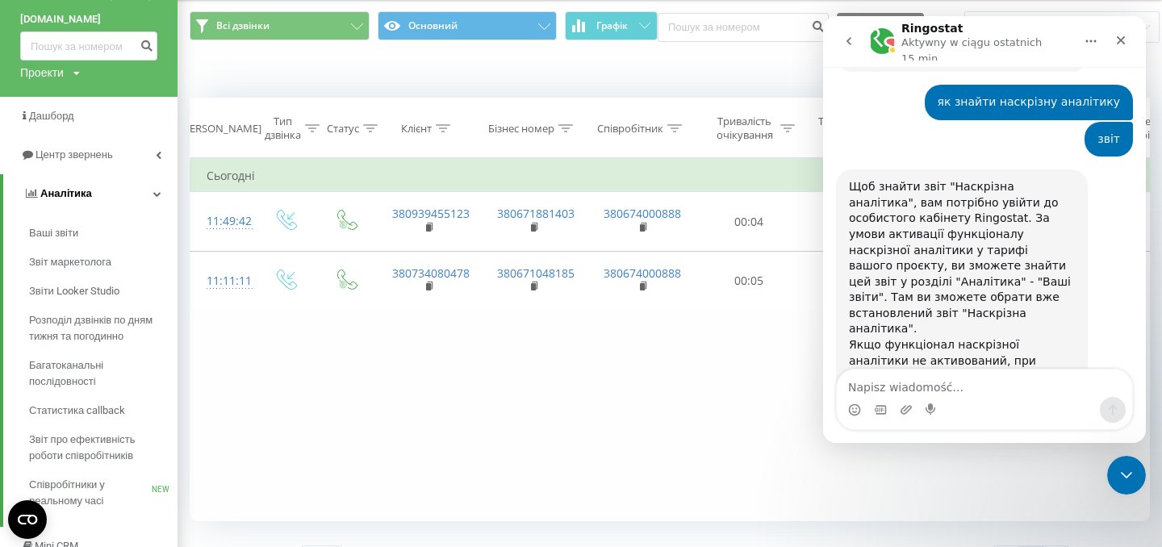
scroll to position [65, 0]
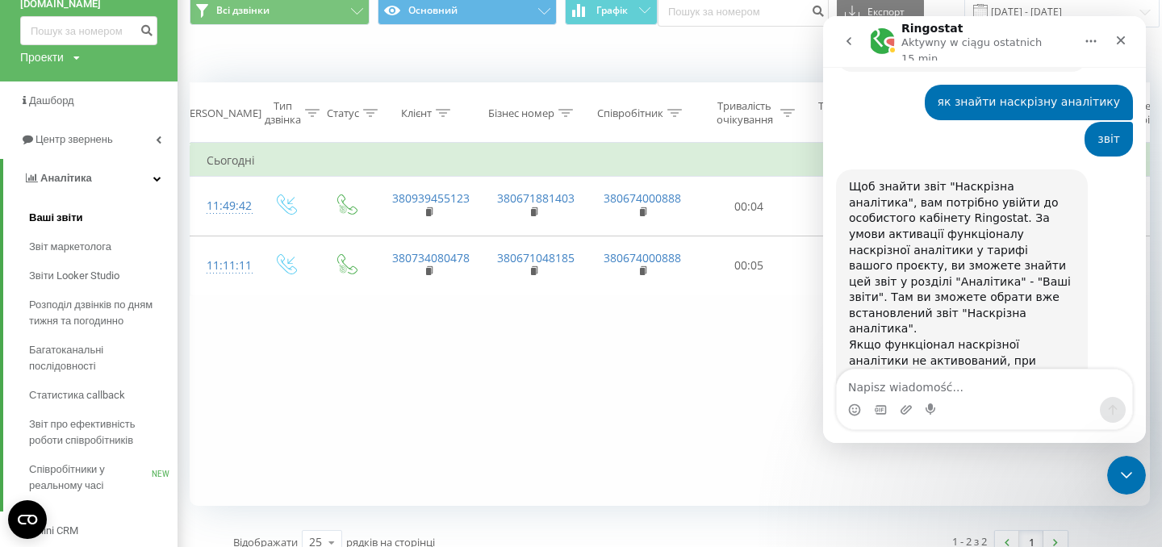
click at [86, 224] on link "Ваші звіти" at bounding box center [103, 217] width 148 height 29
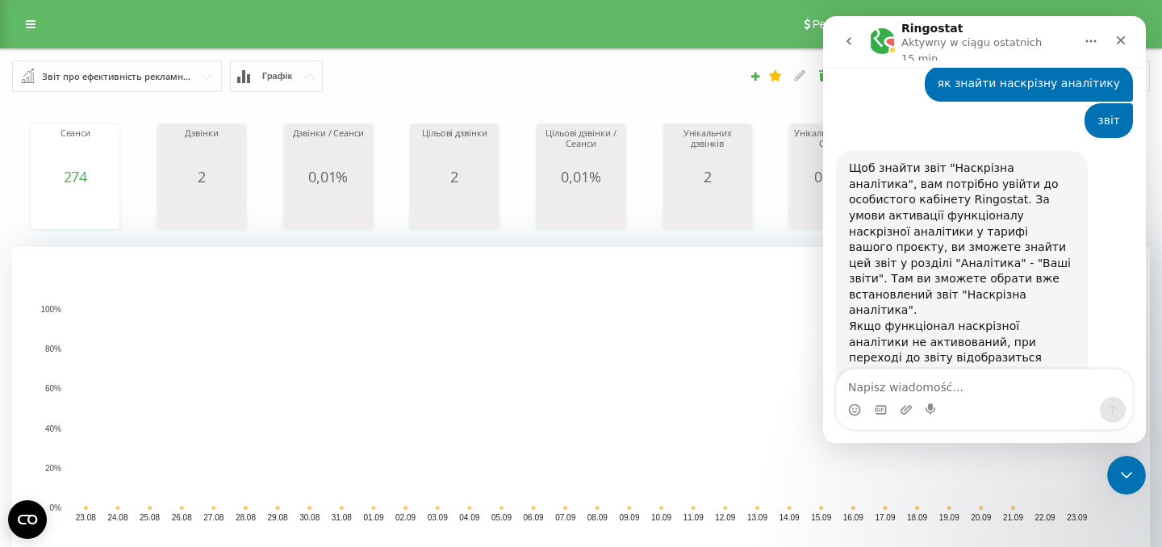
click at [189, 78] on div "Звіт про ефективність рекламних кампаній" at bounding box center [118, 77] width 152 height 18
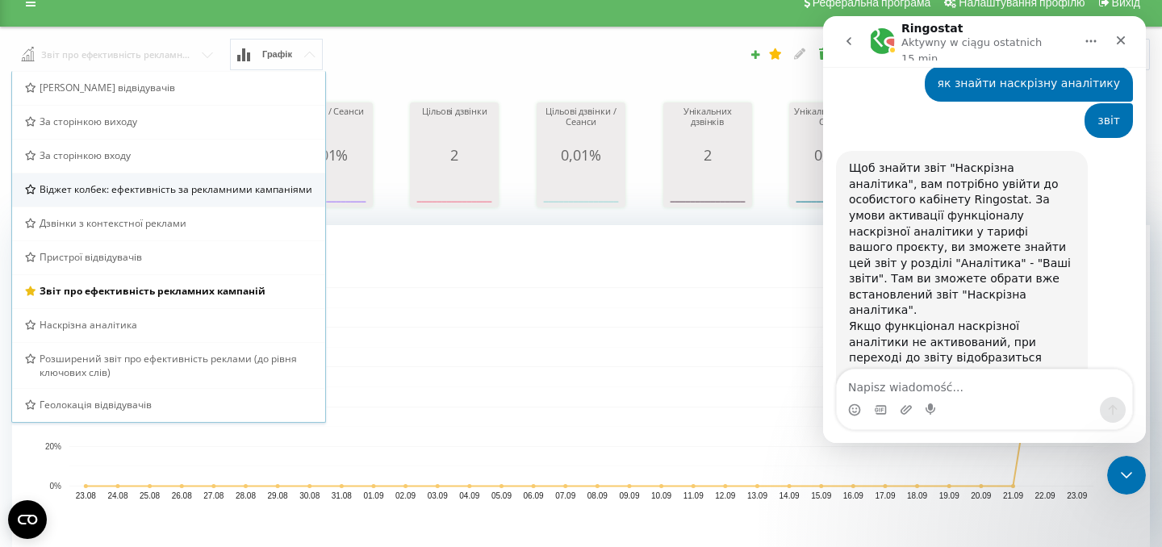
scroll to position [33, 0]
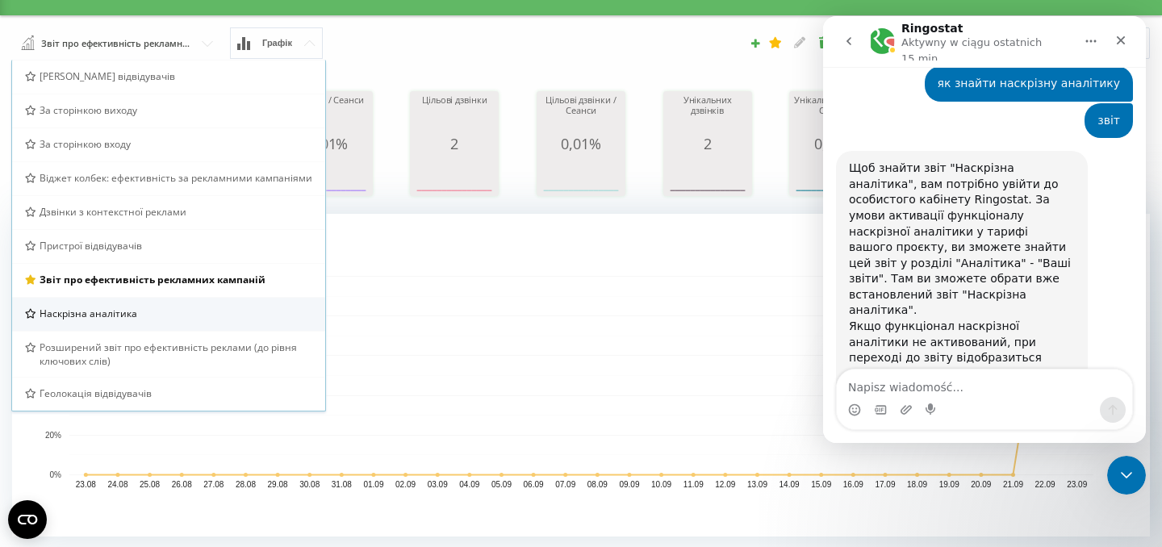
click at [147, 304] on div "Наскрізна аналітика" at bounding box center [168, 314] width 313 height 34
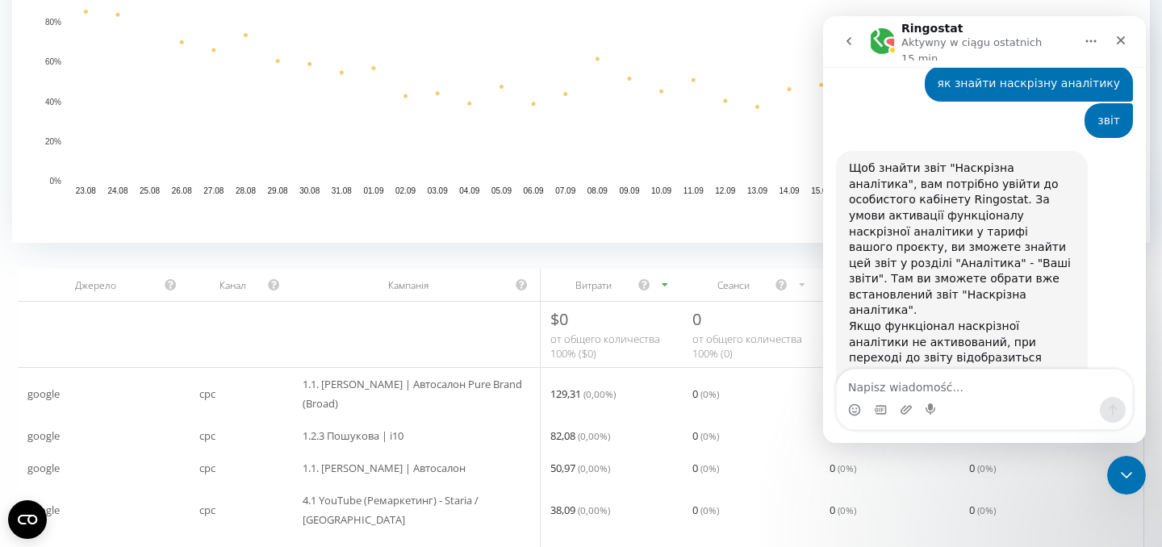
scroll to position [392, 0]
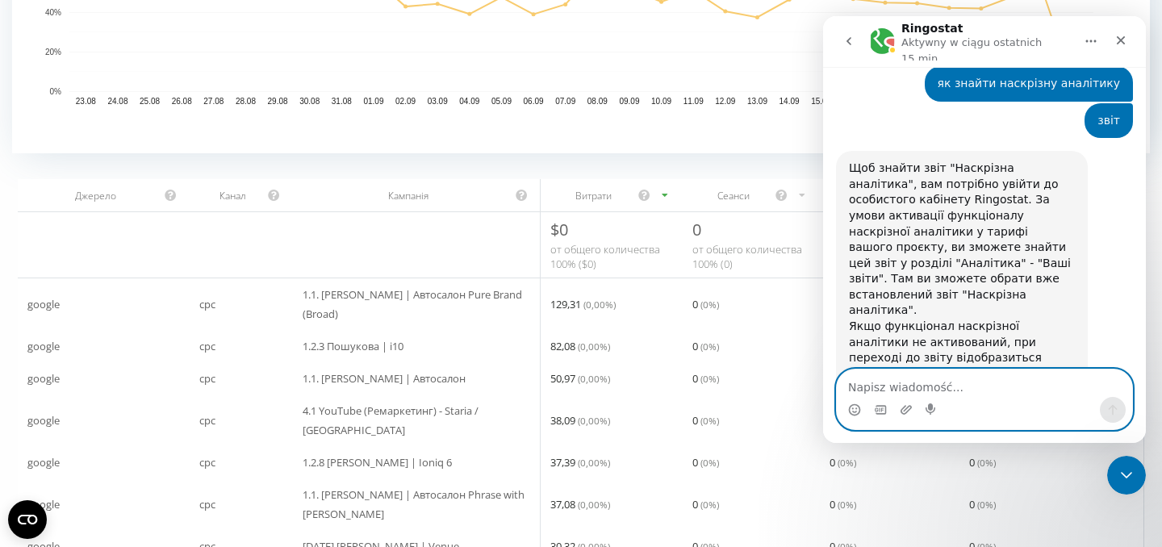
click at [953, 383] on textarea "Napisz wiadomość..." at bounding box center [984, 383] width 295 height 27
click at [723, 350] on div "0 ( 0 %)" at bounding box center [751, 346] width 137 height 32
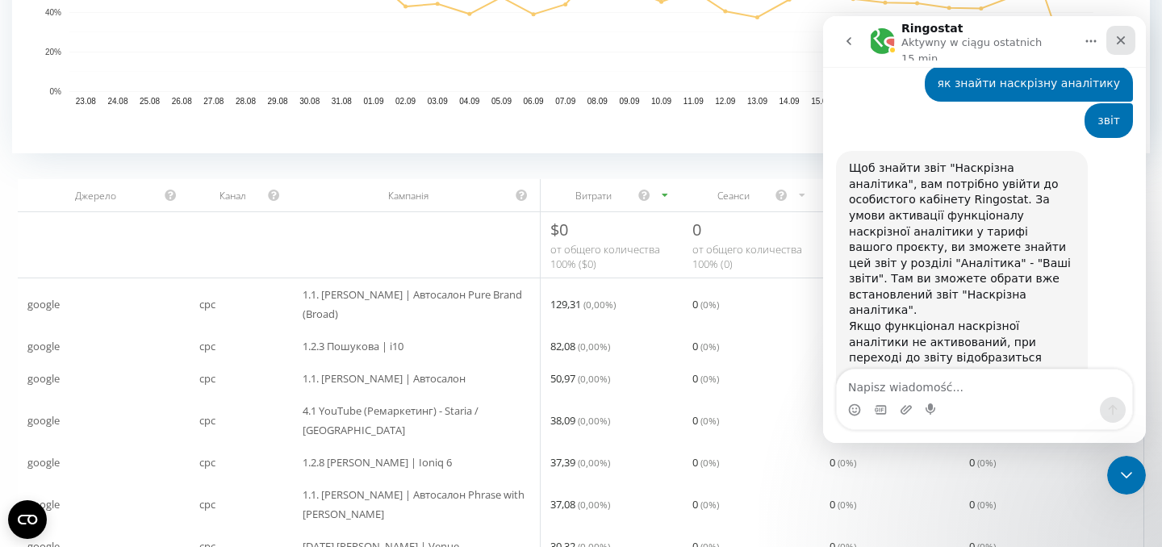
click at [1116, 39] on icon "Zamknij" at bounding box center [1120, 40] width 13 height 13
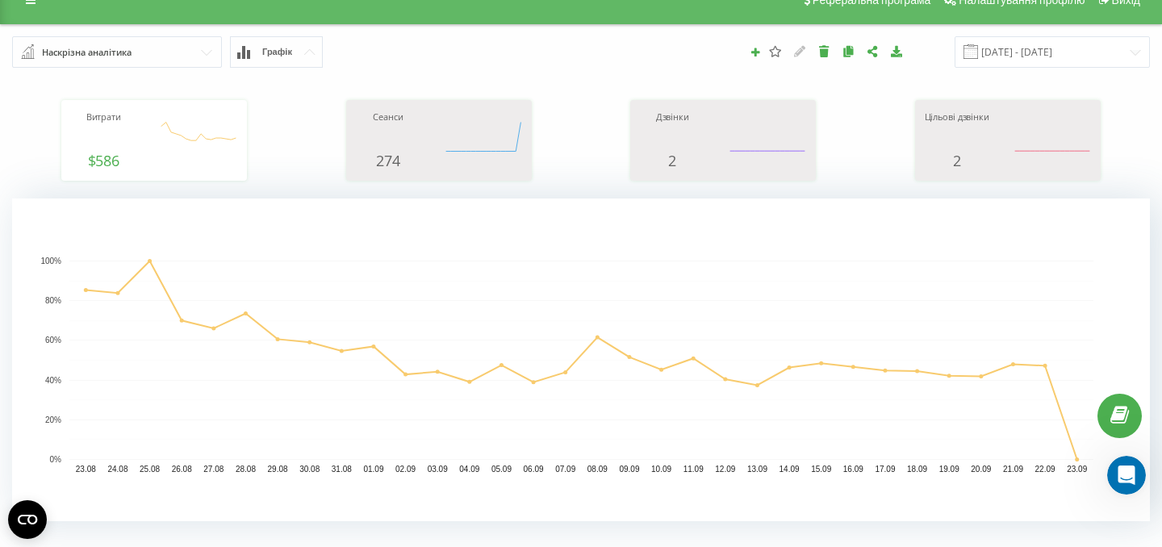
scroll to position [0, 0]
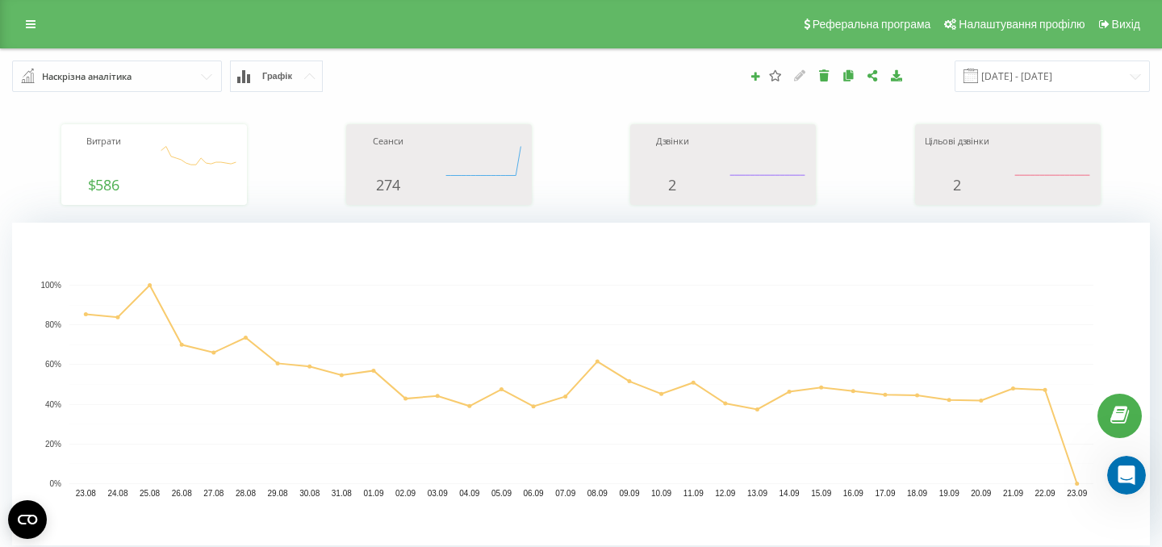
click at [295, 87] on button "Графік" at bounding box center [276, 76] width 93 height 31
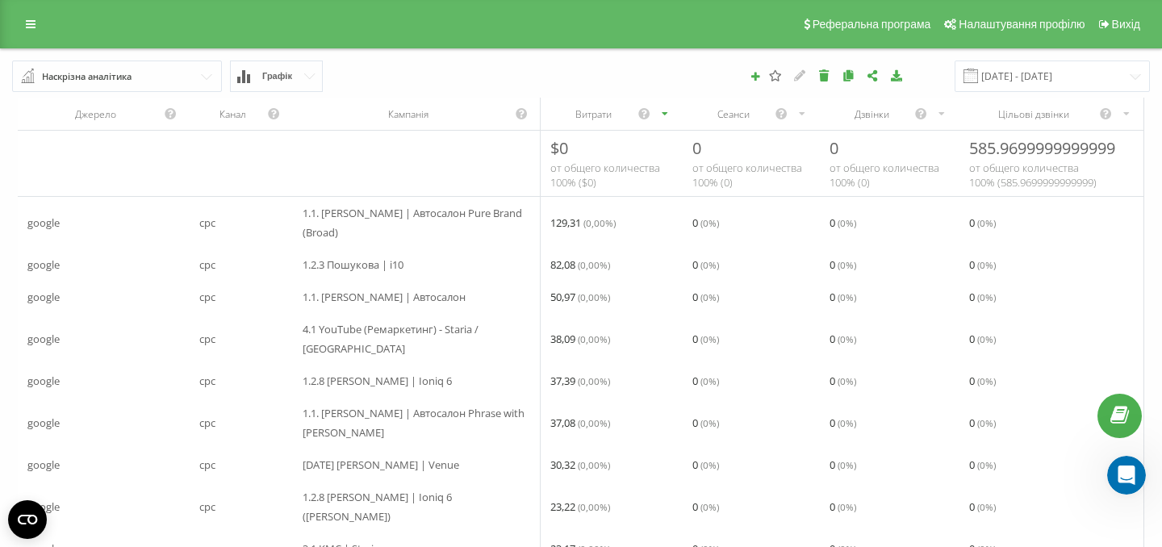
click at [295, 87] on button "Графік" at bounding box center [276, 76] width 93 height 31
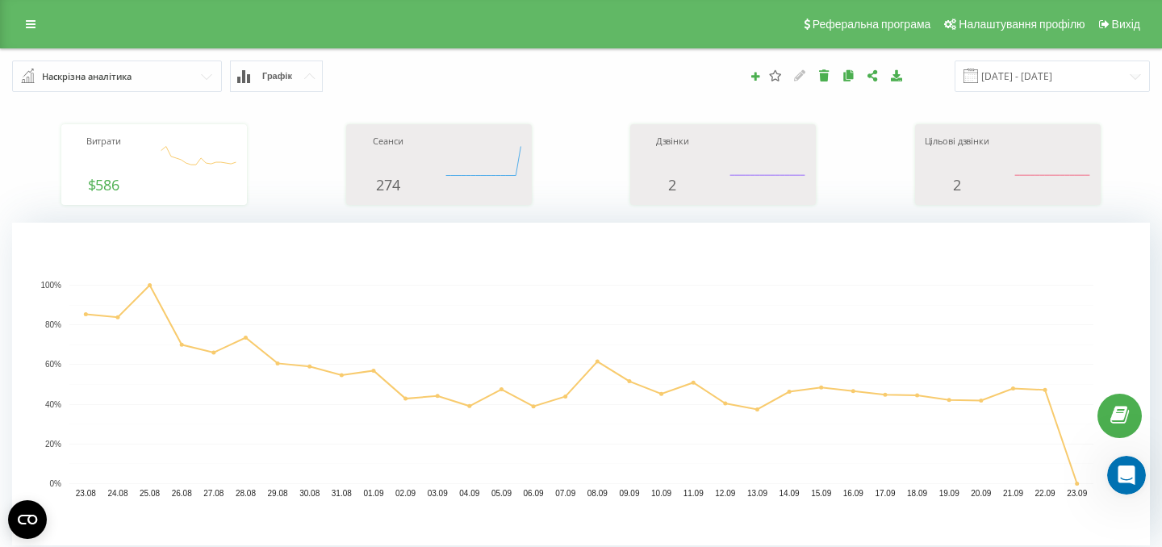
click at [295, 85] on button "Графік" at bounding box center [276, 76] width 93 height 31
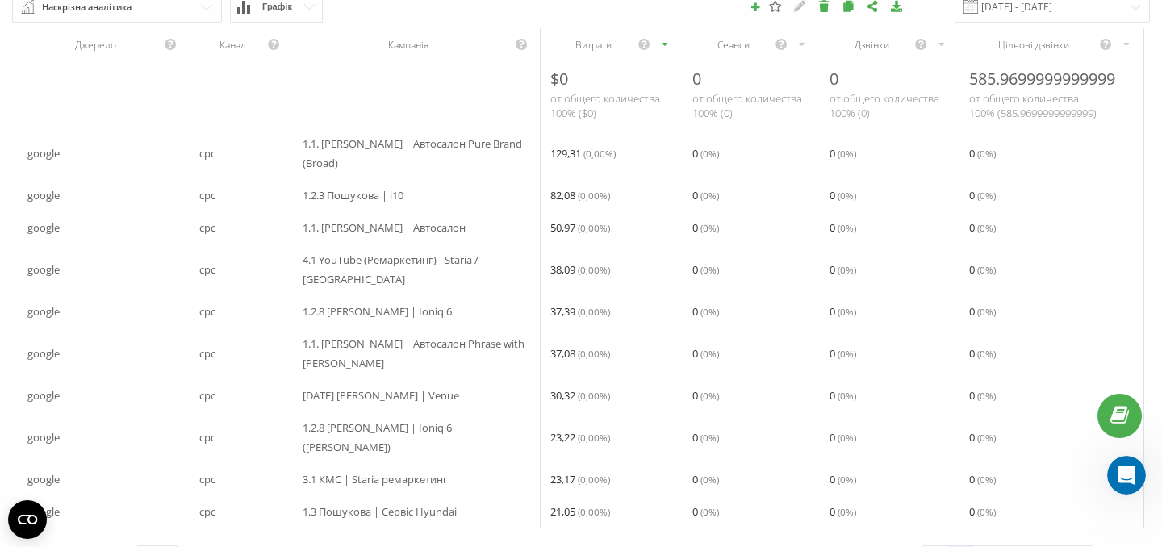
scroll to position [49, 0]
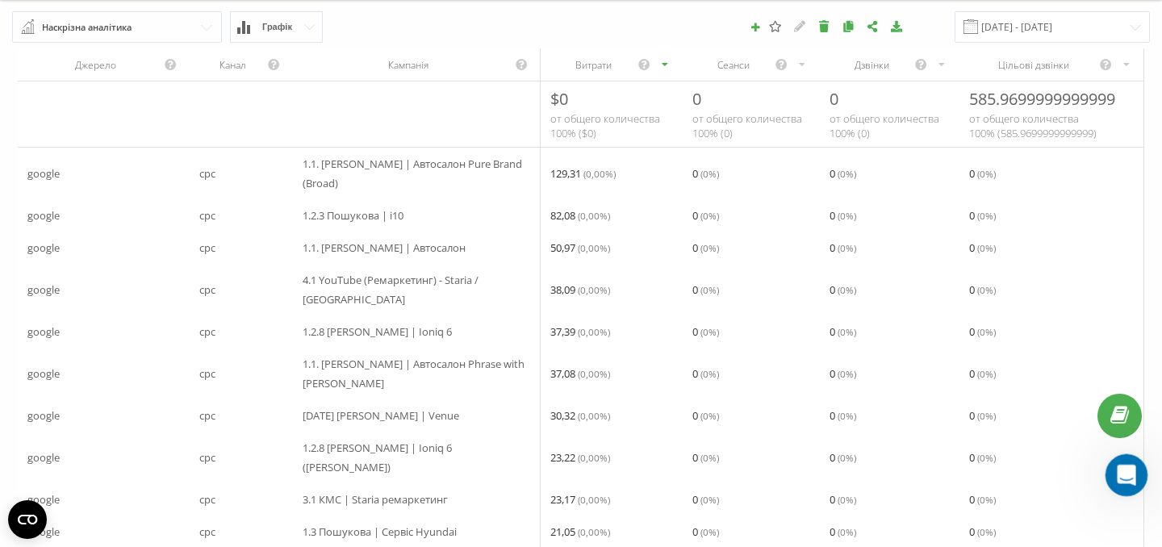
click at [1131, 473] on icon "Otwórz komunikator Intercom" at bounding box center [1124, 473] width 27 height 27
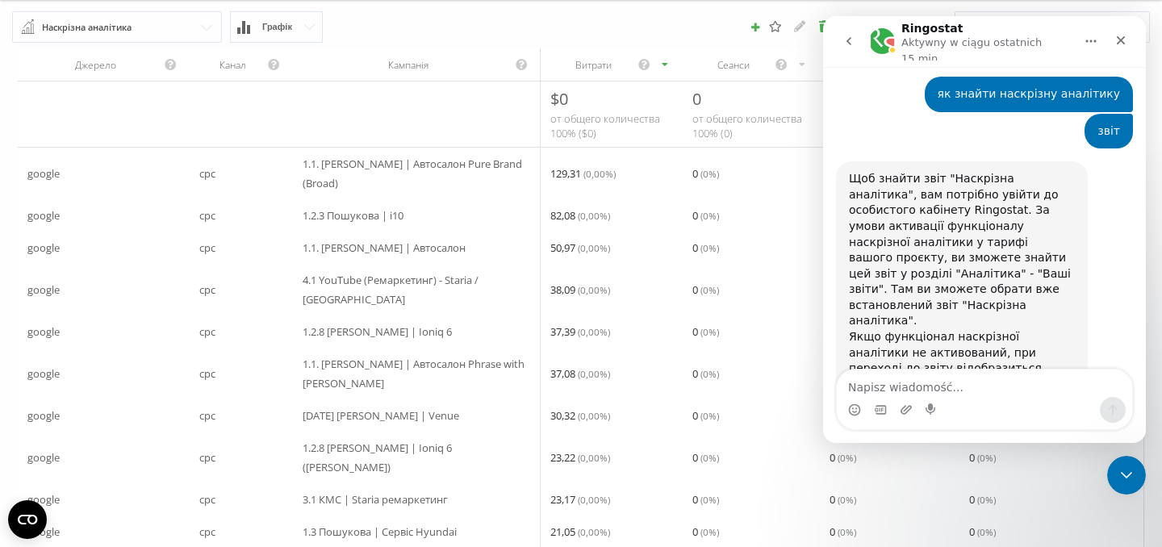
scroll to position [1198, 0]
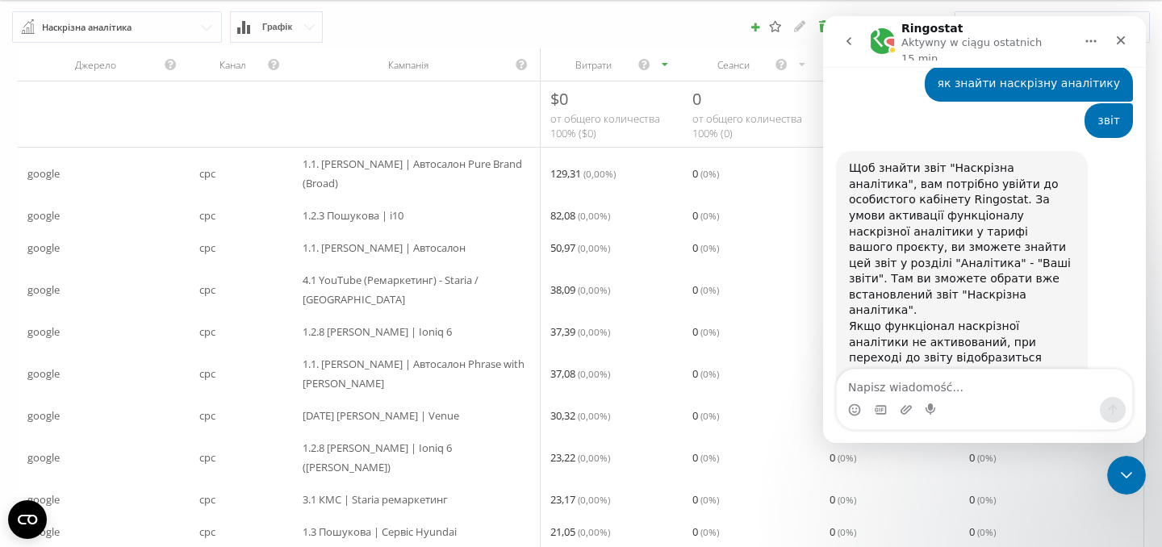
click at [951, 375] on textarea "Napisz wiadomość..." at bounding box center [984, 383] width 295 height 27
type textarea "п"
type textarea "є цей рапорт але немає колонки gclid"
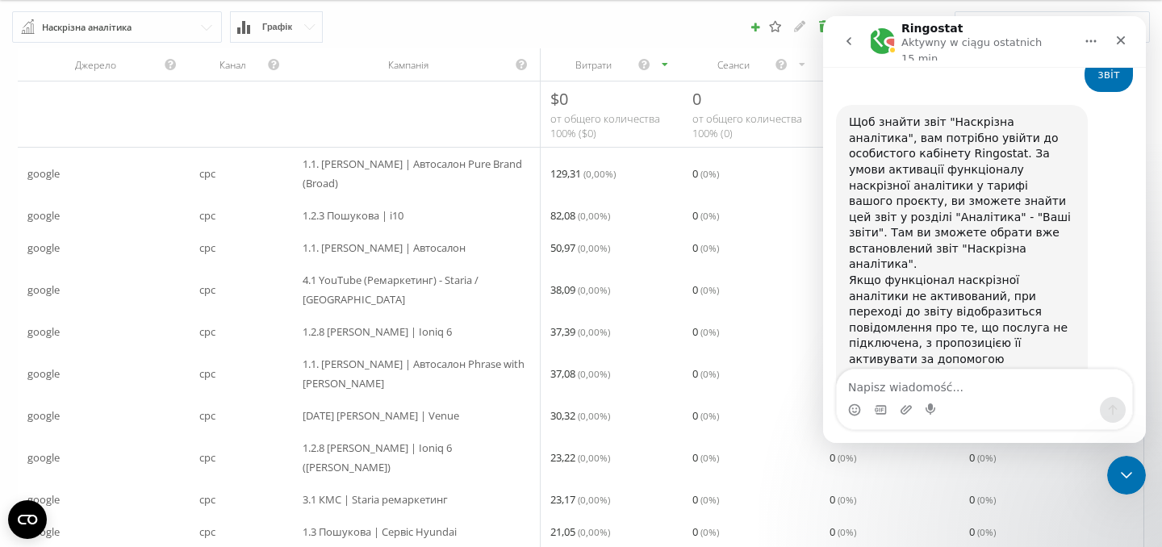
scroll to position [1247, 0]
click at [706, 283] on span "( 0 %)" at bounding box center [709, 289] width 19 height 13
click at [1120, 42] on icon "Zamknij" at bounding box center [1120, 40] width 13 height 13
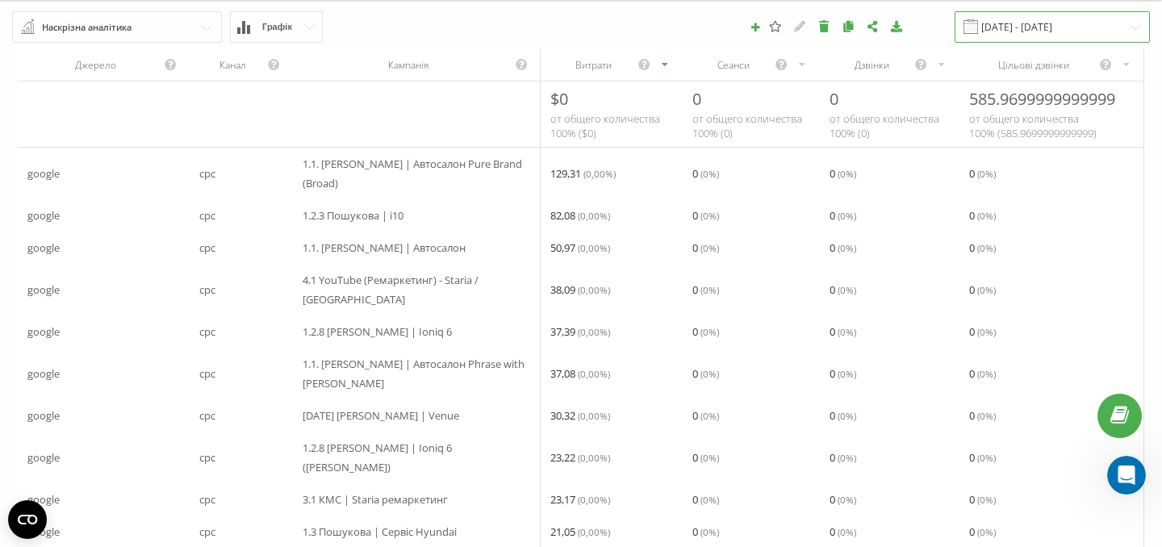
click at [1112, 27] on input "23.08.2025 - 23.09.2025" at bounding box center [1052, 26] width 195 height 31
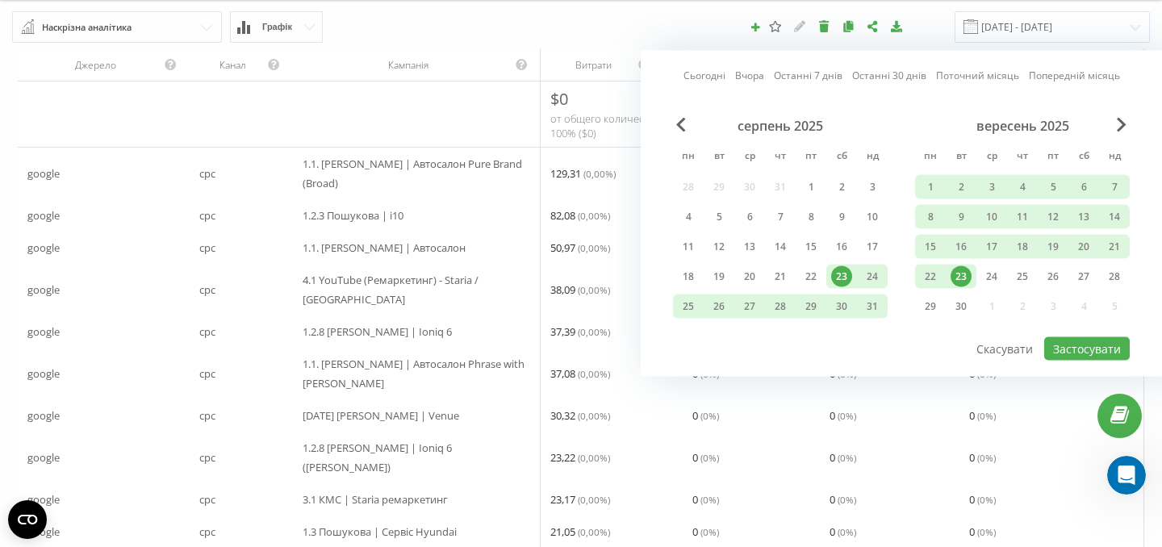
click at [956, 276] on div "23" at bounding box center [961, 276] width 21 height 21
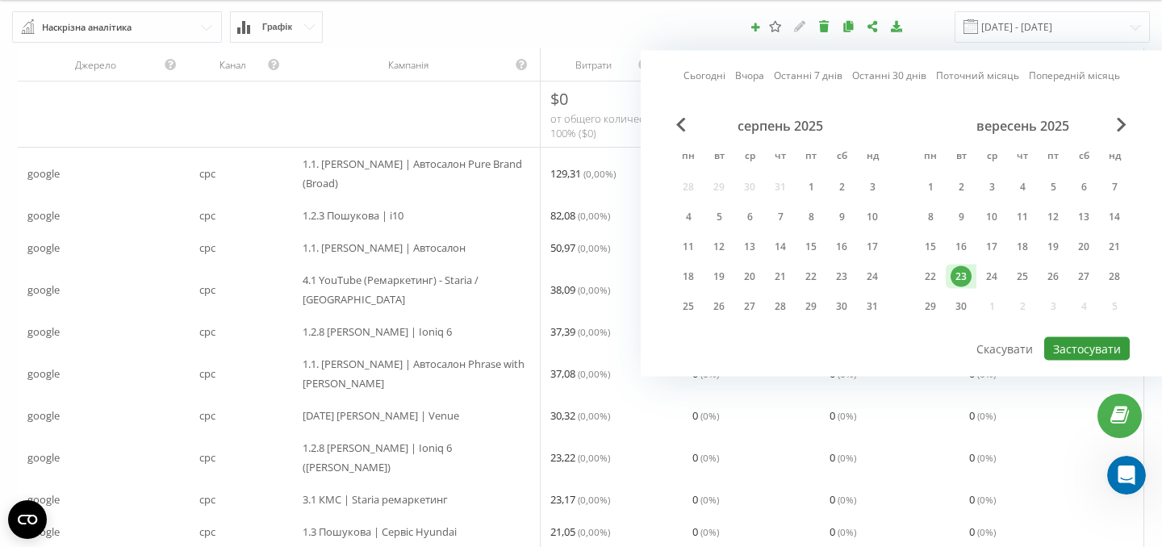
click at [1089, 353] on button "Застосувати" at bounding box center [1087, 348] width 86 height 23
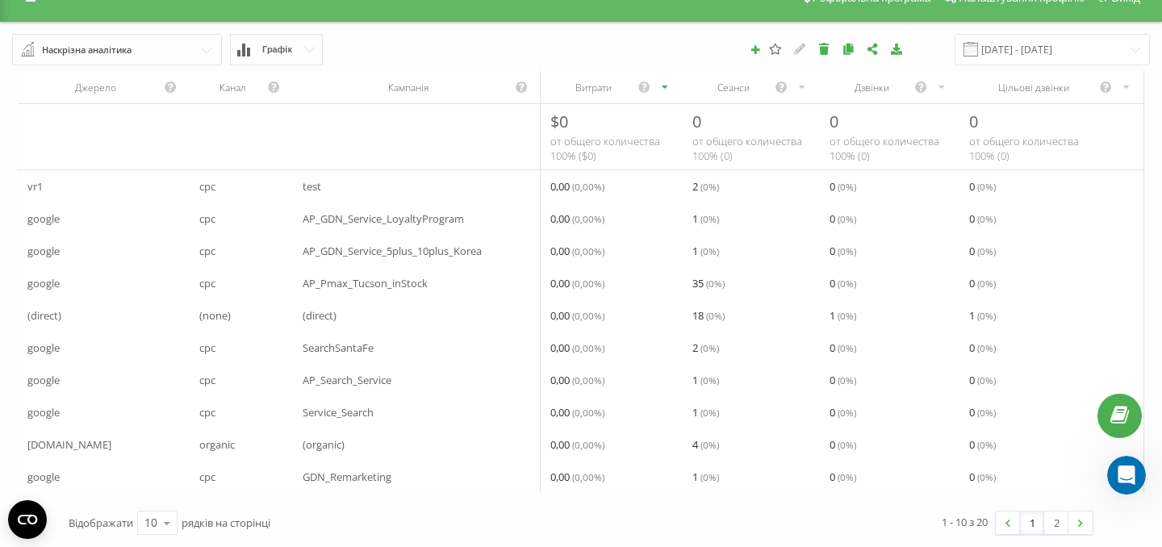
scroll to position [31, 0]
click at [592, 86] on div "Витрати" at bounding box center [593, 88] width 87 height 14
click at [1072, 65] on div "Джерело Канал Кампанія Витрати Сеанси Дзвінки Цільові дзвінки $ 0 от общего кол…" at bounding box center [581, 281] width 1138 height 433
click at [1073, 41] on input "23.09.2025 - 23.09.2025" at bounding box center [1052, 49] width 195 height 31
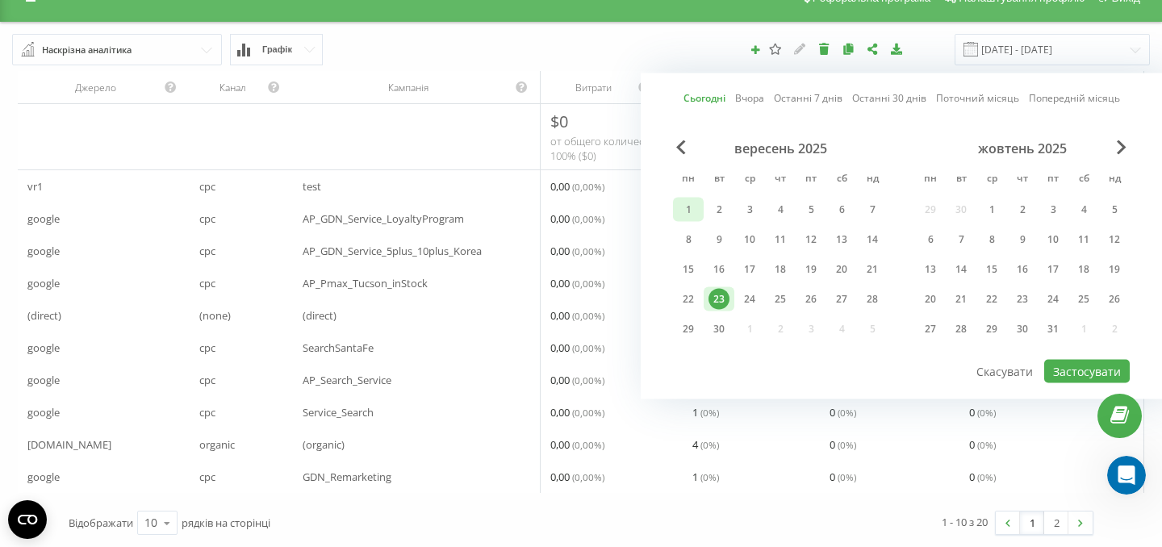
click at [703, 215] on div "1 2 3 4 5 6 7" at bounding box center [780, 210] width 215 height 24
click at [687, 206] on div "1" at bounding box center [688, 209] width 21 height 21
click at [710, 293] on div "23" at bounding box center [719, 299] width 21 height 21
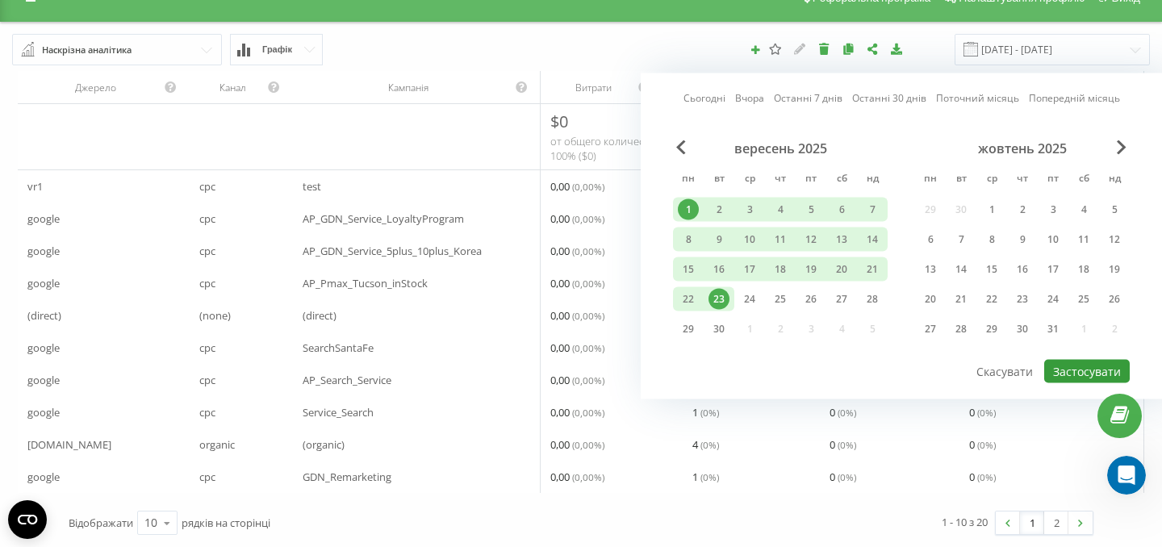
click at [1052, 362] on button "Застосувати" at bounding box center [1087, 371] width 86 height 23
type input "01.09.2025 - 23.09.2025"
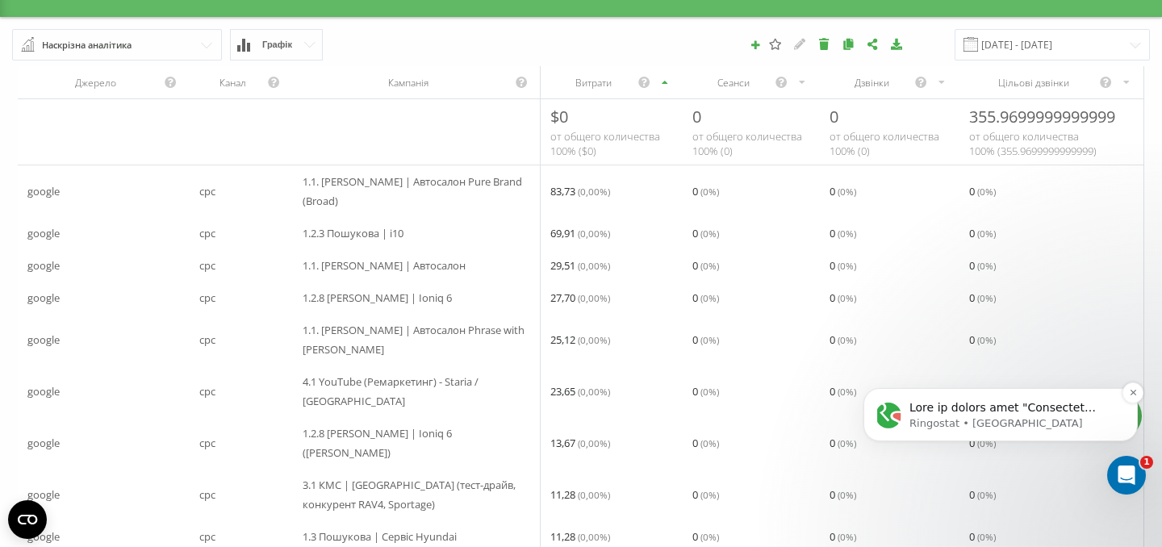
scroll to position [1690, 0]
click at [1010, 401] on p "Notification stack" at bounding box center [1014, 408] width 208 height 16
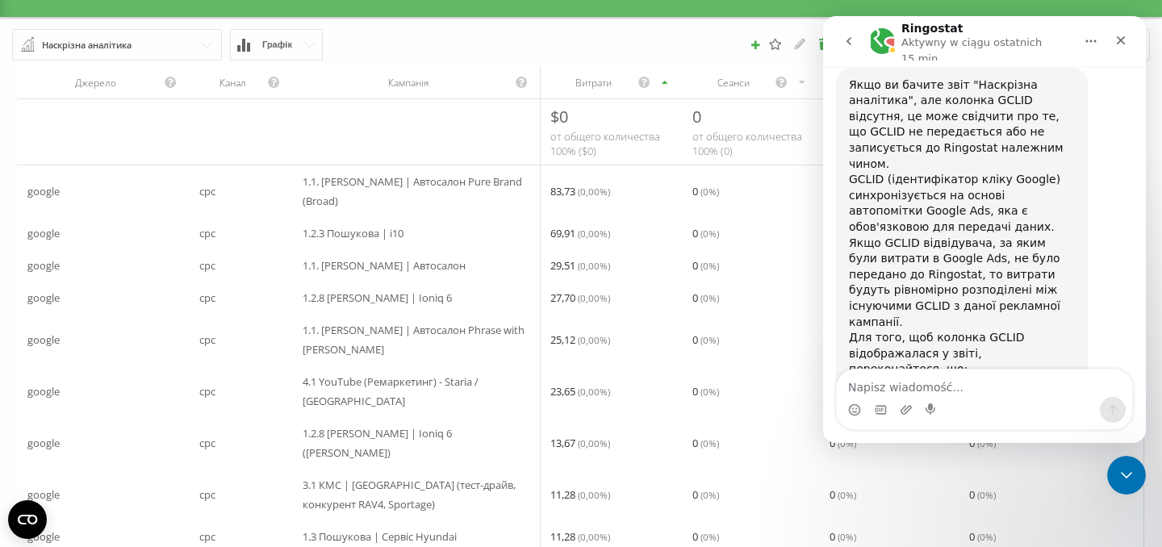
scroll to position [1717, 0]
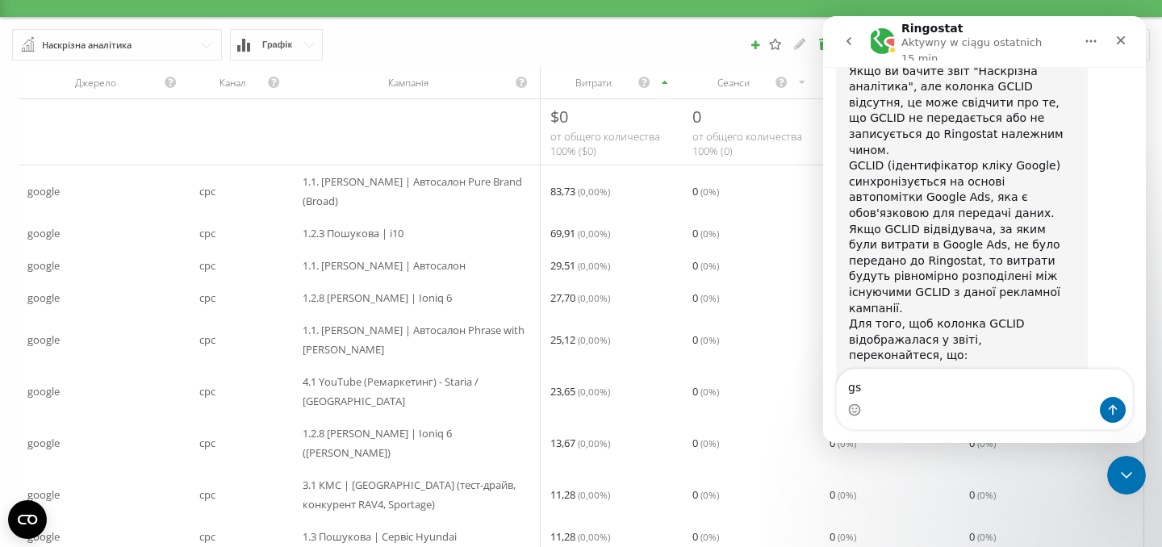
type textarea "g"
type textarea "підключіть"
click at [1119, 34] on icon "Zamknij" at bounding box center [1120, 40] width 13 height 13
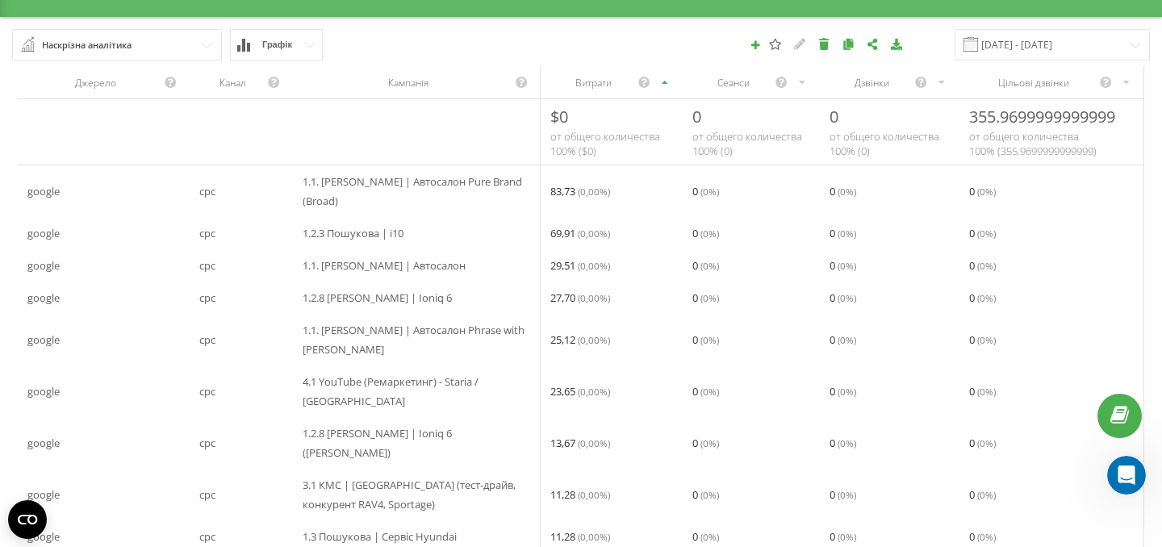
scroll to position [0, 0]
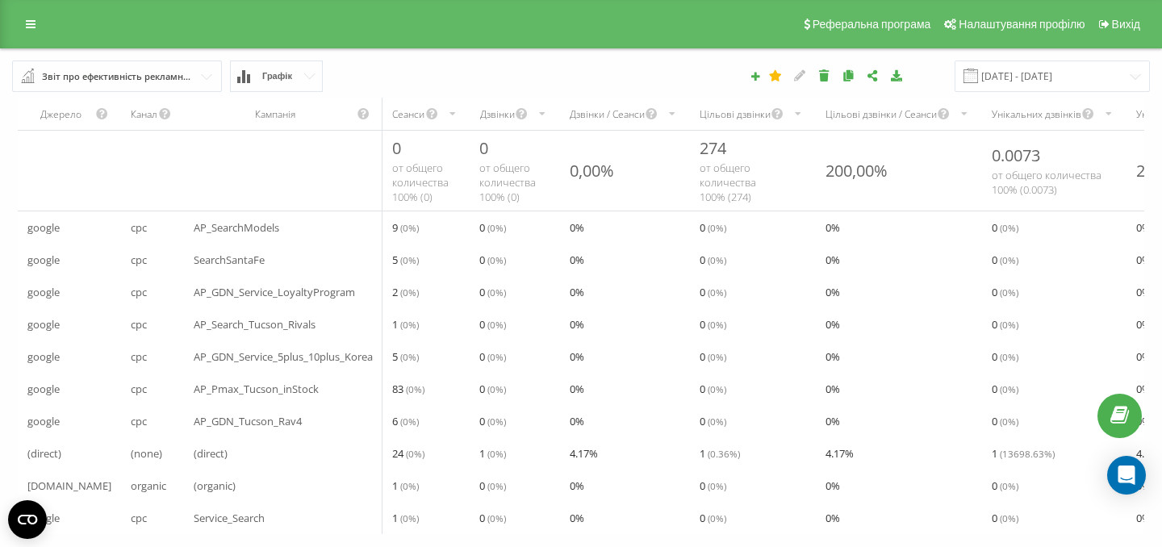
click at [713, 115] on div "Цільові дзвінки" at bounding box center [735, 114] width 71 height 14
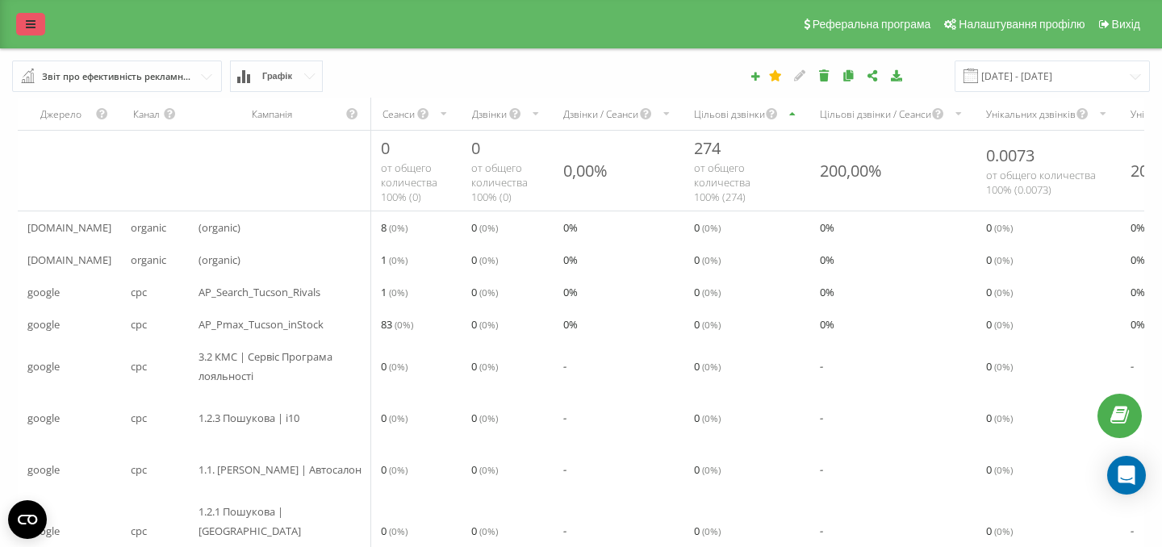
click at [29, 28] on icon at bounding box center [31, 24] width 10 height 11
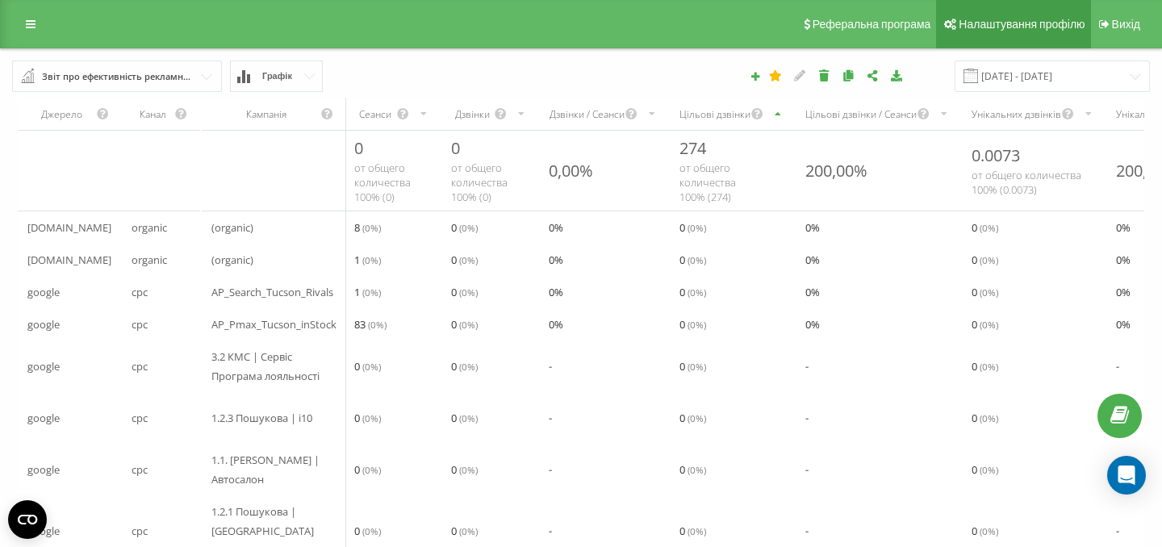
click at [997, 43] on link "Налаштування профілю" at bounding box center [1013, 24] width 154 height 48
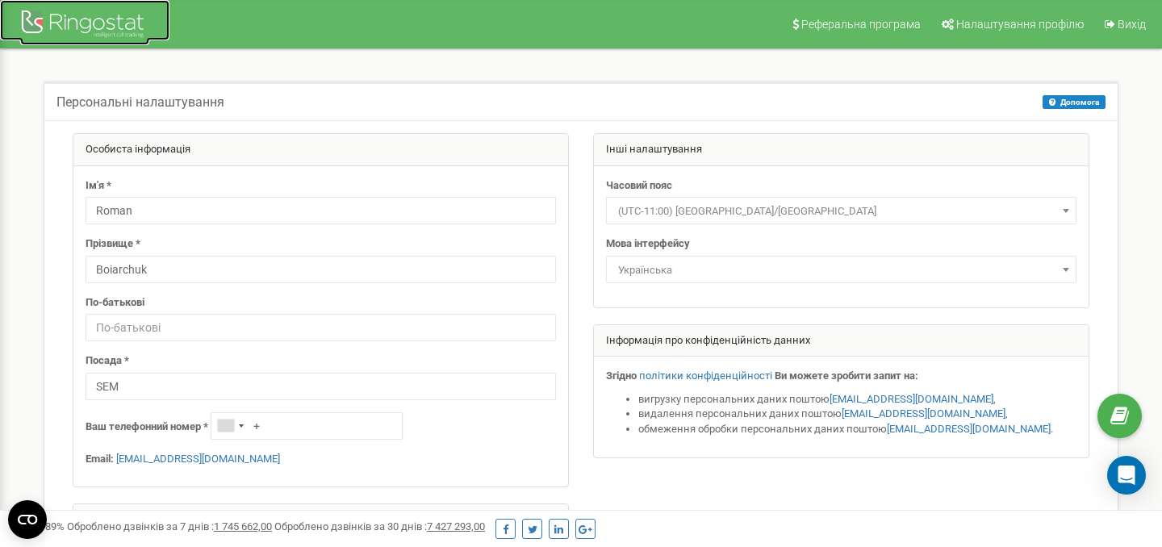
click at [110, 29] on div at bounding box center [84, 25] width 129 height 39
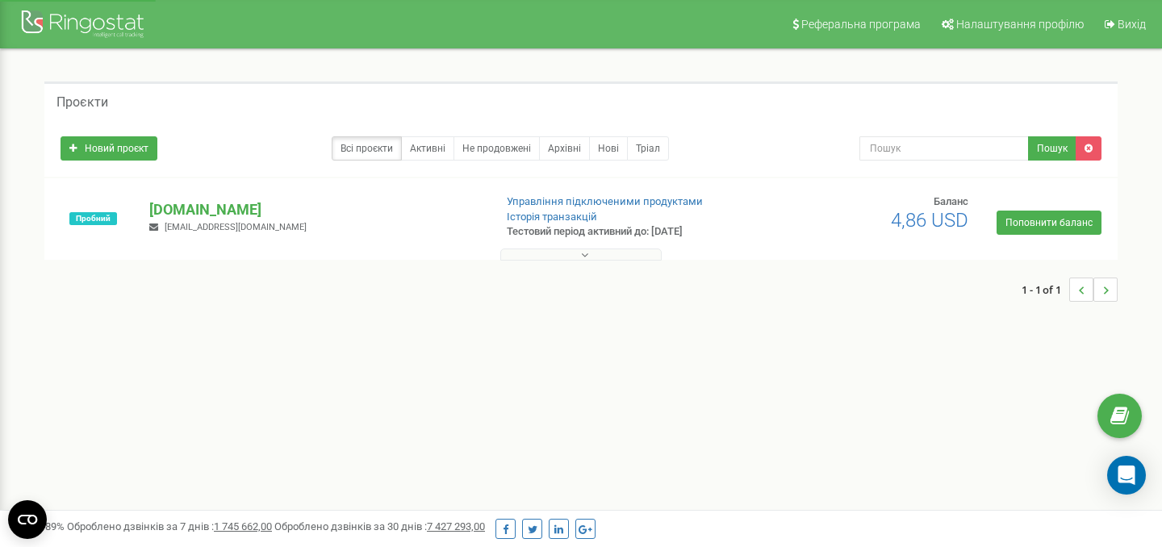
click at [596, 254] on button at bounding box center [580, 255] width 161 height 12
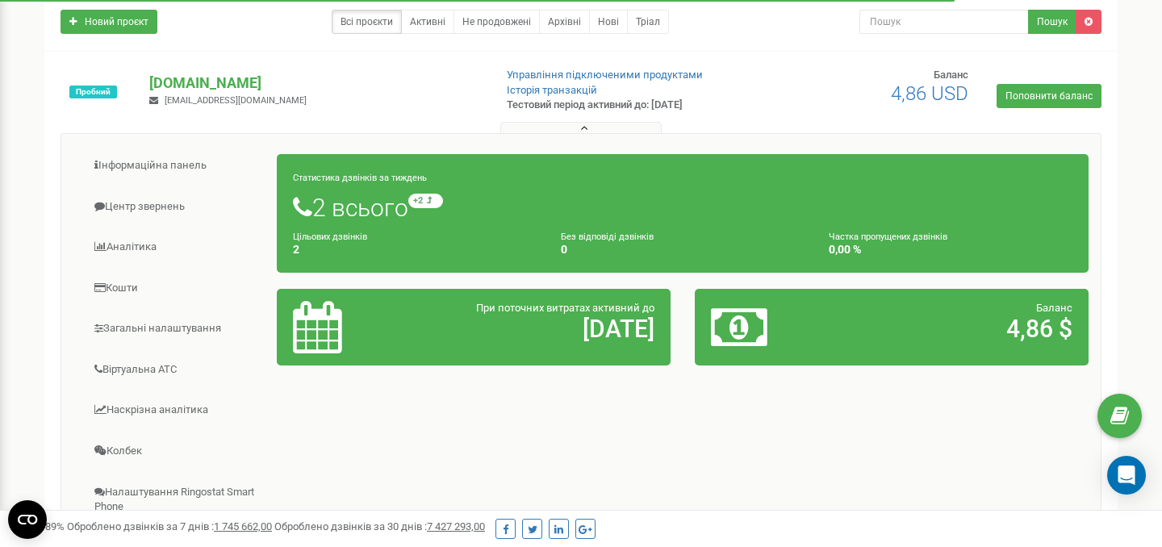
scroll to position [149, 0]
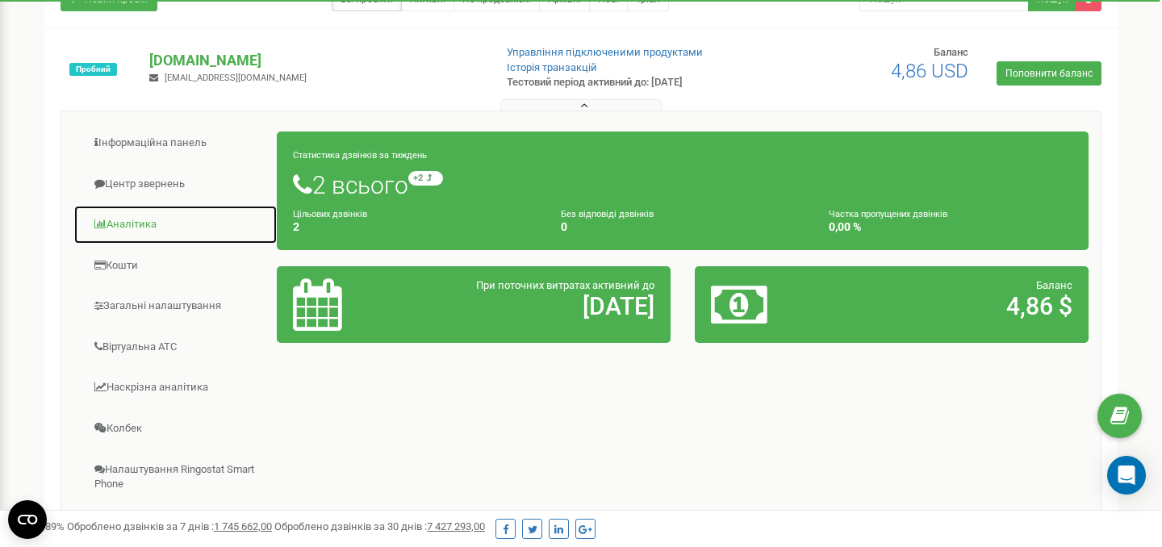
click at [132, 232] on link "Аналiтика" at bounding box center [175, 225] width 204 height 40
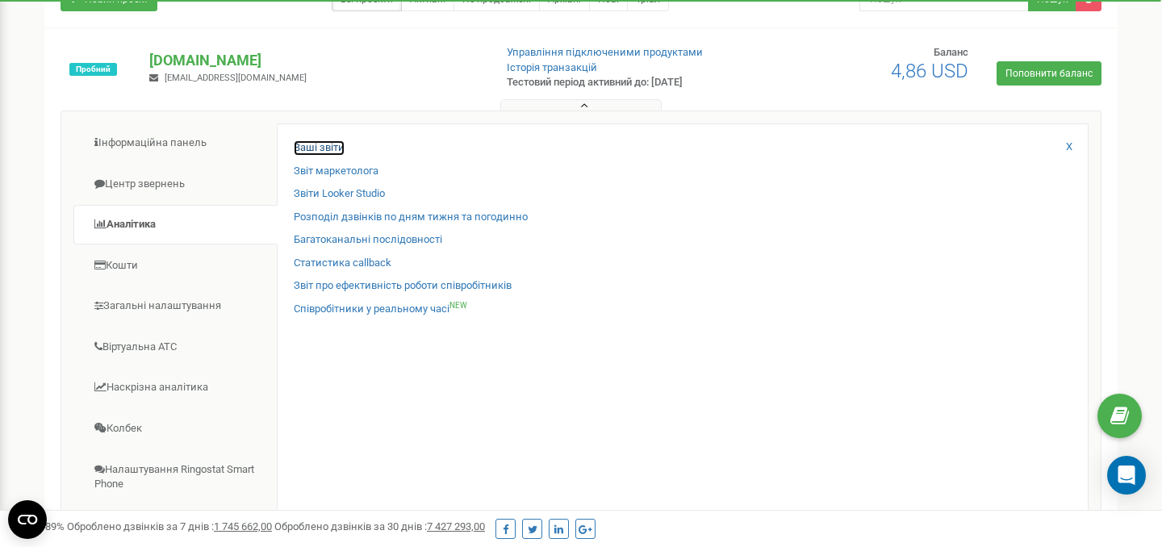
click at [327, 147] on link "Ваші звіти" at bounding box center [319, 147] width 51 height 15
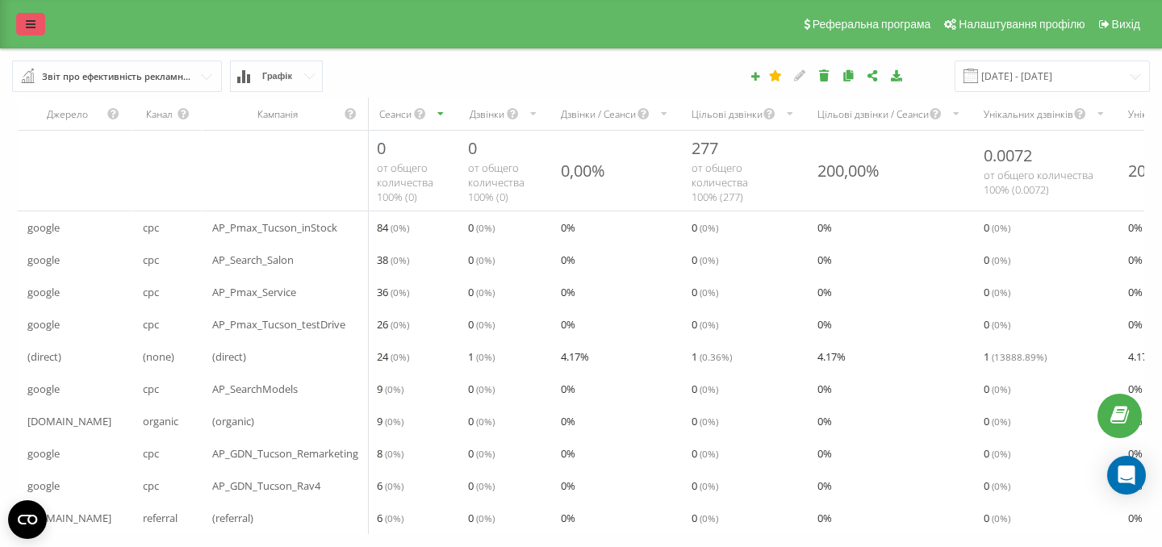
click at [19, 27] on link at bounding box center [30, 24] width 29 height 23
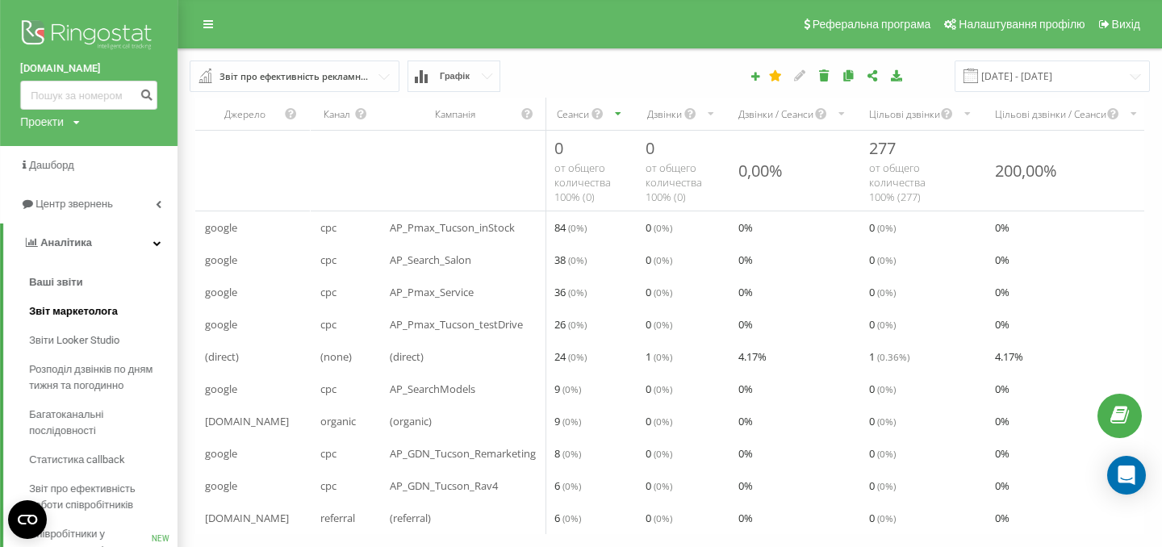
click at [103, 302] on link "Звіт маркетолога" at bounding box center [103, 311] width 148 height 29
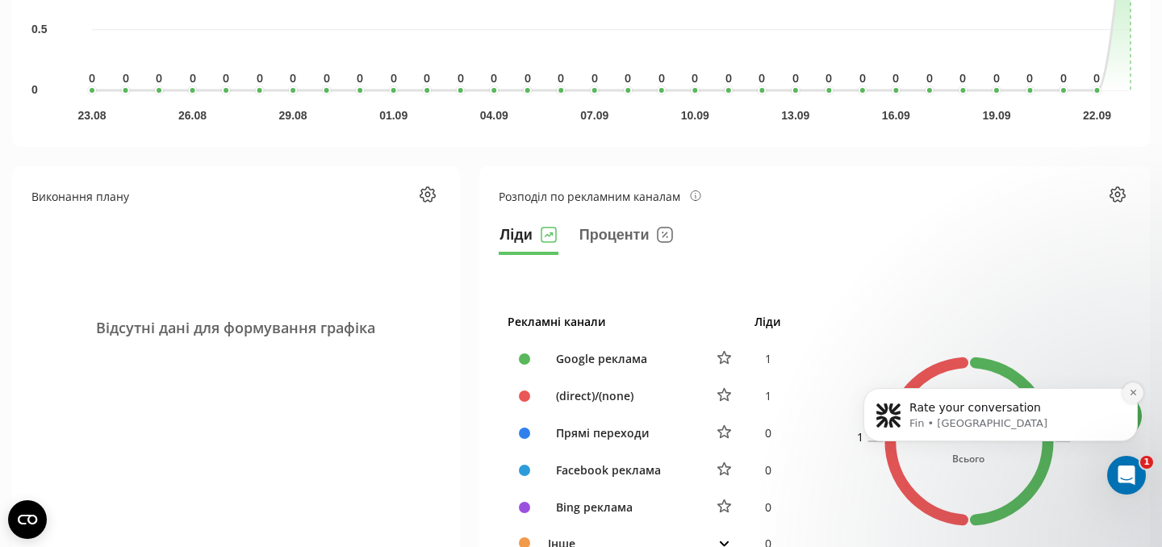
click at [1138, 395] on button "Dismiss notification" at bounding box center [1133, 393] width 21 height 21
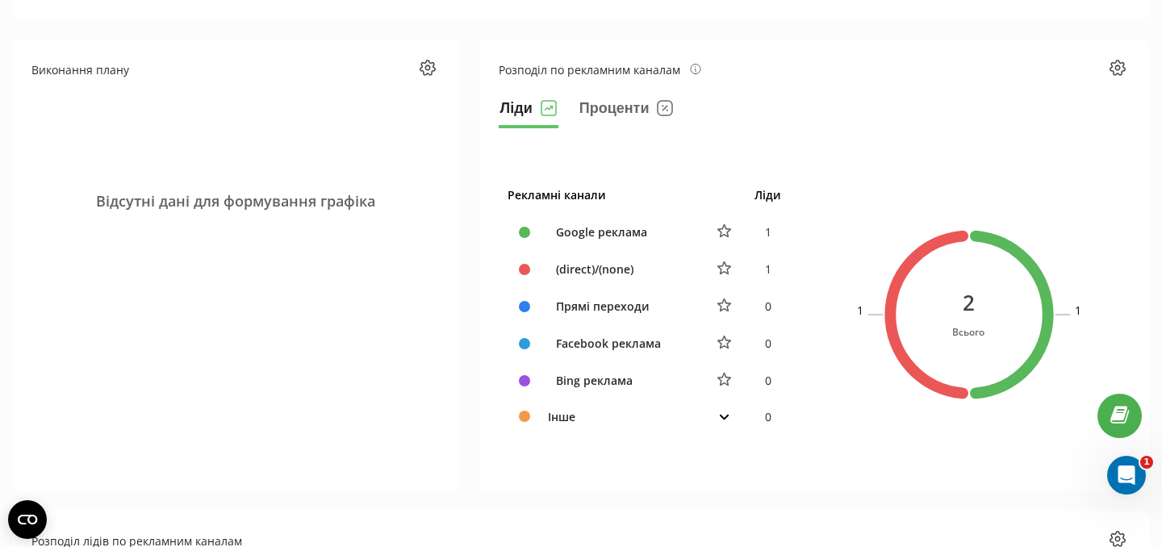
scroll to position [622, 0]
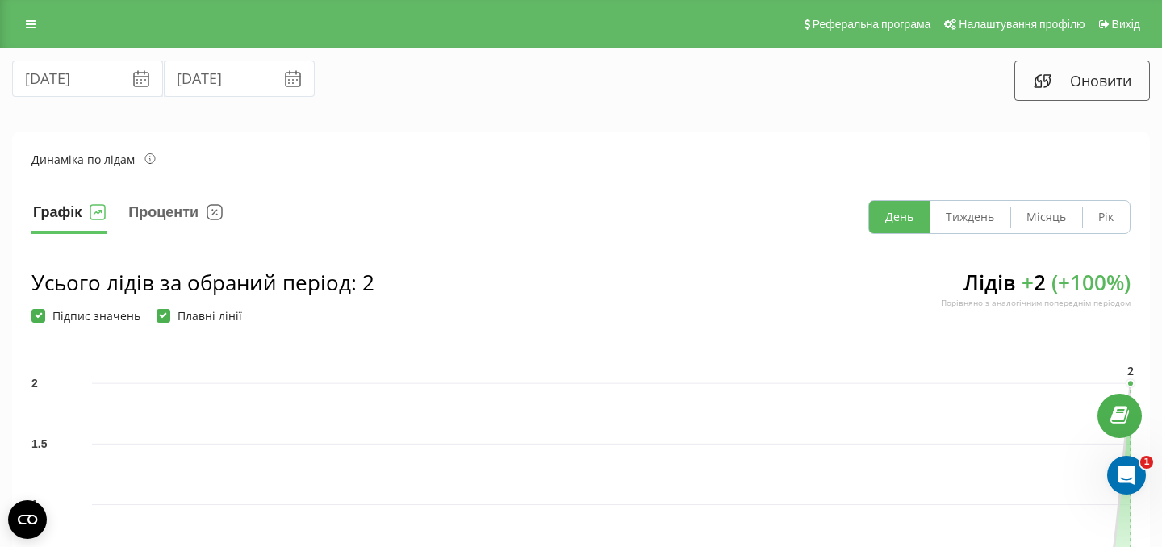
click at [32, 12] on div "Реферальна програма Налаштування профілю Вихід" at bounding box center [581, 24] width 1162 height 48
click at [32, 22] on icon at bounding box center [31, 24] width 10 height 11
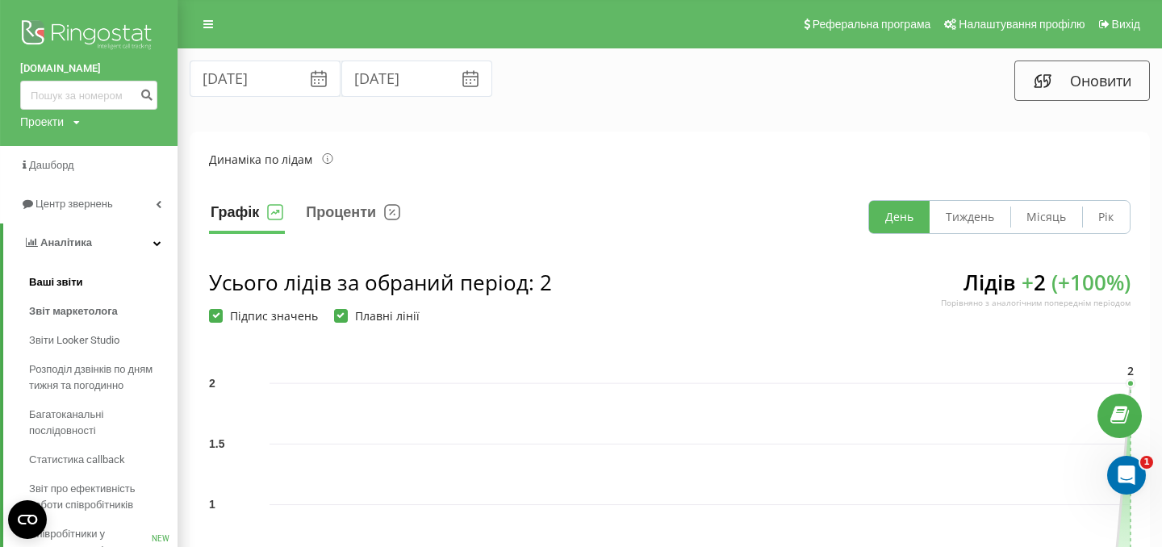
click at [70, 282] on span "Ваші звіти" at bounding box center [56, 282] width 54 height 16
click at [73, 199] on span "Центр звернень" at bounding box center [77, 204] width 82 height 12
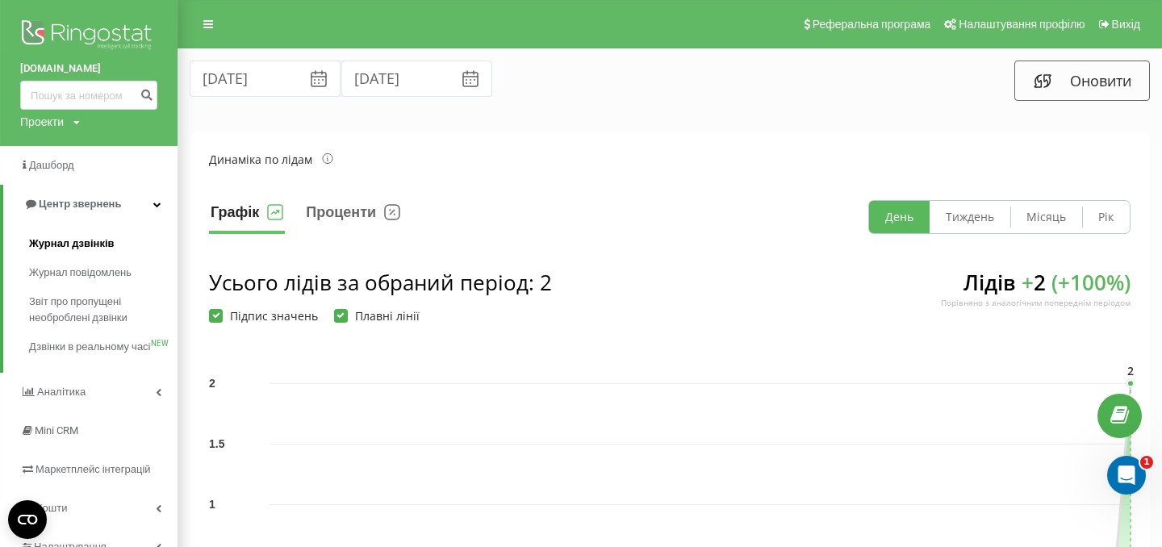
click at [78, 243] on span "Журнал дзвінків" at bounding box center [72, 244] width 86 height 16
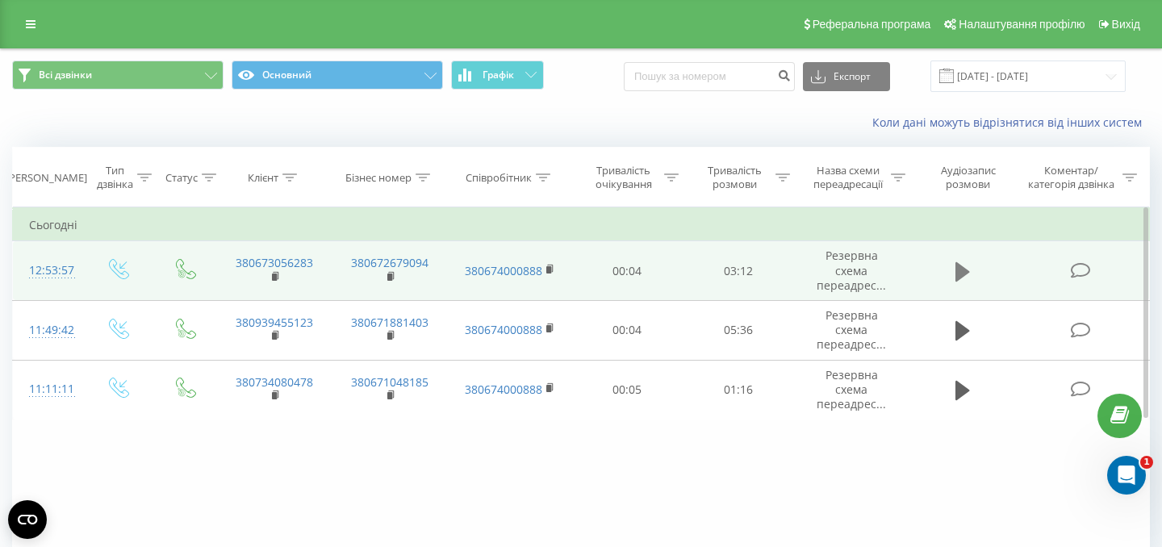
click at [965, 274] on icon at bounding box center [963, 270] width 15 height 19
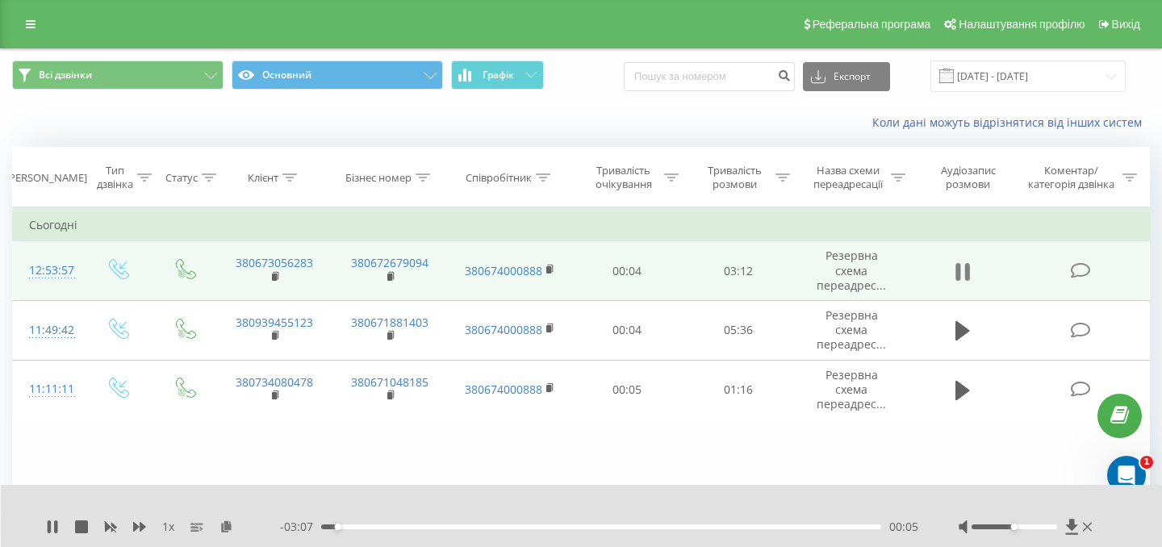
click at [967, 274] on icon at bounding box center [967, 272] width 5 height 18
click at [501, 73] on span "Графік" at bounding box center [498, 74] width 31 height 11
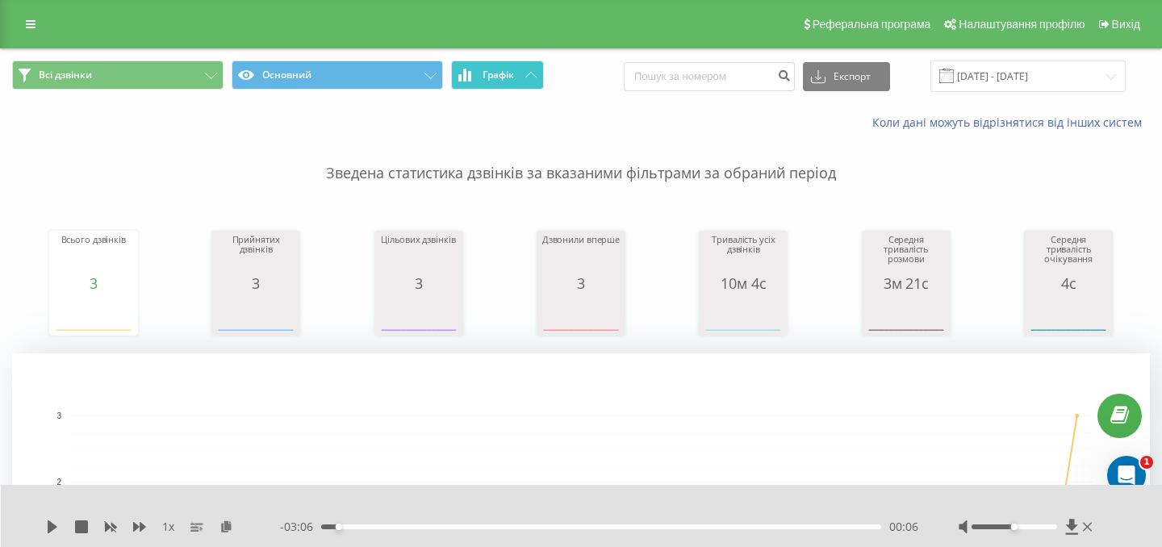
click at [468, 78] on icon at bounding box center [469, 76] width 3 height 10
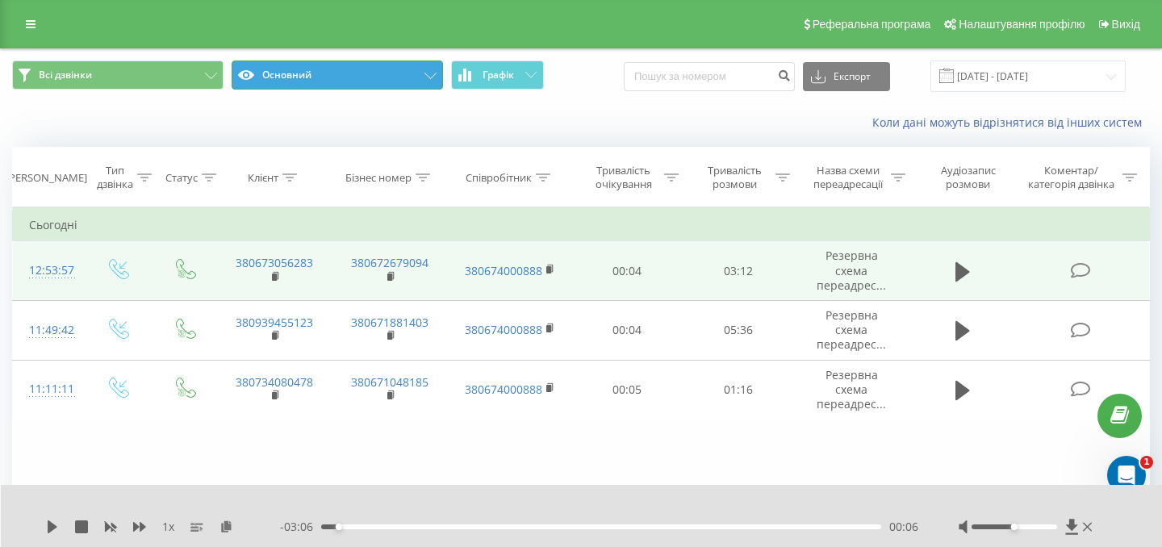
click at [361, 71] on button "Основний" at bounding box center [337, 75] width 211 height 29
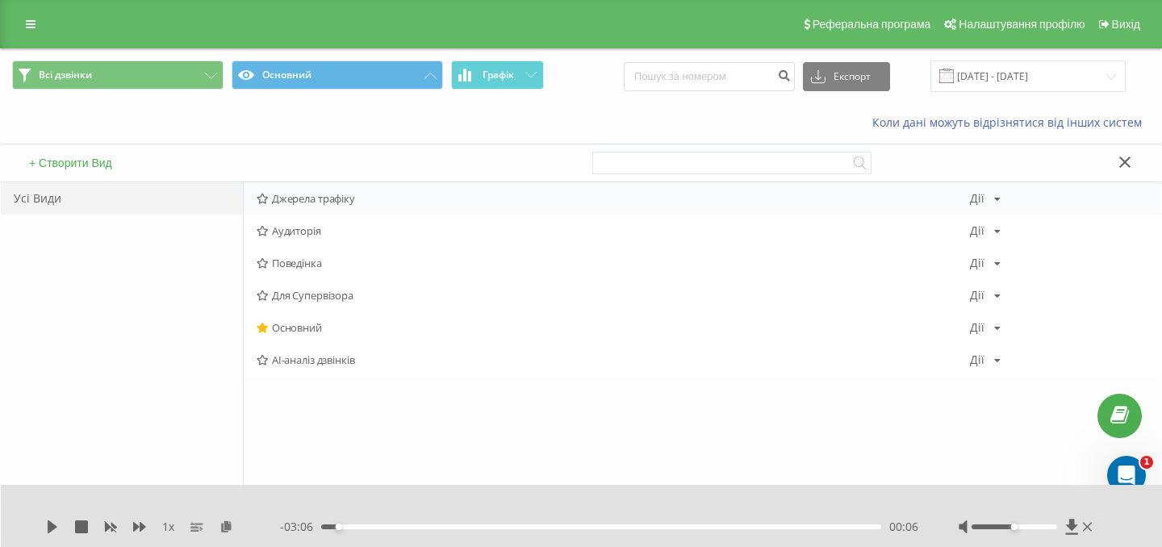
click at [261, 199] on icon at bounding box center [263, 199] width 12 height 10
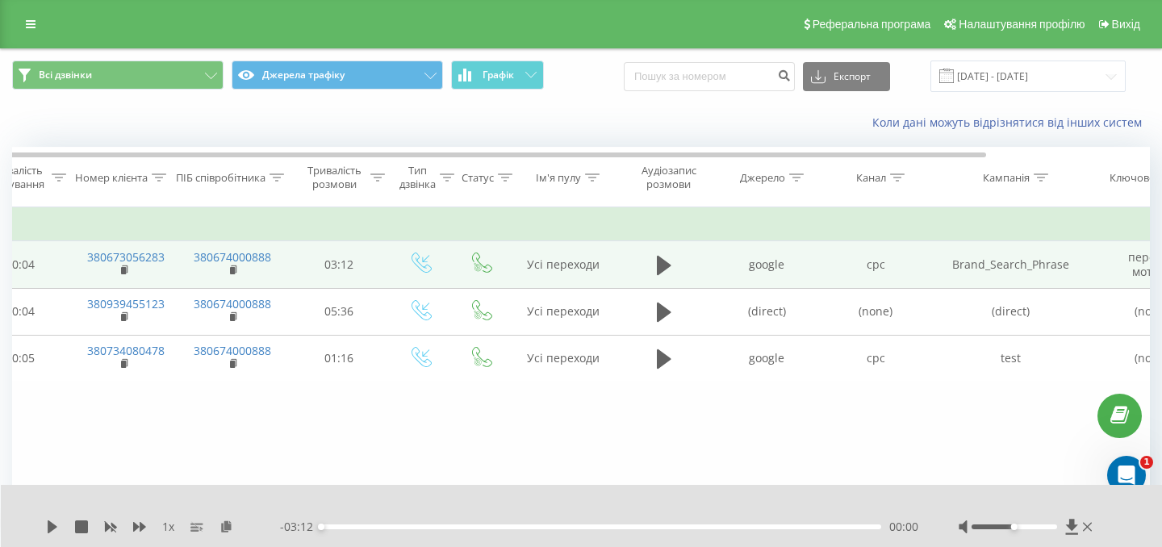
scroll to position [0, 170]
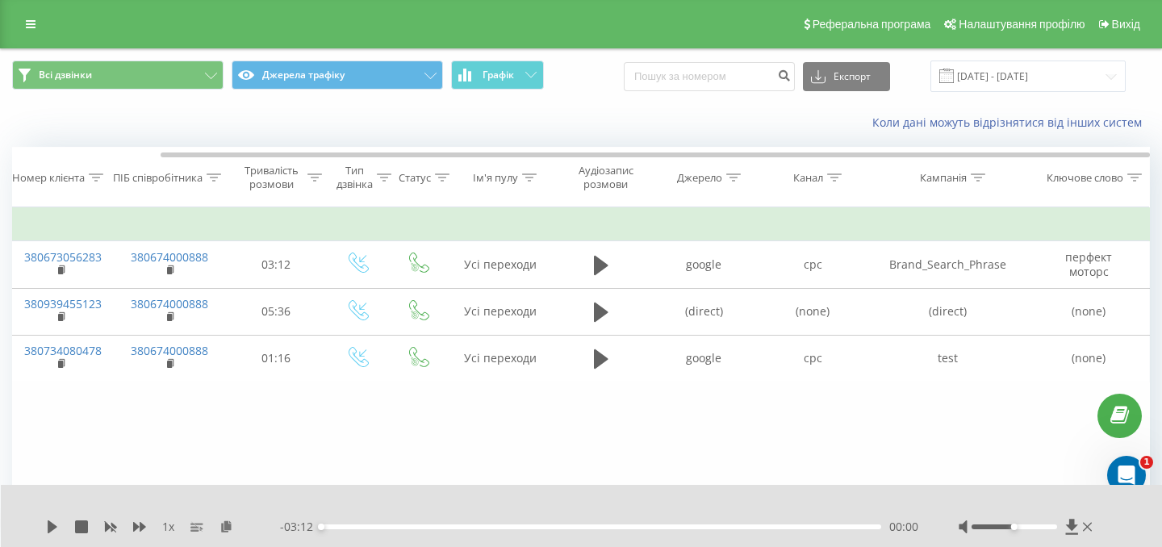
click at [61, 519] on div "1 x" at bounding box center [163, 527] width 234 height 16
click at [53, 525] on icon at bounding box center [53, 527] width 10 height 13
click at [363, 527] on div "00:02" at bounding box center [601, 527] width 560 height 5
click at [395, 525] on div "00:15" at bounding box center [601, 527] width 560 height 5
drag, startPoint x: 1028, startPoint y: 527, endPoint x: 1044, endPoint y: 527, distance: 16.1
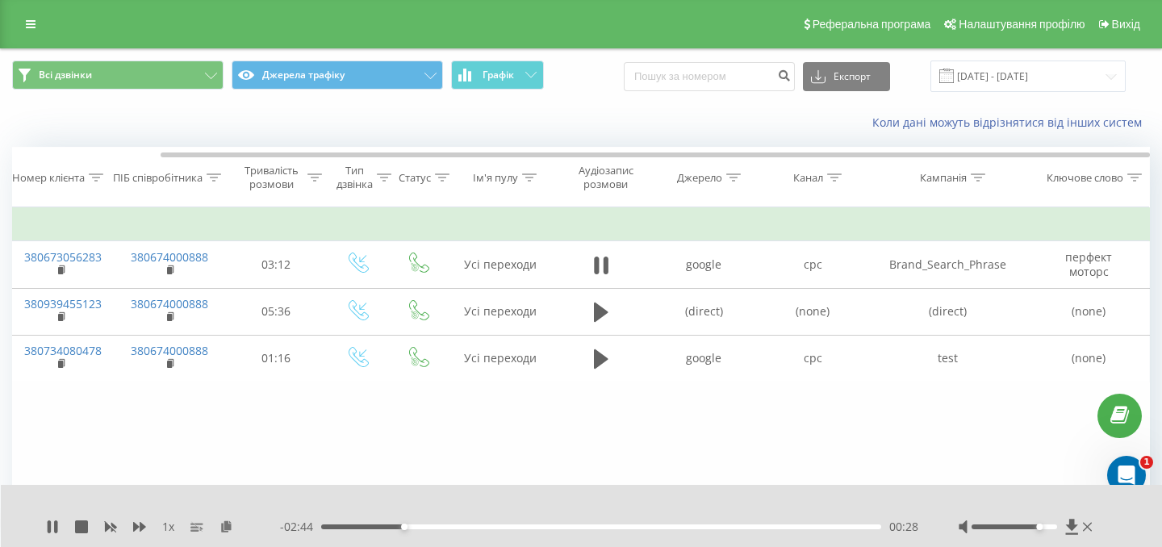
click at [1044, 527] on div at bounding box center [1014, 527] width 85 height 5
click at [460, 521] on div "- 02:42 00:30 00:30" at bounding box center [599, 527] width 638 height 16
click at [454, 529] on div "00:30" at bounding box center [601, 527] width 560 height 5
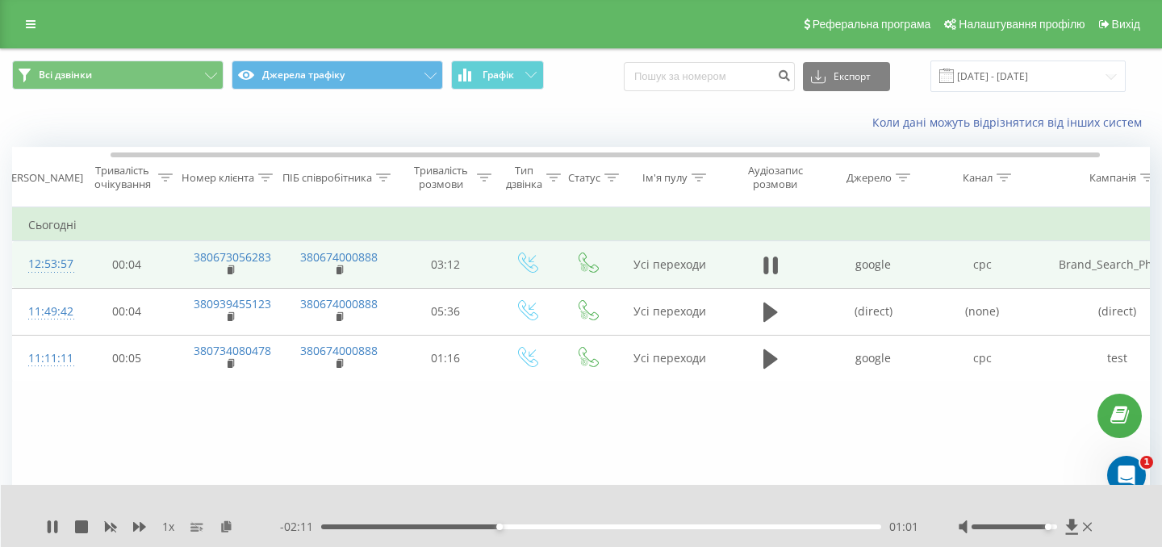
scroll to position [0, 0]
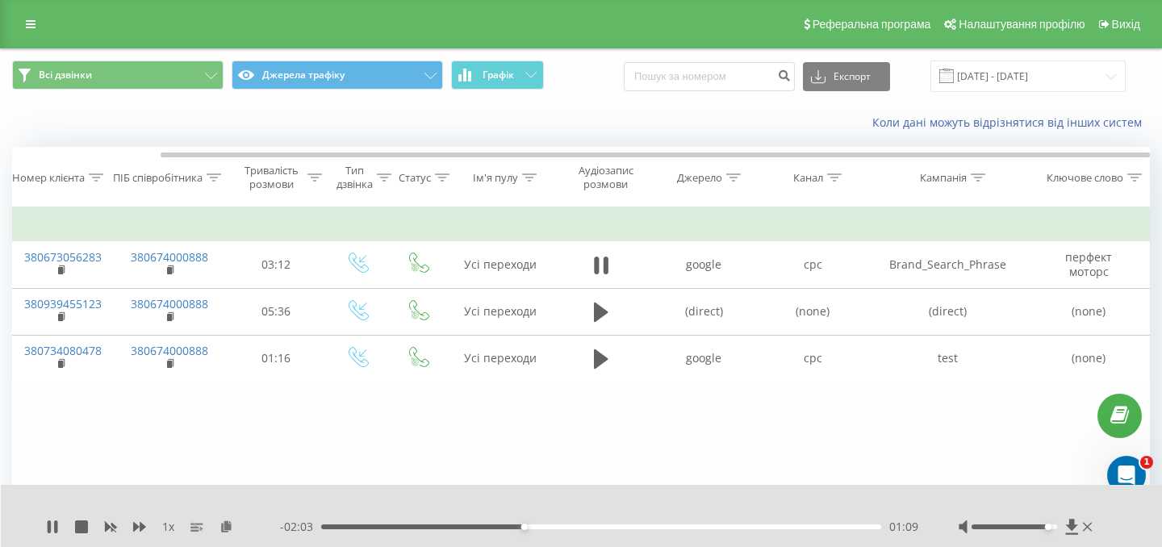
click at [1048, 529] on div "Accessibility label" at bounding box center [1048, 527] width 6 height 6
click at [513, 77] on span "Графік" at bounding box center [498, 74] width 31 height 11
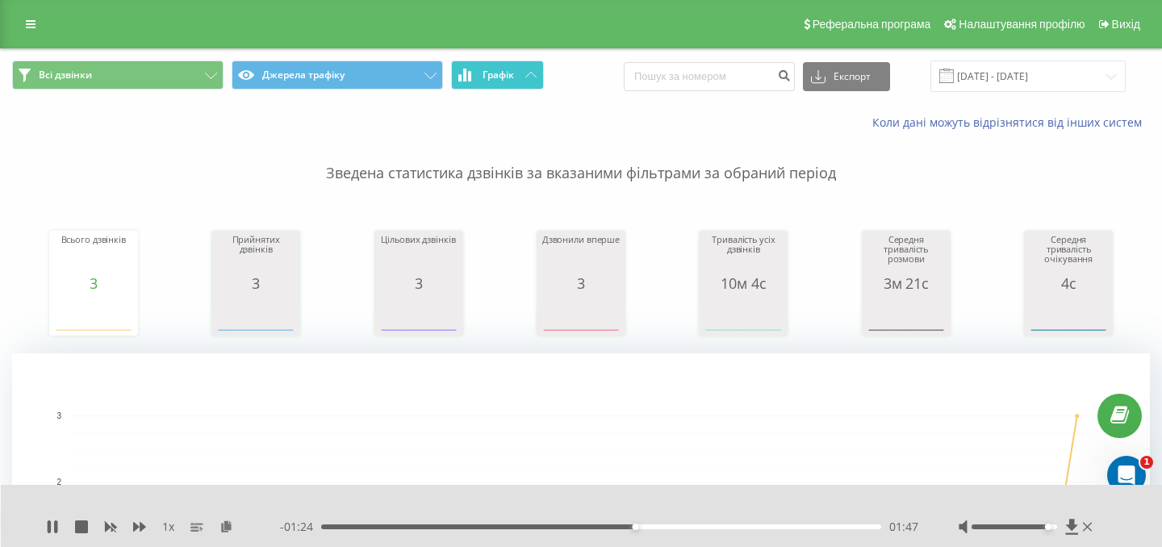
click at [513, 77] on span "Графік" at bounding box center [498, 74] width 31 height 11
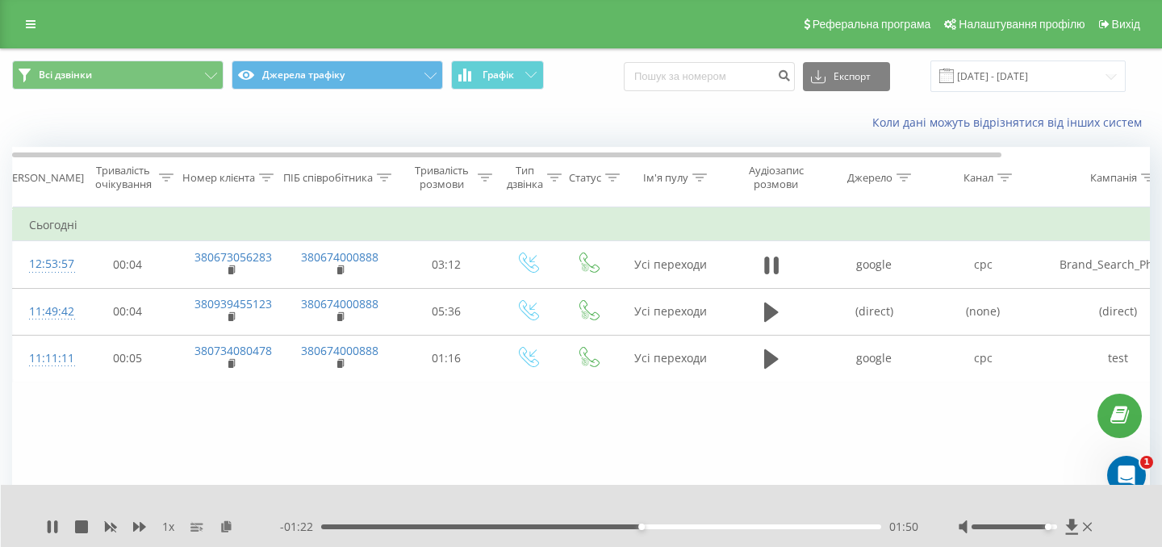
click at [31, 6] on div "Реферальна програма Налаштування профілю Вихід" at bounding box center [581, 24] width 1162 height 48
click at [30, 16] on link at bounding box center [30, 24] width 29 height 23
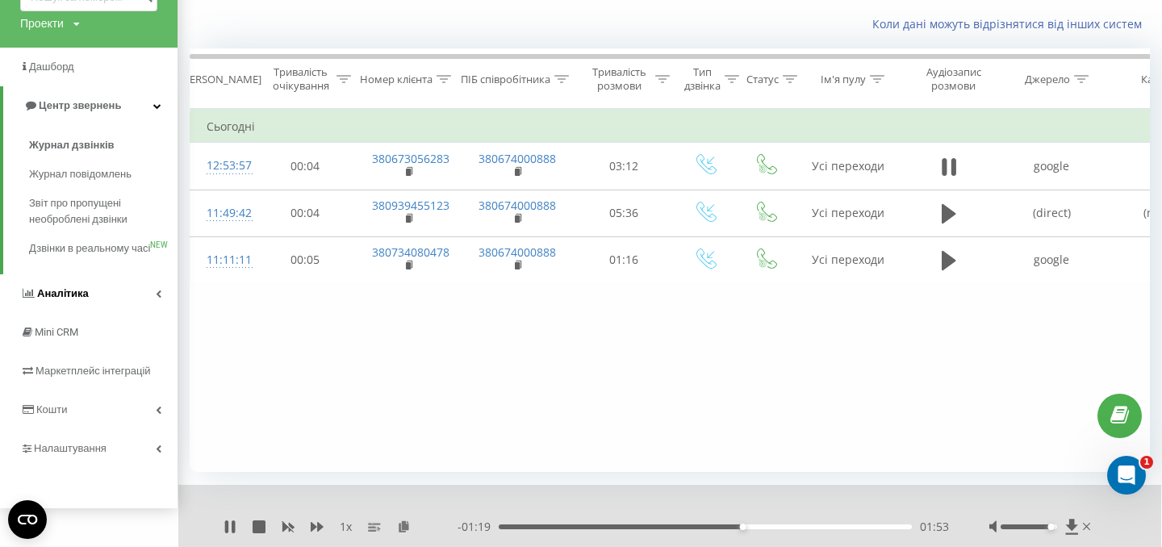
click at [158, 298] on icon at bounding box center [159, 294] width 6 height 8
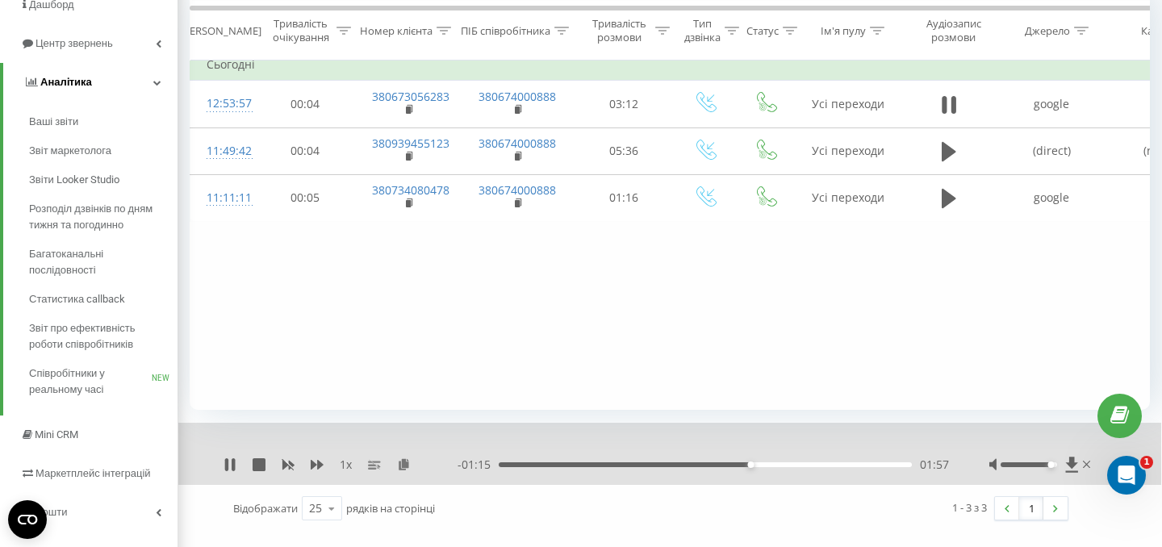
click at [156, 90] on link "Аналiтика" at bounding box center [90, 82] width 174 height 39
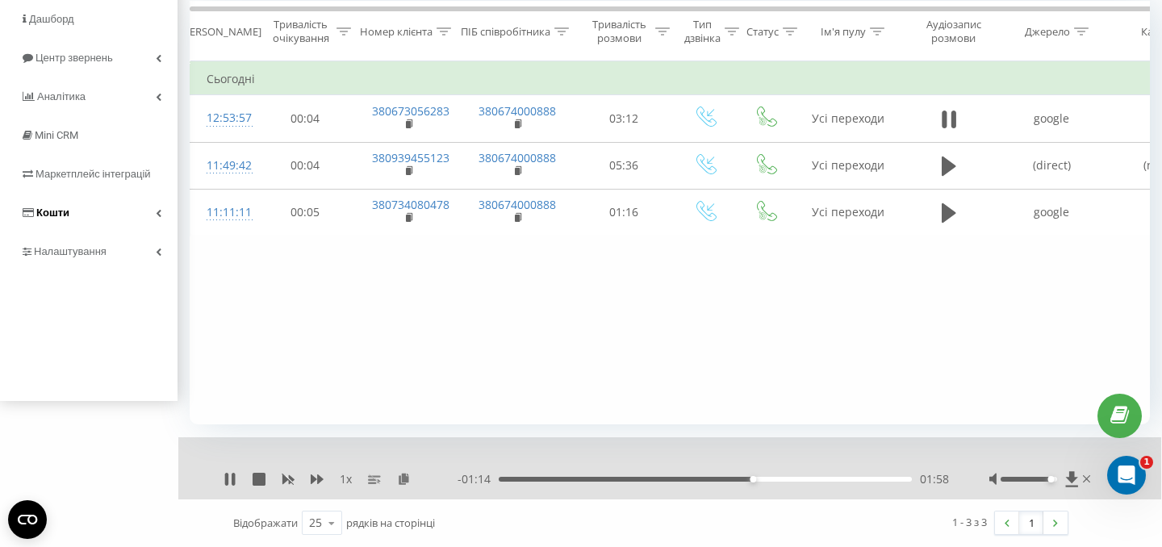
click at [160, 207] on link "Кошти" at bounding box center [89, 213] width 178 height 39
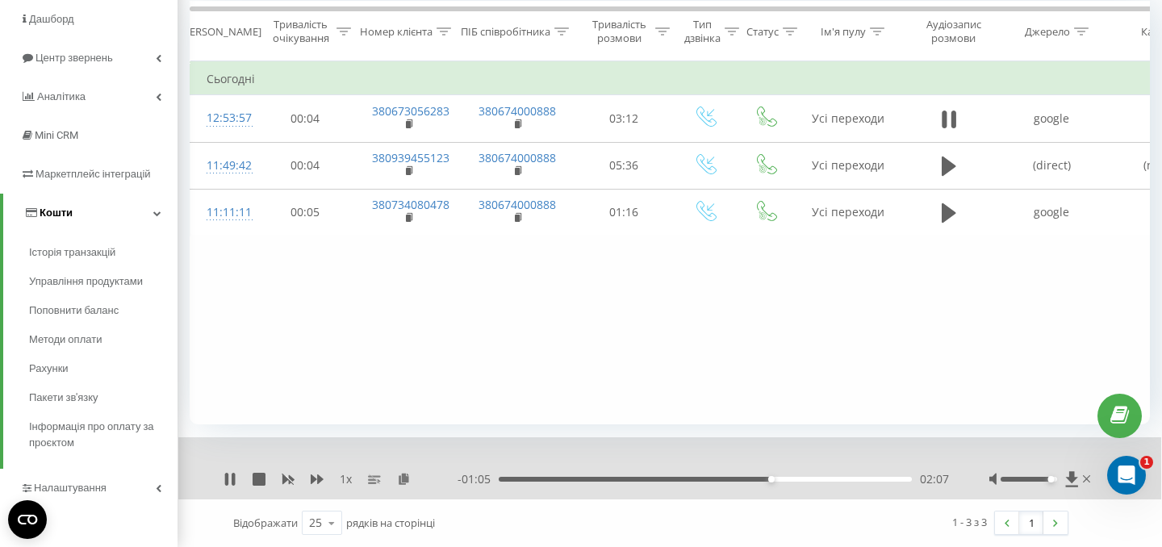
click at [160, 207] on link "Кошти" at bounding box center [90, 213] width 174 height 39
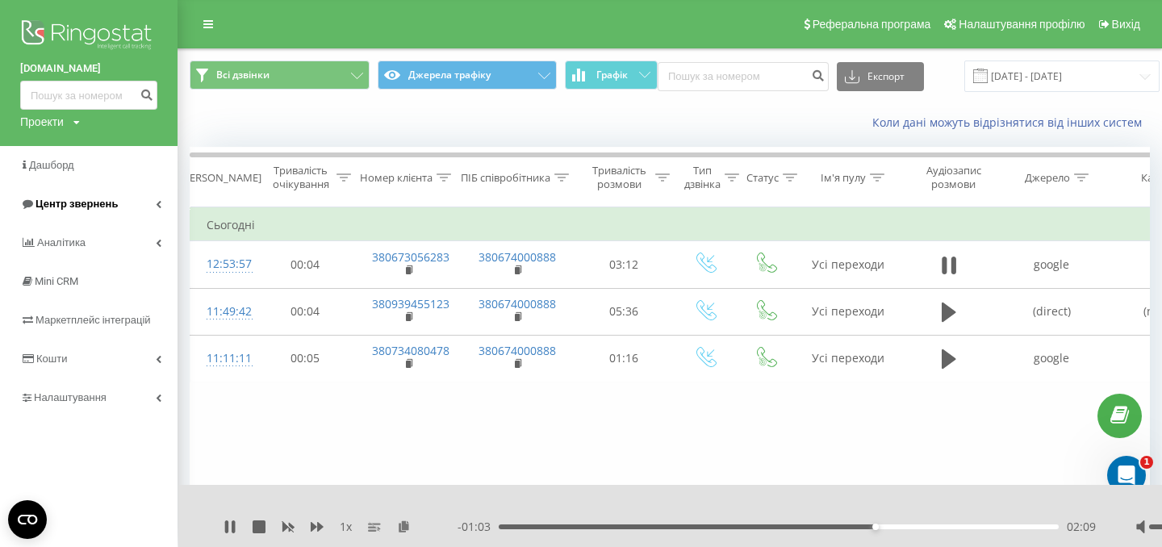
click at [163, 200] on link "Центр звернень" at bounding box center [89, 204] width 178 height 39
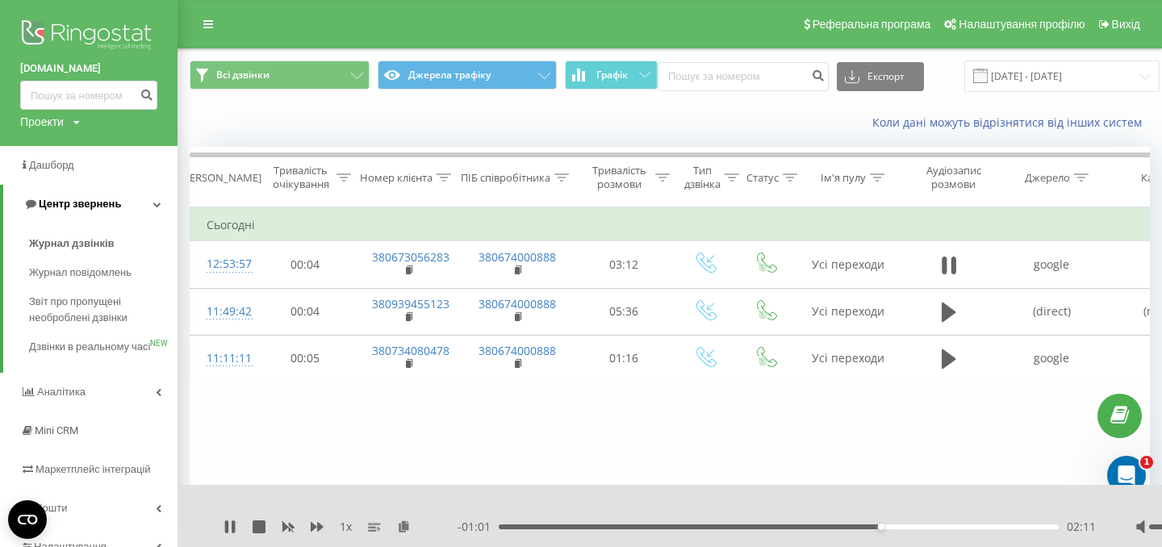
click at [162, 200] on link "Центр звернень" at bounding box center [90, 204] width 174 height 39
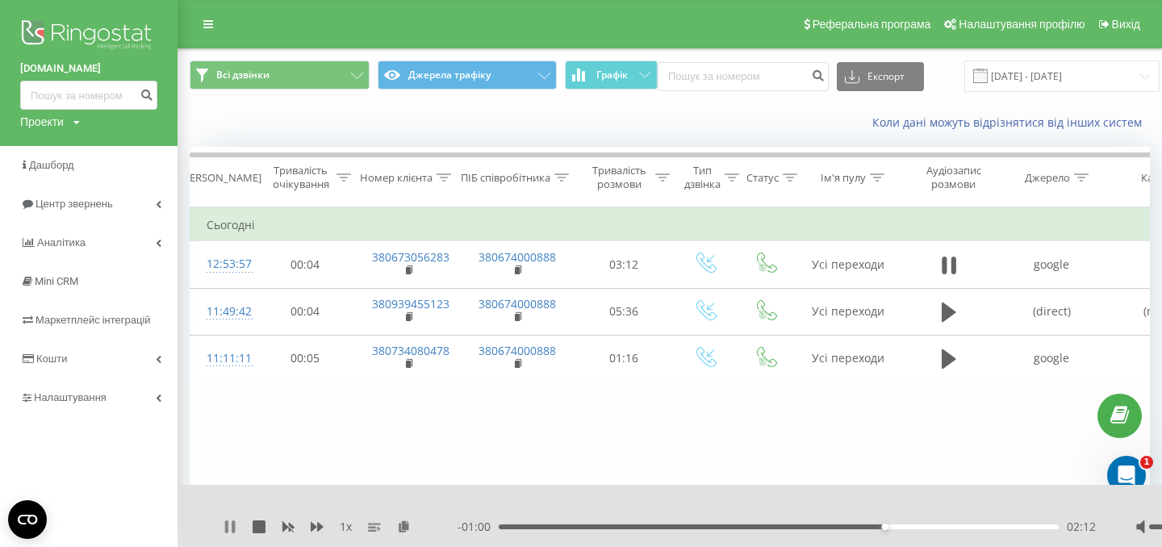
click at [224, 523] on icon at bounding box center [230, 527] width 13 height 13
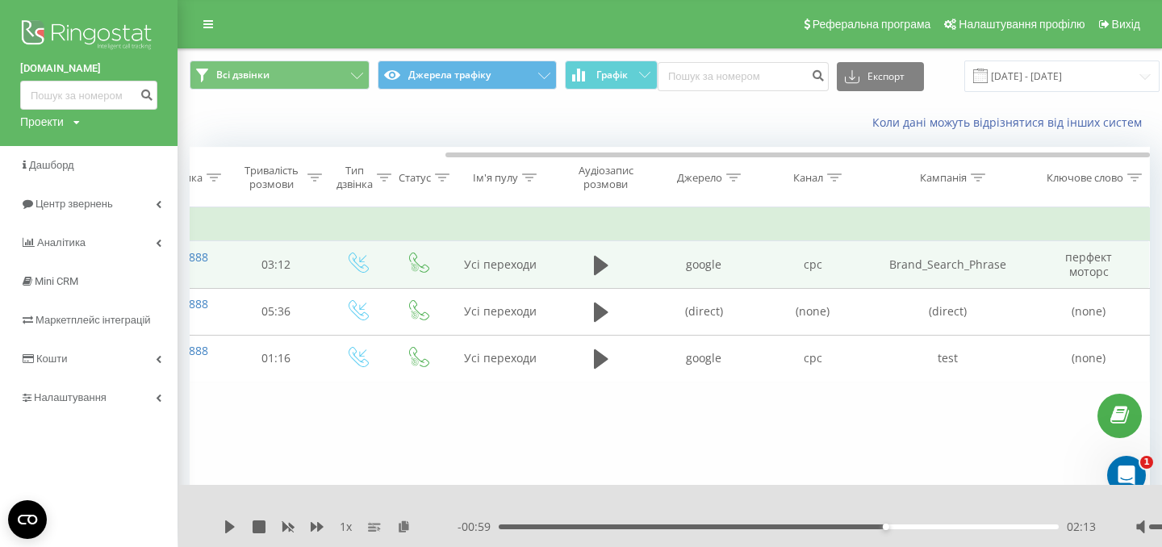
scroll to position [0, 348]
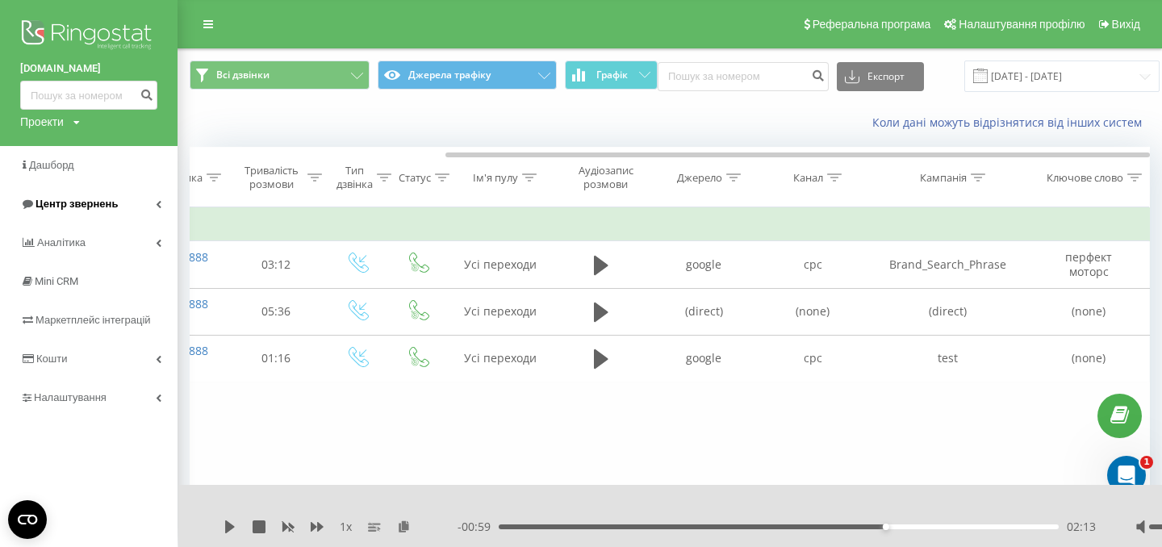
click at [153, 204] on link "Центр звернень" at bounding box center [89, 204] width 178 height 39
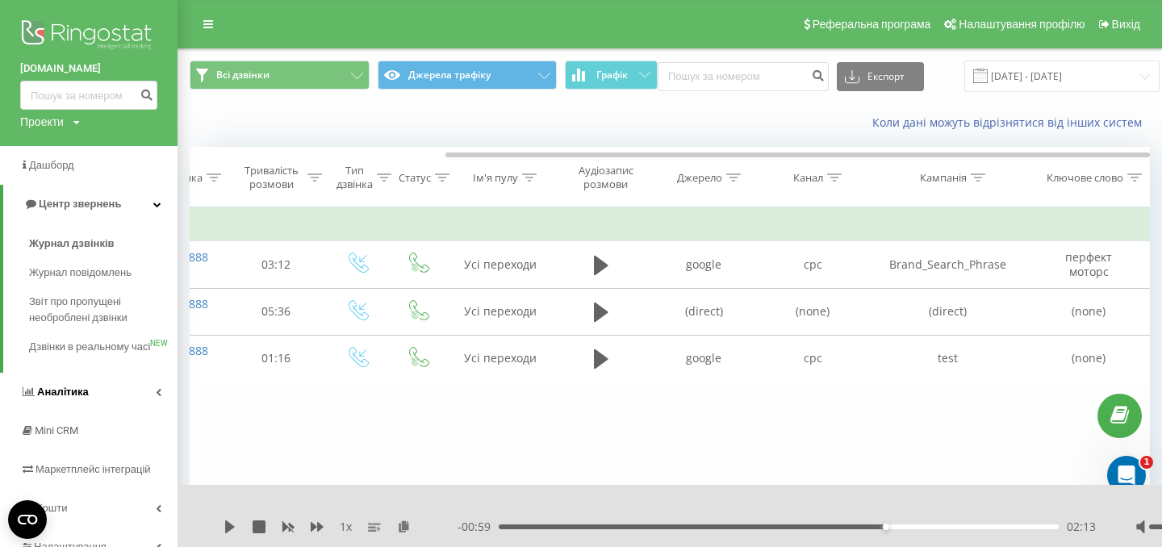
click at [158, 396] on icon at bounding box center [159, 392] width 6 height 8
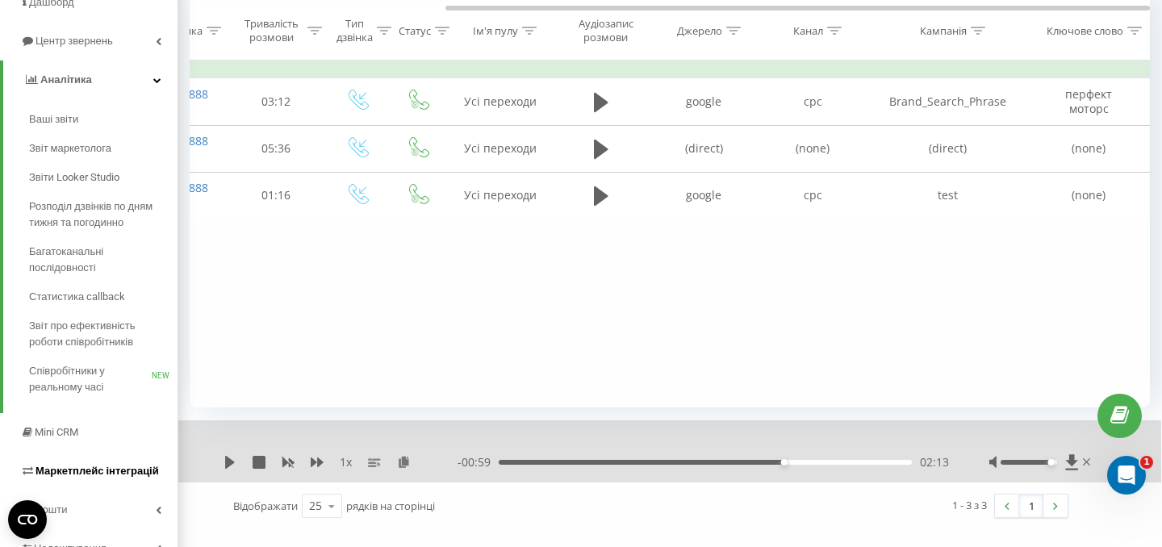
scroll to position [225, 0]
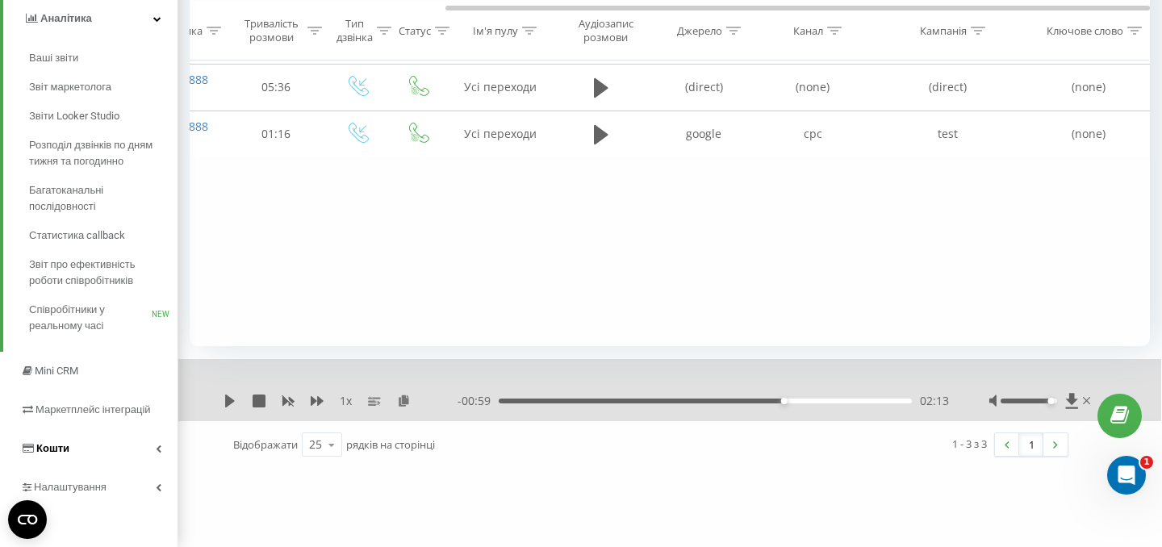
click at [158, 454] on link "Кошти" at bounding box center [89, 448] width 178 height 39
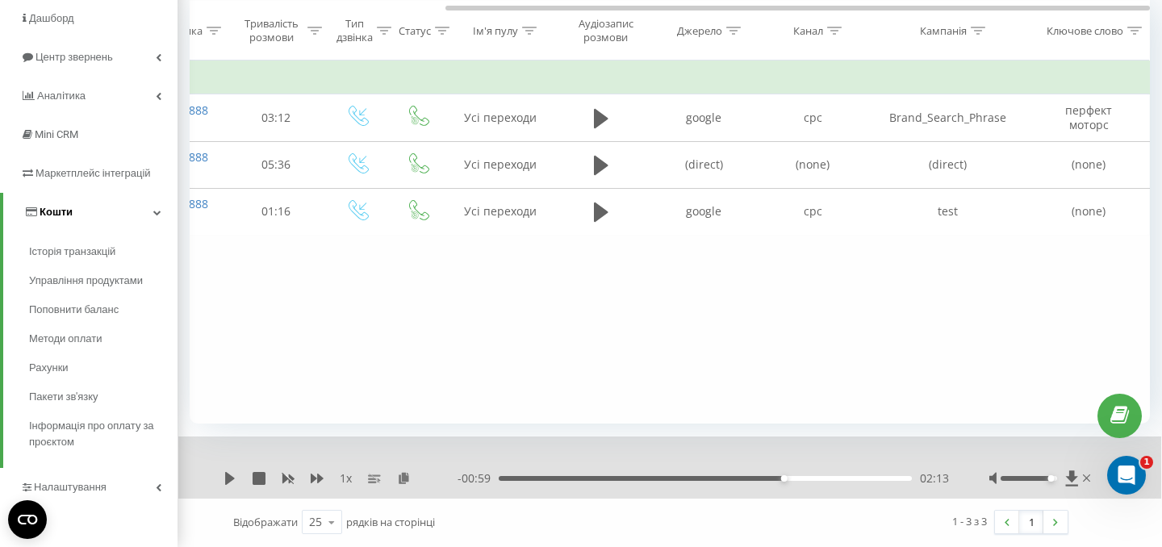
scroll to position [148, 0]
click at [77, 257] on span "Історія транзакцій" at bounding box center [76, 252] width 94 height 16
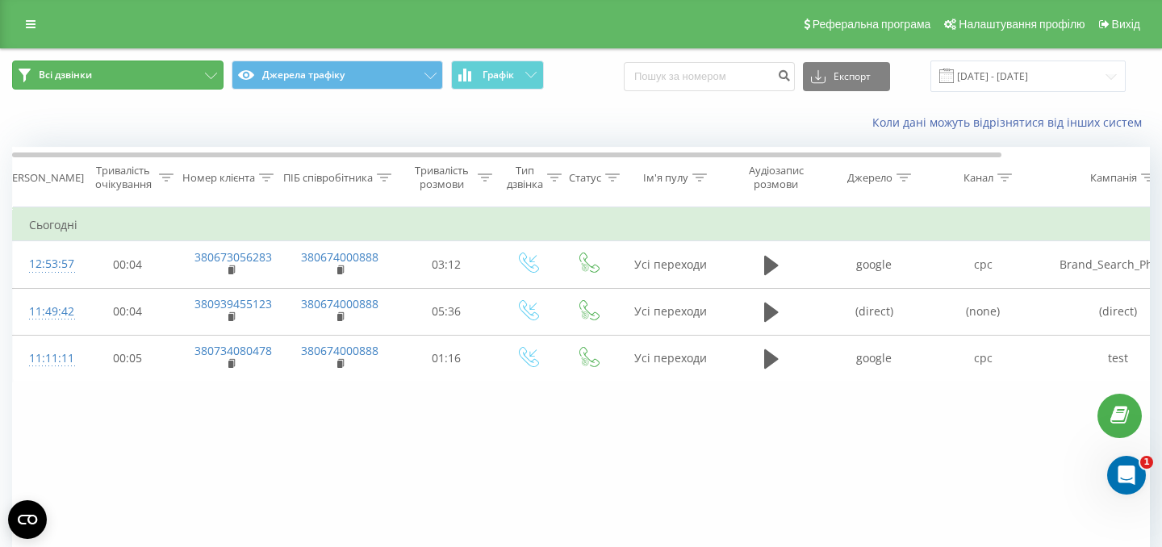
click at [136, 75] on button "Всі дзвінки" at bounding box center [117, 75] width 211 height 29
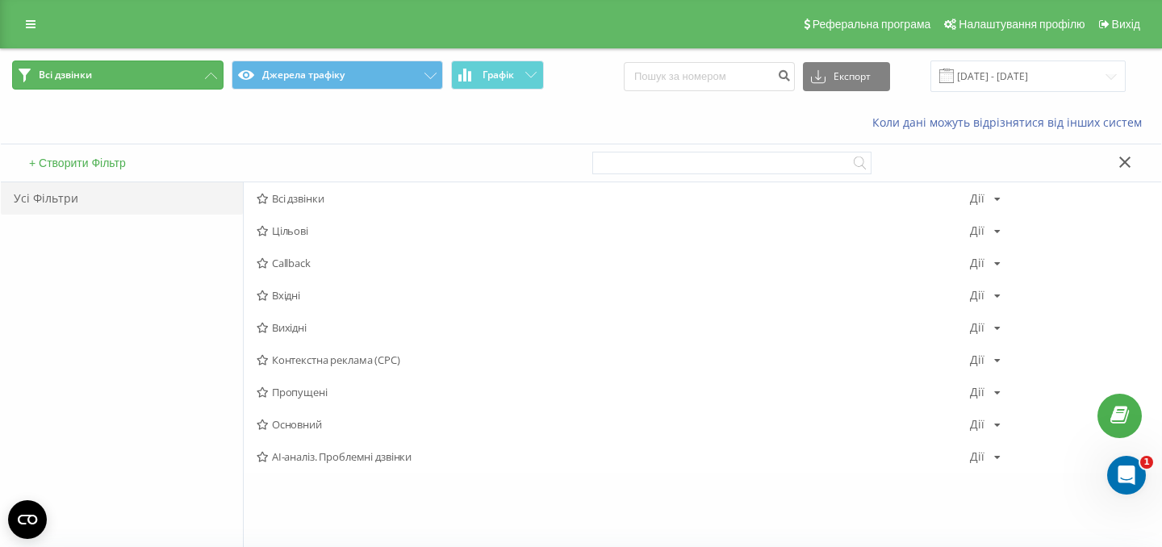
click at [136, 75] on button "Всі дзвінки" at bounding box center [117, 75] width 211 height 29
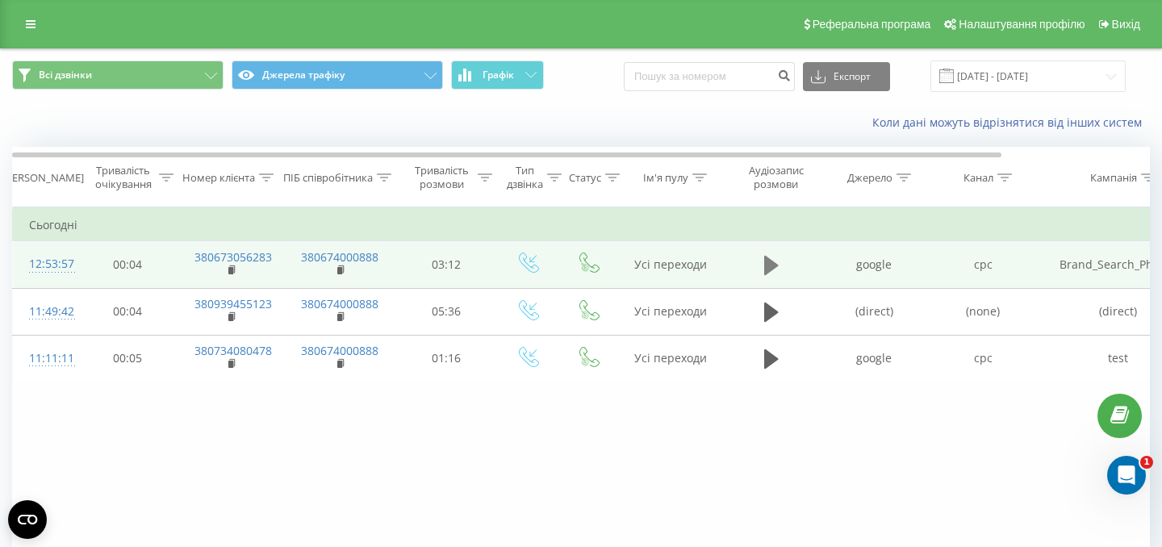
click at [776, 259] on icon at bounding box center [771, 265] width 15 height 23
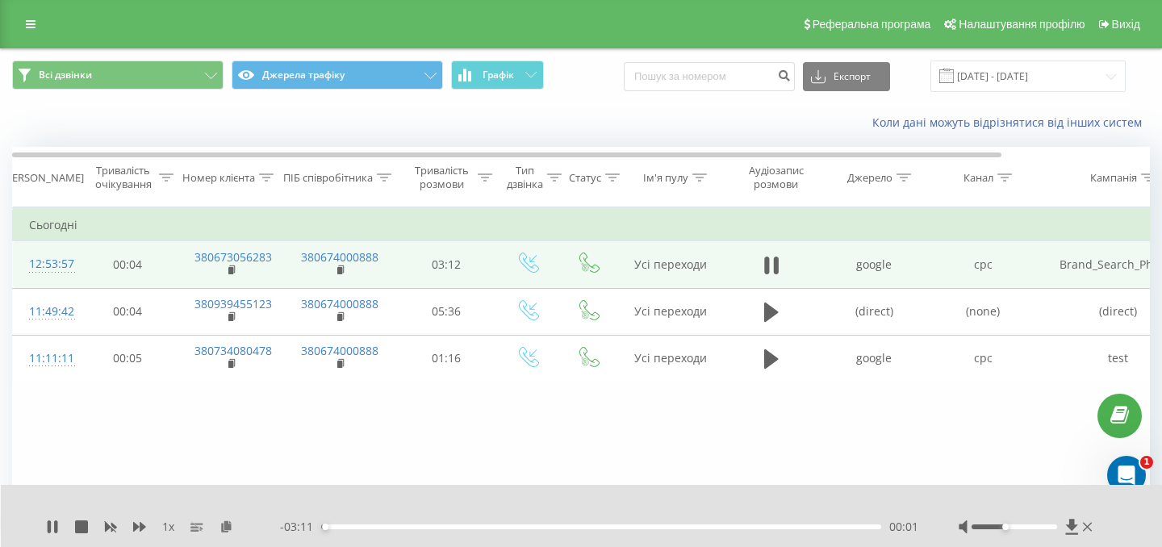
click at [1004, 525] on div "Accessibility label" at bounding box center [1006, 527] width 6 height 6
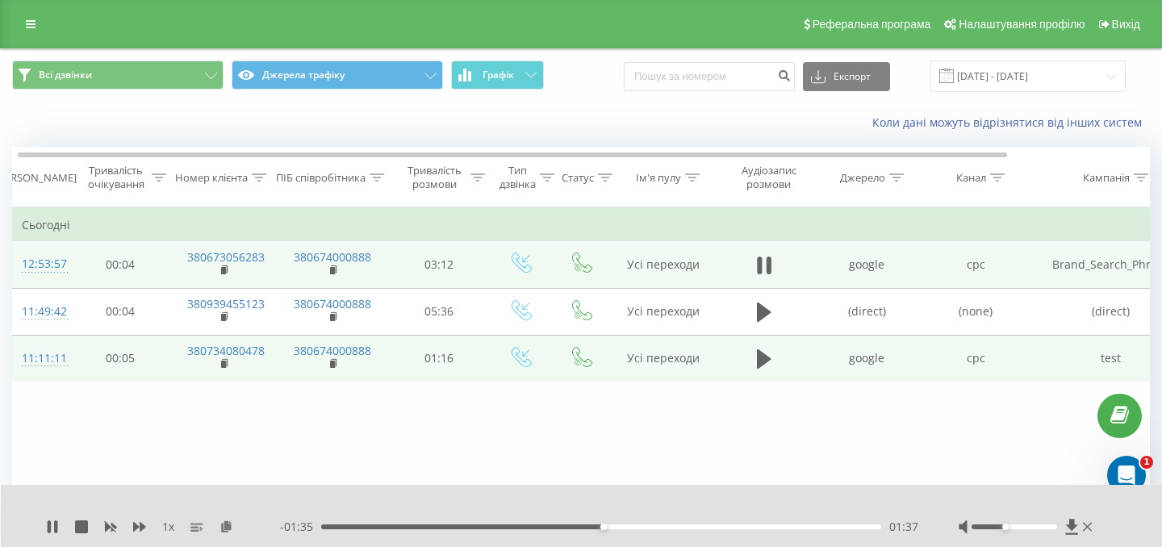
scroll to position [0, 8]
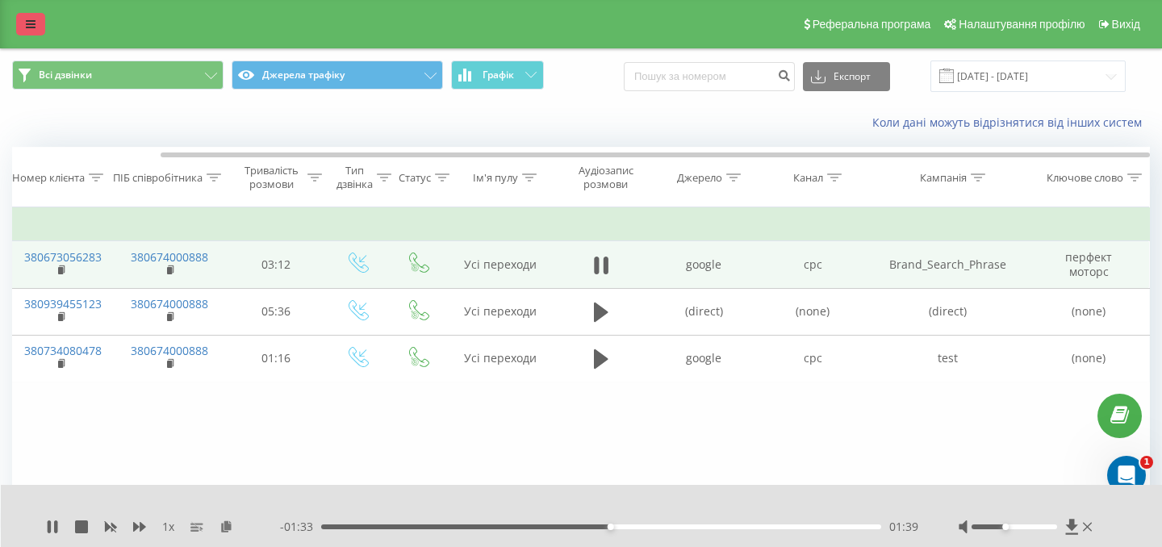
click at [29, 15] on link at bounding box center [30, 24] width 29 height 23
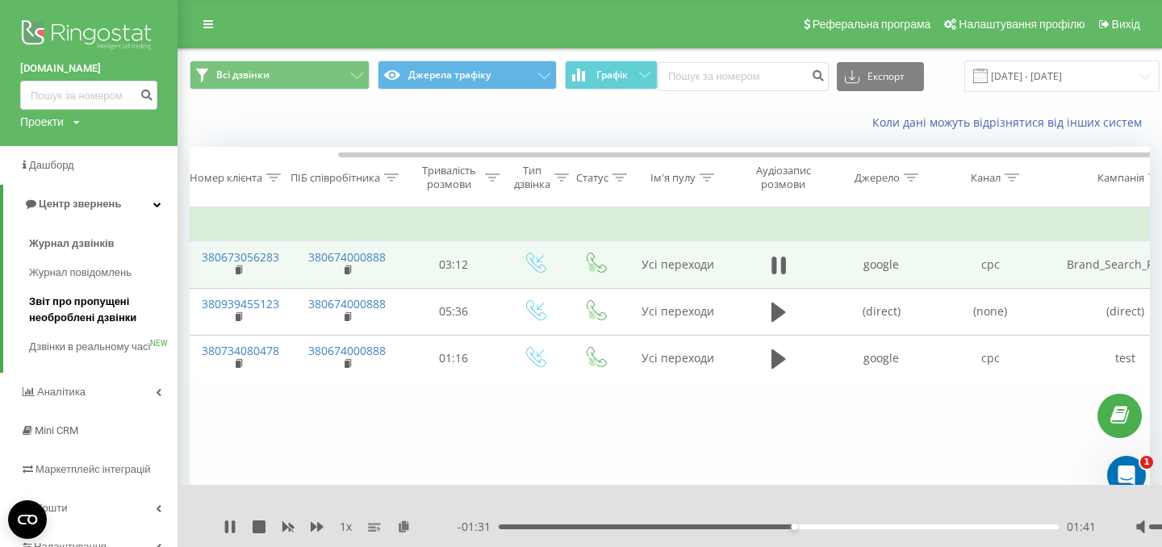
click at [113, 323] on span "Звіт про пропущені необроблені дзвінки" at bounding box center [99, 310] width 140 height 32
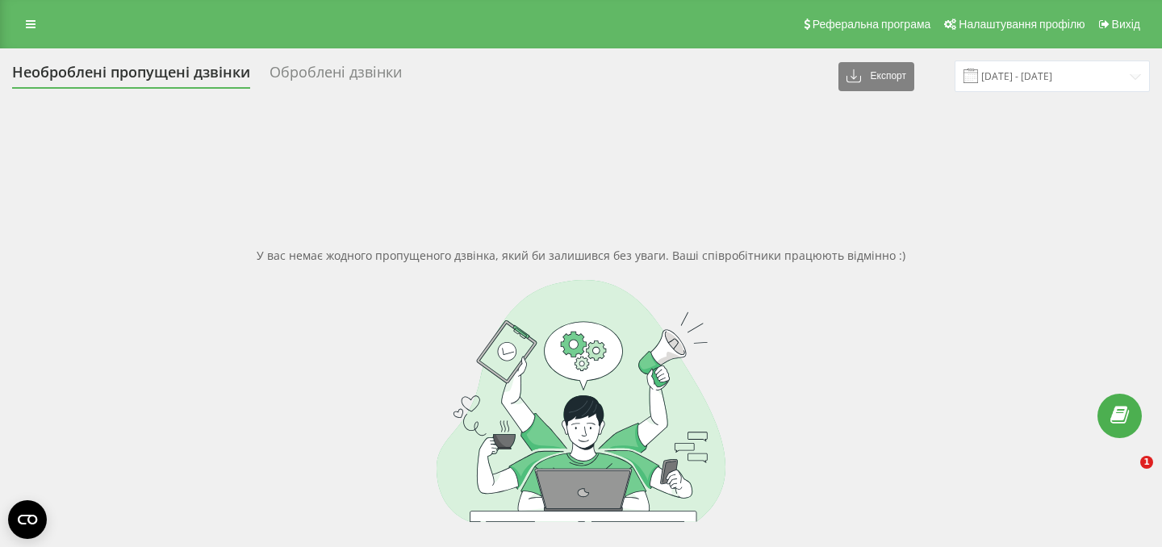
click at [383, 84] on div "Оброблені дзвінки" at bounding box center [336, 76] width 132 height 25
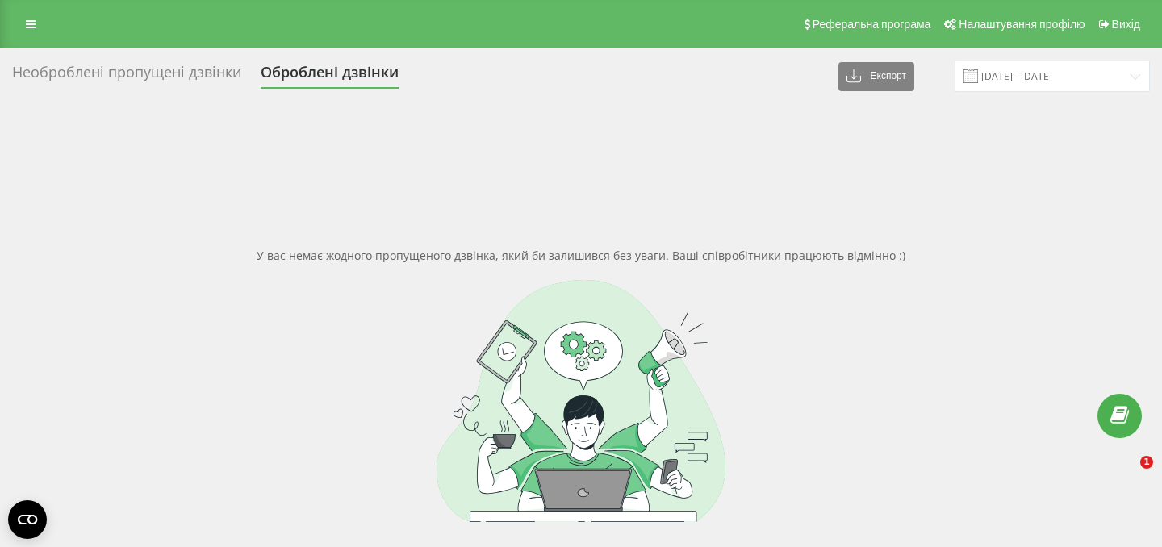
click at [369, 82] on div "Оброблені дзвінки" at bounding box center [330, 76] width 138 height 25
click at [200, 82] on div "Необроблені пропущені дзвінки" at bounding box center [126, 76] width 229 height 25
click at [45, 22] on div "Реферальна програма Налаштування профілю Вихід" at bounding box center [581, 24] width 1162 height 48
click at [44, 22] on link at bounding box center [30, 24] width 29 height 23
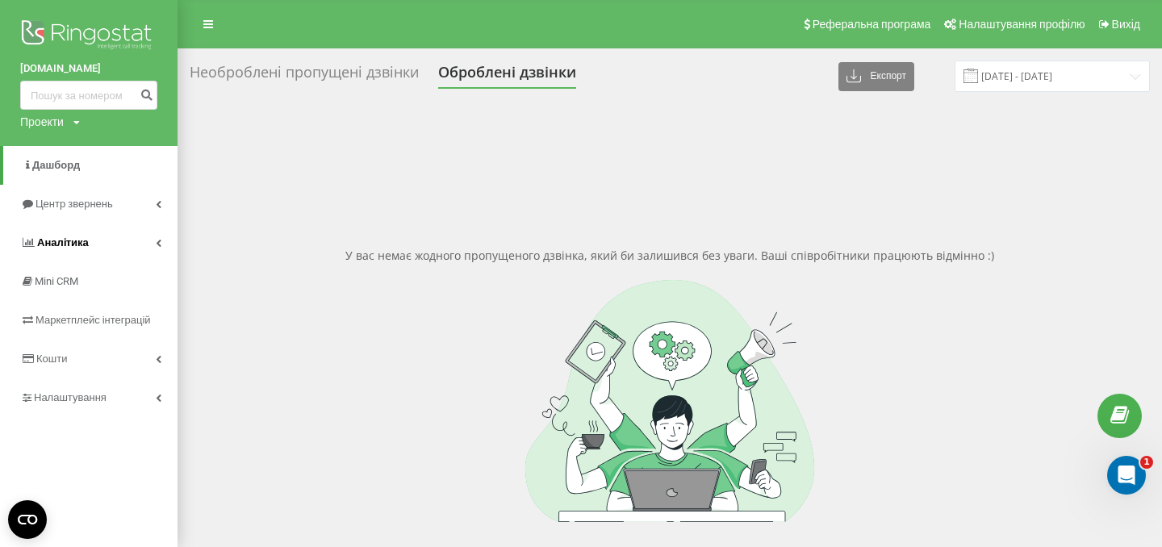
click at [94, 249] on link "Аналiтика" at bounding box center [89, 243] width 178 height 39
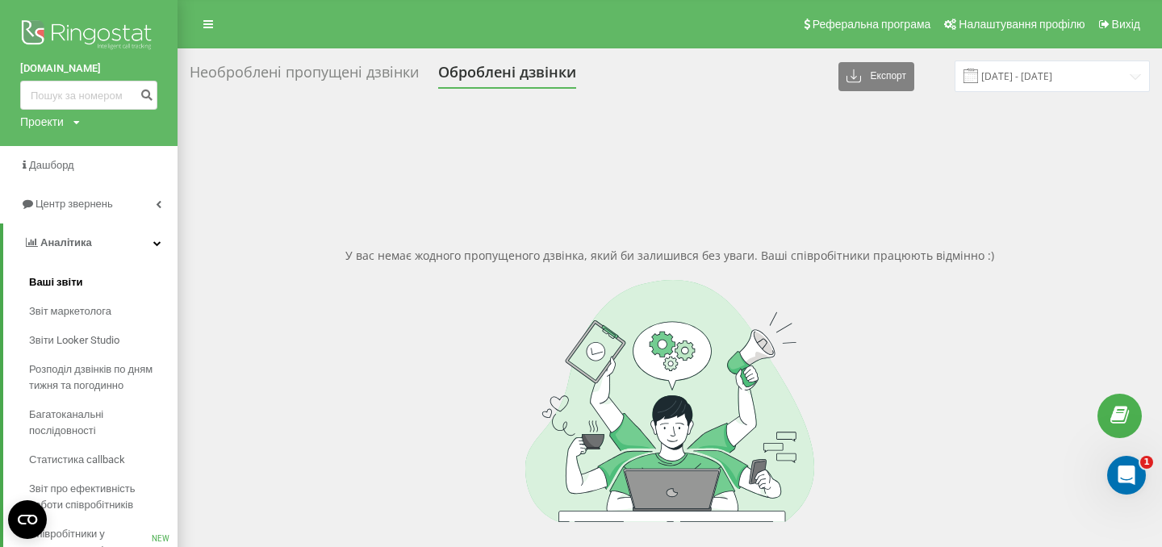
click at [46, 284] on span "Ваші звіти" at bounding box center [56, 282] width 54 height 16
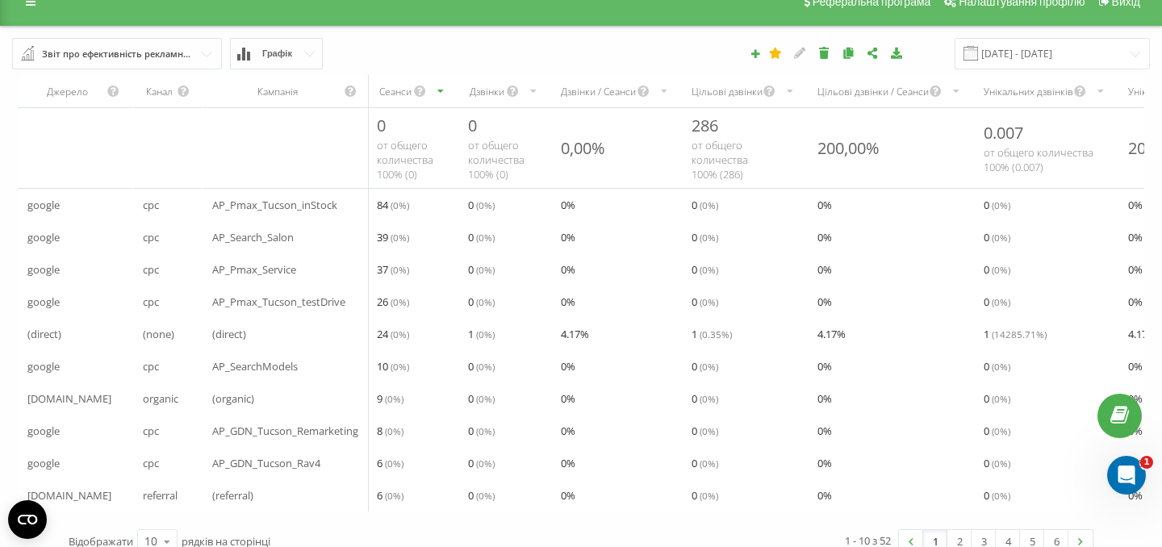
scroll to position [38, 0]
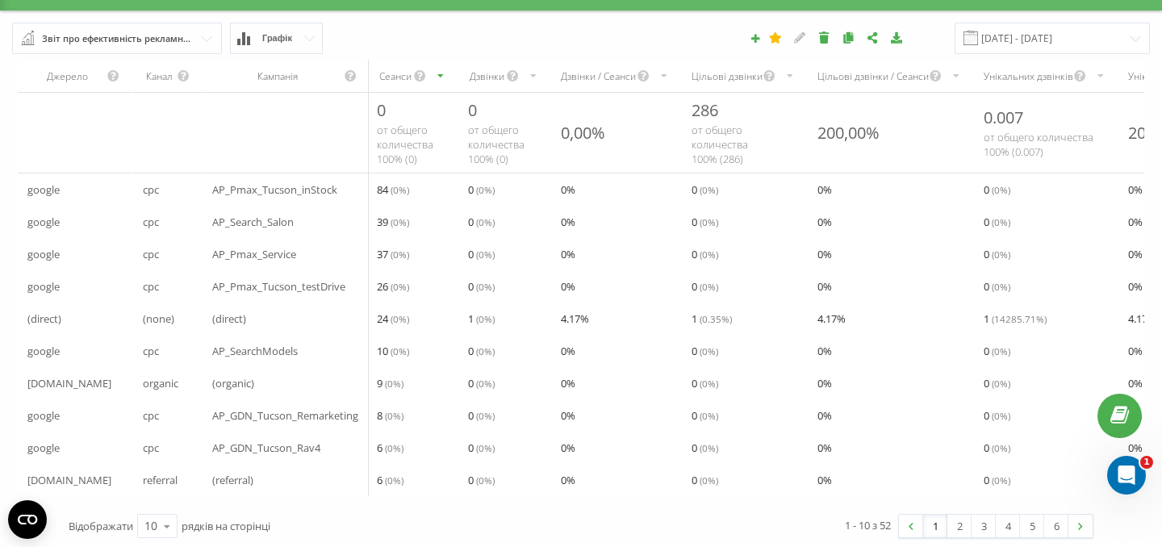
click at [604, 80] on div "Дзвінки / Сеанси" at bounding box center [599, 76] width 76 height 14
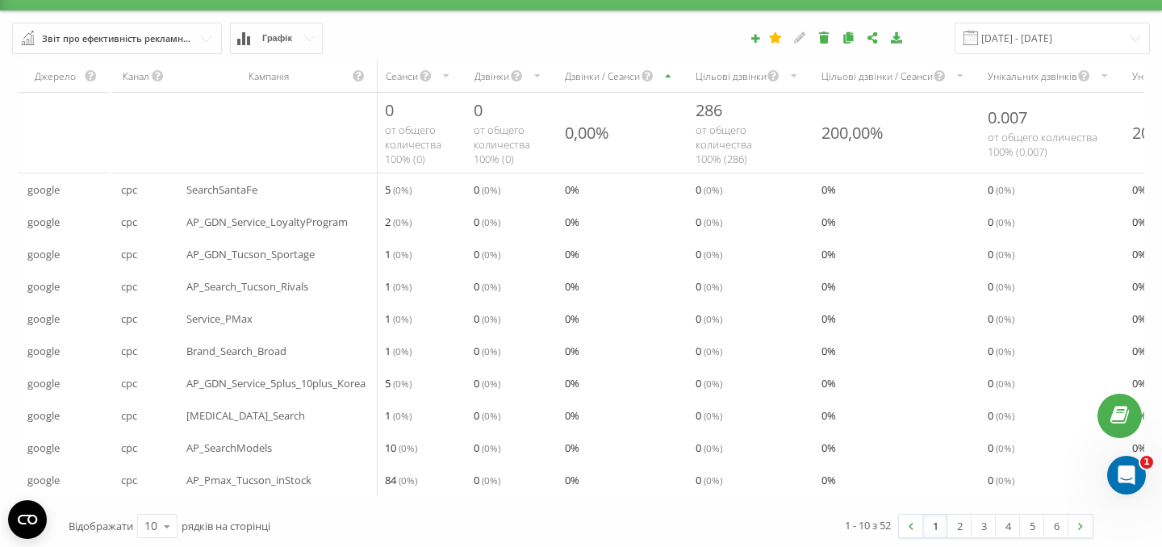
click at [599, 81] on div "Дзвінки / Сеанси" at bounding box center [603, 76] width 76 height 14
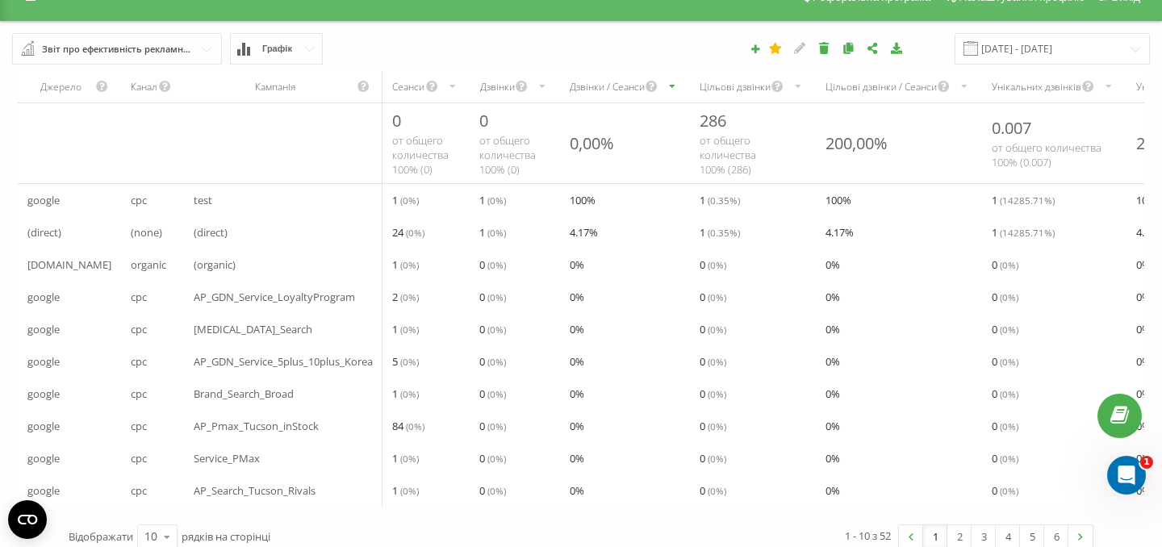
scroll to position [28, 0]
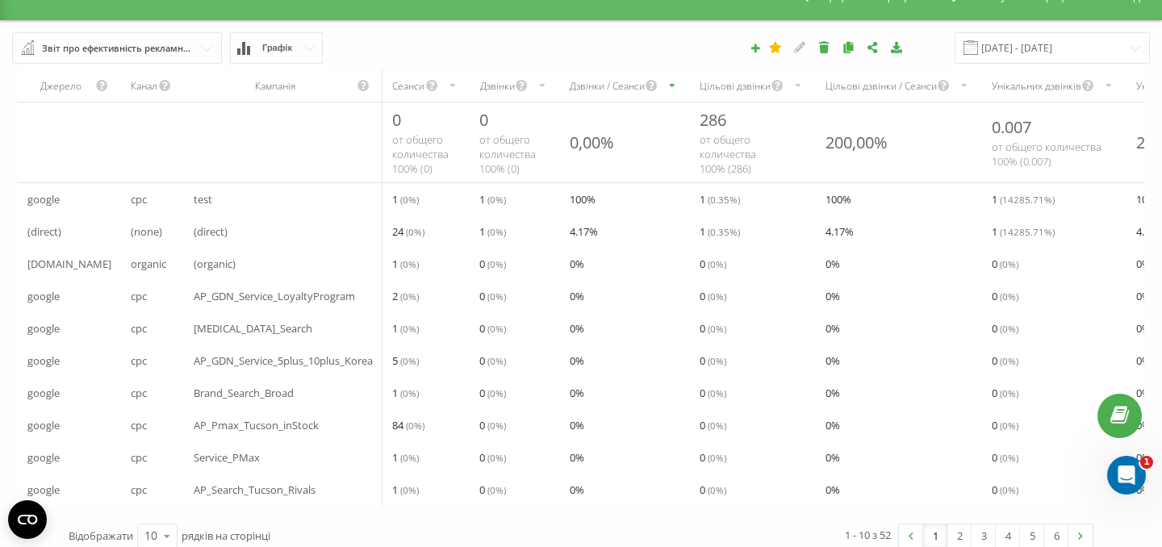
click at [496, 86] on div "Дзвінки" at bounding box center [496, 86] width 35 height 14
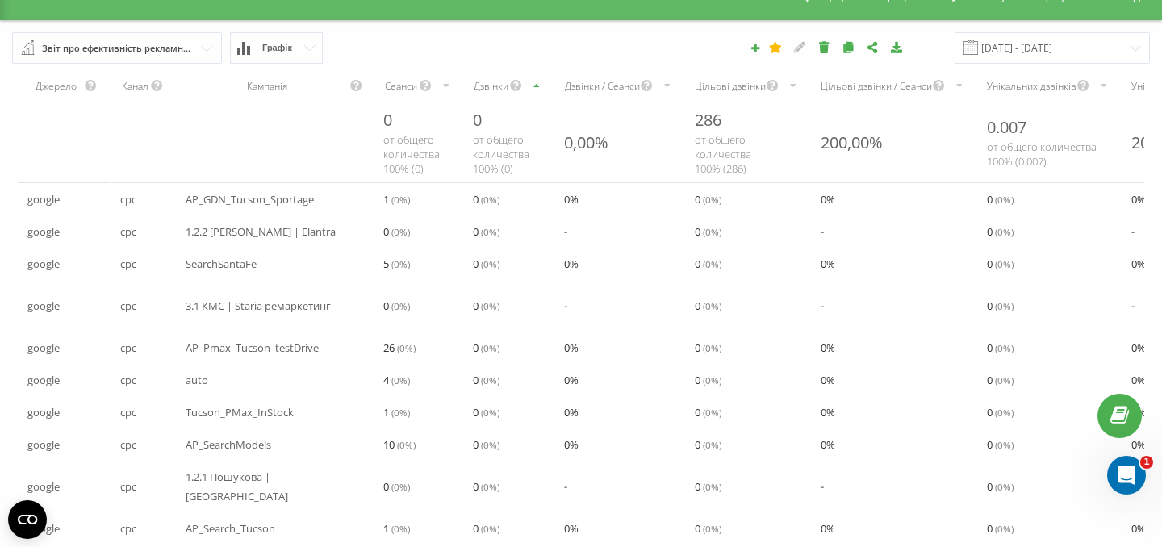
click at [496, 86] on div "Дзвінки" at bounding box center [491, 86] width 36 height 14
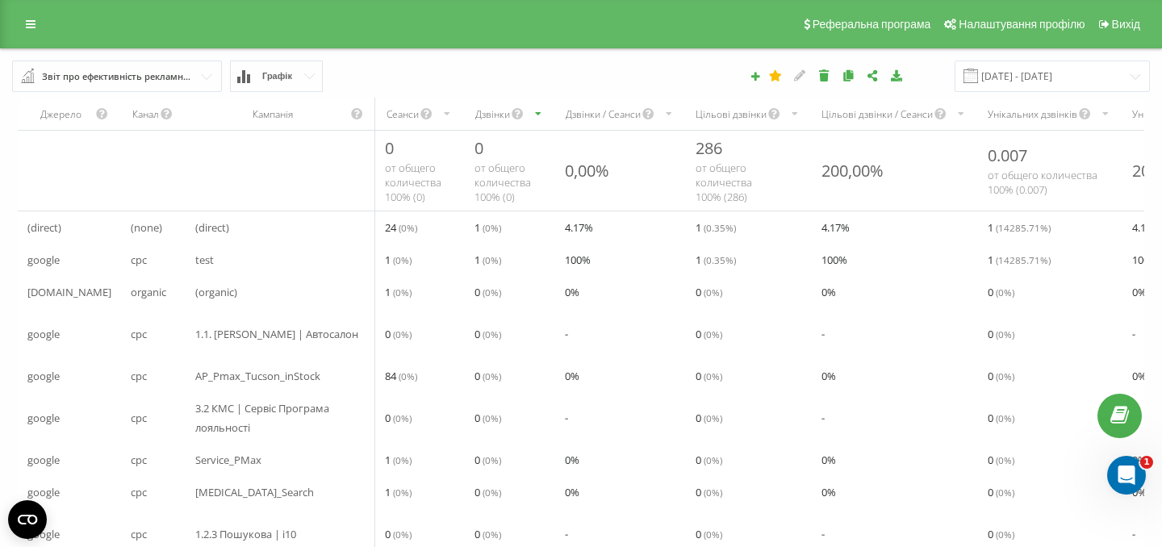
click at [24, 36] on div "Реферальна програма Налаштування профілю Вихід" at bounding box center [581, 24] width 1162 height 48
click at [26, 31] on link at bounding box center [30, 24] width 29 height 23
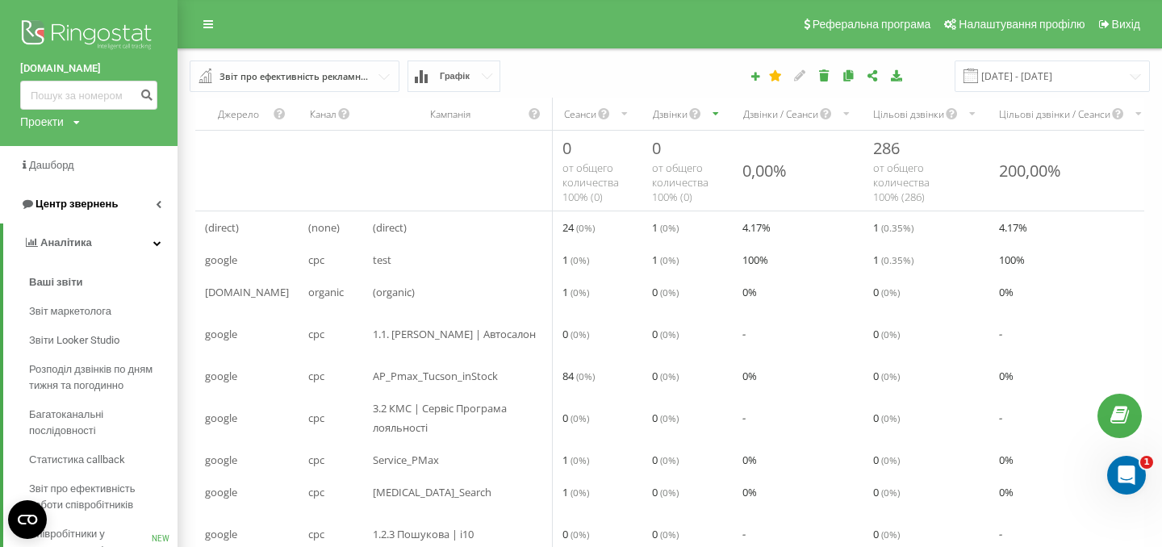
click at [100, 207] on span "Центр звернень" at bounding box center [77, 204] width 82 height 12
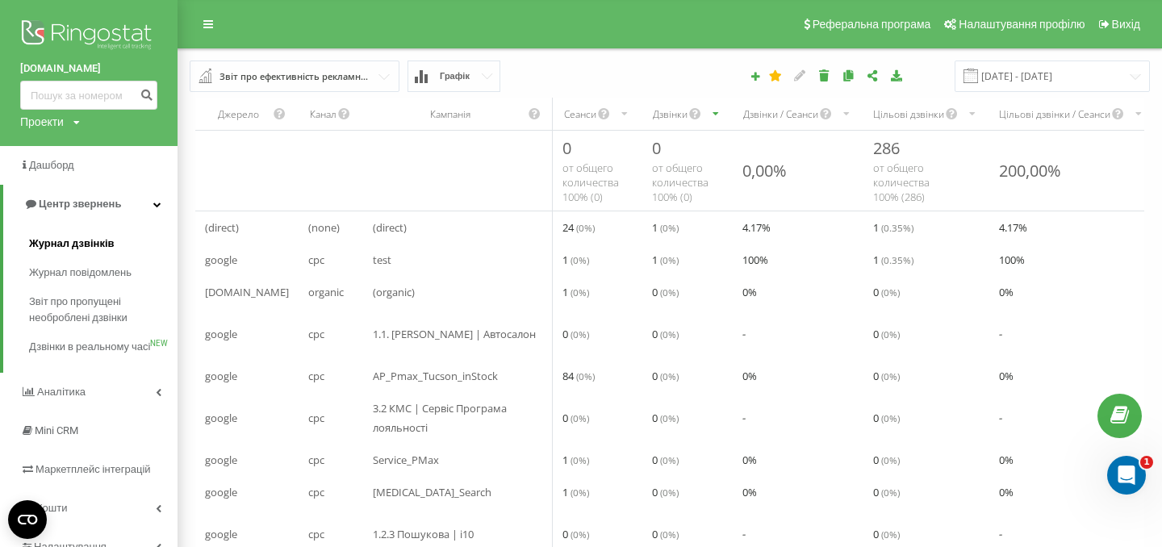
click at [77, 247] on span "Журнал дзвінків" at bounding box center [72, 244] width 86 height 16
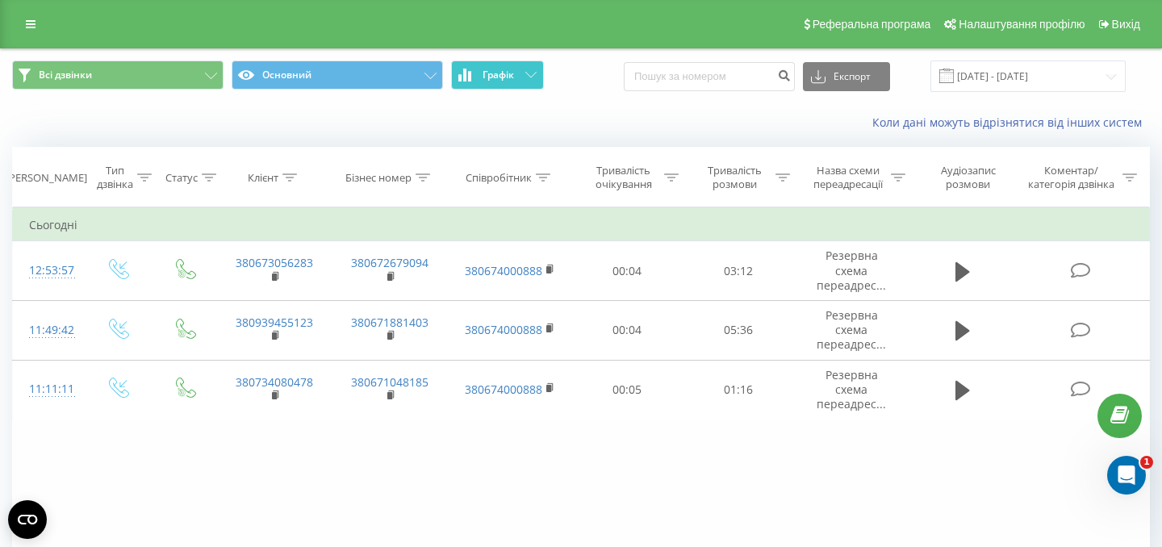
click at [472, 71] on button "Графік" at bounding box center [497, 75] width 93 height 29
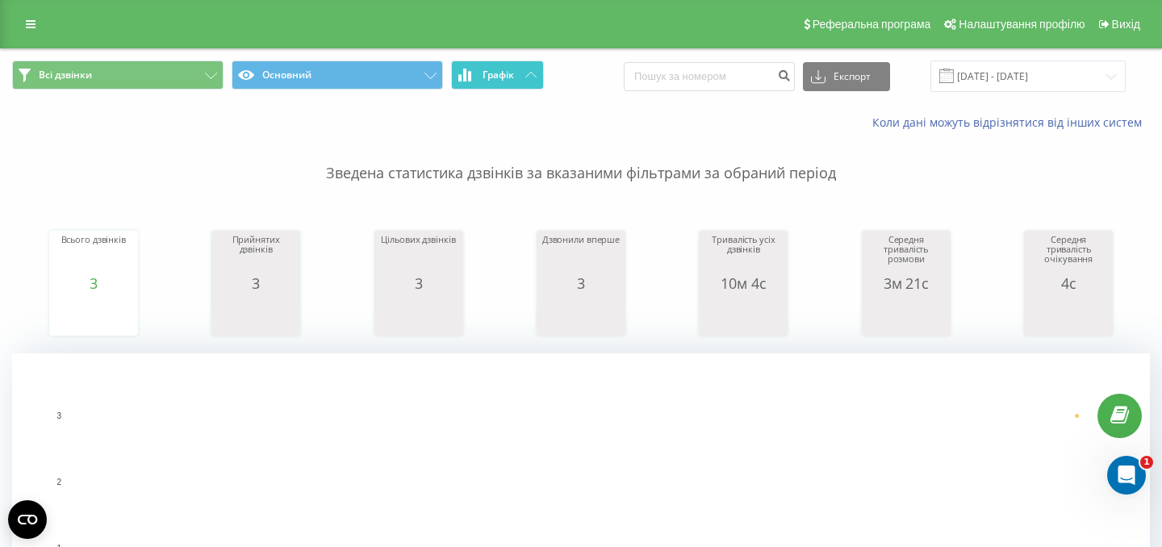
click at [487, 73] on span "Графік" at bounding box center [498, 74] width 31 height 11
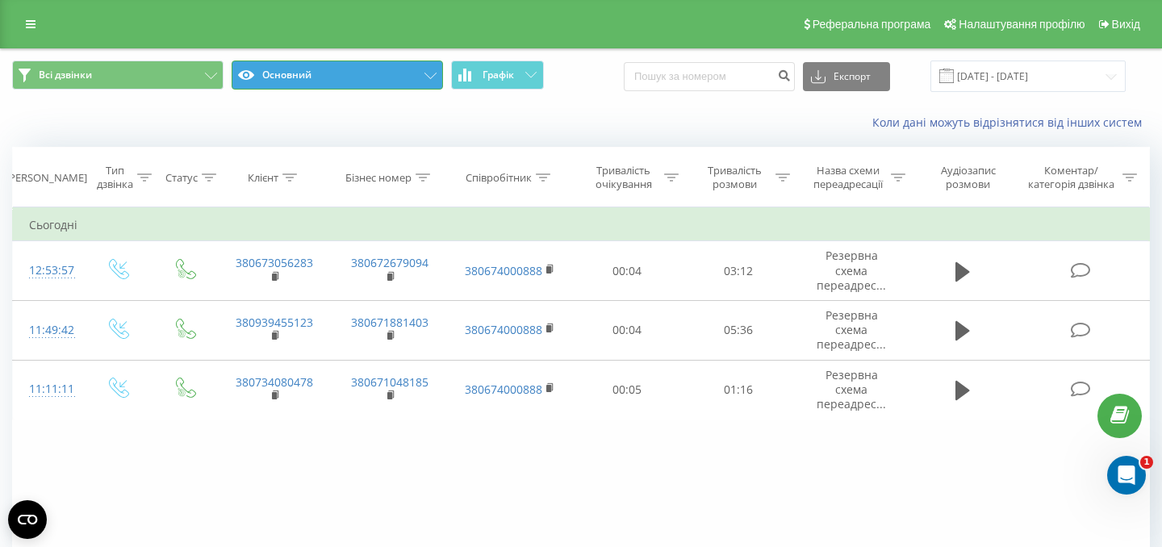
click at [387, 74] on button "Основний" at bounding box center [337, 75] width 211 height 29
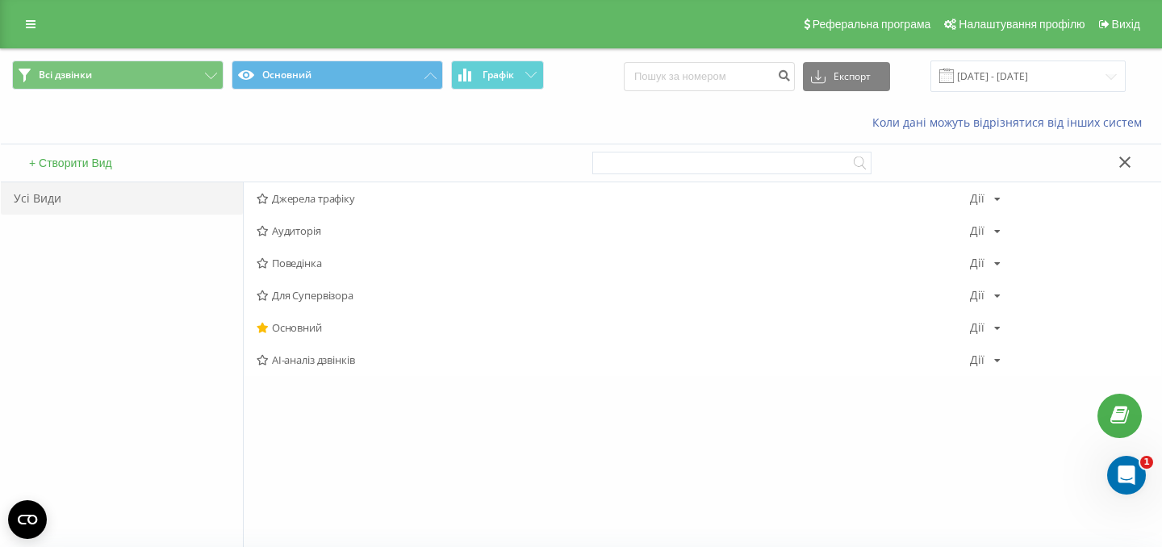
click at [304, 193] on span "Джерела трафіку" at bounding box center [613, 198] width 713 height 11
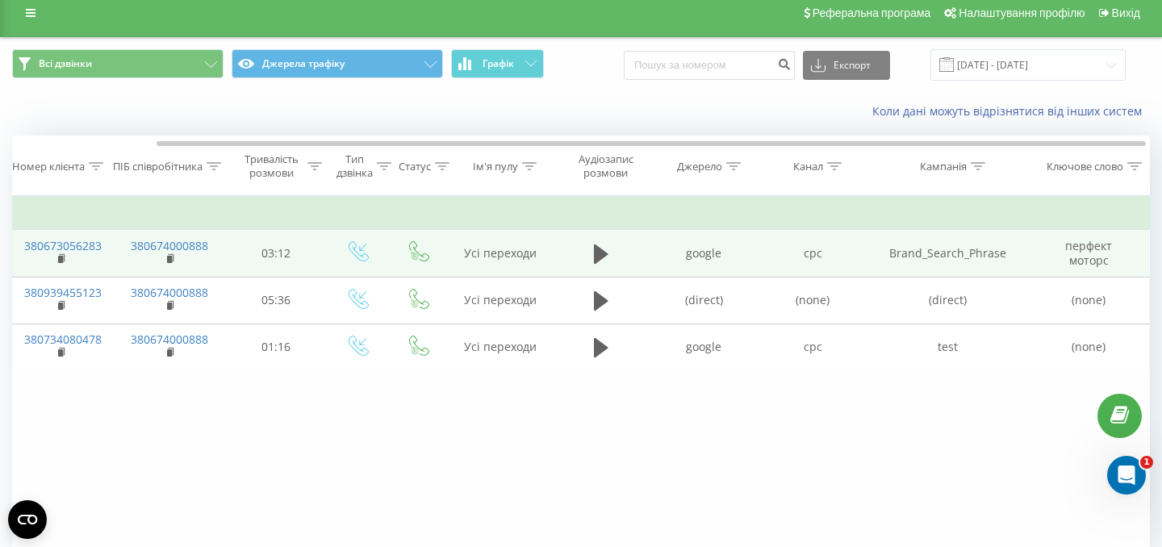
scroll to position [3, 0]
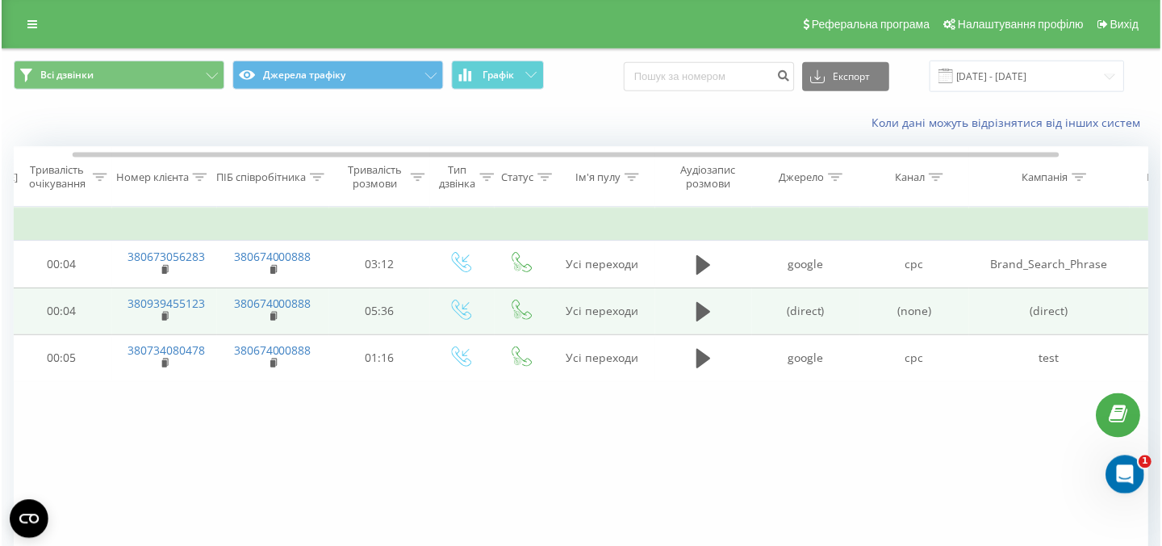
scroll to position [0, 170]
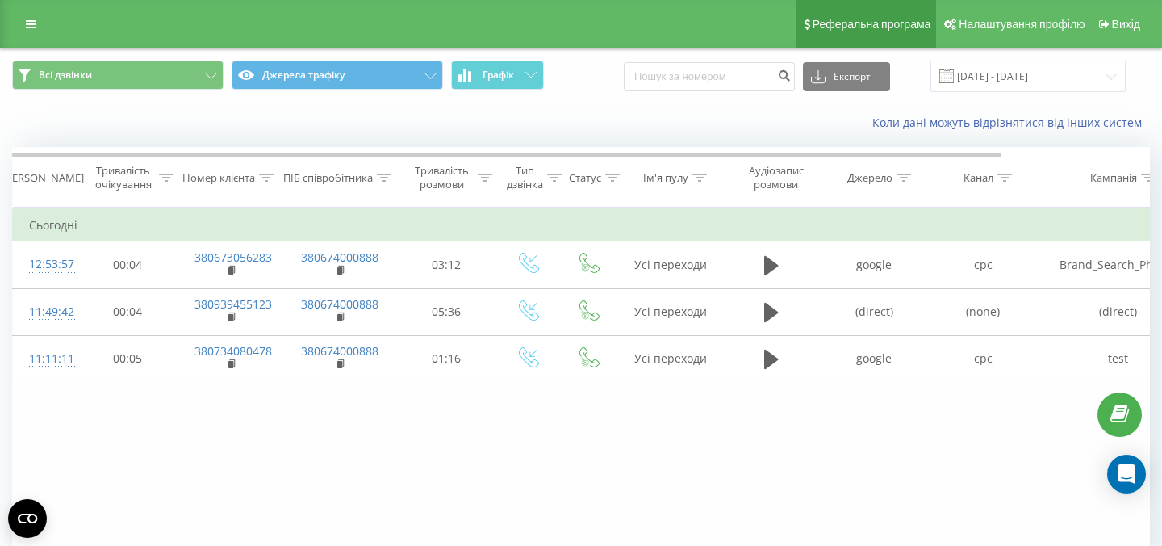
click at [816, 22] on span "Реферальна програма" at bounding box center [872, 24] width 119 height 13
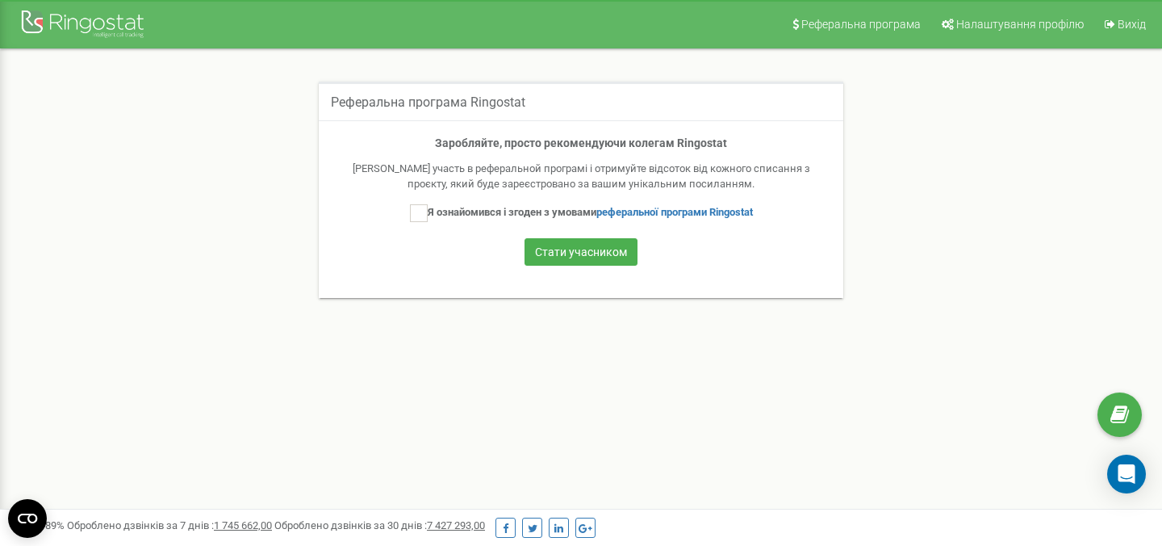
click at [496, 203] on div "Заробляйте, просто рекомендуючи колегам Ringostat Беріть участь в реферальной п…" at bounding box center [581, 209] width 525 height 178
click at [428, 213] on label "Я ознайомився і згоден з умовами реферальної програми Ringostat" at bounding box center [581, 213] width 343 height 18
checkbox input "true"
click at [552, 255] on button "Стати учасником" at bounding box center [581, 251] width 113 height 27
click at [574, 265] on div "Стати учасником" at bounding box center [581, 253] width 492 height 31
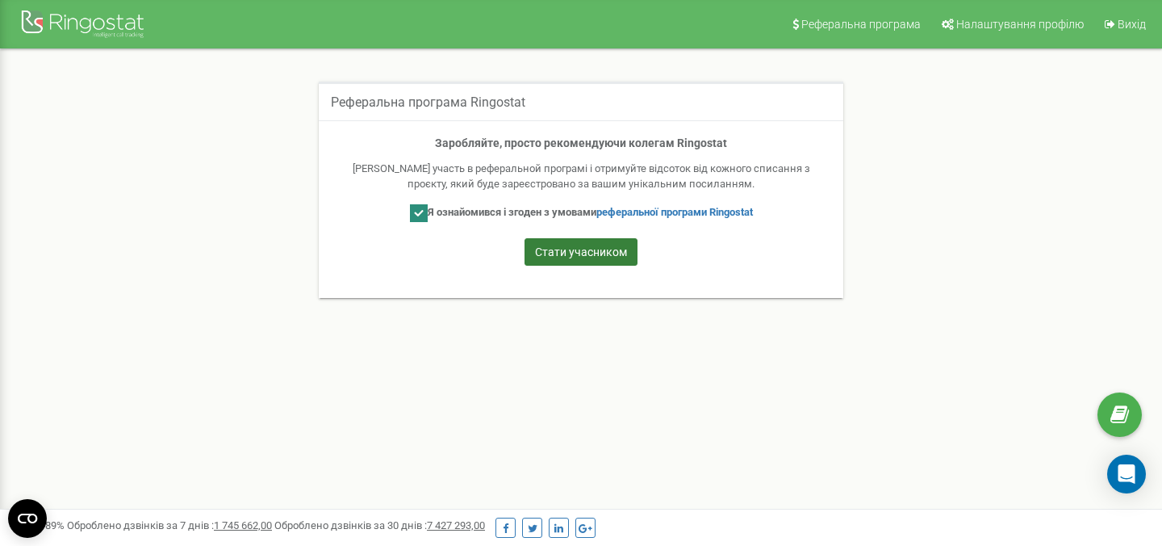
click at [589, 249] on button "Стати учасником" at bounding box center [581, 251] width 113 height 27
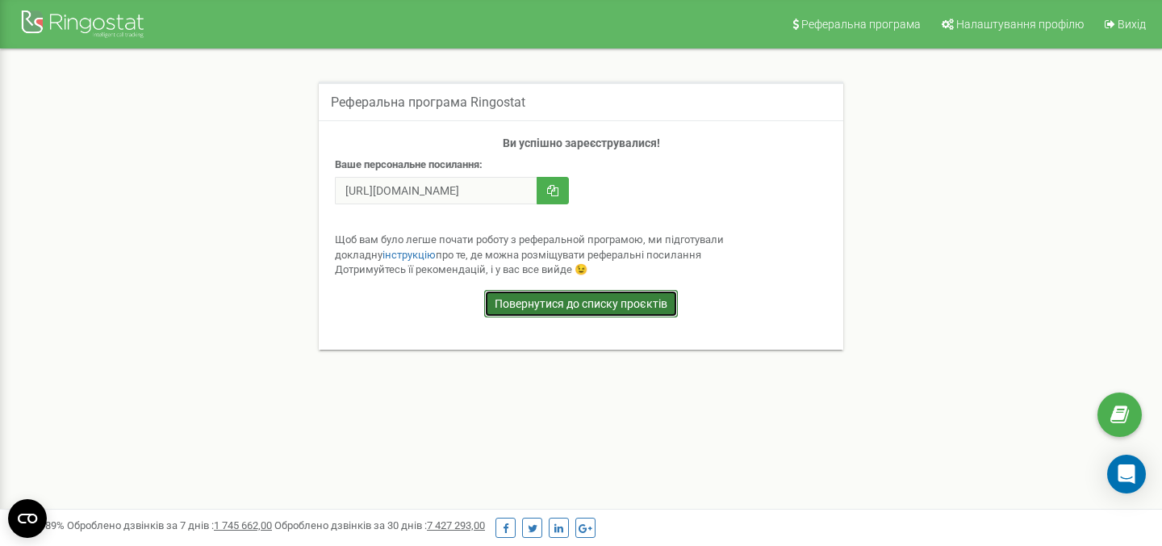
click at [558, 300] on link "Повернутися до списку проєктів" at bounding box center [581, 303] width 194 height 27
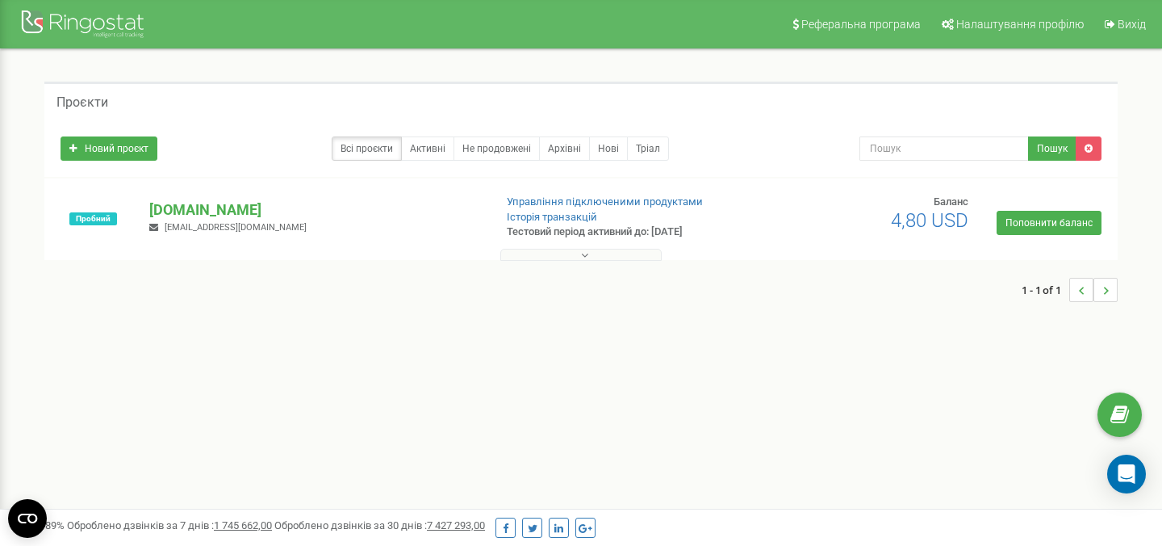
click at [913, 224] on span "4,80 USD" at bounding box center [929, 220] width 77 height 23
click at [558, 249] on button at bounding box center [580, 255] width 161 height 12
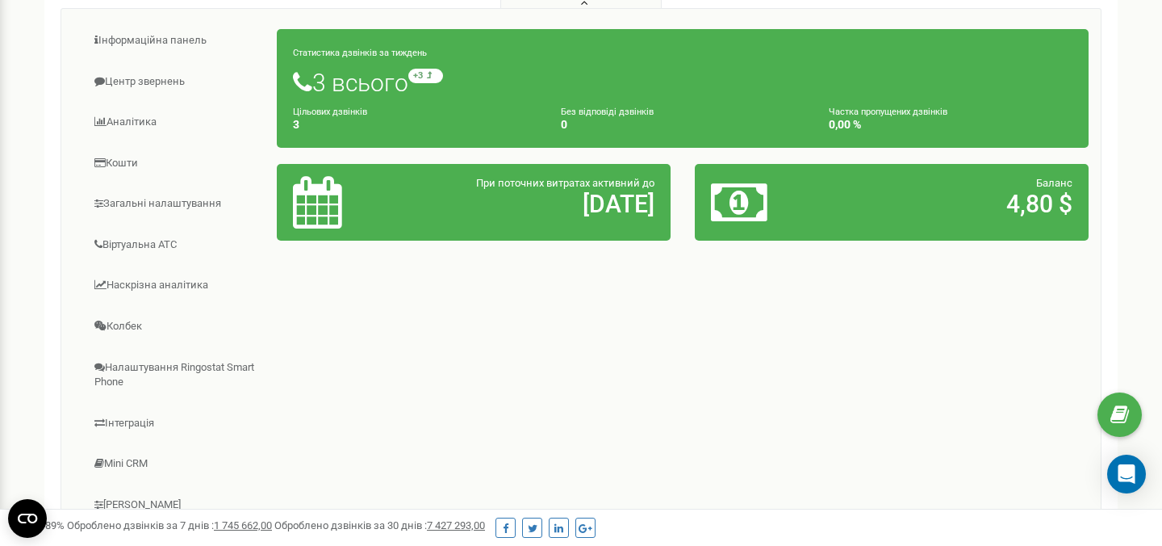
scroll to position [251, 0]
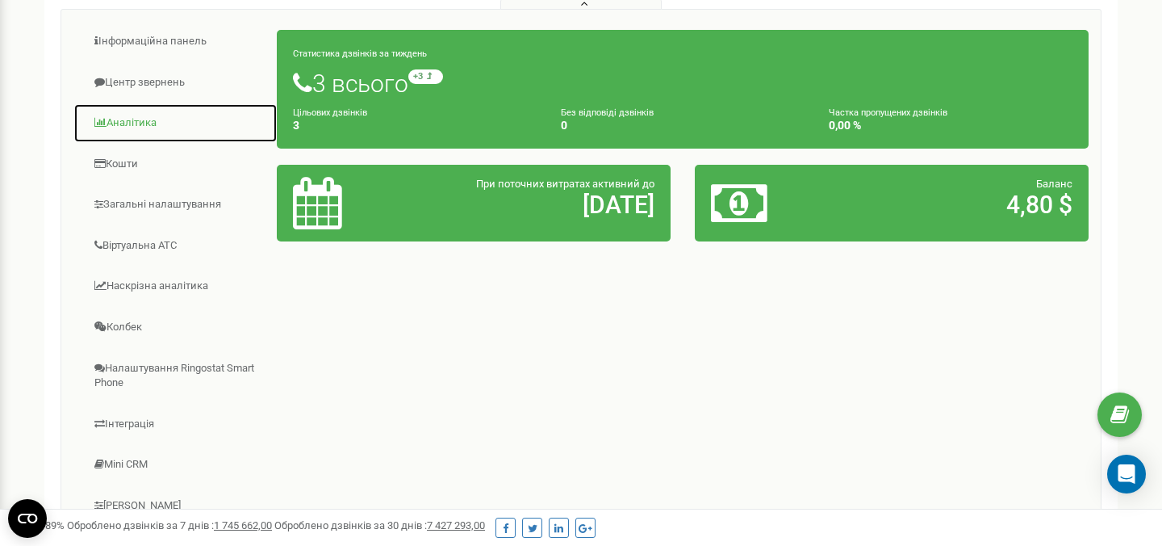
click at [137, 132] on link "Аналiтика" at bounding box center [175, 123] width 204 height 40
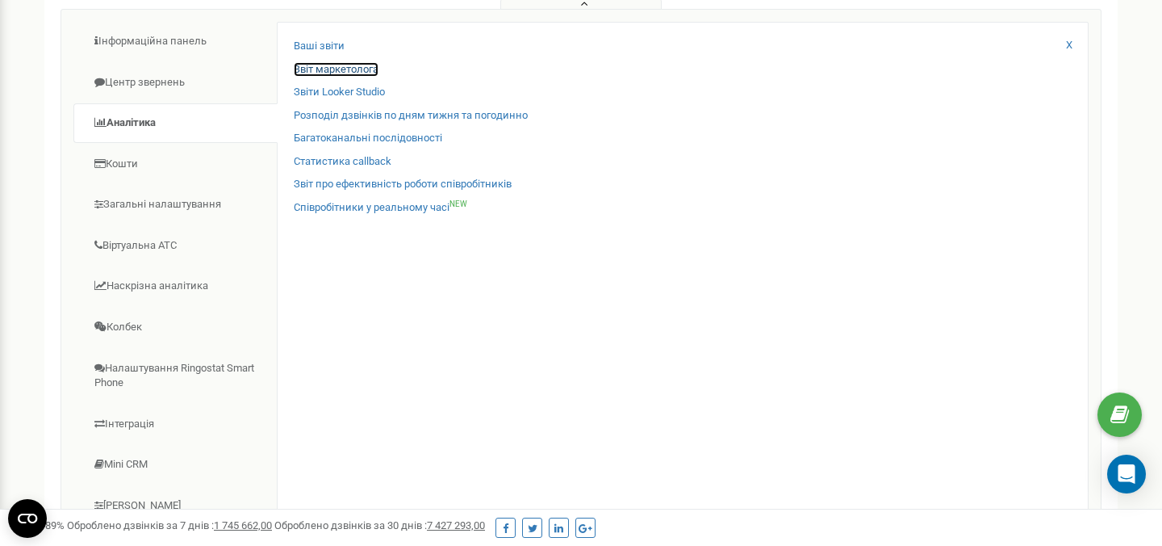
click at [332, 67] on link "Звіт маркетолога" at bounding box center [336, 69] width 85 height 15
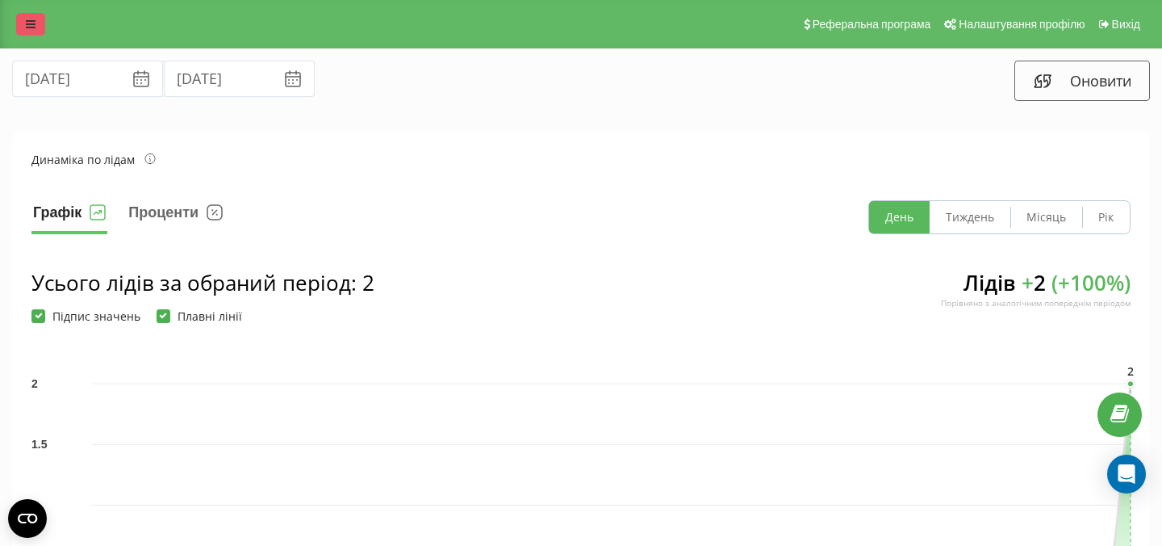
click at [31, 24] on icon at bounding box center [31, 24] width 10 height 11
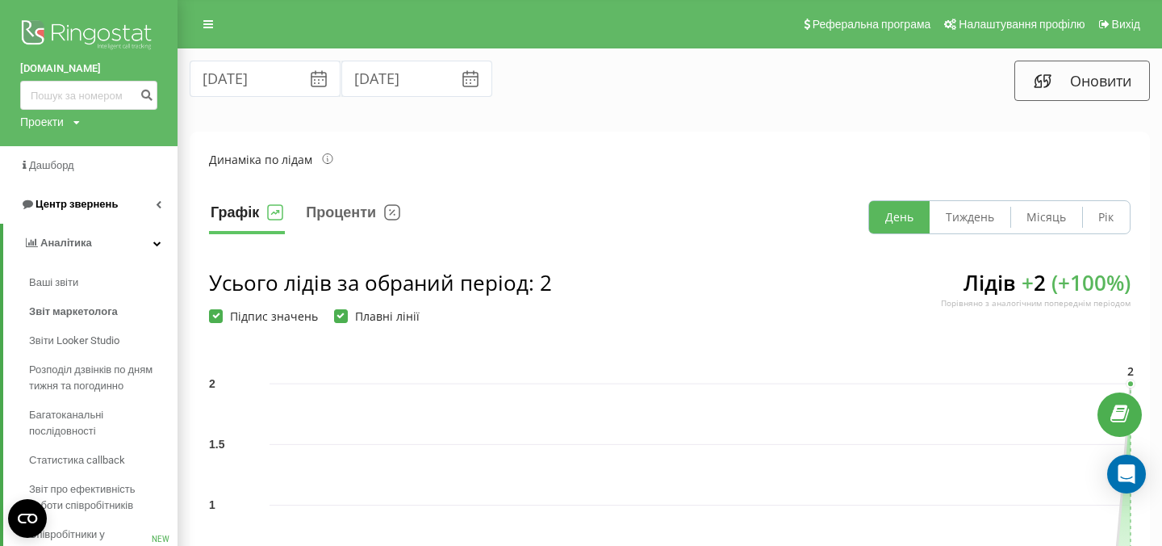
click at [84, 208] on span "Центр звернень" at bounding box center [77, 204] width 82 height 12
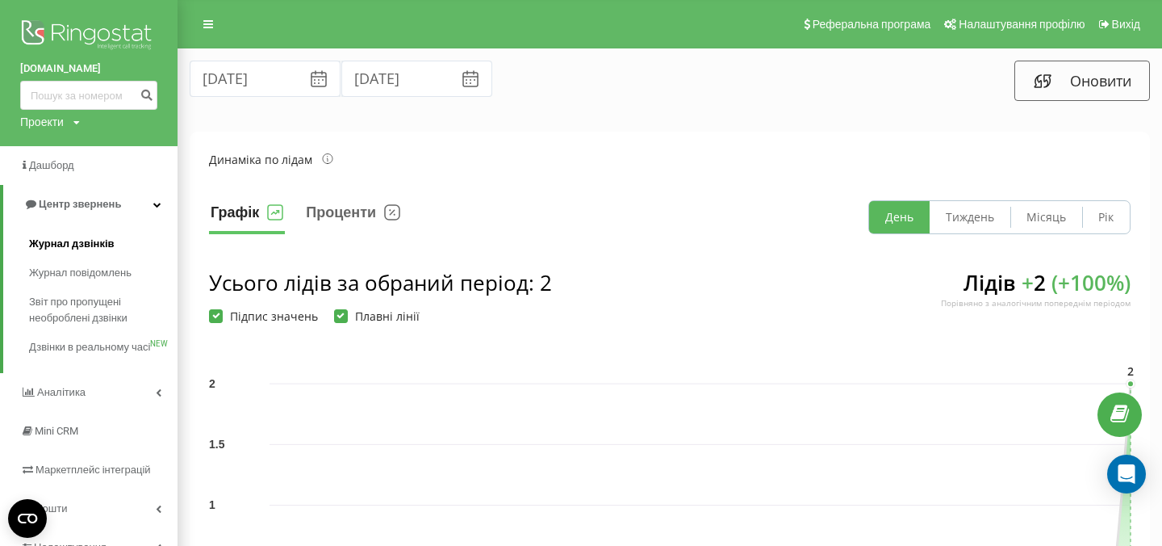
click at [86, 246] on span "Журнал дзвінків" at bounding box center [72, 244] width 86 height 16
